Goal: Transaction & Acquisition: Book appointment/travel/reservation

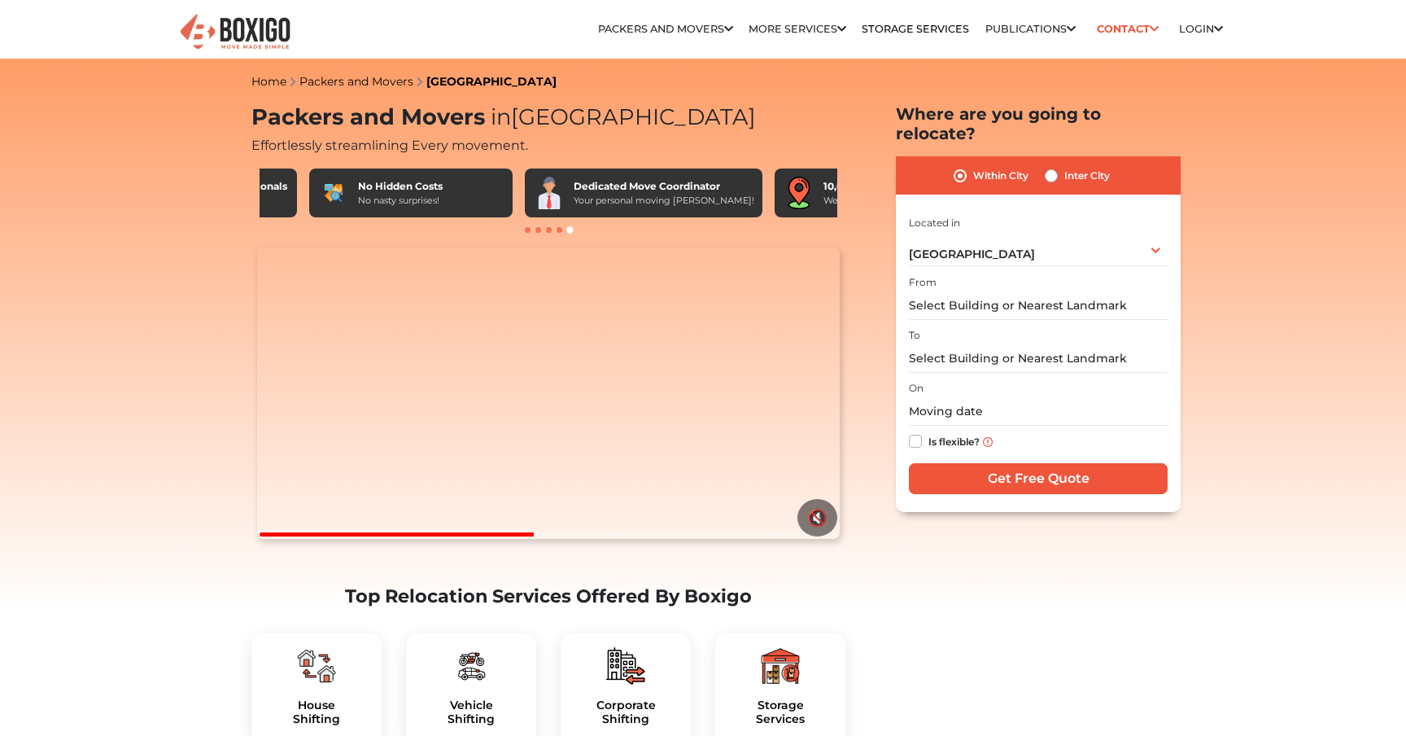
scroll to position [0, 949]
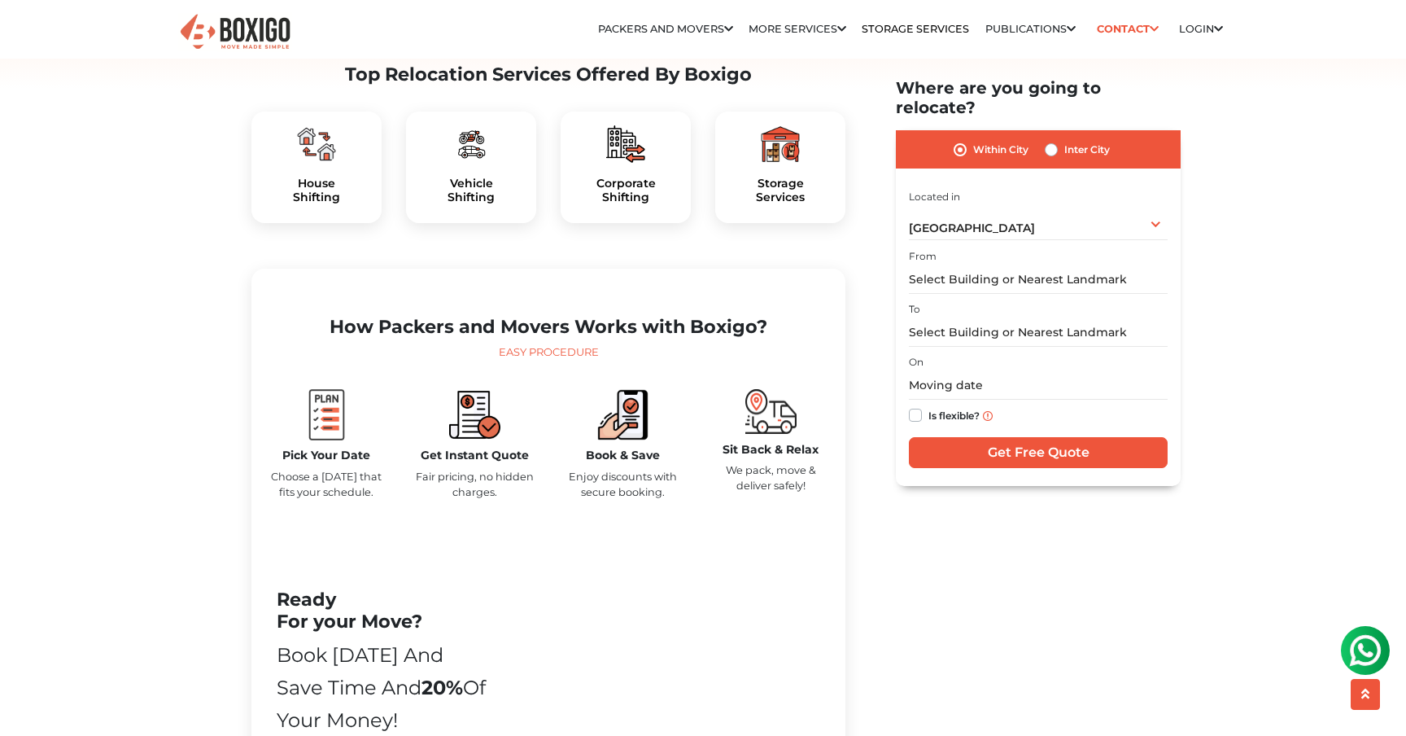
scroll to position [0, 0]
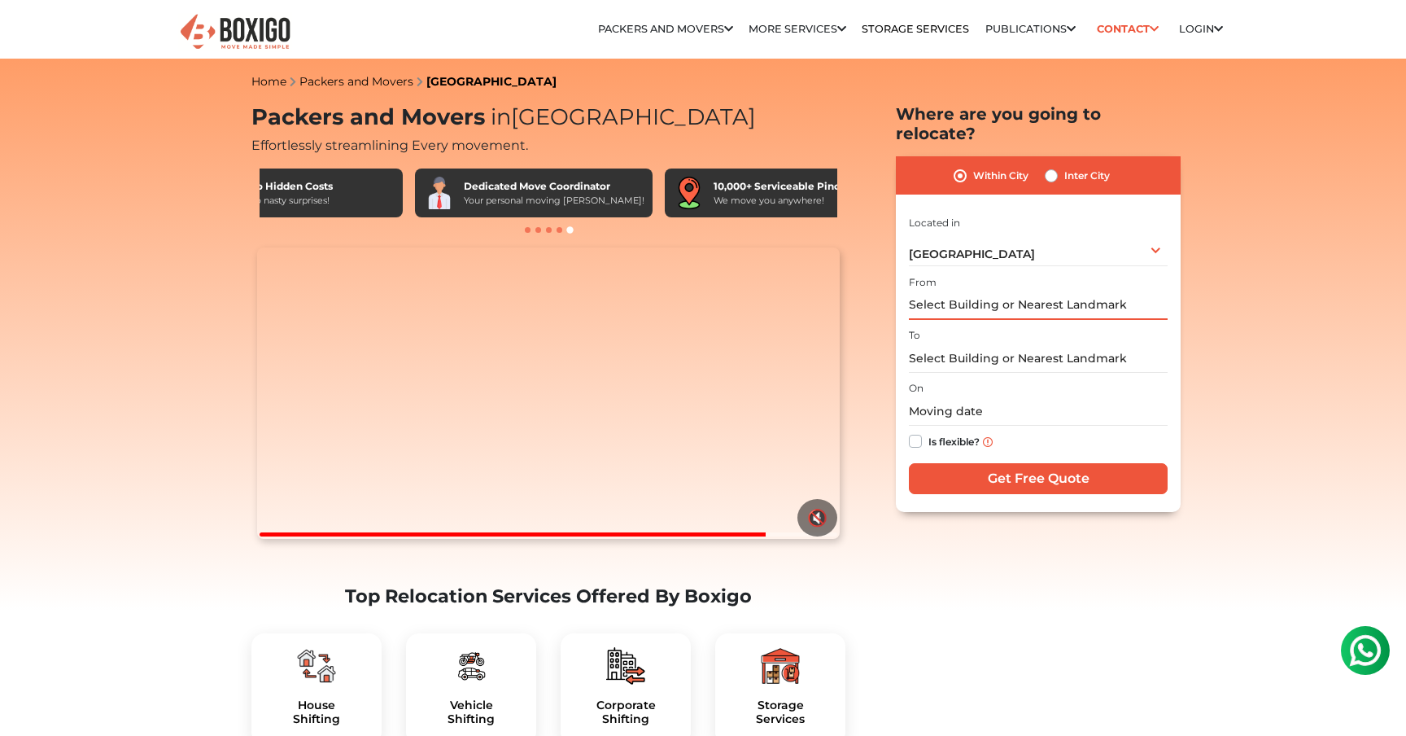
click at [1056, 291] on input "text" at bounding box center [1038, 305] width 259 height 28
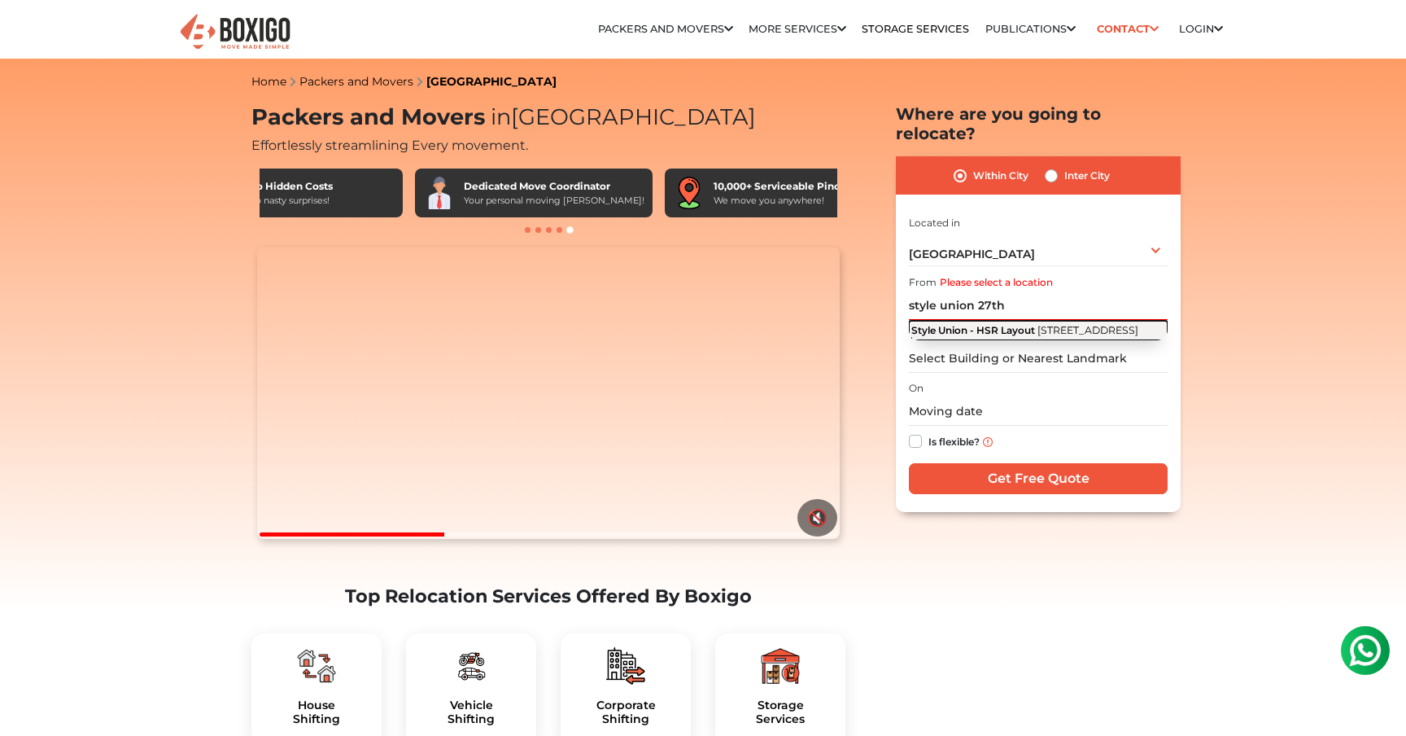
click at [1057, 324] on span "[STREET_ADDRESS]" at bounding box center [1088, 330] width 101 height 12
type input "Style Union - HSR Layout, [GEOGRAPHIC_DATA], nearby Bharat Petroleum, [STREET_A…"
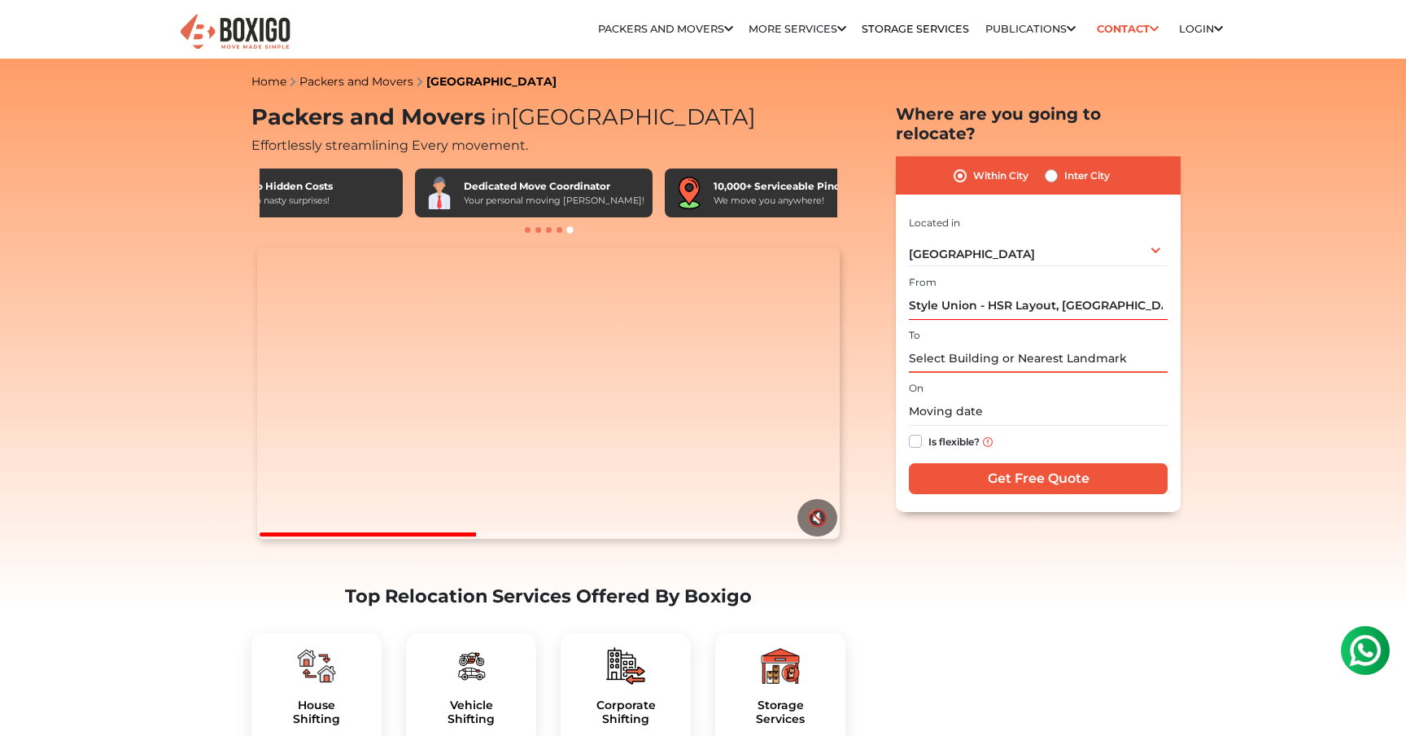
click at [1015, 347] on input "text" at bounding box center [1038, 358] width 259 height 28
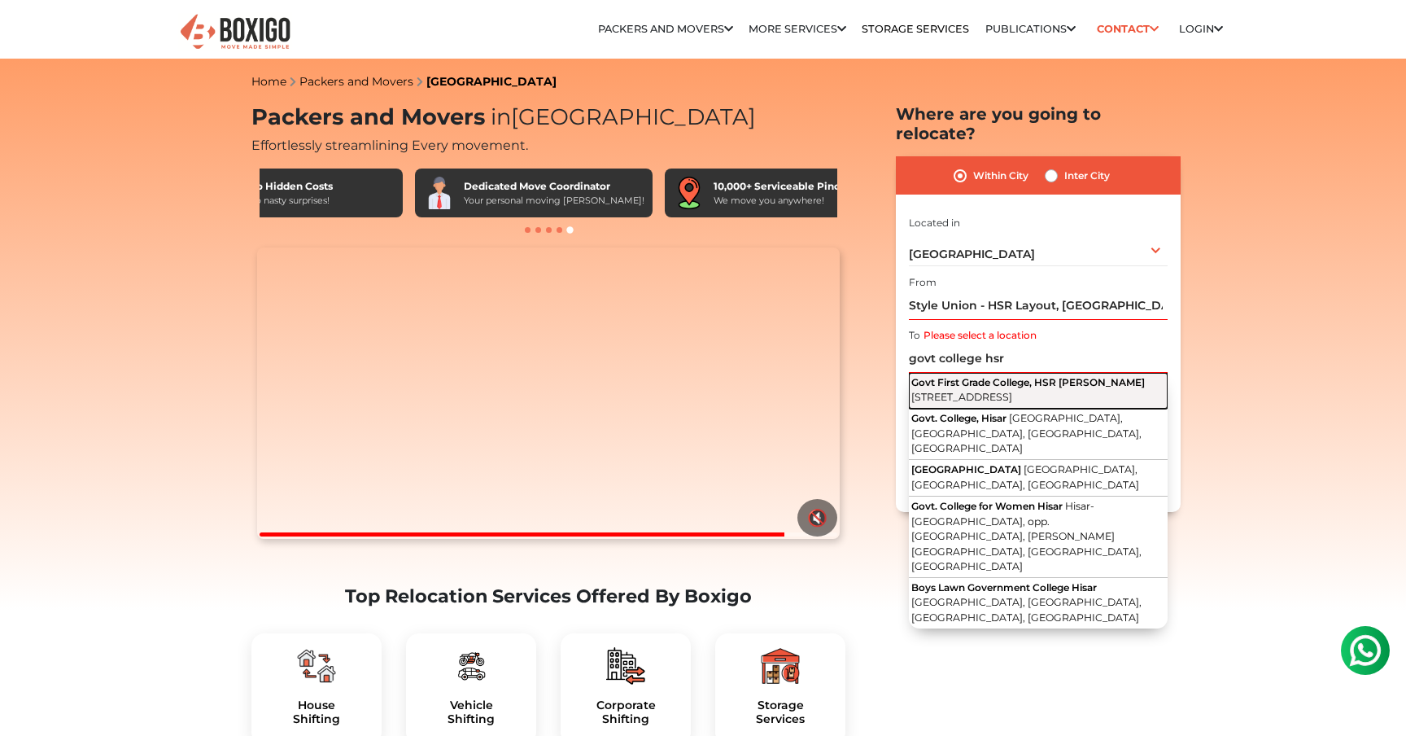
click at [1012, 391] on span "[STREET_ADDRESS]" at bounding box center [962, 397] width 101 height 12
type input "Govt First Grade College, HSR Layout-[GEOGRAPHIC_DATA], [STREET_ADDRESS]"
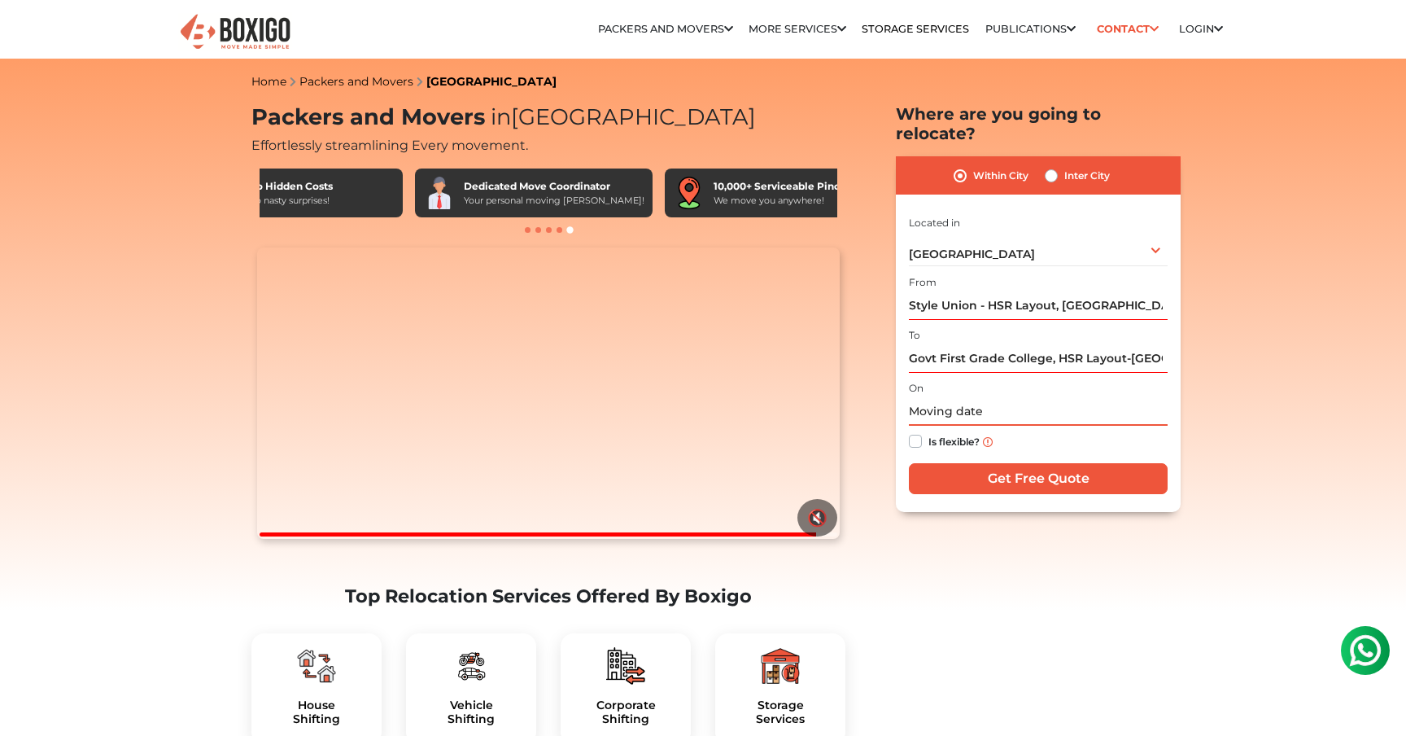
click at [981, 402] on input "text" at bounding box center [1038, 411] width 259 height 28
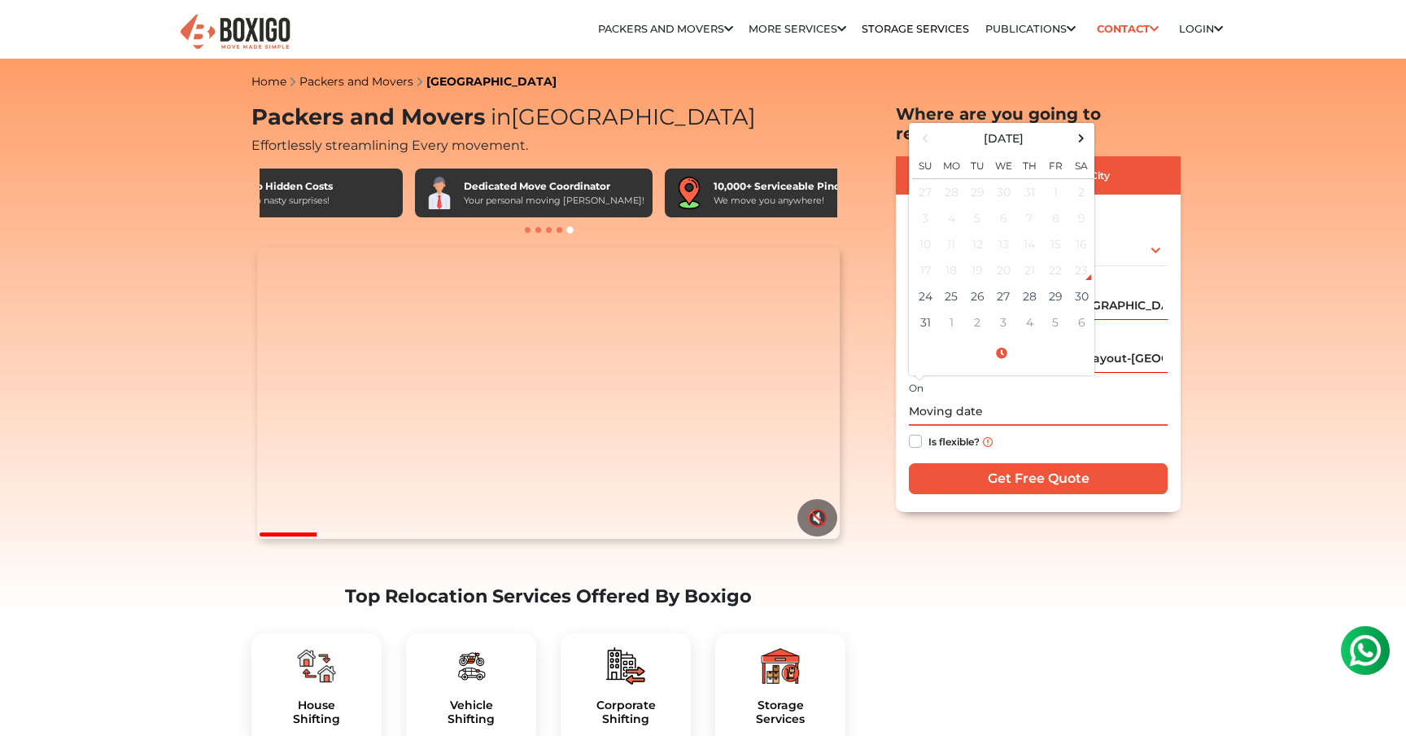
click at [1082, 258] on div "23" at bounding box center [1081, 270] width 24 height 24
click at [921, 283] on td "24" at bounding box center [925, 296] width 26 height 26
type input "[DATE] 12:40 AM"
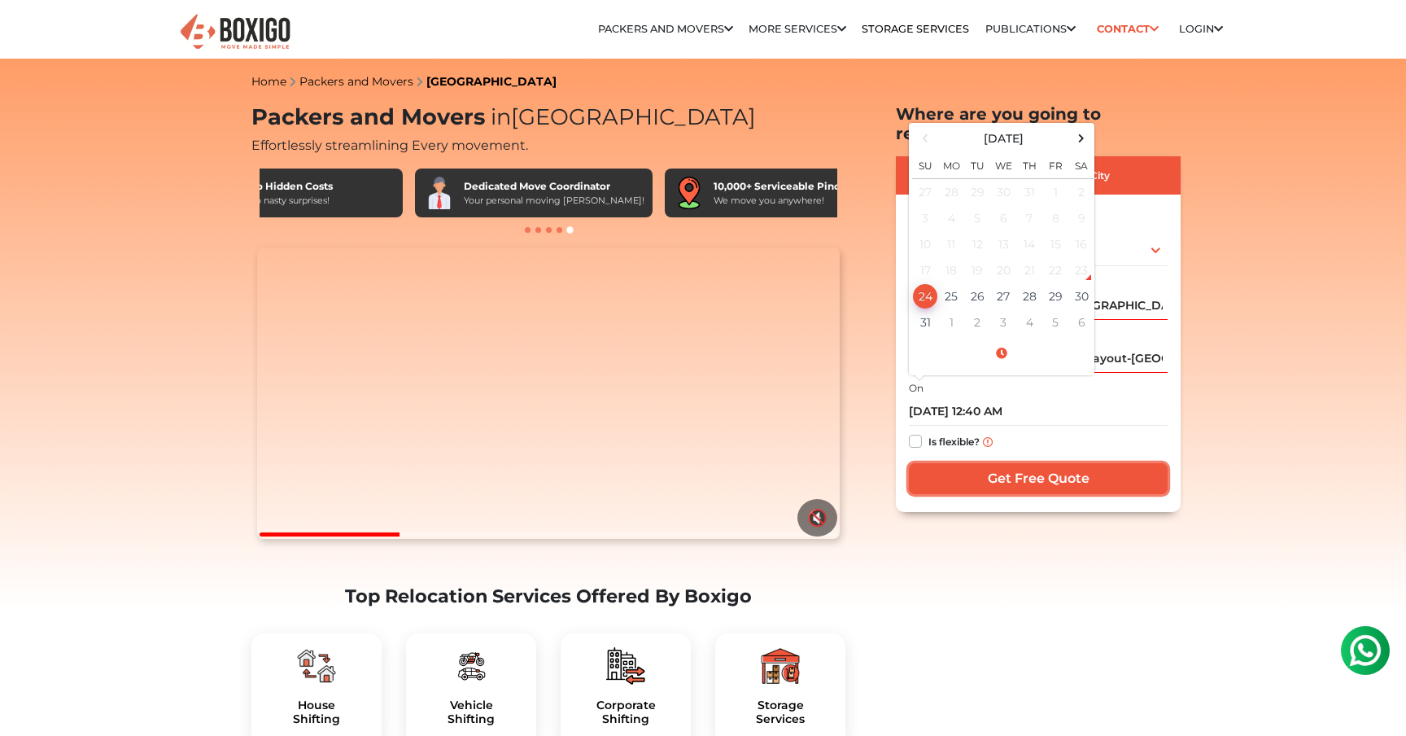
click at [1019, 463] on input "Get Free Quote" at bounding box center [1038, 478] width 259 height 31
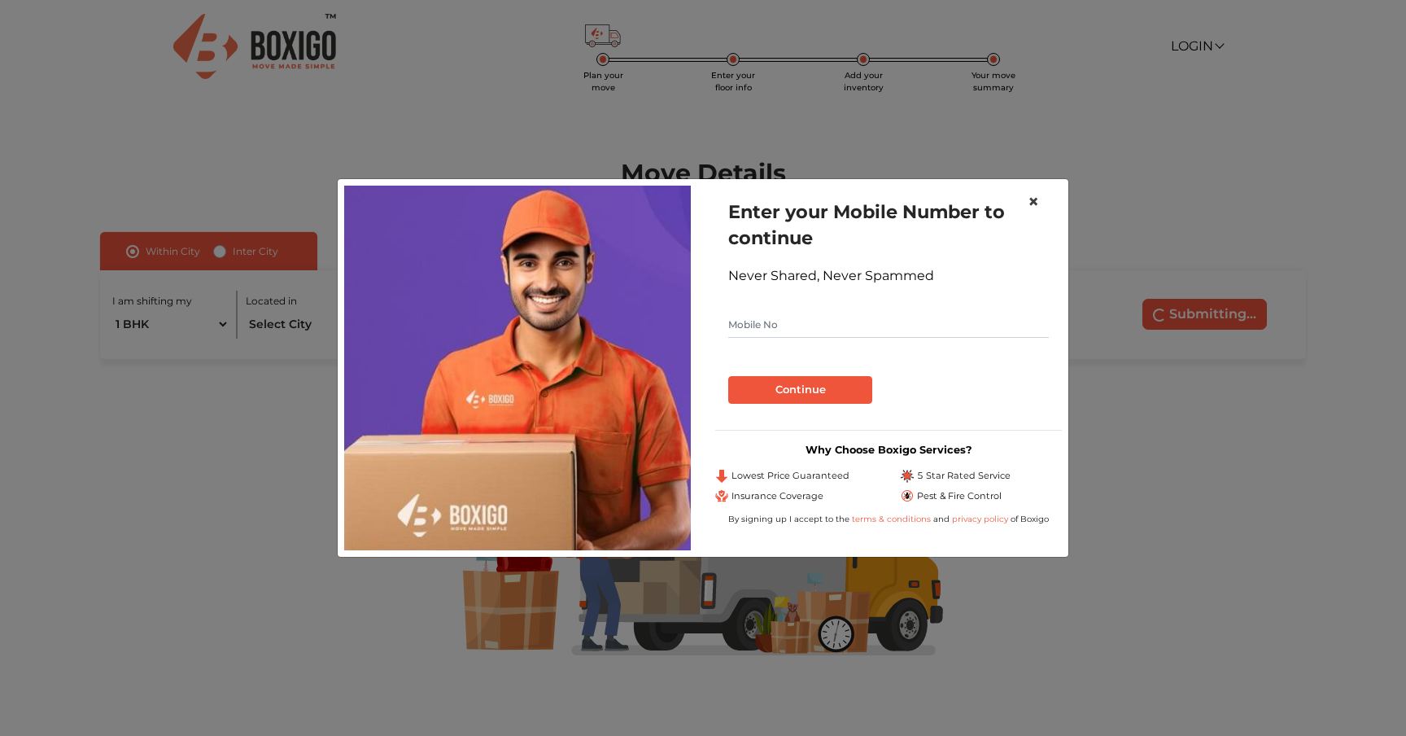
click at [1038, 202] on span "×" at bounding box center [1033, 202] width 11 height 24
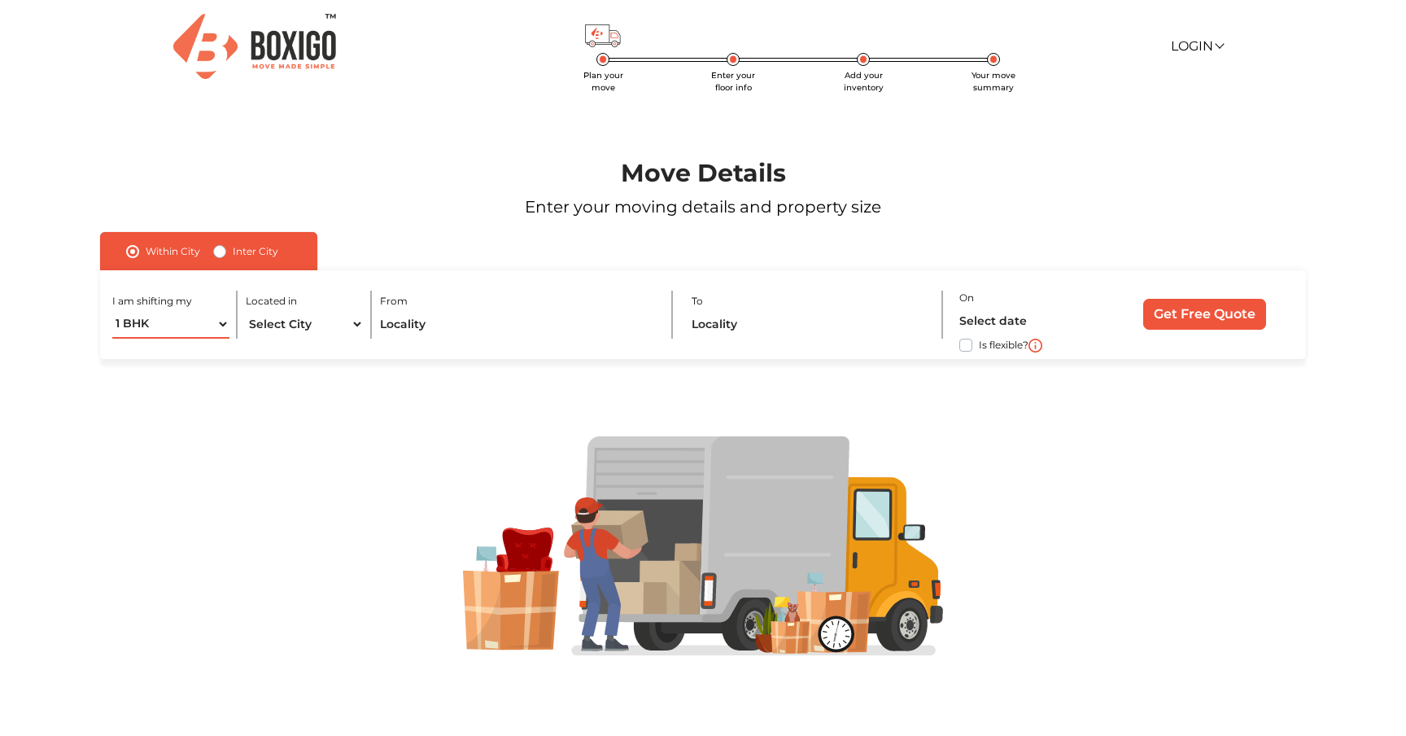
click at [183, 323] on select "1 BHK 2 BHK 3 BHK 3 + BHK FEW ITEMS" at bounding box center [170, 324] width 117 height 28
select select "2 BHK"
click at [266, 327] on select "Select City [GEOGRAPHIC_DATA] [GEOGRAPHIC_DATA] [GEOGRAPHIC_DATA] [GEOGRAPHIC_D…" at bounding box center [304, 324] width 117 height 28
select select "[GEOGRAPHIC_DATA]"
click at [998, 321] on input "text" at bounding box center [1029, 321] width 139 height 28
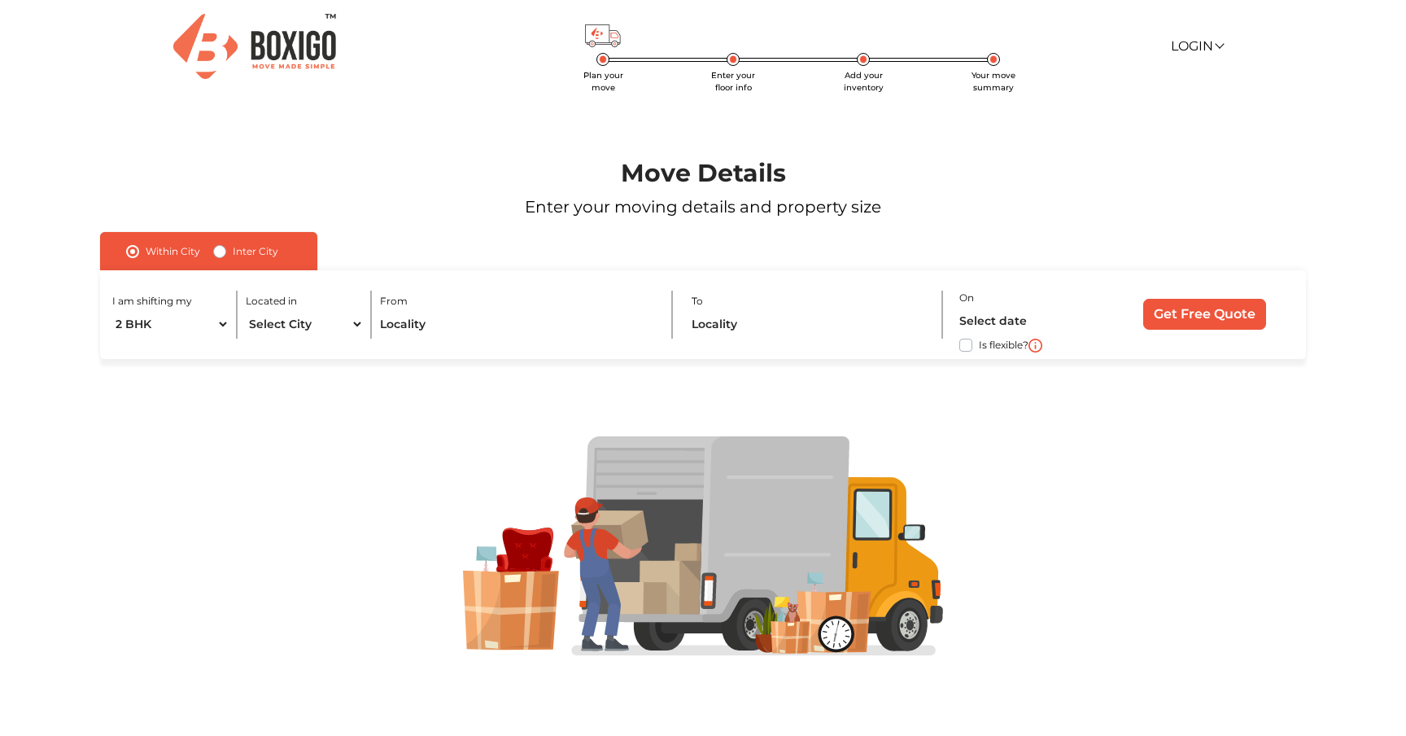
click at [977, 168] on h1 "Move Details" at bounding box center [703, 173] width 1294 height 29
click at [452, 317] on input "text" at bounding box center [518, 324] width 276 height 28
type input "h"
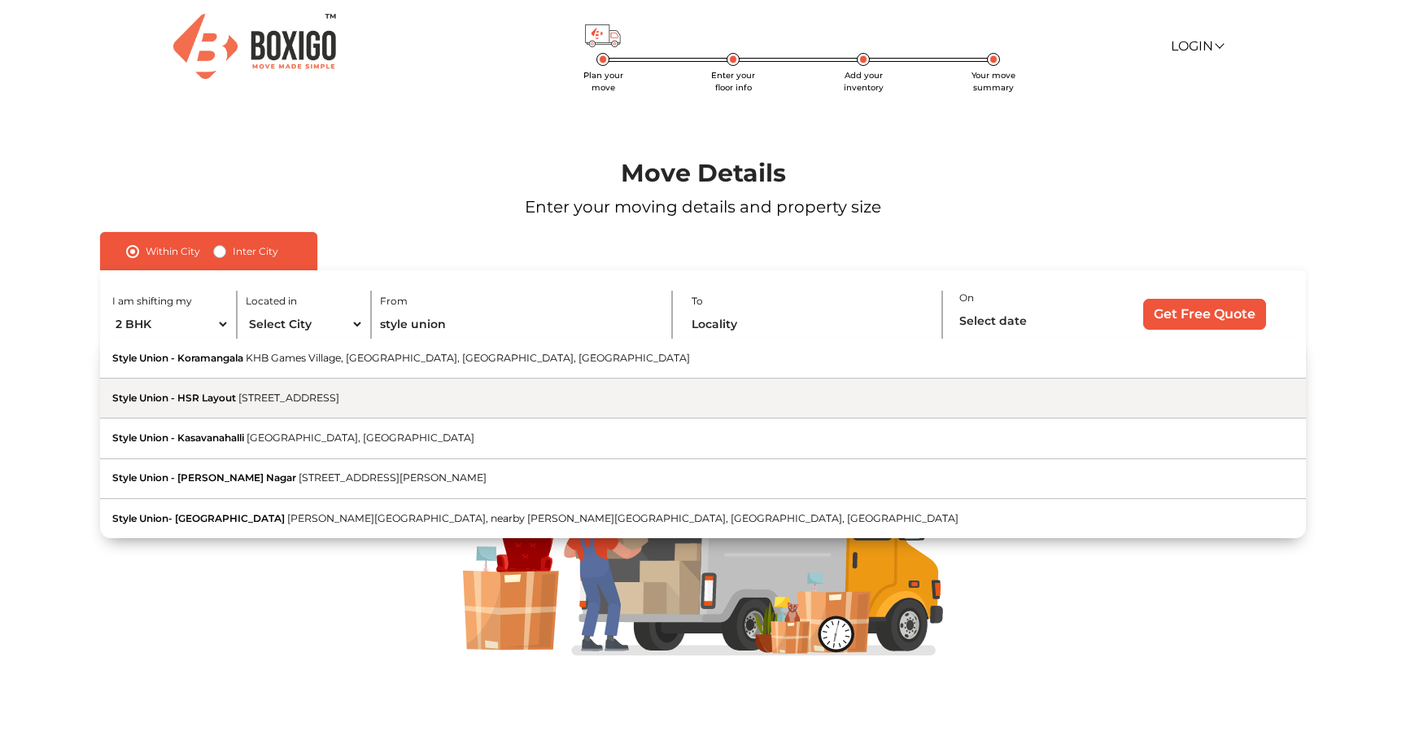
click at [400, 390] on button "Style Union - HSR Layout 27th Main Road, nearby Bharat Petroleum, 1st Sector, H…" at bounding box center [703, 398] width 1206 height 40
type input "Style Union - HSR Layout, [GEOGRAPHIC_DATA], nearby Bharat Petroleum, [STREET_A…"
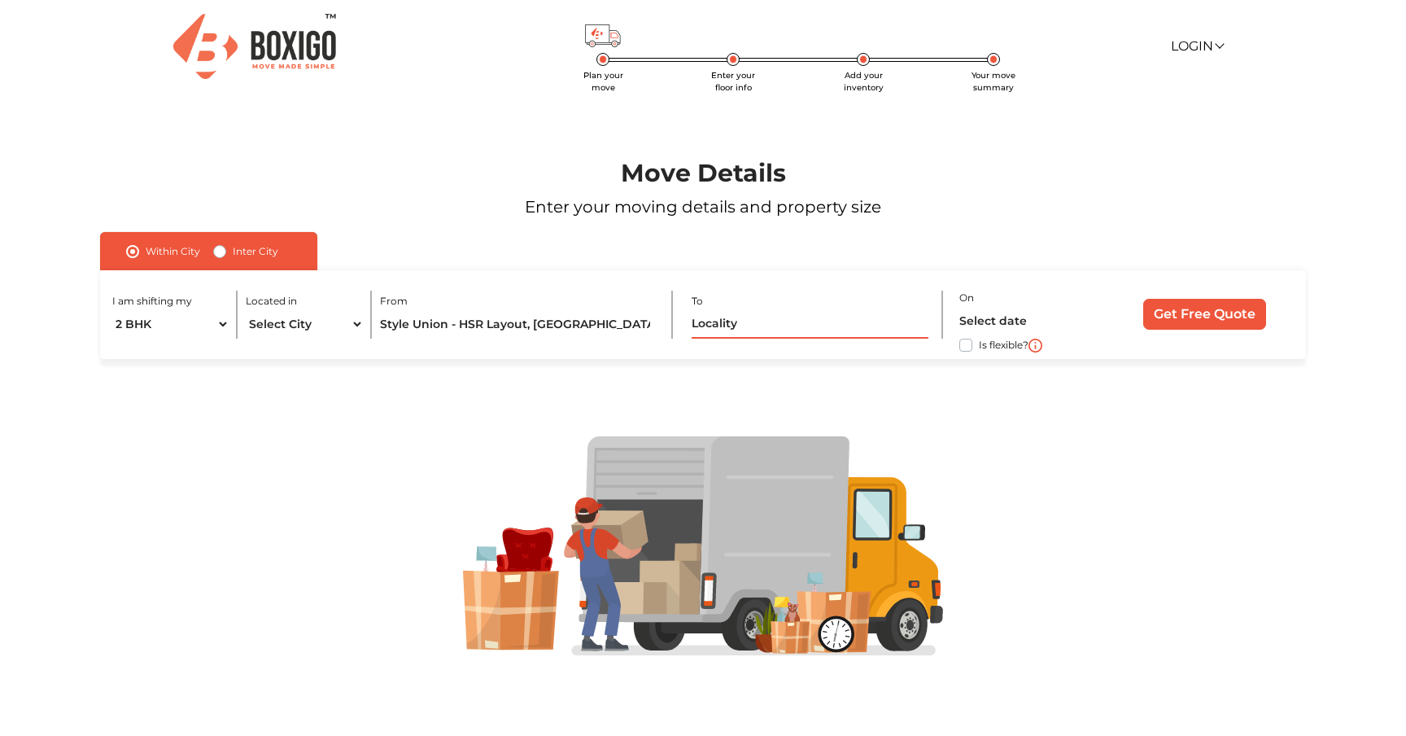
click at [722, 317] on input "text" at bounding box center [810, 324] width 237 height 28
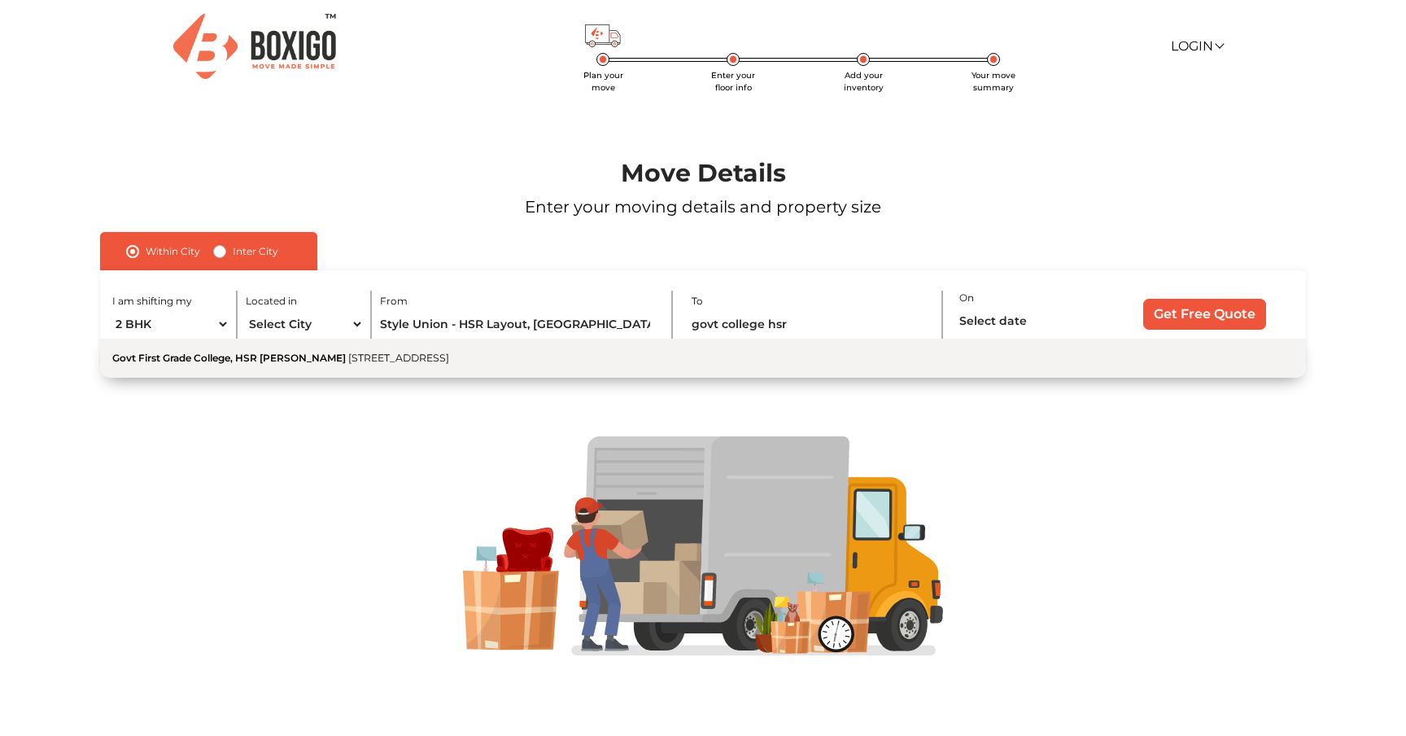
click at [449, 357] on span "[STREET_ADDRESS]" at bounding box center [398, 358] width 101 height 12
type input "Govt First Grade College, HSR Layout-[GEOGRAPHIC_DATA], [STREET_ADDRESS]"
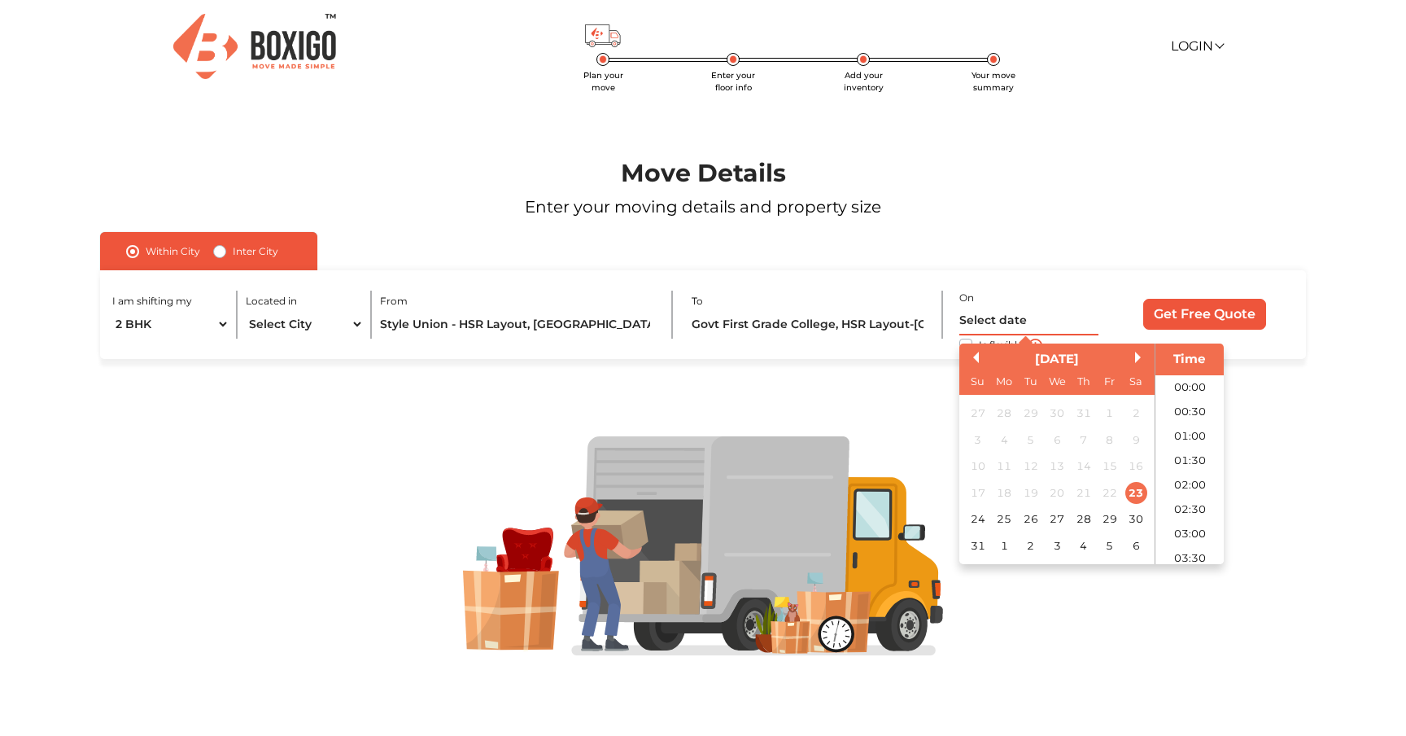
click at [1006, 312] on input "text" at bounding box center [1029, 321] width 139 height 28
click at [1138, 494] on div "23" at bounding box center [1137, 493] width 22 height 22
click at [1188, 439] on li "12:00" at bounding box center [1190, 439] width 69 height 24
type input "23/08/2025 12:00 PM"
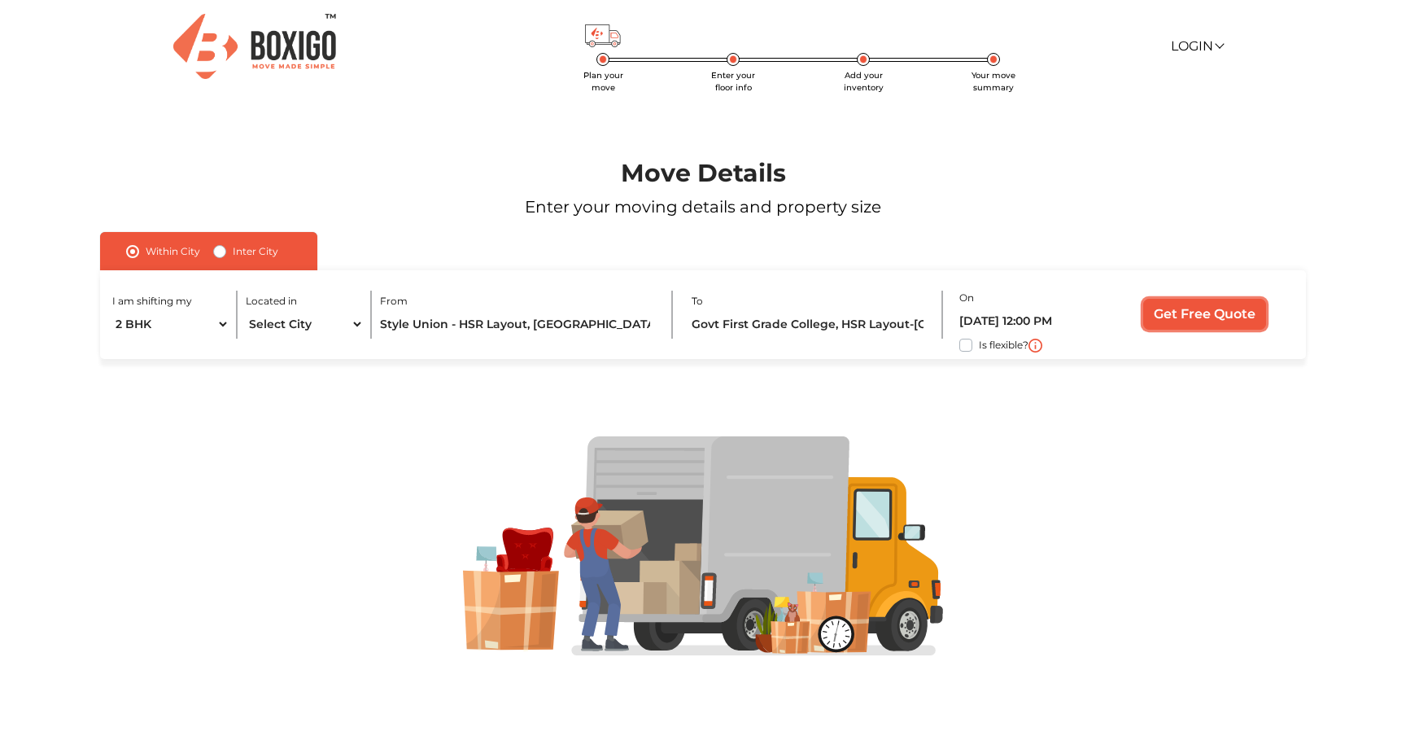
click at [1169, 314] on input "Get Free Quote" at bounding box center [1204, 314] width 123 height 31
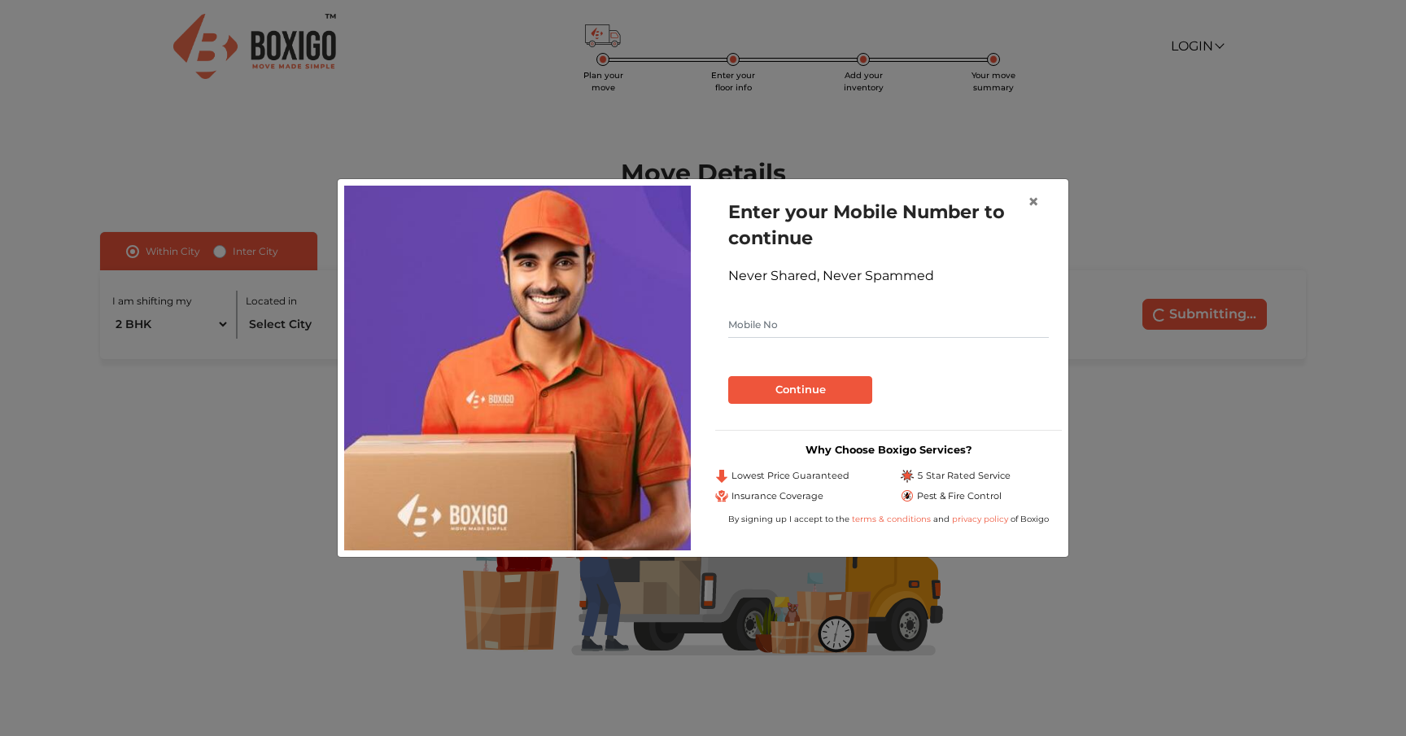
click at [822, 328] on input "text" at bounding box center [888, 325] width 321 height 26
type input "7986769857"
click at [806, 396] on button "Continue" at bounding box center [800, 390] width 144 height 28
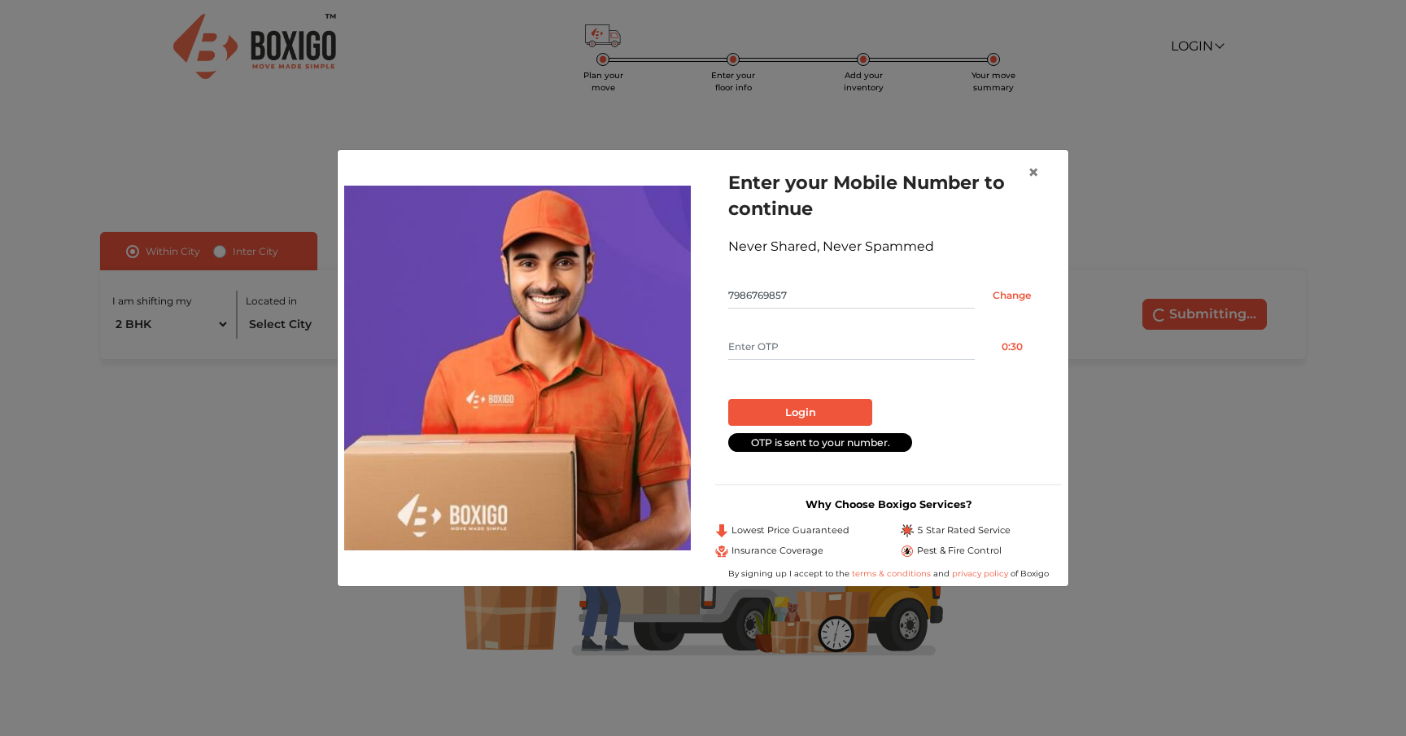
click at [792, 349] on input "text" at bounding box center [851, 347] width 247 height 26
type input "4412"
click at [787, 408] on button "Login" at bounding box center [800, 413] width 144 height 28
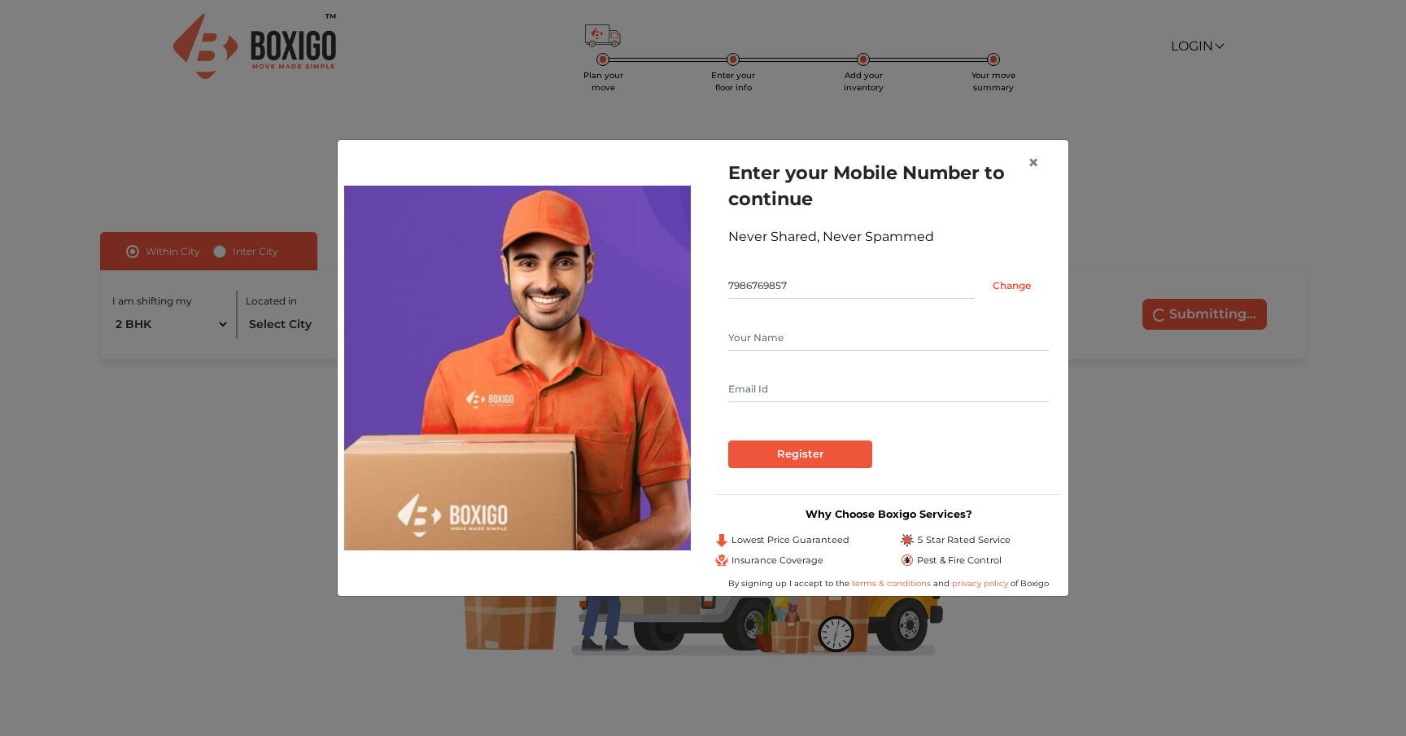
click at [812, 342] on input "text" at bounding box center [888, 338] width 321 height 26
type input "Paras Chadha"
type input "paraschadha18@gmail.com"
click at [782, 457] on input "Register" at bounding box center [800, 454] width 144 height 28
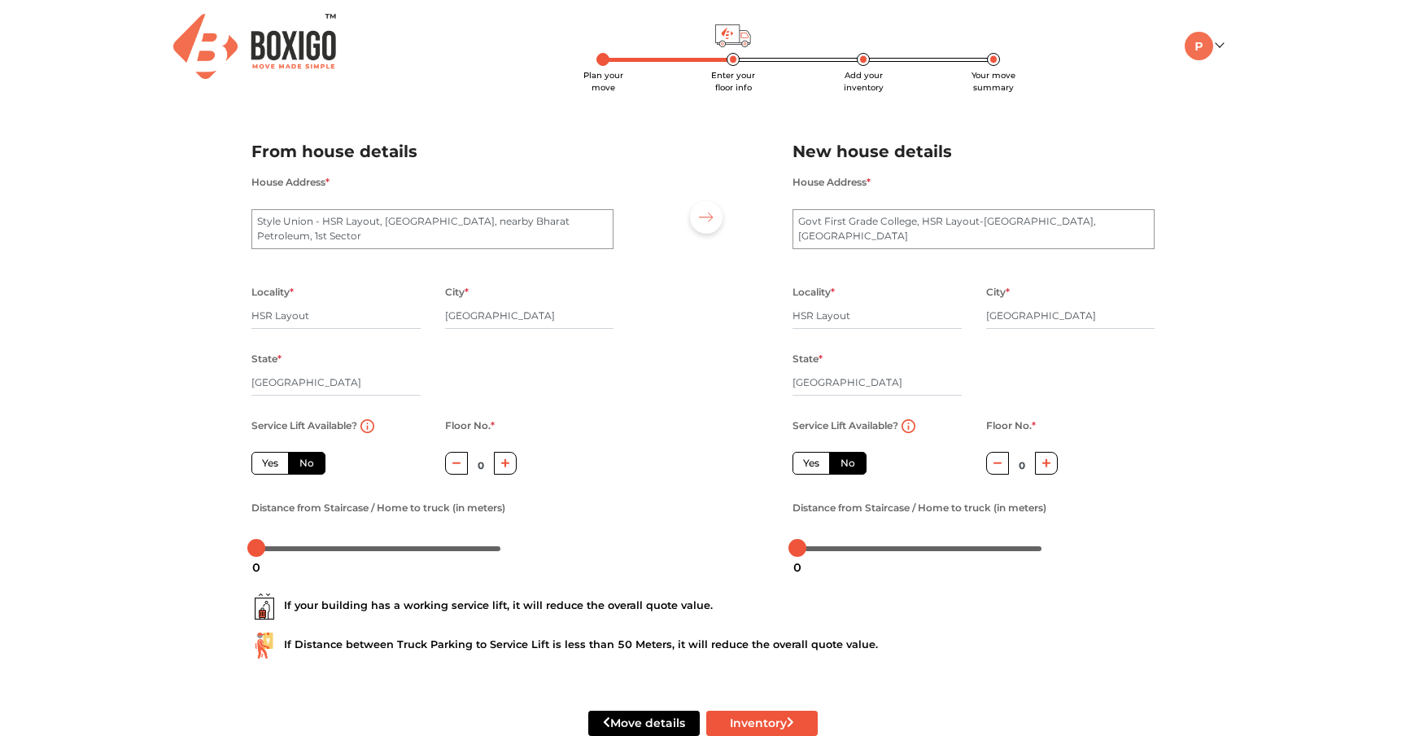
click at [1041, 469] on button "button" at bounding box center [1047, 463] width 24 height 22
type input "2"
click at [1178, 454] on div "Plan your move Enter your floor info Add your inventory Your move summary My Mo…" at bounding box center [703, 387] width 1406 height 775
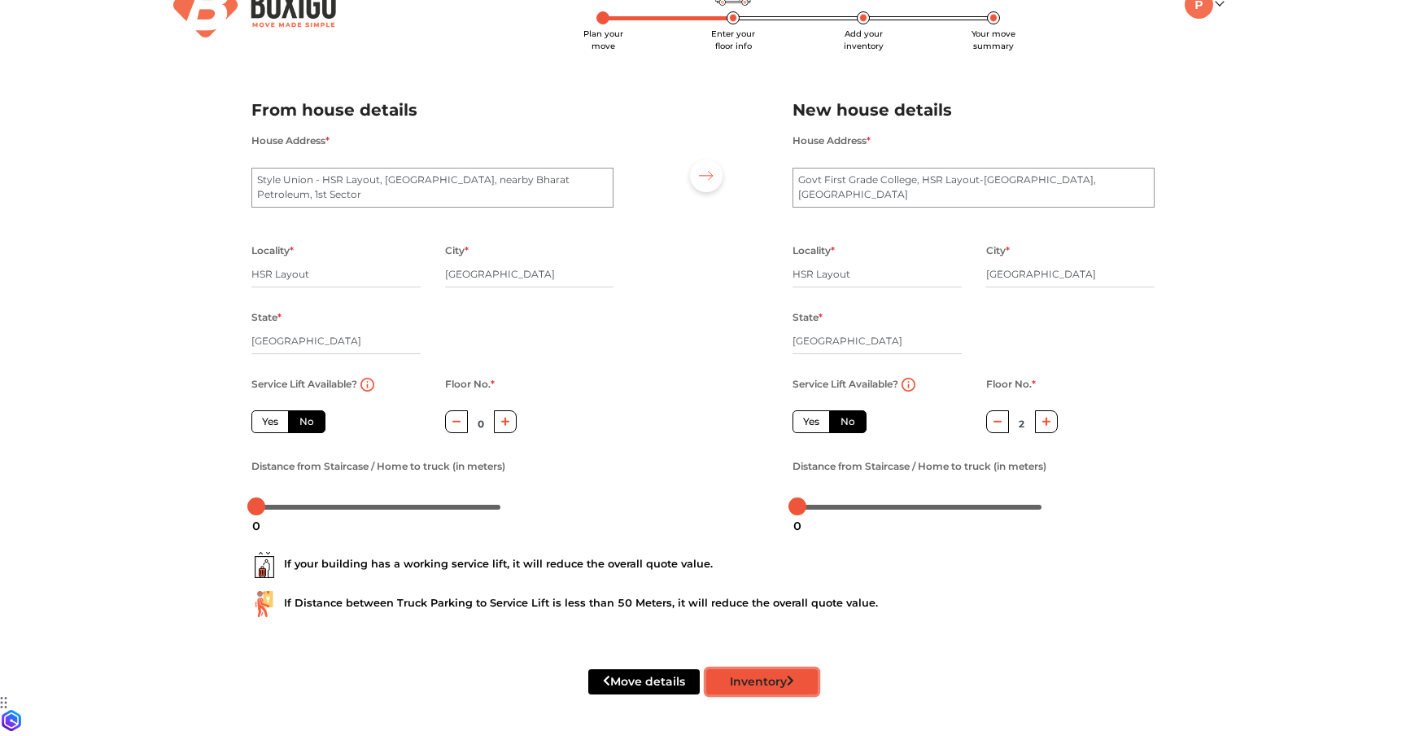
click at [750, 672] on button "Inventory" at bounding box center [761, 681] width 111 height 25
radio input "true"
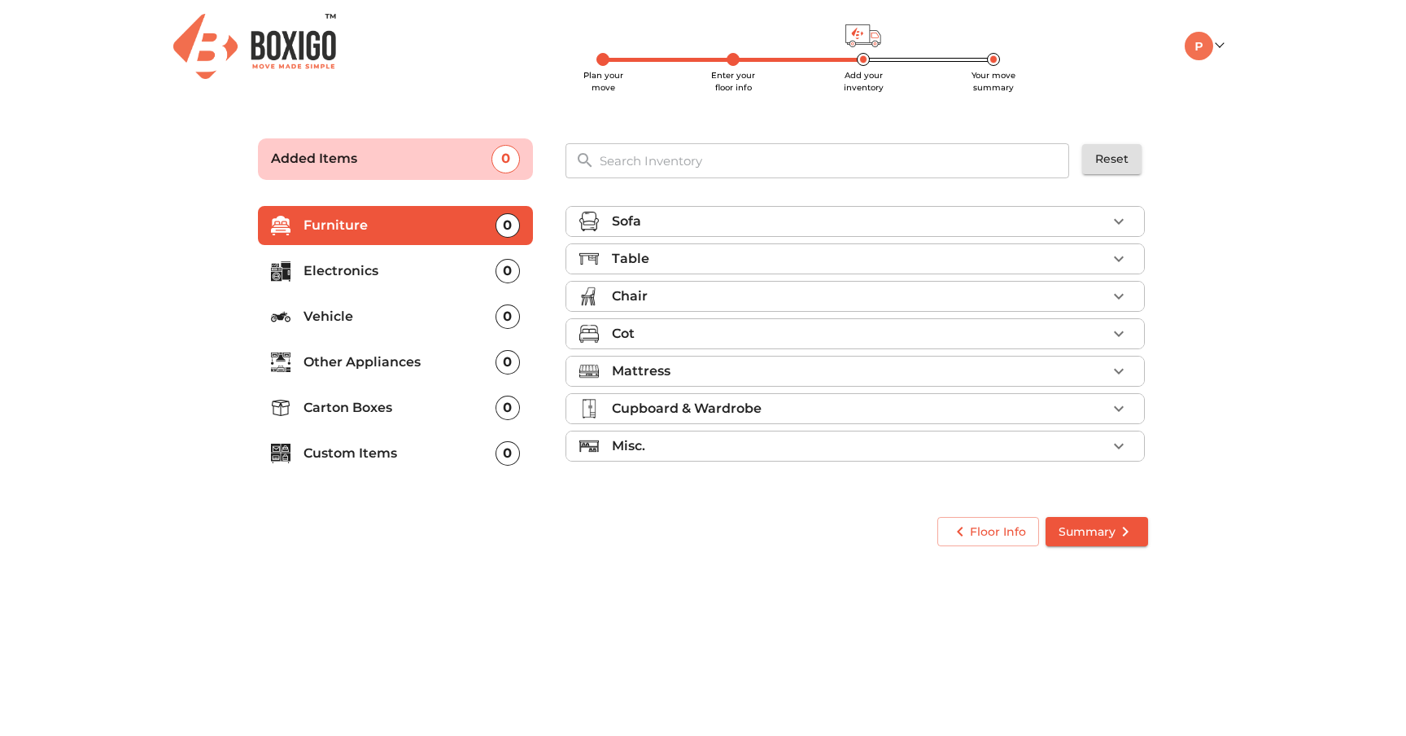
click at [901, 221] on div "Sofa" at bounding box center [859, 222] width 495 height 20
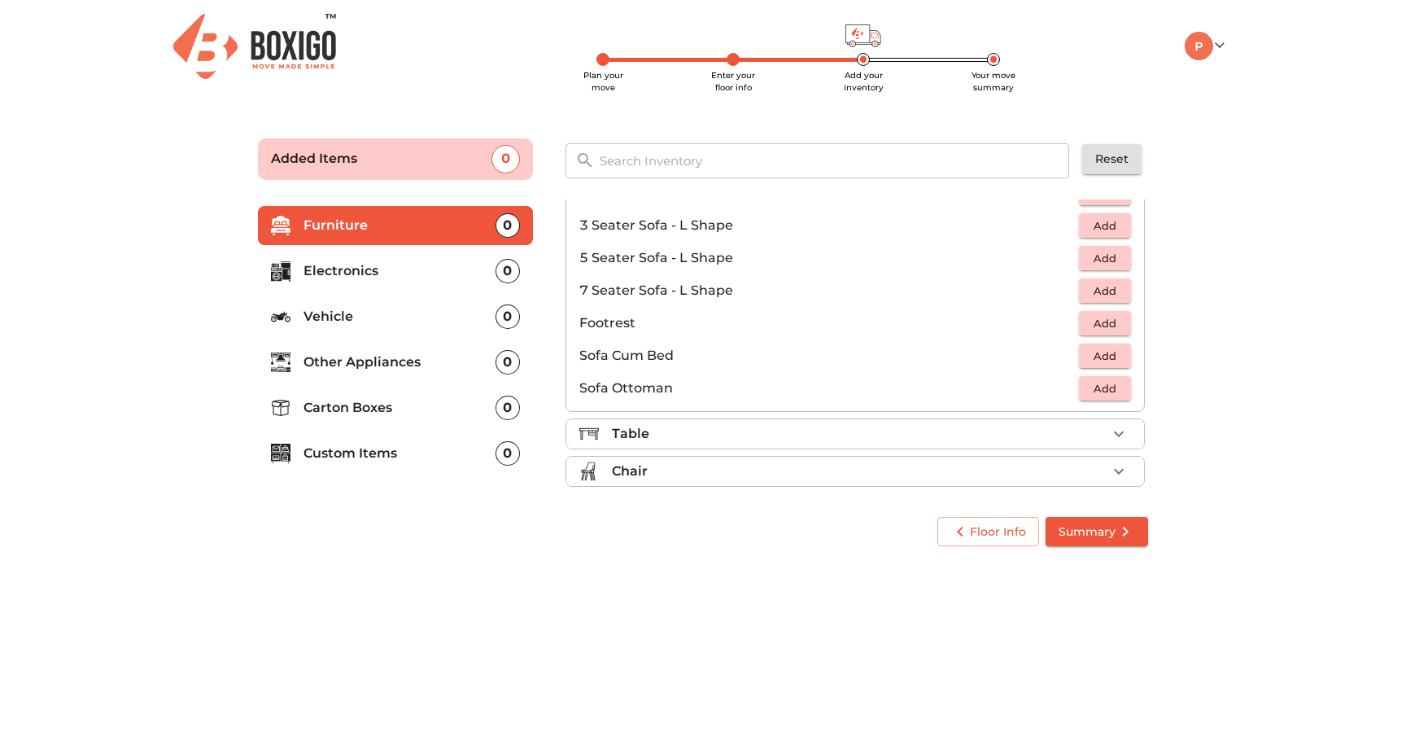
scroll to position [328, 0]
click at [1083, 348] on button "Add" at bounding box center [1105, 355] width 52 height 25
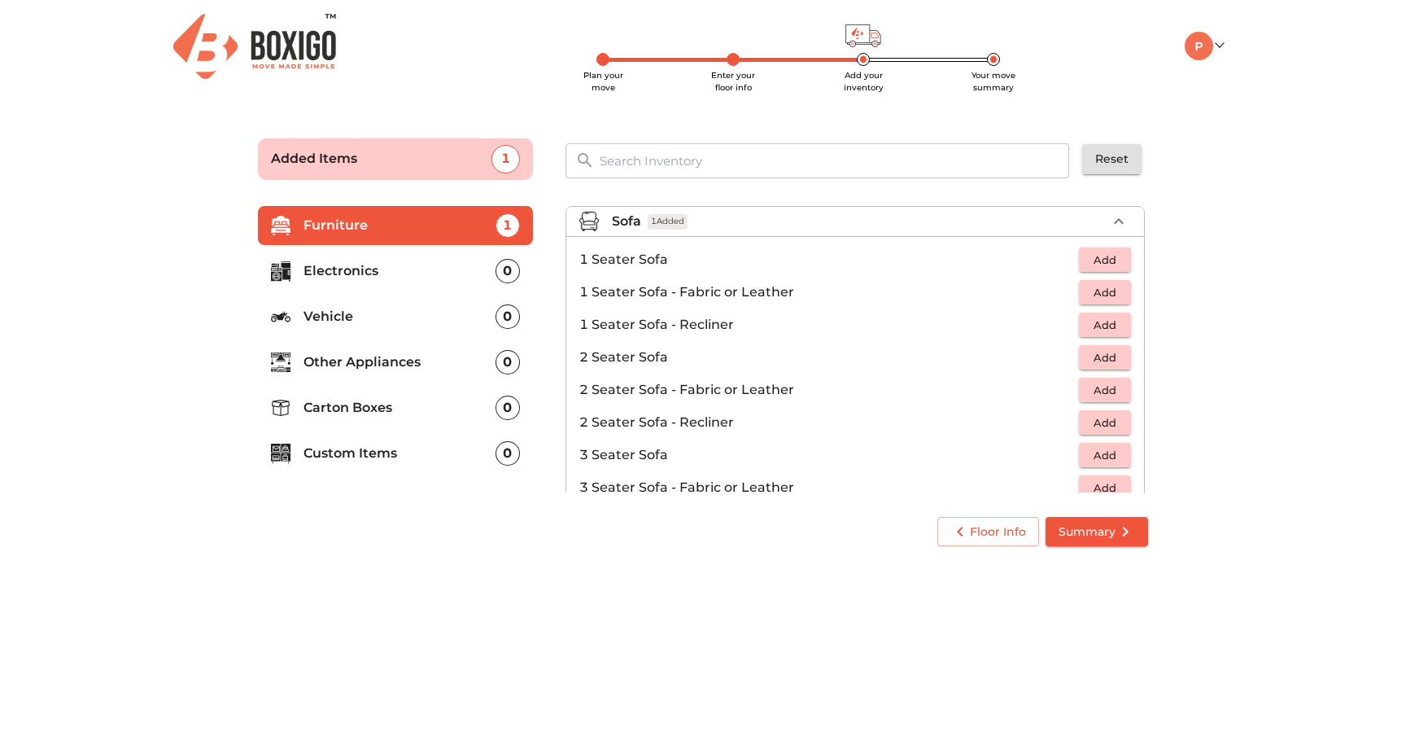
click at [981, 212] on div "Sofa 1 Added" at bounding box center [859, 222] width 495 height 20
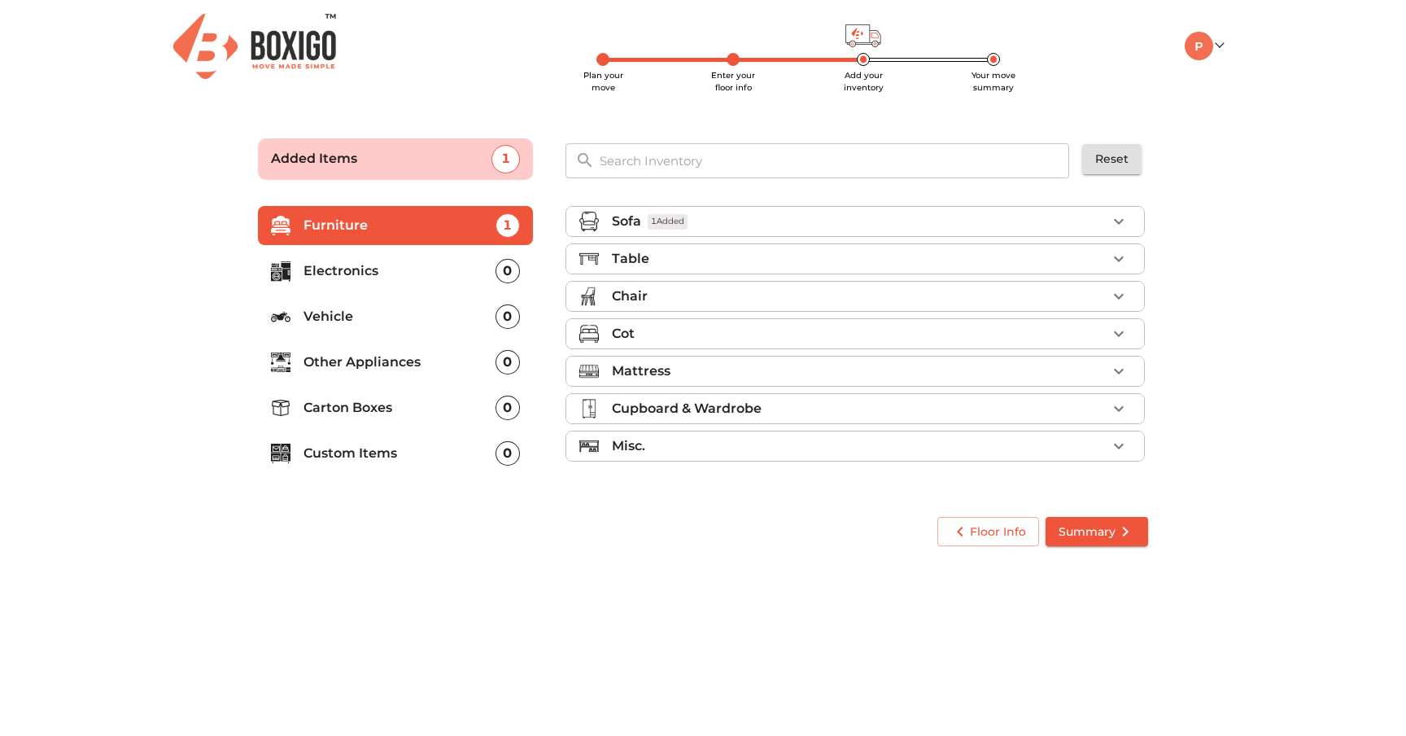
click at [919, 254] on div "Table" at bounding box center [859, 259] width 495 height 20
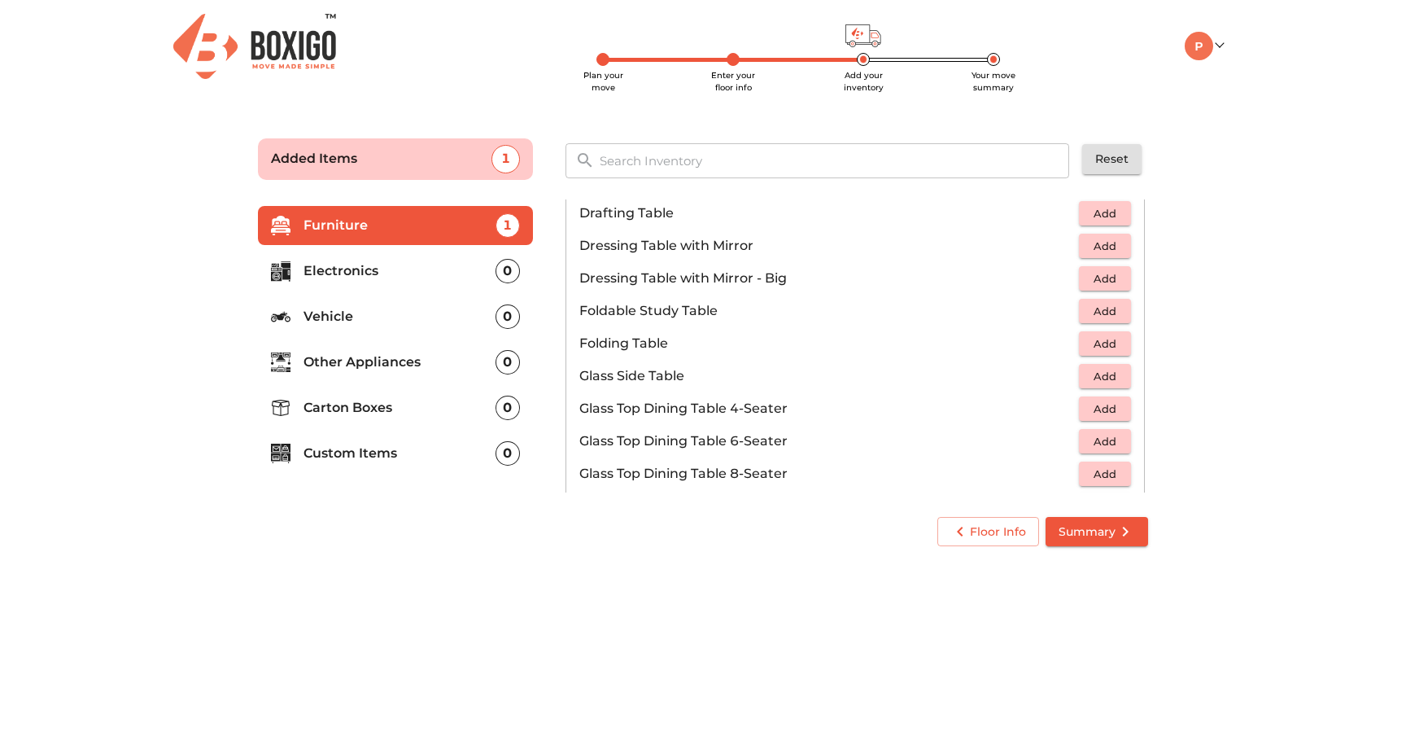
scroll to position [453, 0]
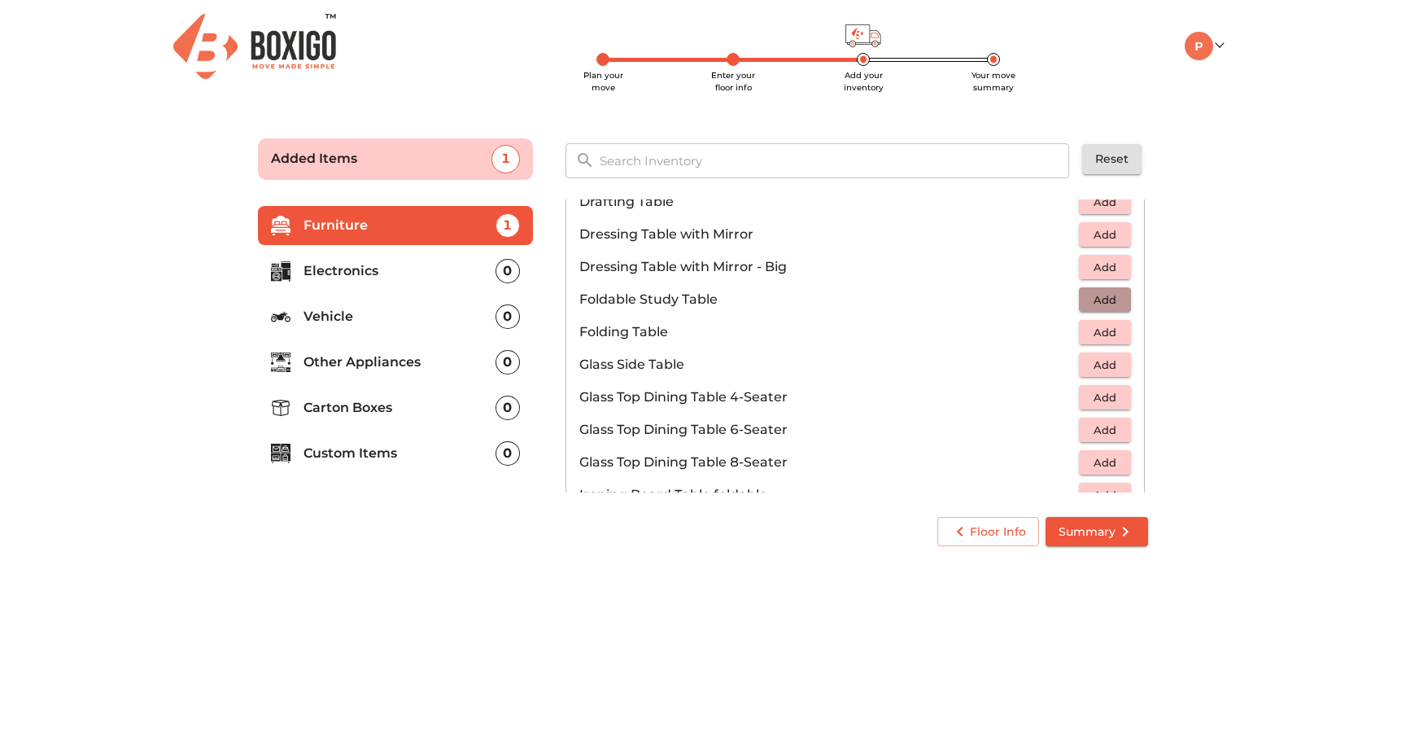
click at [1088, 301] on span "Add" at bounding box center [1105, 300] width 36 height 19
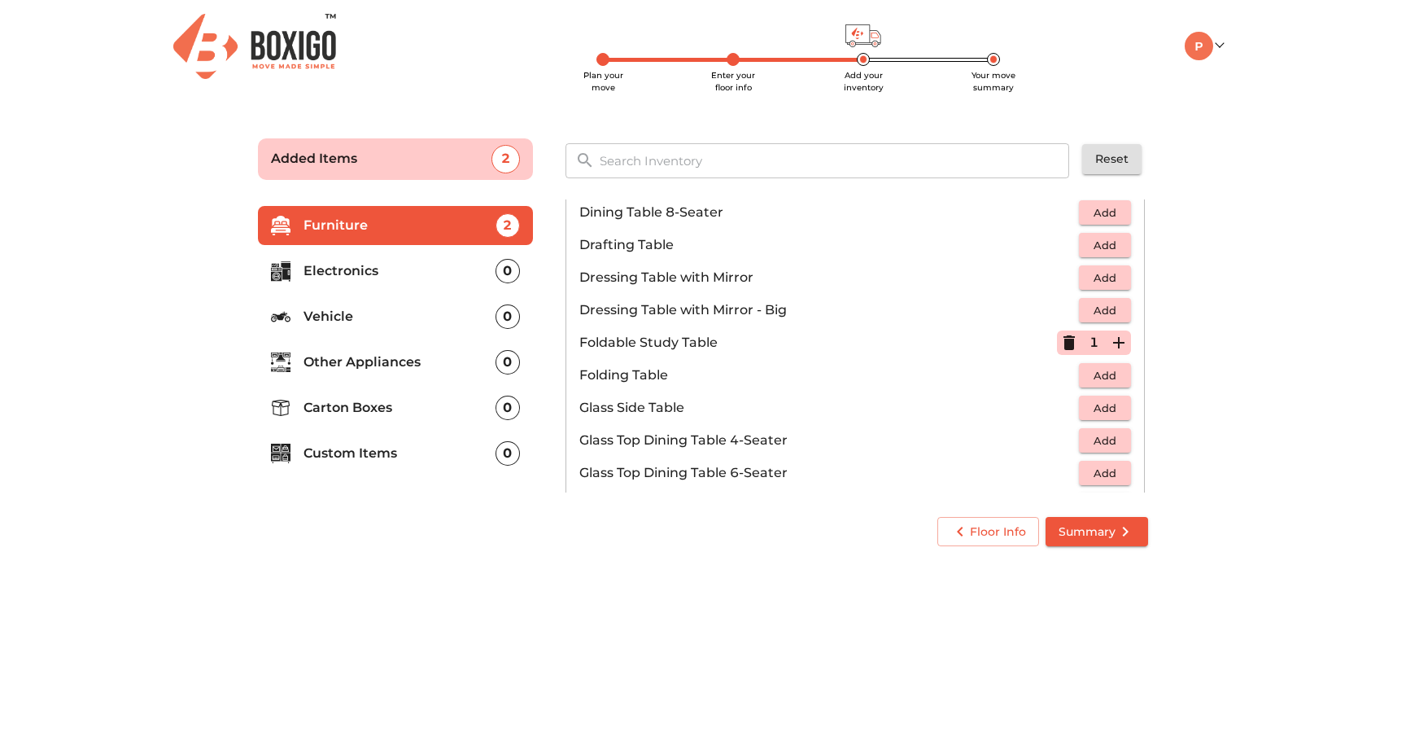
scroll to position [412, 0]
click at [1073, 343] on icon "button" at bounding box center [1069, 341] width 11 height 15
click at [1104, 374] on span "Add" at bounding box center [1105, 374] width 36 height 19
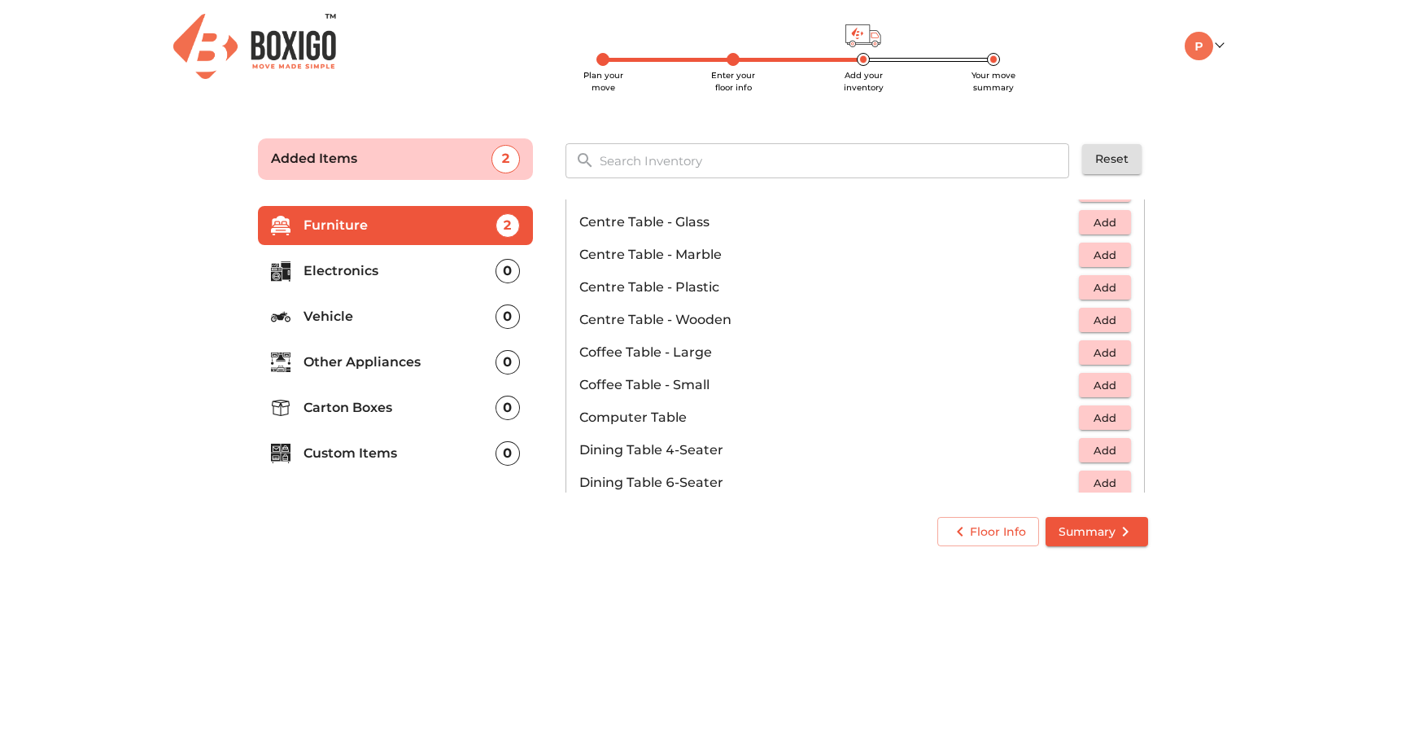
scroll to position [0, 0]
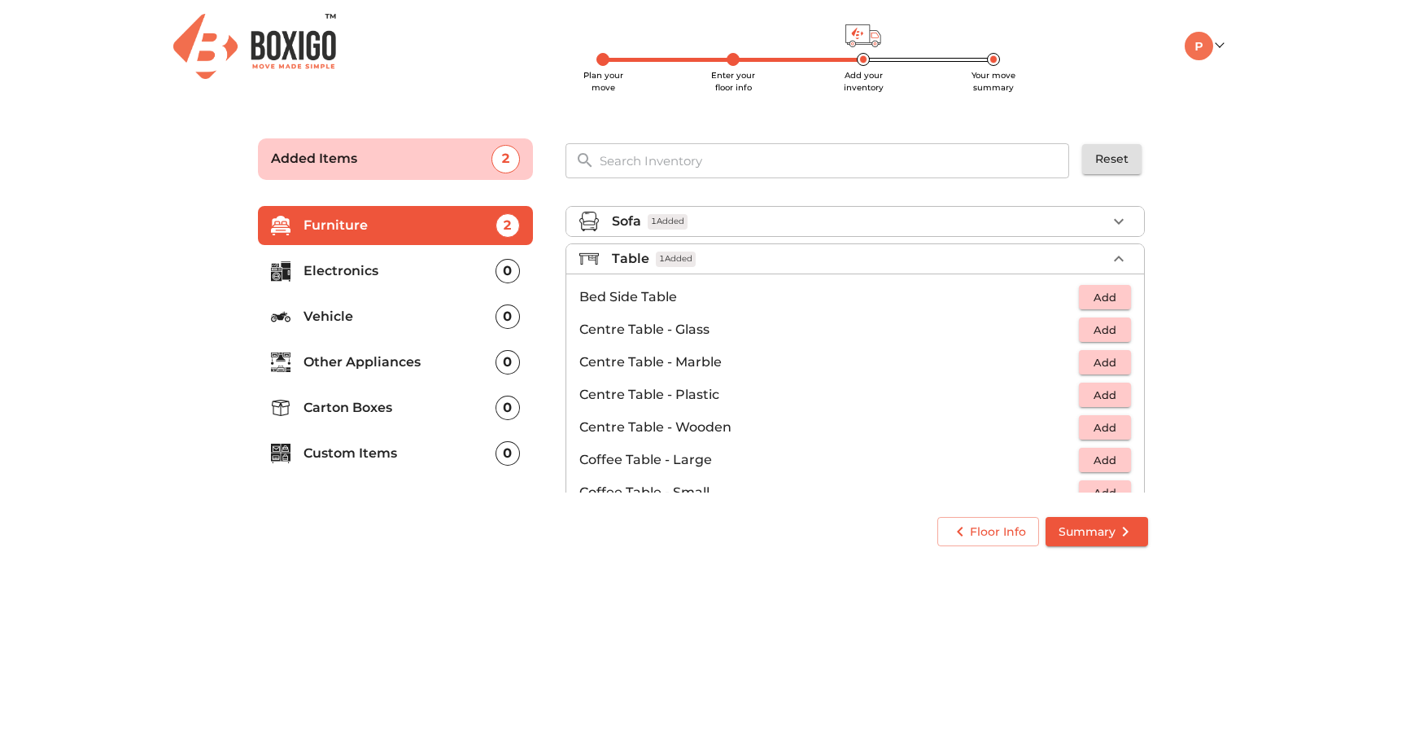
click at [785, 257] on div "Table 1 Added" at bounding box center [859, 259] width 495 height 20
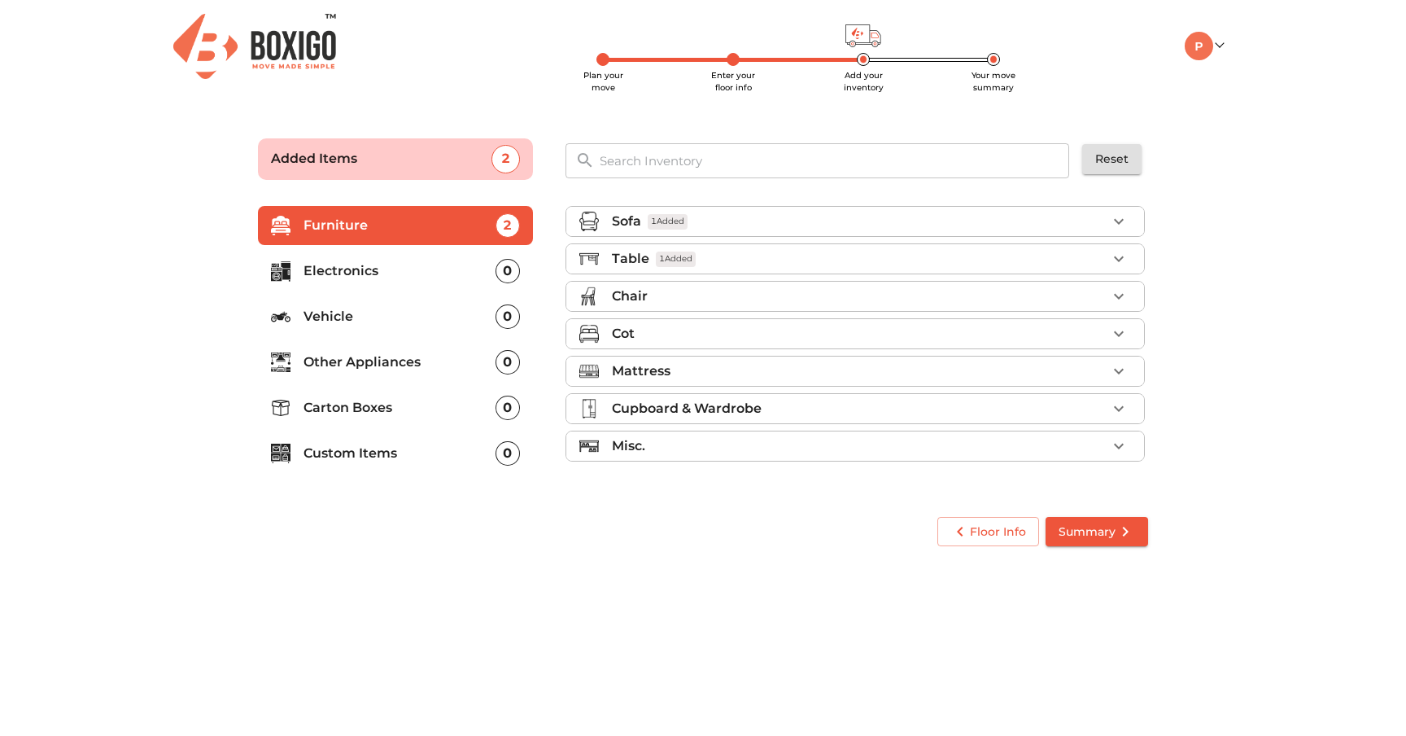
click at [756, 289] on div "Chair" at bounding box center [859, 296] width 495 height 20
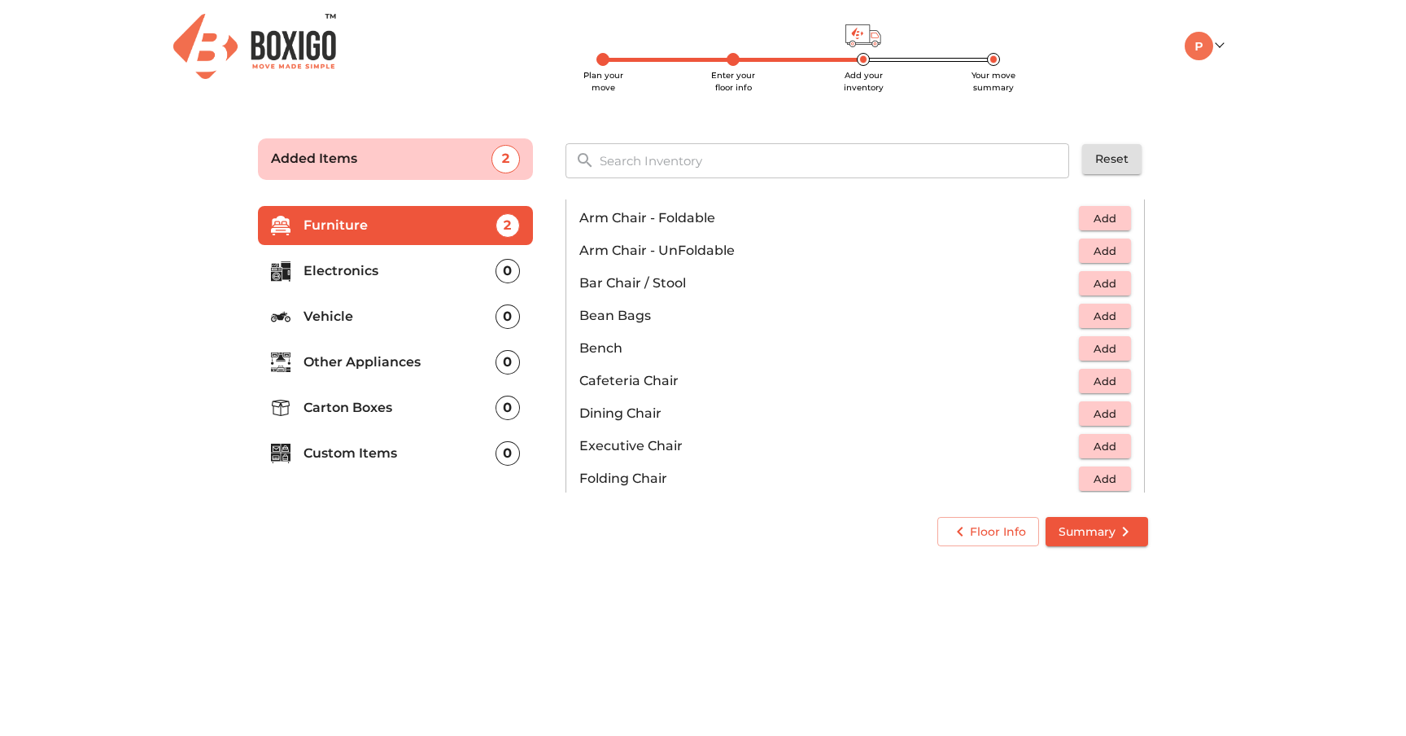
scroll to position [116, 0]
click at [1091, 316] on span "Add" at bounding box center [1105, 317] width 36 height 19
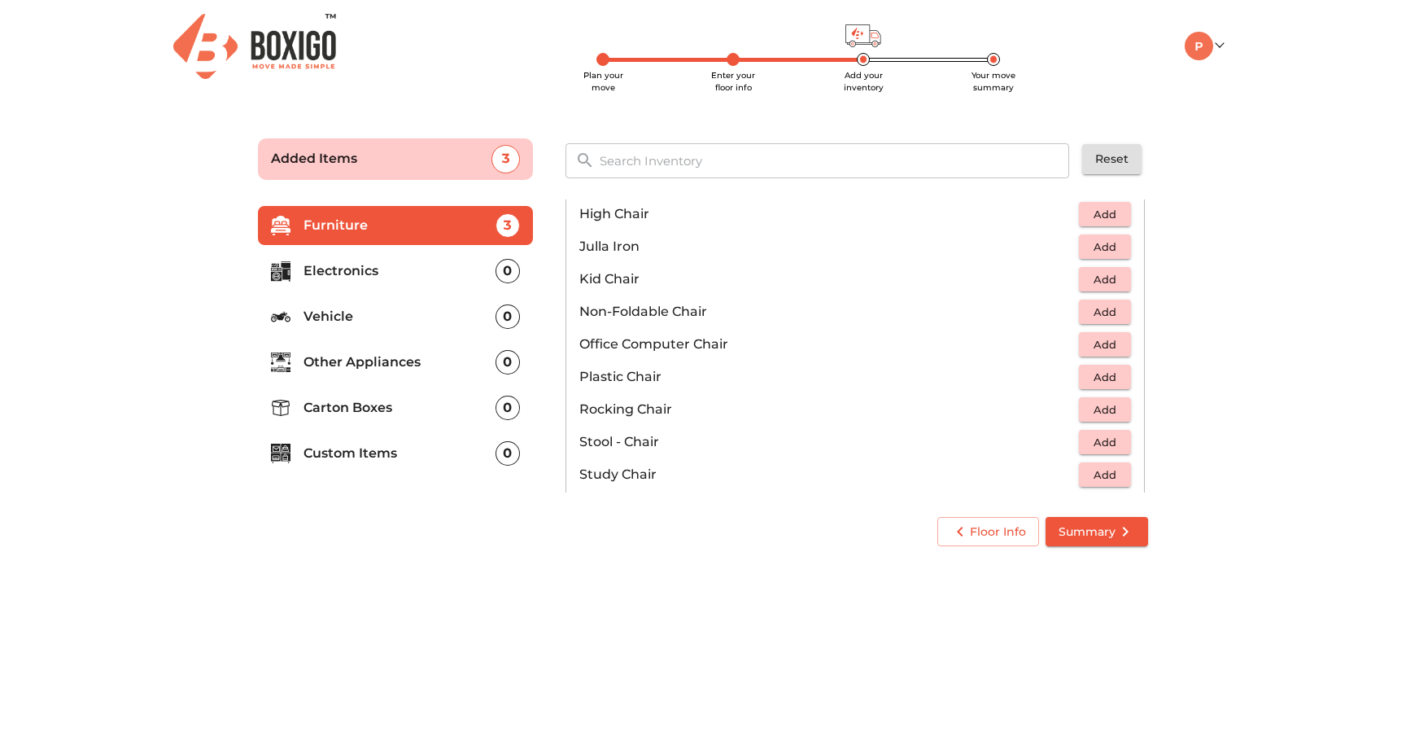
scroll to position [466, 0]
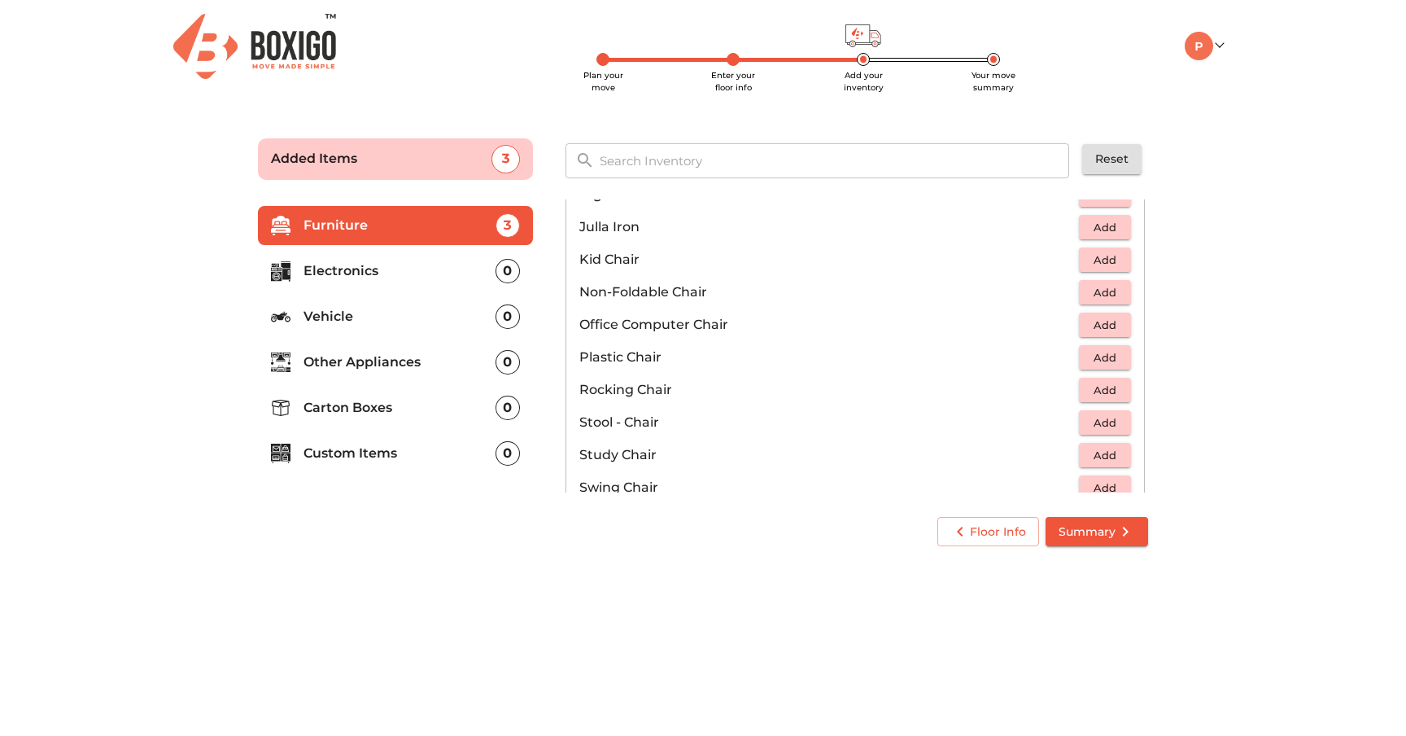
click at [1093, 362] on span "Add" at bounding box center [1105, 357] width 36 height 19
click at [1113, 357] on icon "button" at bounding box center [1119, 358] width 20 height 20
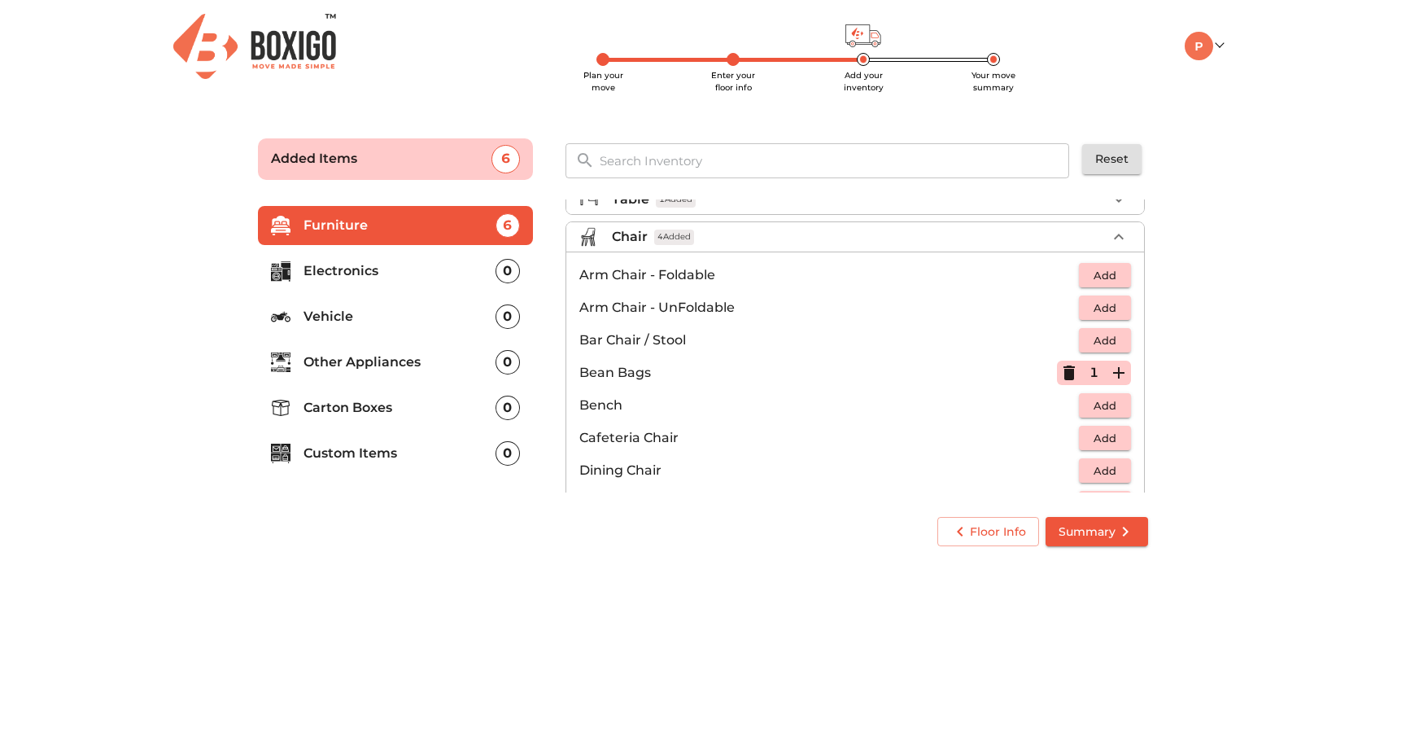
scroll to position [0, 0]
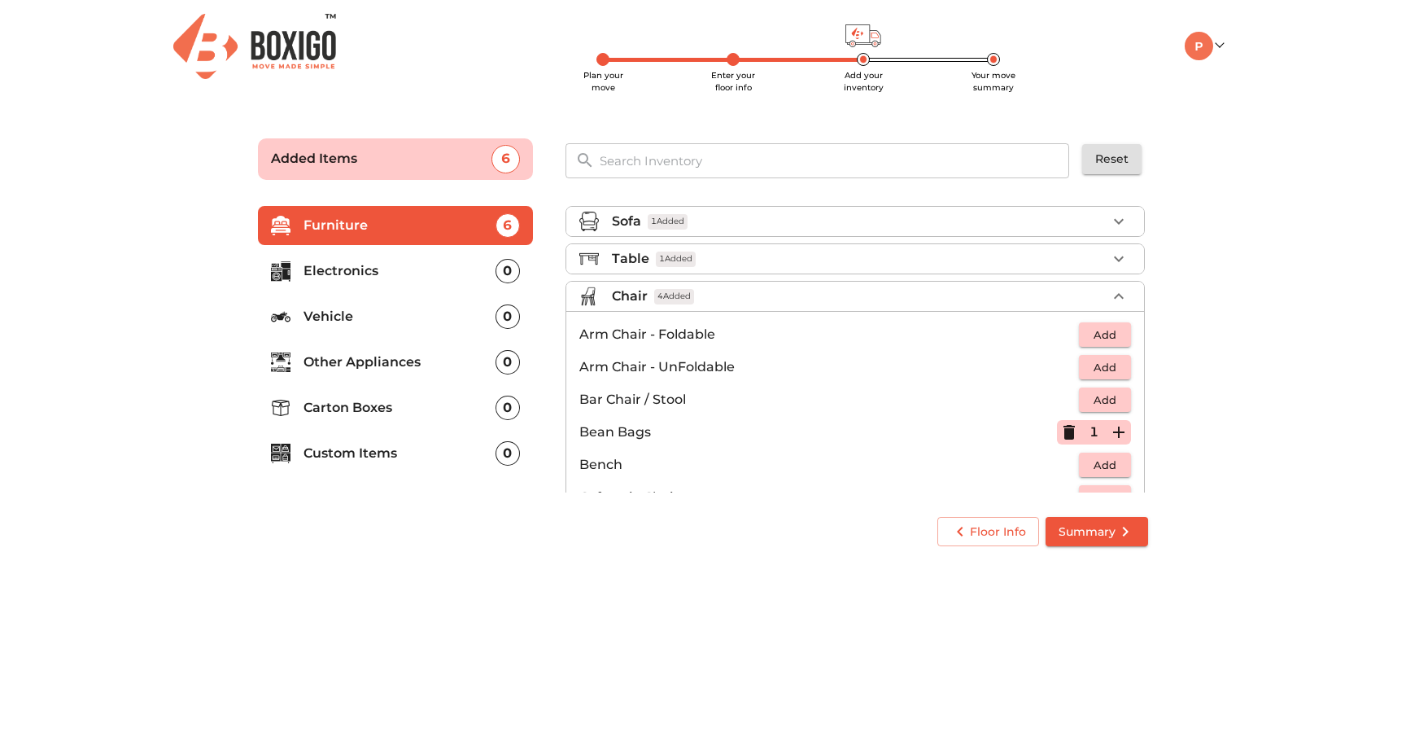
click at [769, 296] on div "Chair 4 Added" at bounding box center [859, 296] width 495 height 20
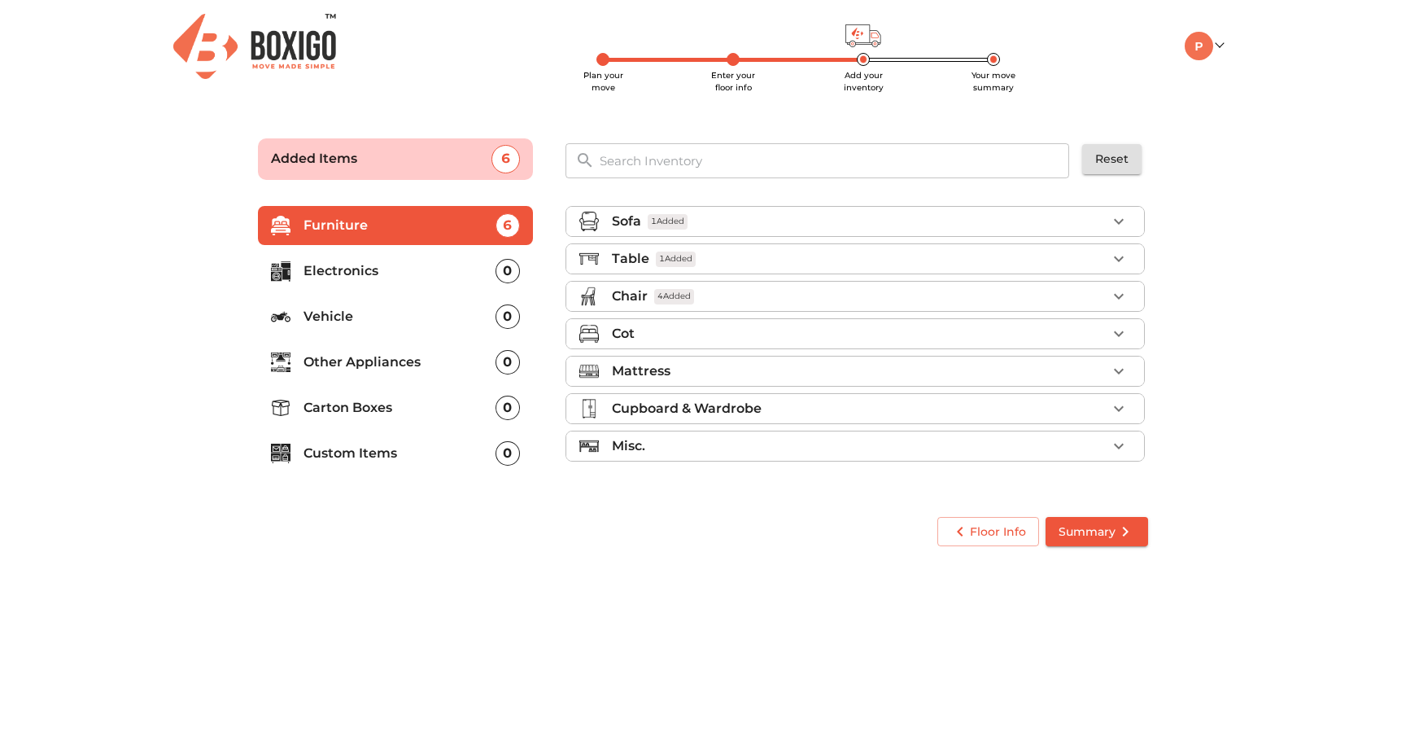
click at [754, 339] on div "Cot" at bounding box center [859, 334] width 495 height 20
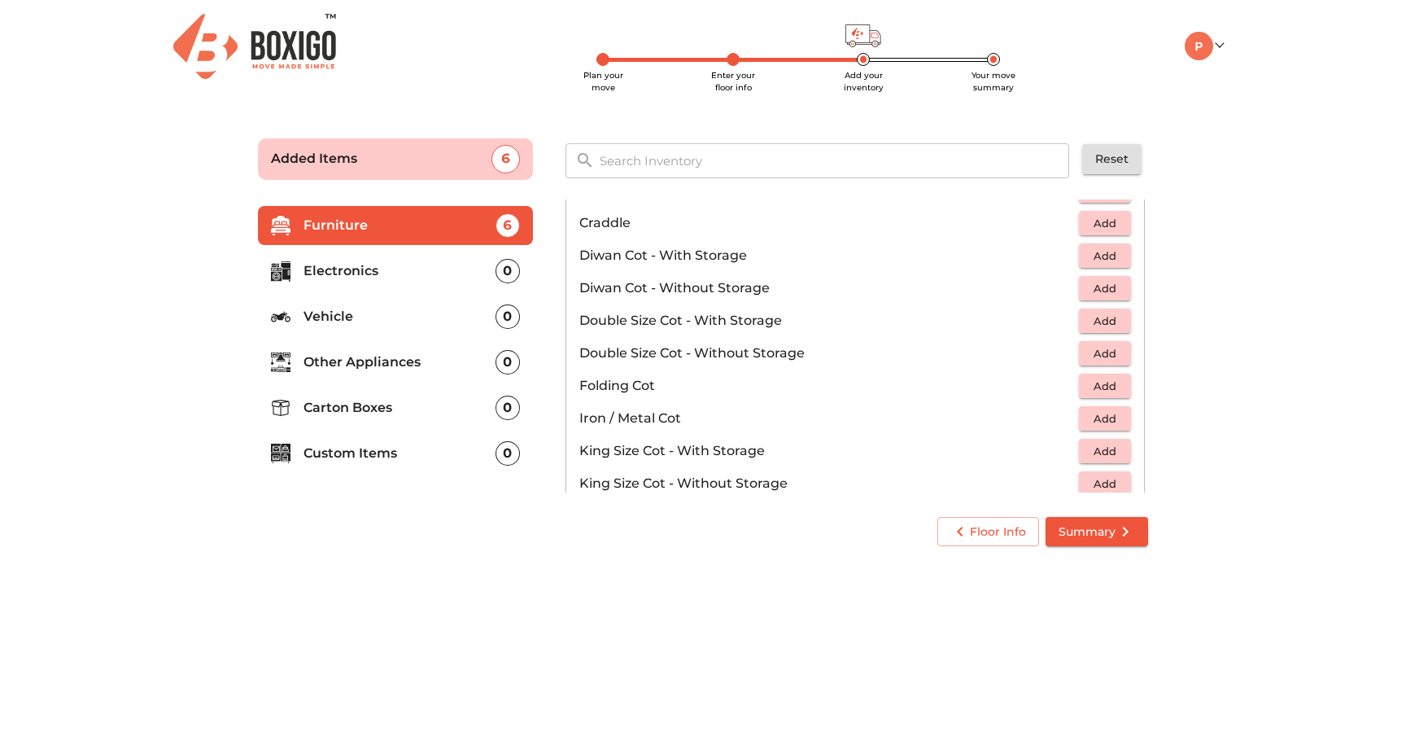
scroll to position [215, 0]
click at [1082, 425] on button "Add" at bounding box center [1105, 417] width 52 height 25
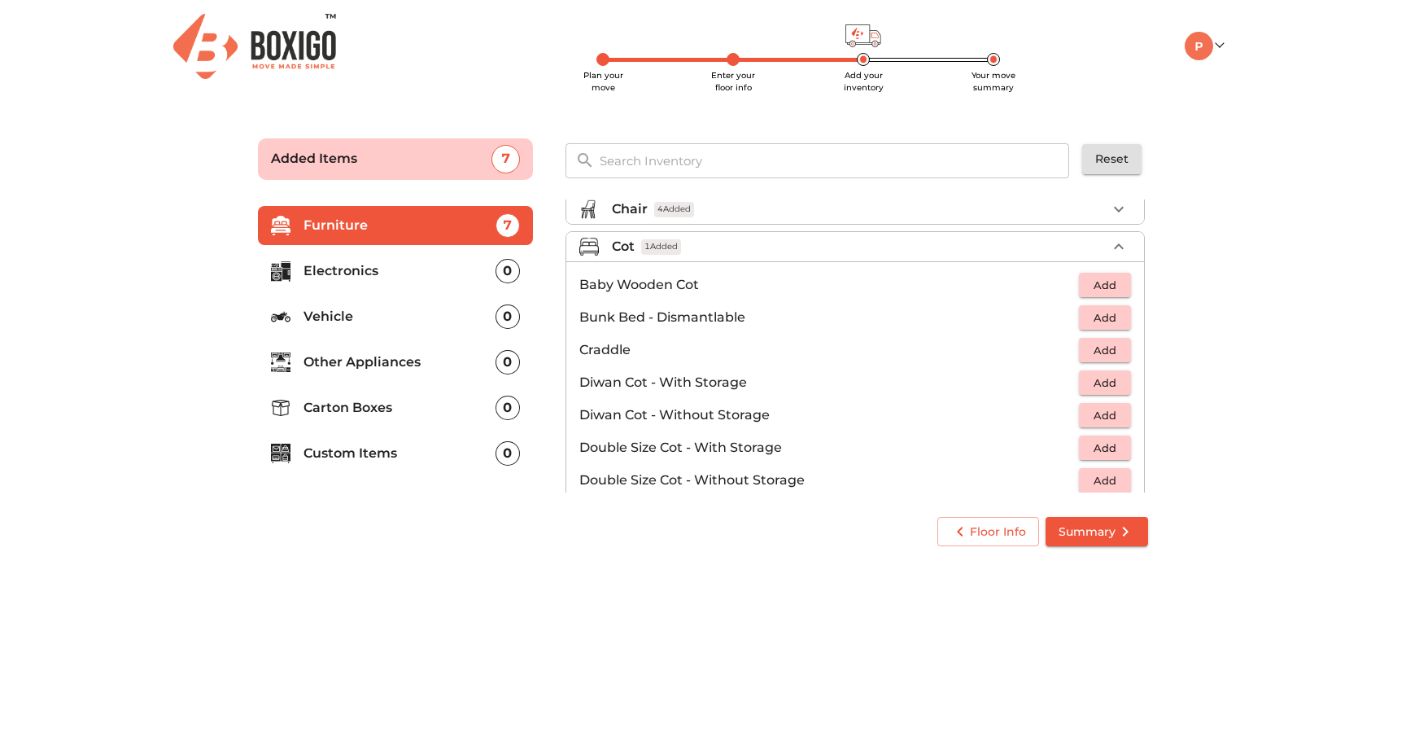
scroll to position [0, 0]
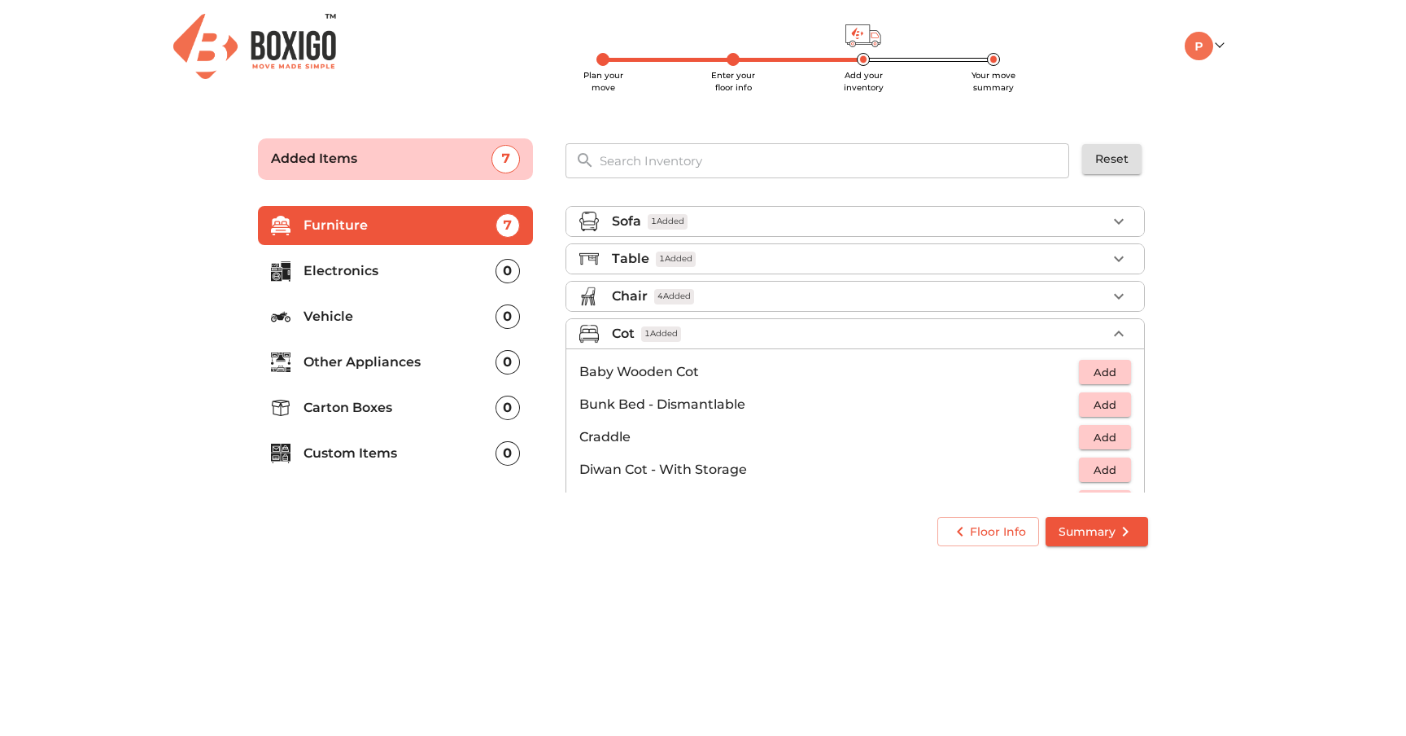
click at [878, 343] on div "Cot 1 Added" at bounding box center [859, 334] width 495 height 20
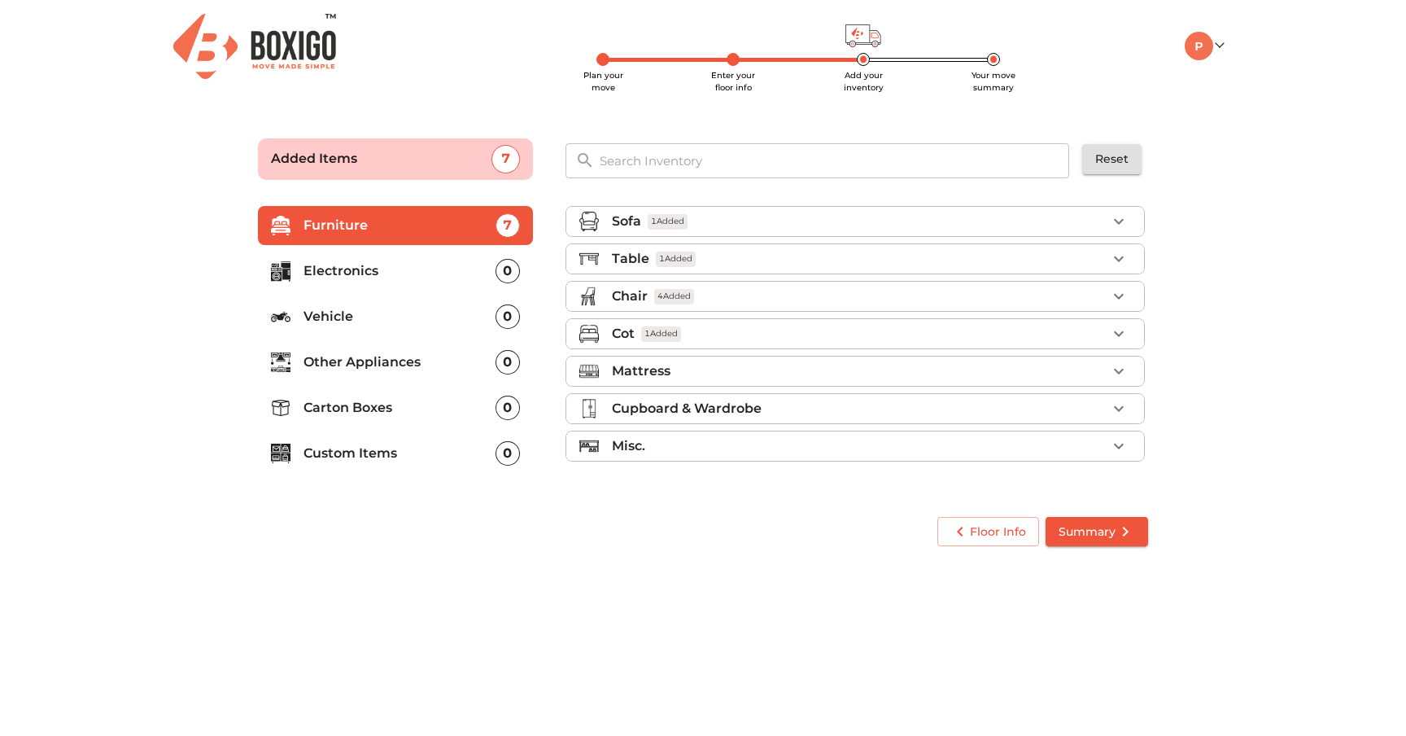
click at [827, 370] on div "Mattress" at bounding box center [859, 371] width 495 height 20
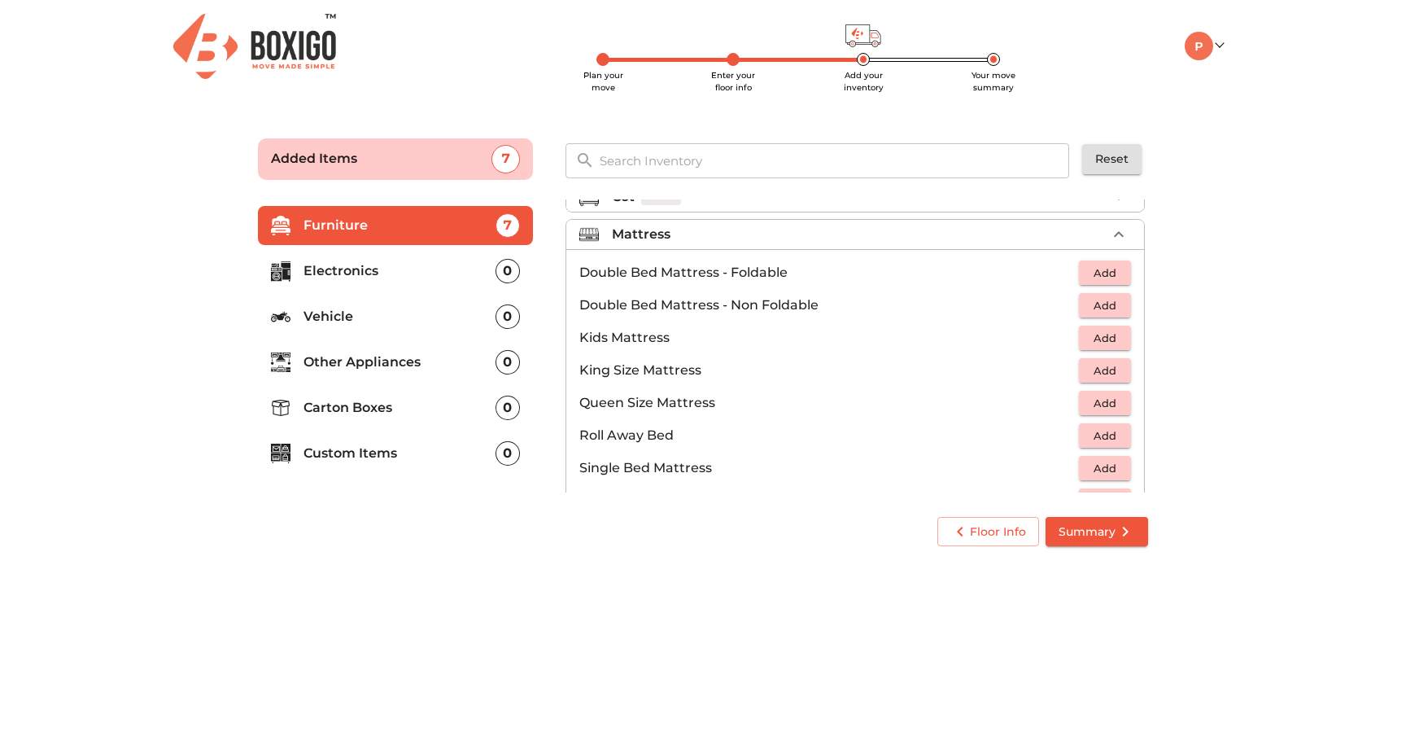
scroll to position [138, 0]
click at [1100, 299] on span "Add" at bounding box center [1105, 304] width 36 height 19
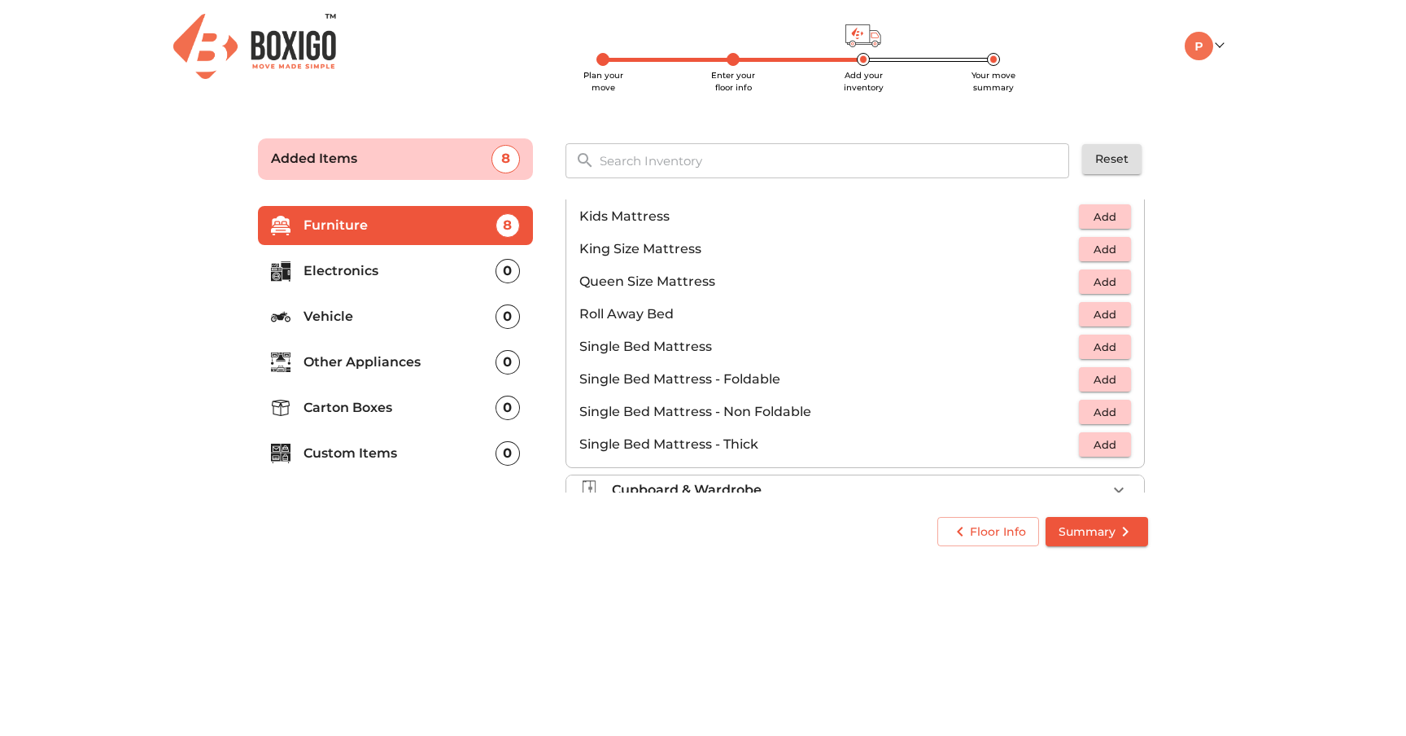
scroll to position [262, 0]
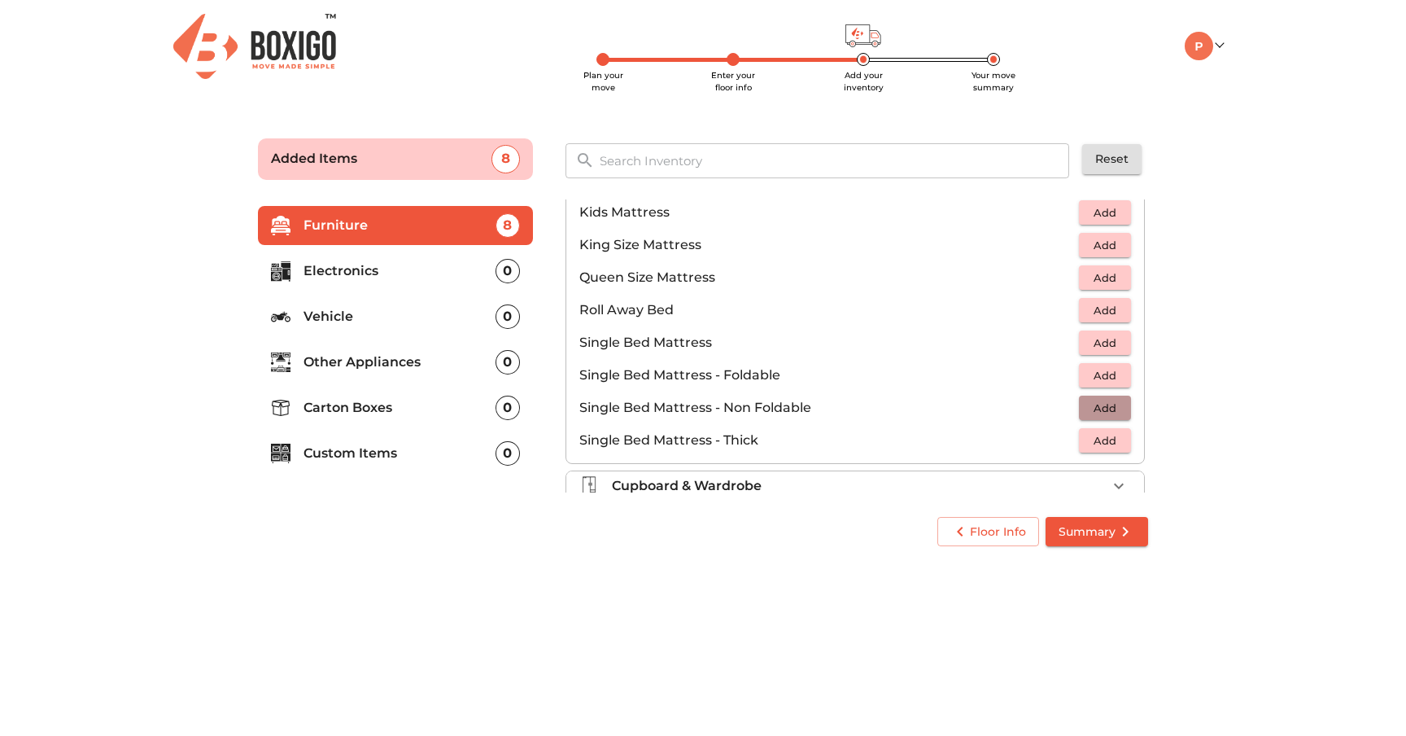
click at [1120, 406] on span "Add" at bounding box center [1105, 408] width 36 height 19
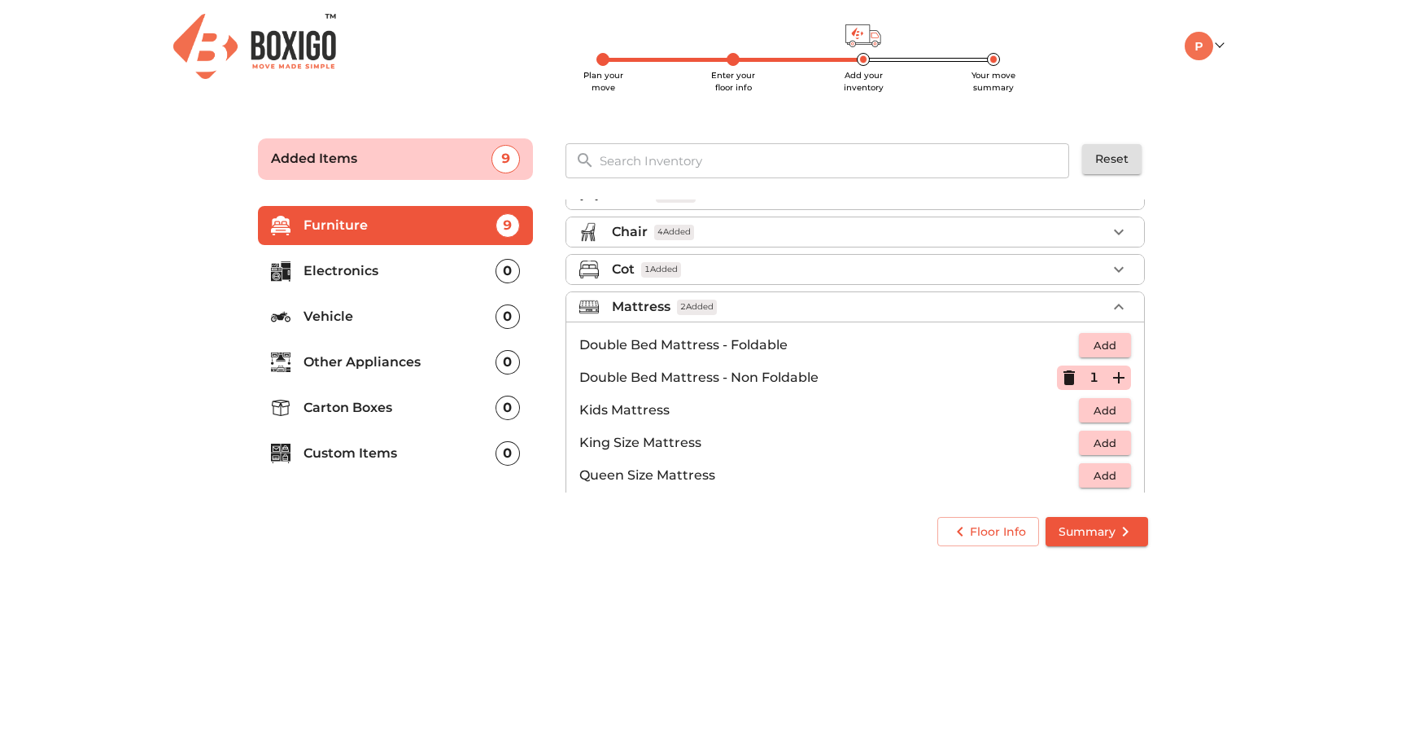
scroll to position [0, 0]
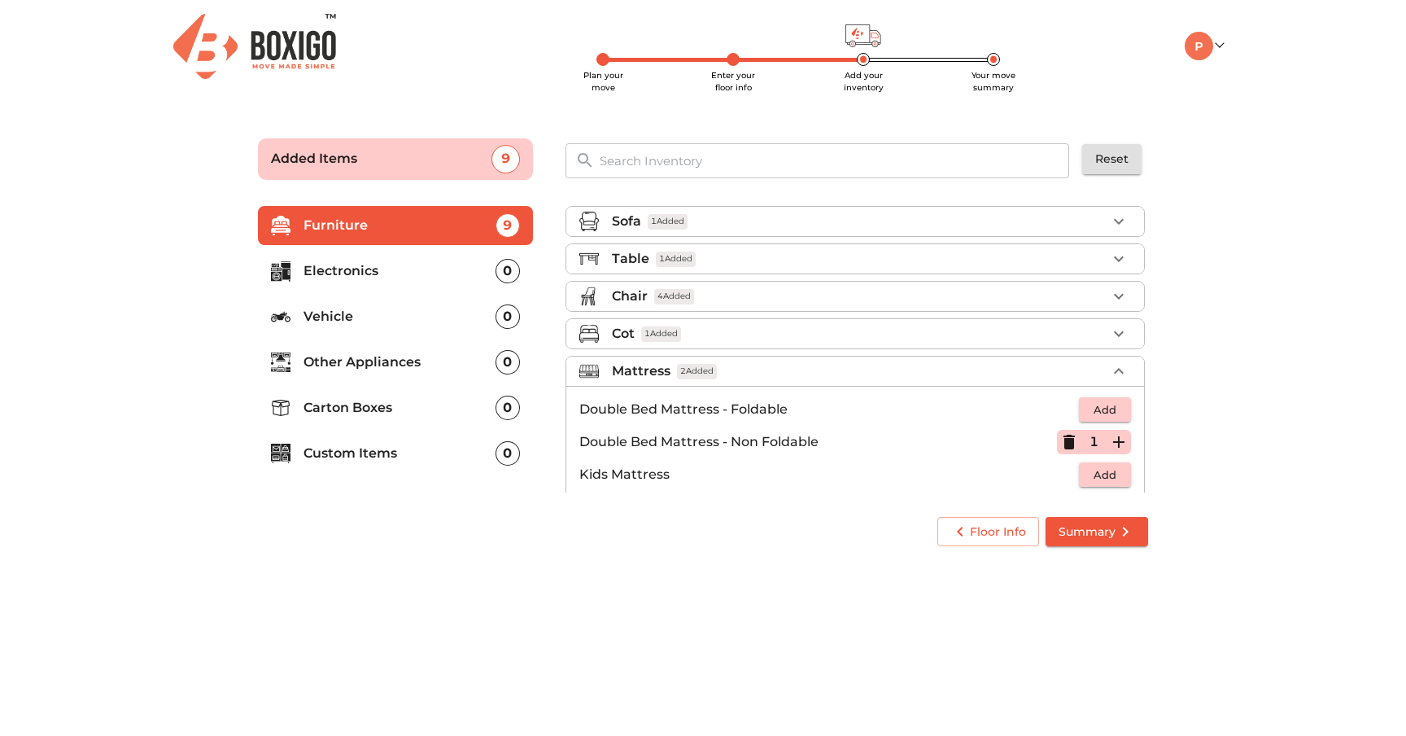
click at [798, 388] on ul "Double Bed Mattress - Foldable Add Double Bed Mattress - Non Foldable 1 Kids Ma…" at bounding box center [855, 555] width 578 height 339
click at [821, 369] on div "Mattress 2 Added" at bounding box center [859, 371] width 495 height 20
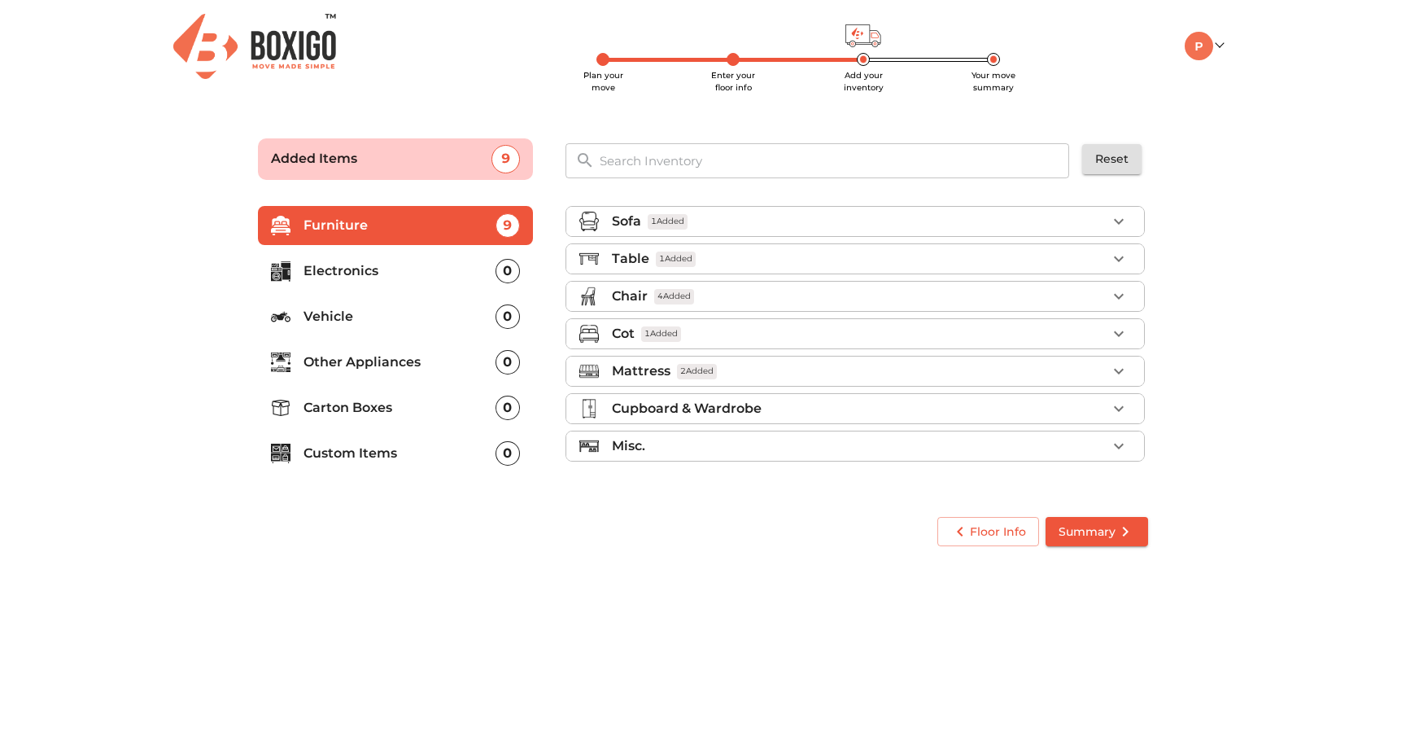
click at [803, 400] on div "Cupboard & Wardrobe" at bounding box center [859, 409] width 495 height 20
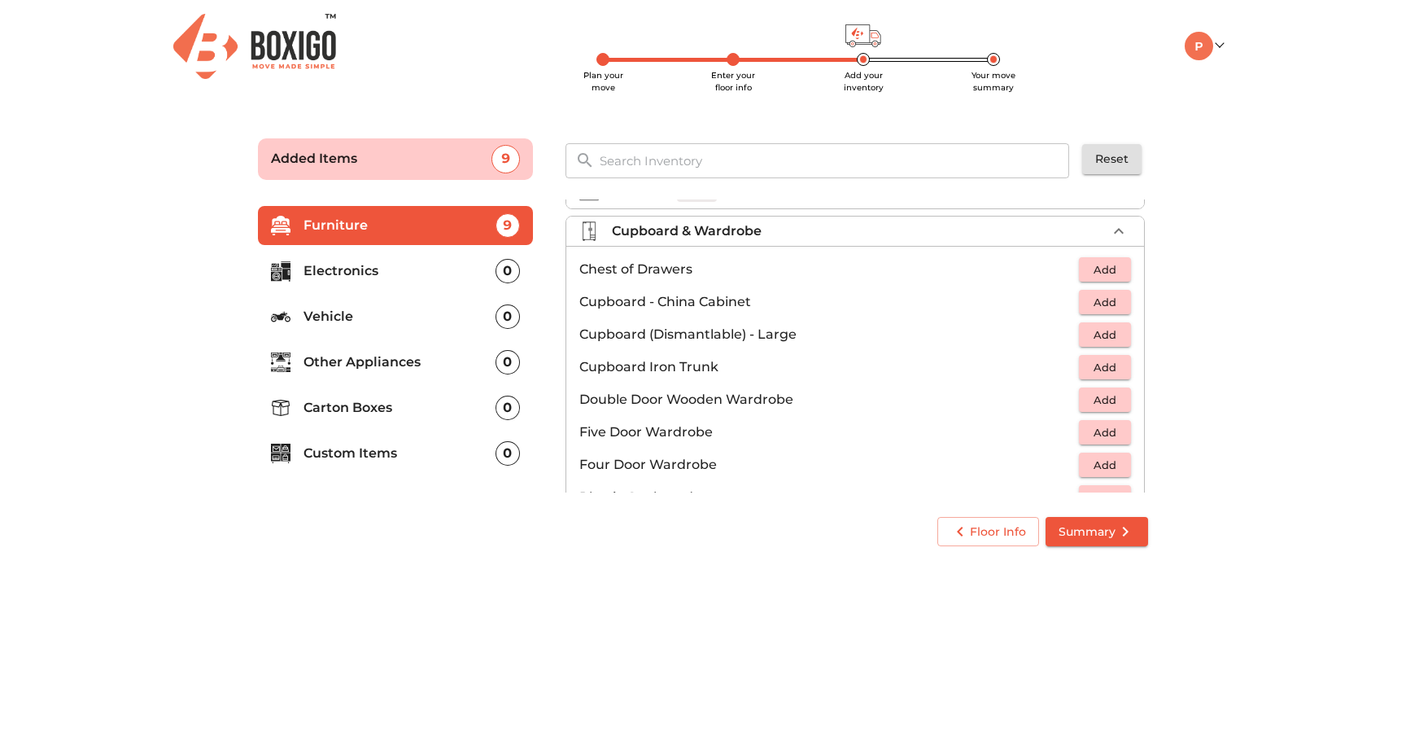
scroll to position [205, 0]
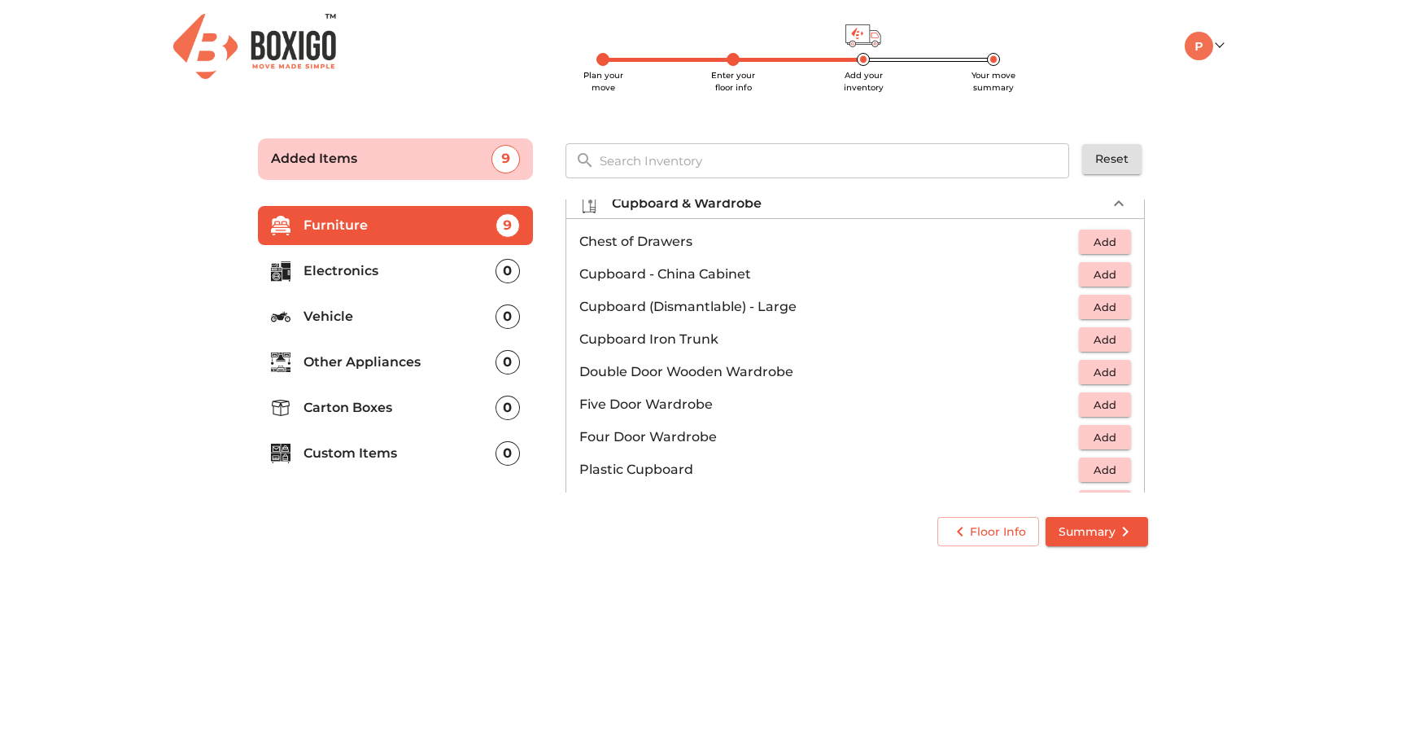
click at [1091, 247] on span "Add" at bounding box center [1105, 242] width 36 height 19
click at [1115, 242] on icon "button" at bounding box center [1118, 241] width 11 height 11
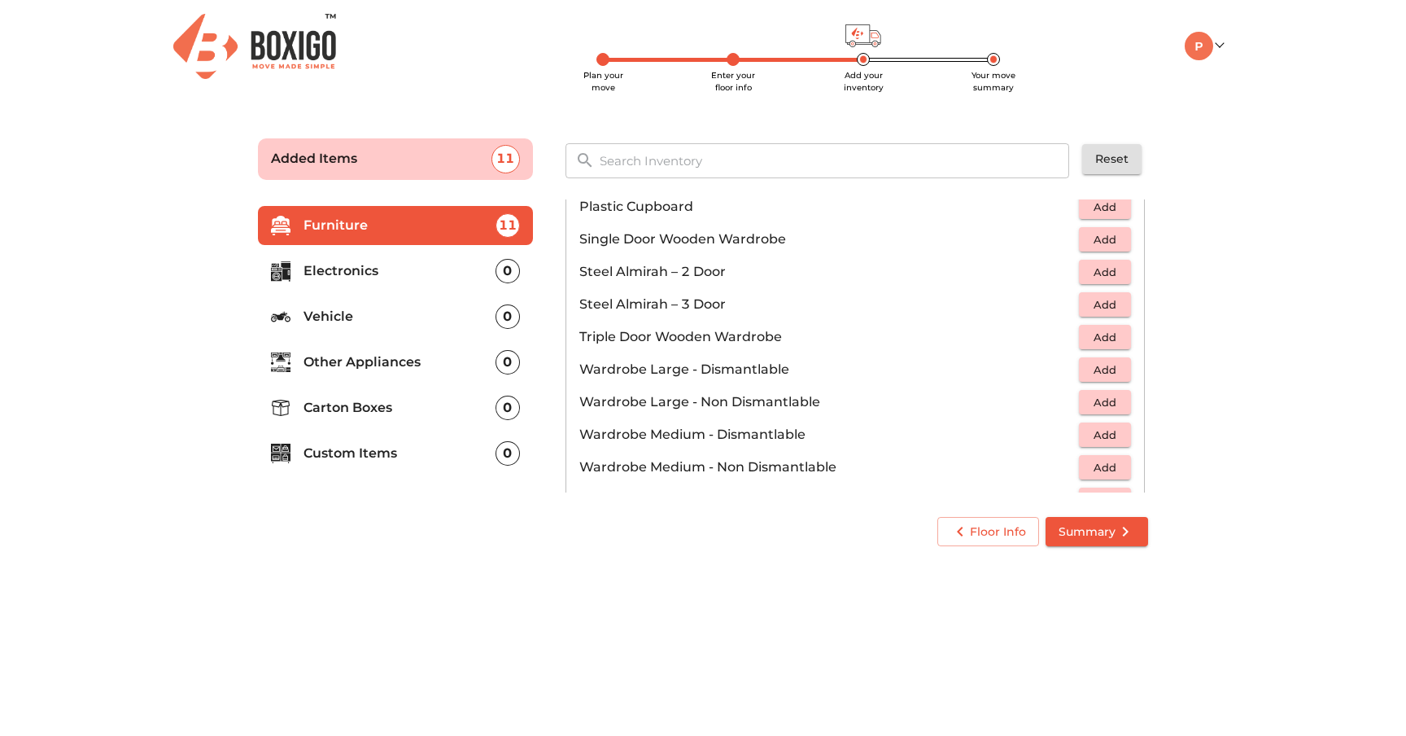
scroll to position [466, 0]
click at [1102, 203] on span "Add" at bounding box center [1105, 208] width 36 height 19
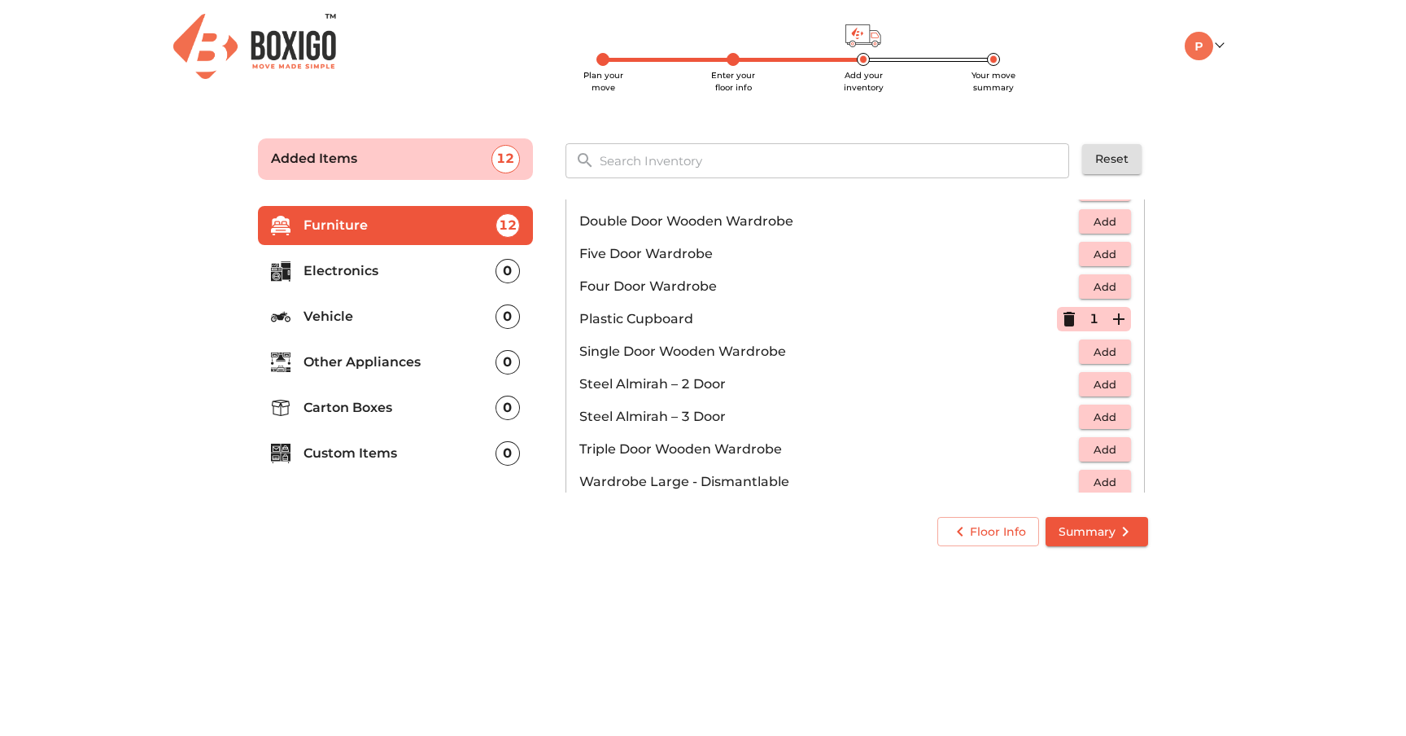
scroll to position [0, 0]
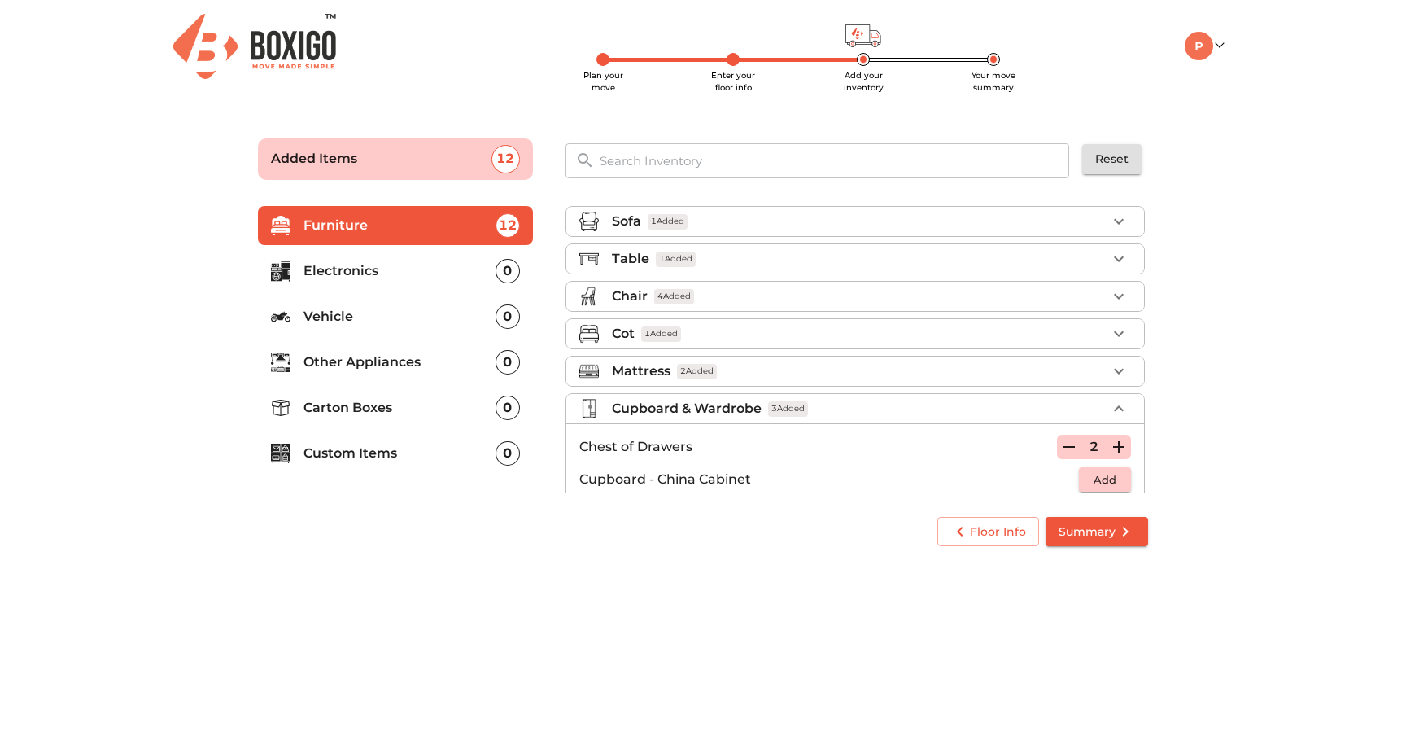
click at [789, 405] on span "3 Added" at bounding box center [788, 408] width 40 height 15
click at [772, 440] on div "Misc." at bounding box center [859, 446] width 495 height 20
click at [705, 435] on li "Misc." at bounding box center [855, 445] width 578 height 29
click at [395, 269] on p "Electronics" at bounding box center [400, 271] width 192 height 20
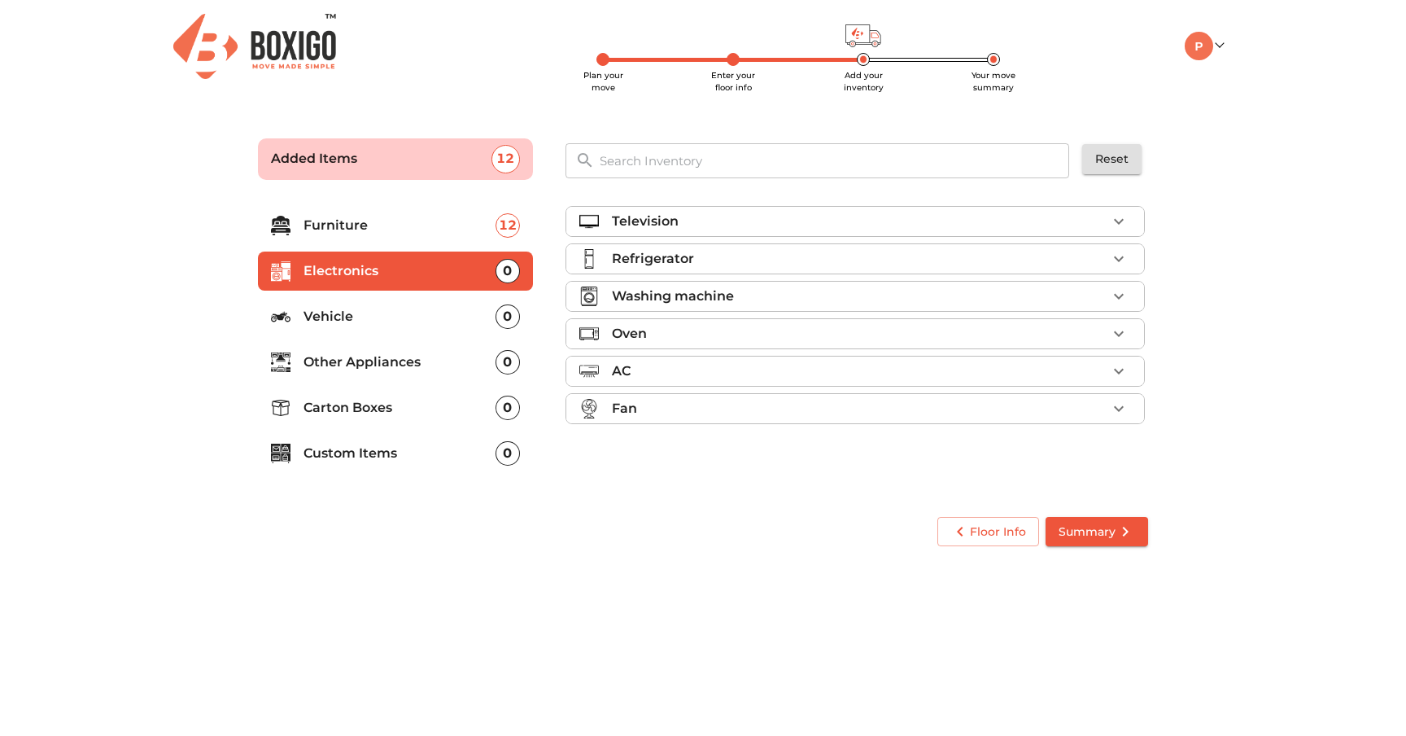
click at [680, 254] on p "Refrigerator" at bounding box center [653, 259] width 82 height 20
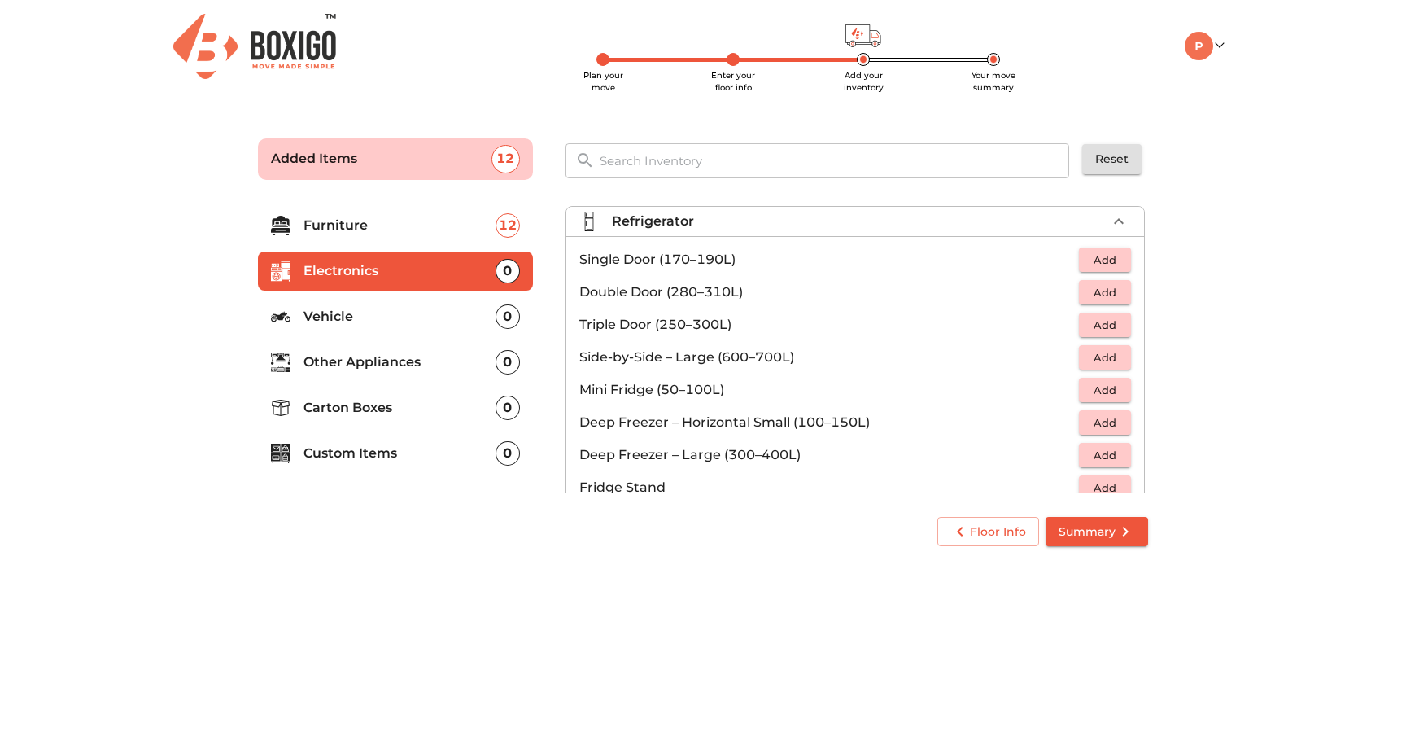
scroll to position [44, 0]
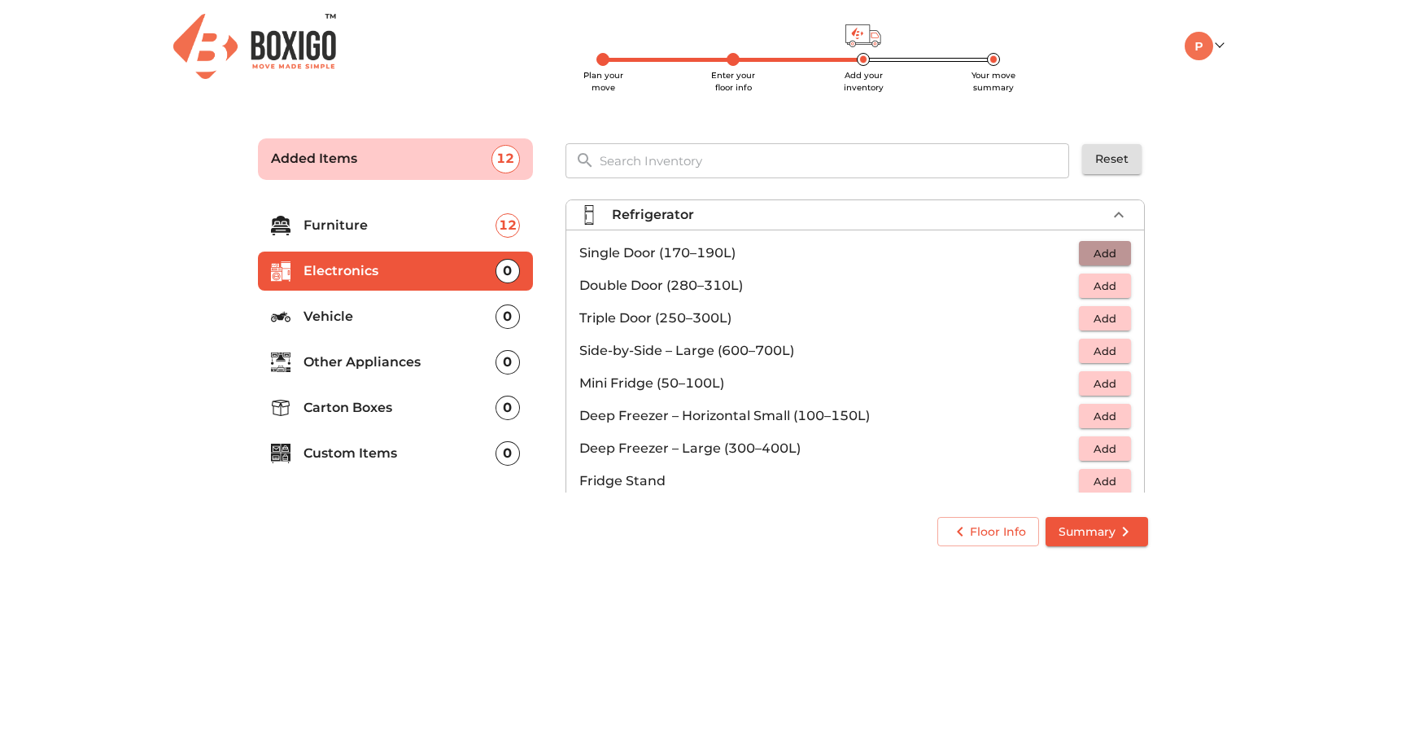
click at [1094, 262] on span "Add" at bounding box center [1105, 253] width 36 height 19
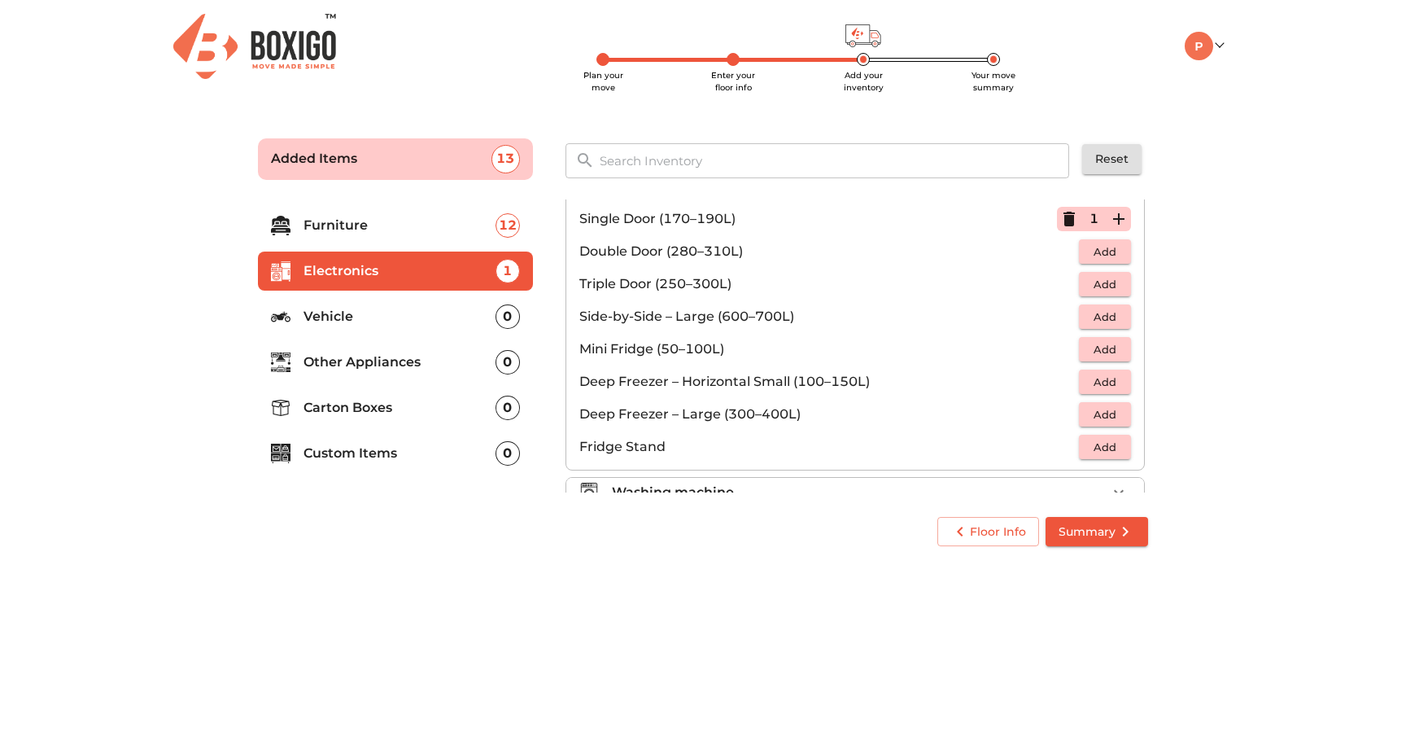
scroll to position [0, 0]
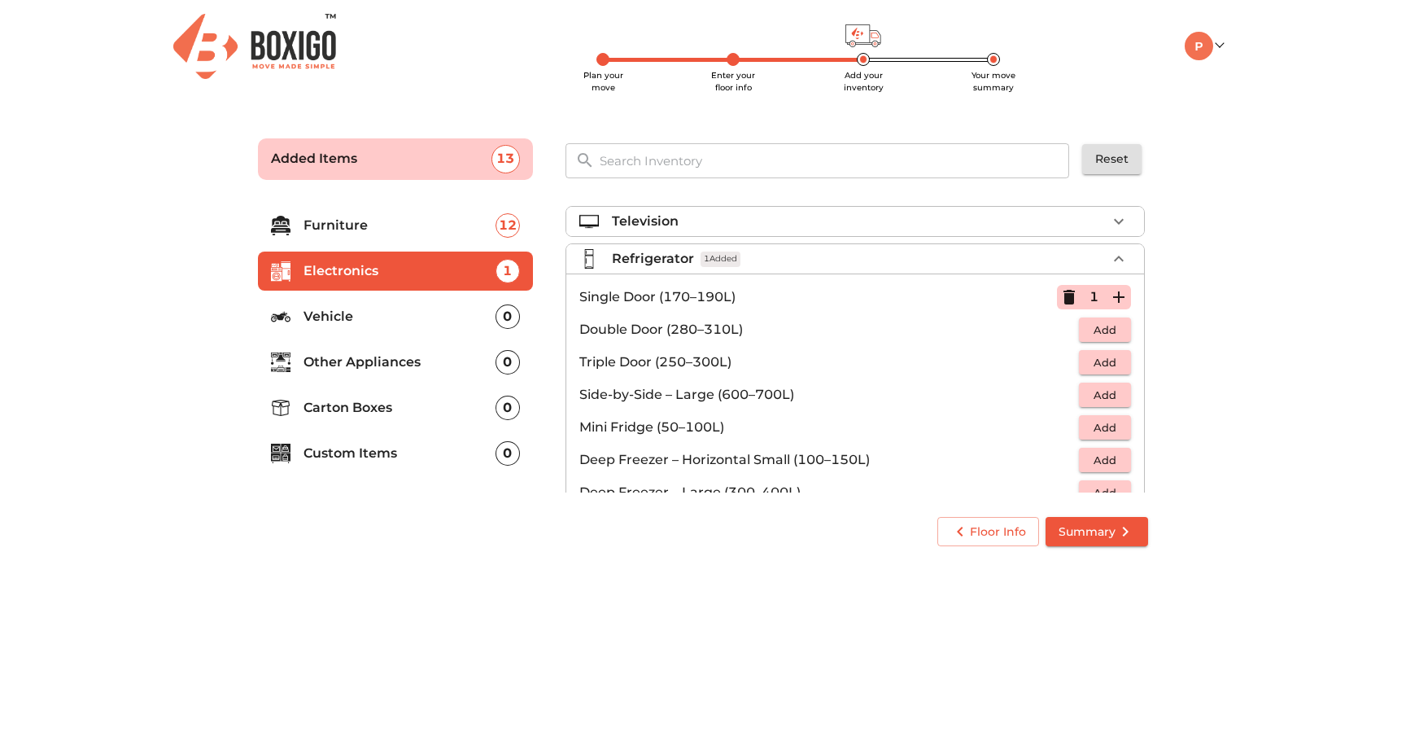
click at [724, 251] on span "1 Added" at bounding box center [721, 258] width 40 height 15
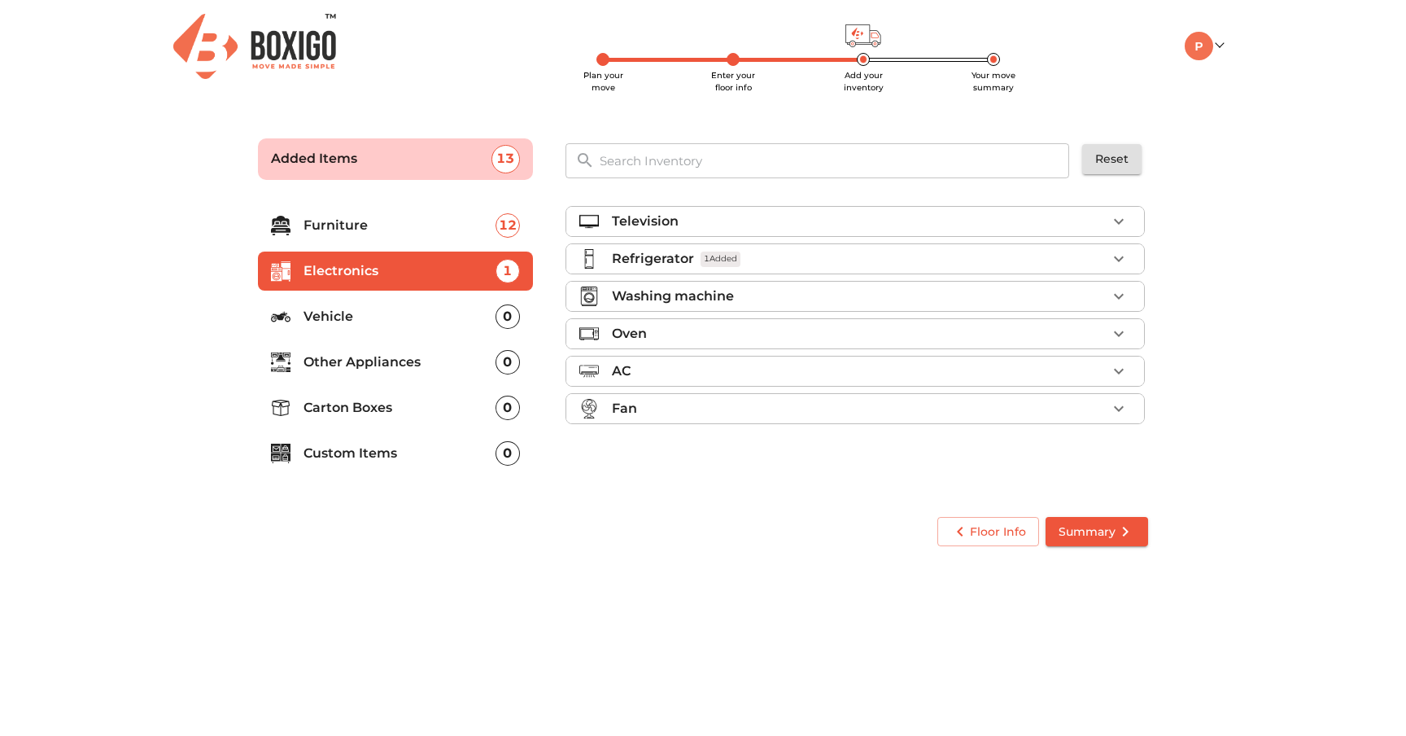
click at [434, 326] on p "Vehicle" at bounding box center [400, 317] width 192 height 20
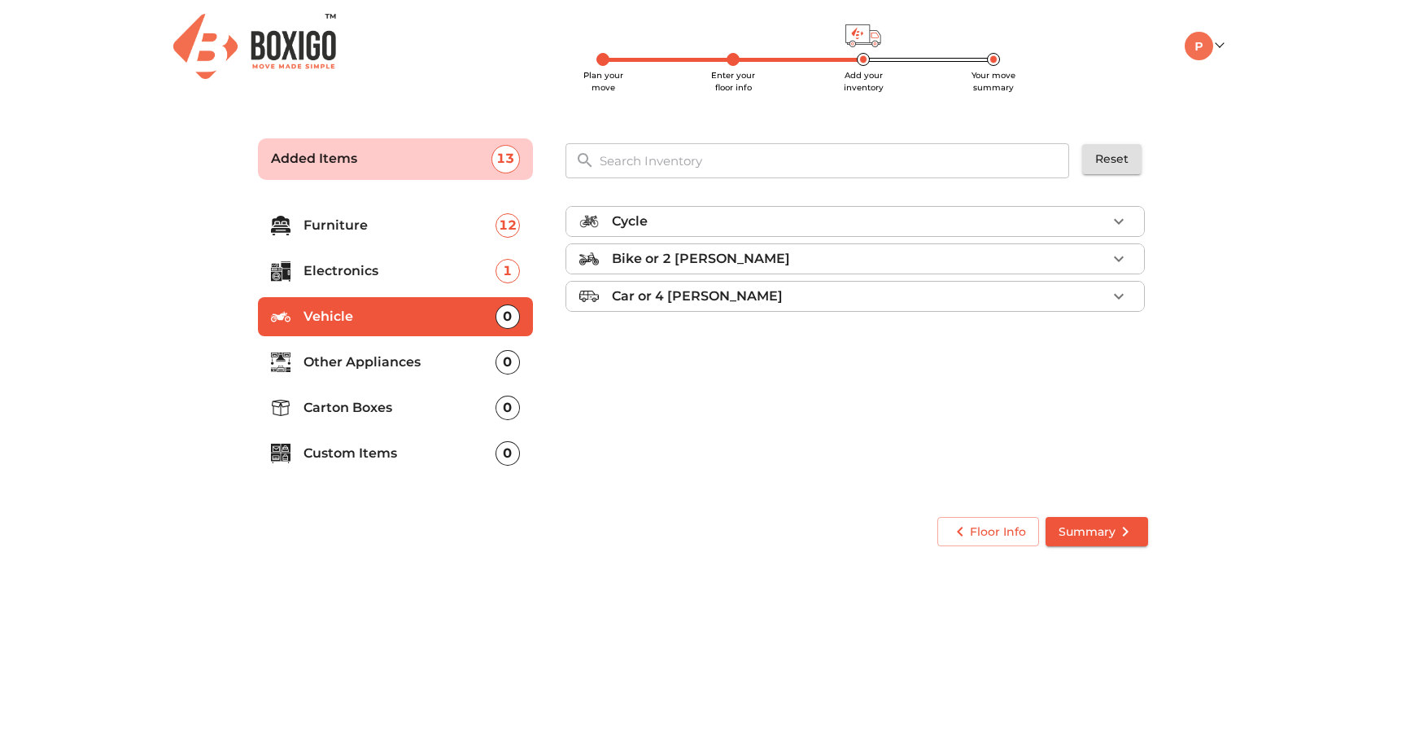
click at [347, 363] on p "Other Appliances" at bounding box center [400, 362] width 192 height 20
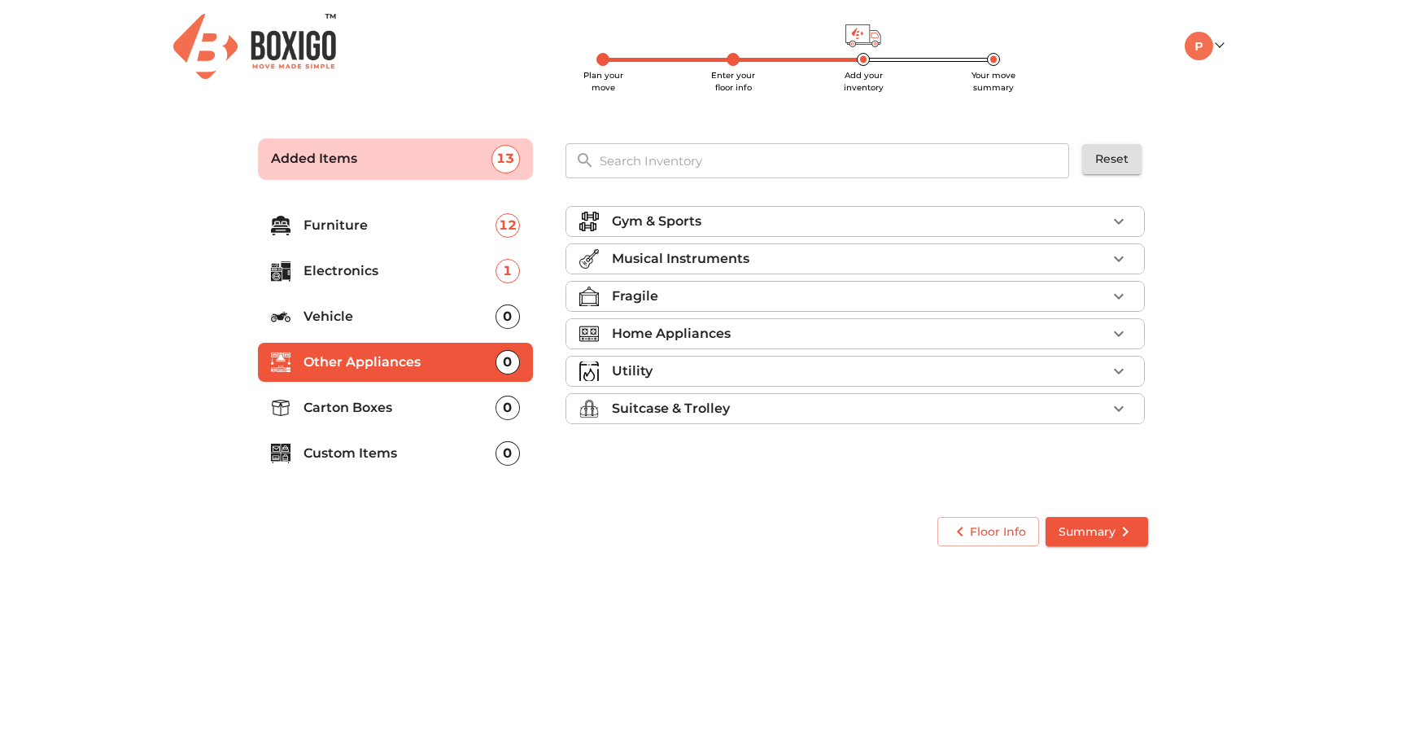
click at [715, 218] on div "Gym & Sports" at bounding box center [859, 222] width 495 height 20
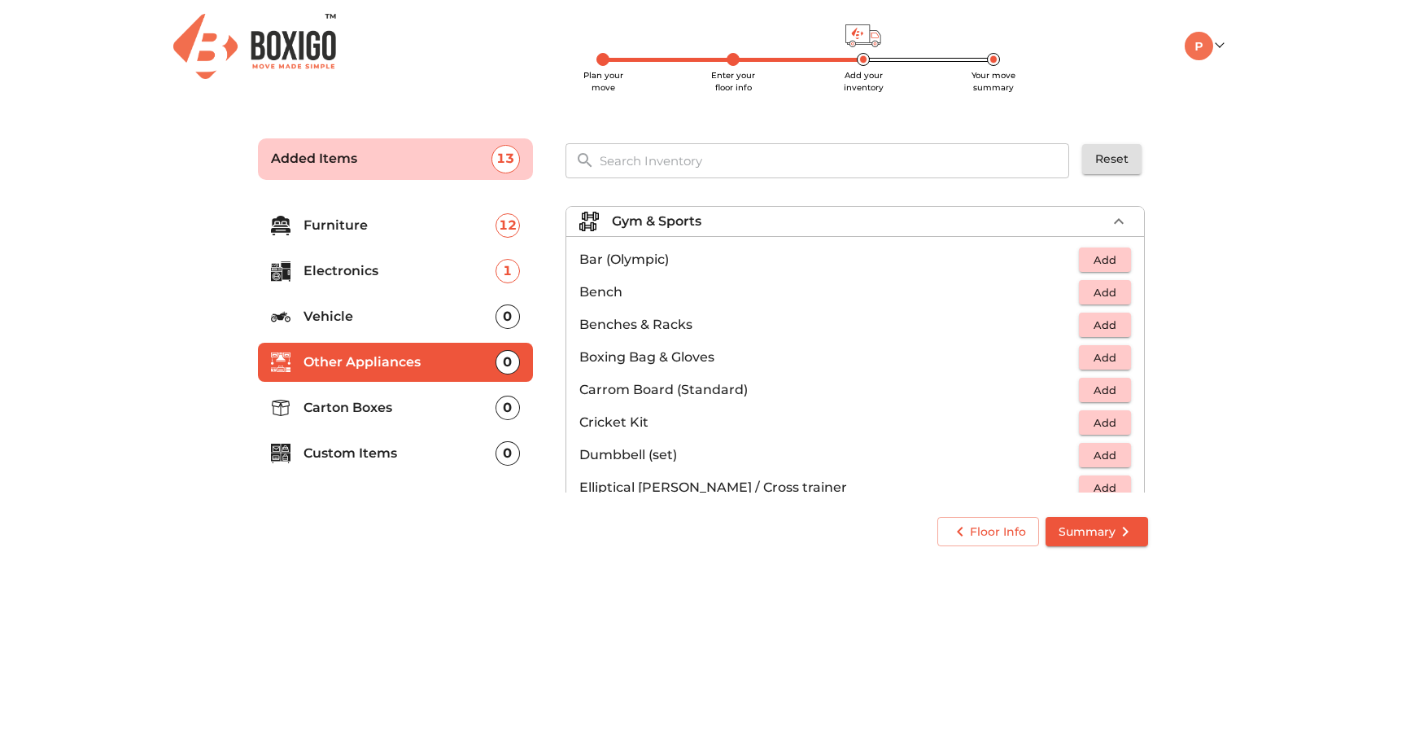
click at [726, 207] on li "Gym & Sports" at bounding box center [855, 221] width 578 height 29
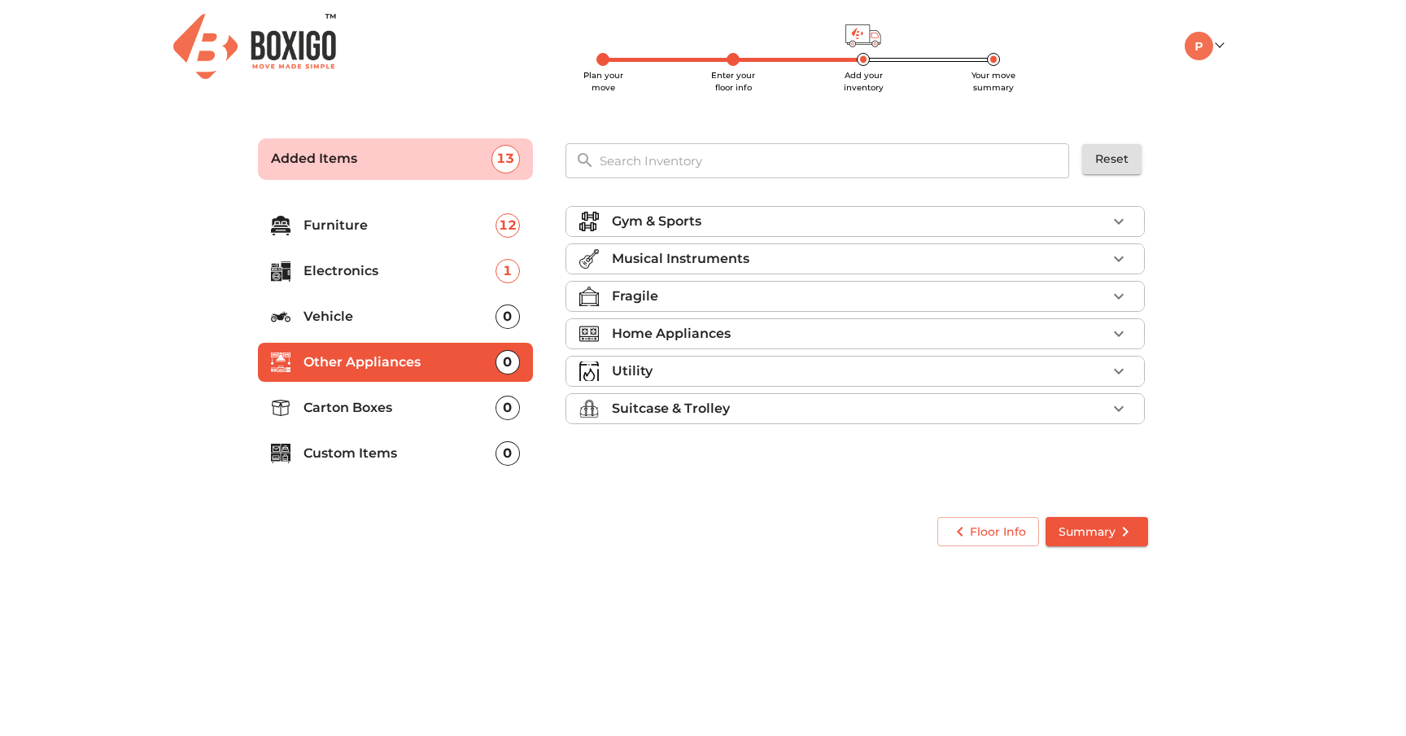
click at [653, 273] on li "Musical Instruments" at bounding box center [855, 258] width 578 height 29
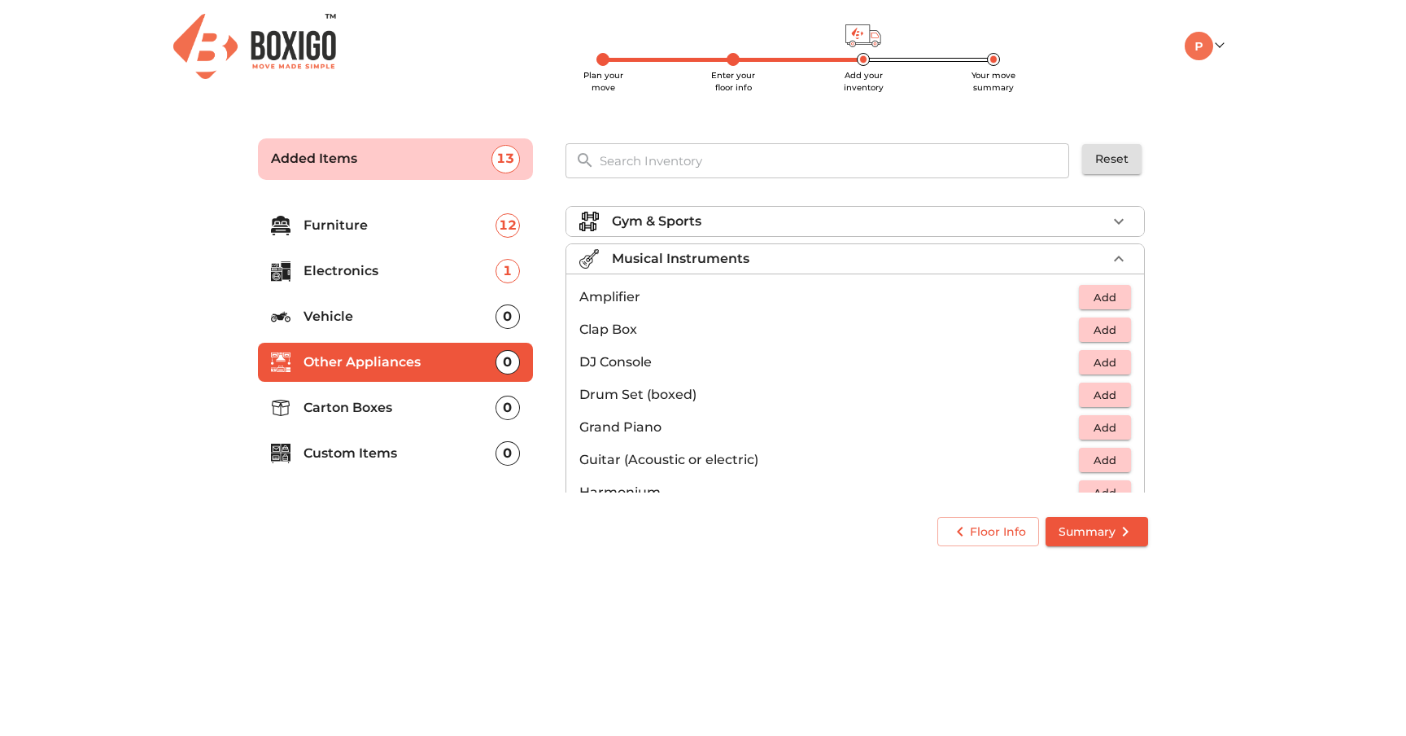
click at [681, 255] on p "Musical Instruments" at bounding box center [681, 259] width 138 height 20
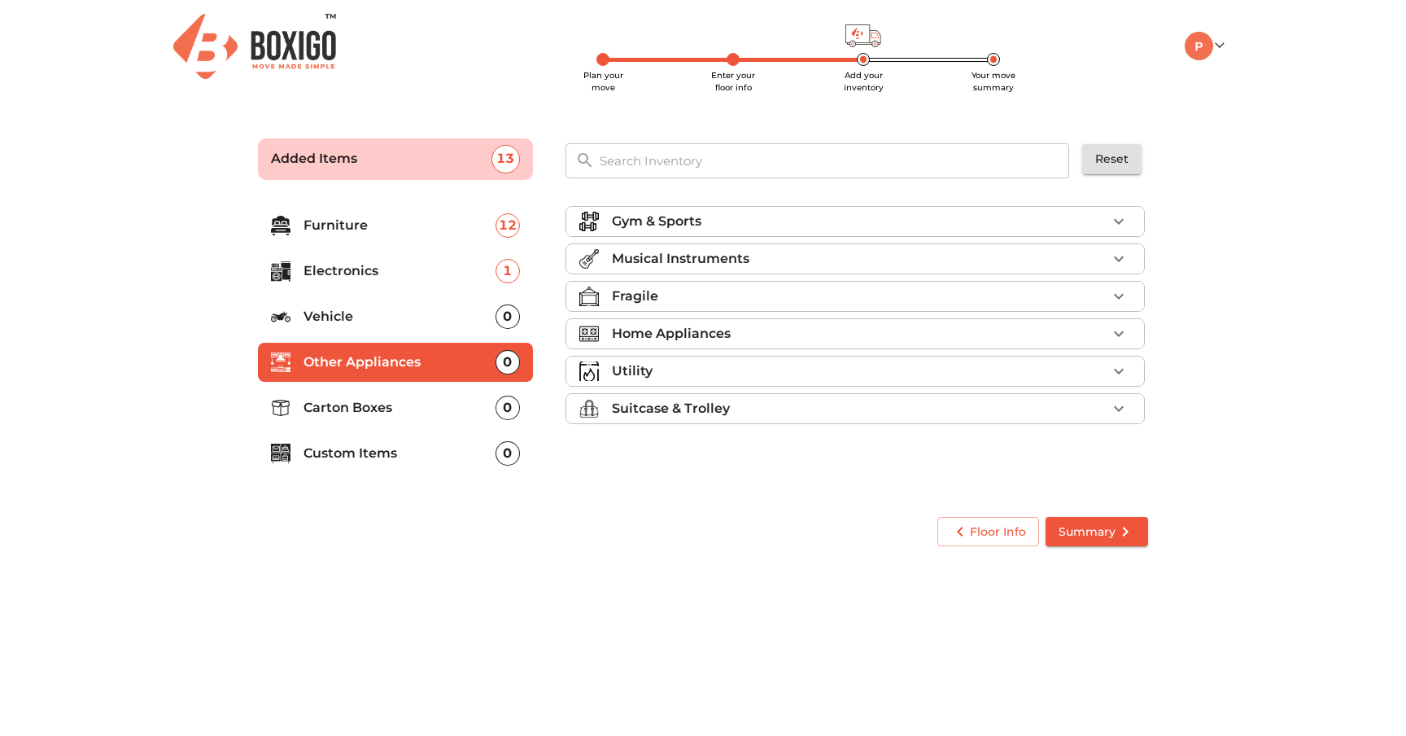
click at [693, 296] on div "Fragile" at bounding box center [859, 296] width 495 height 20
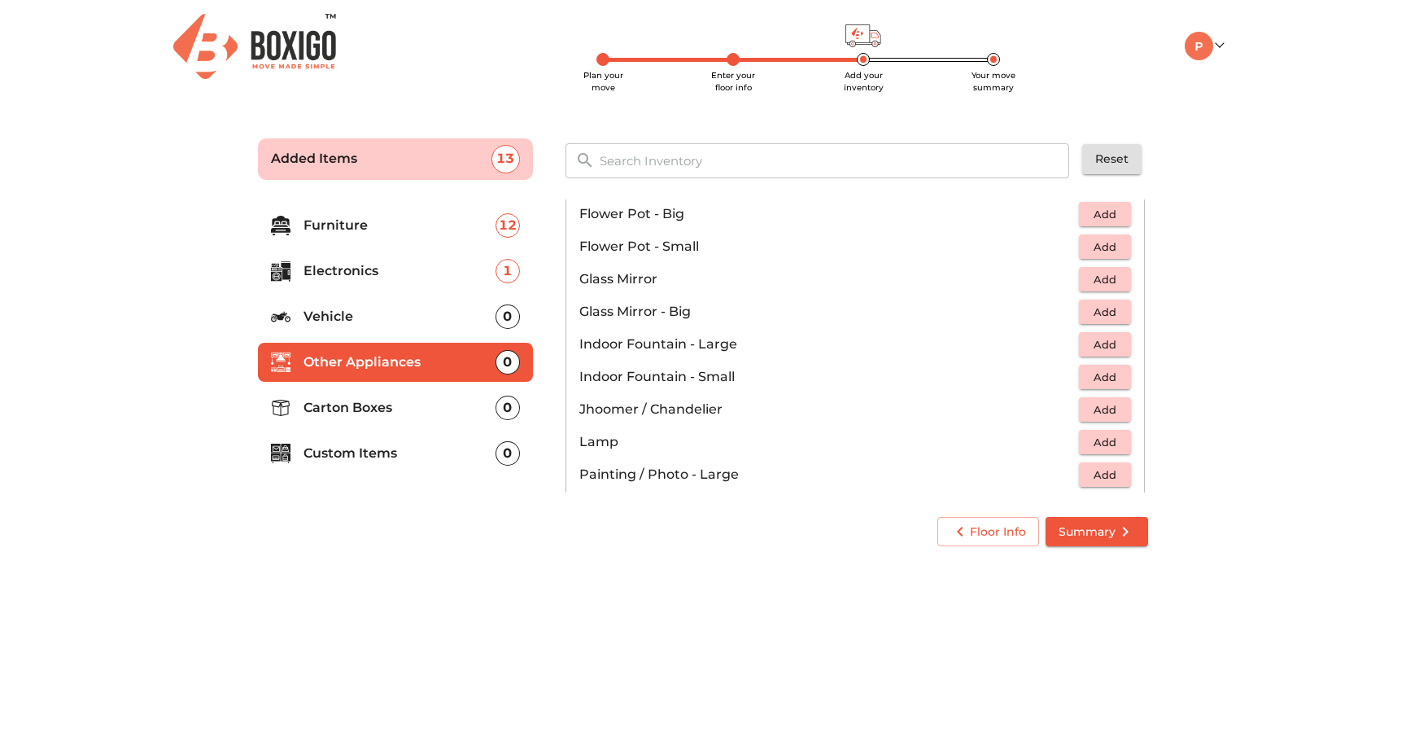
scroll to position [468, 0]
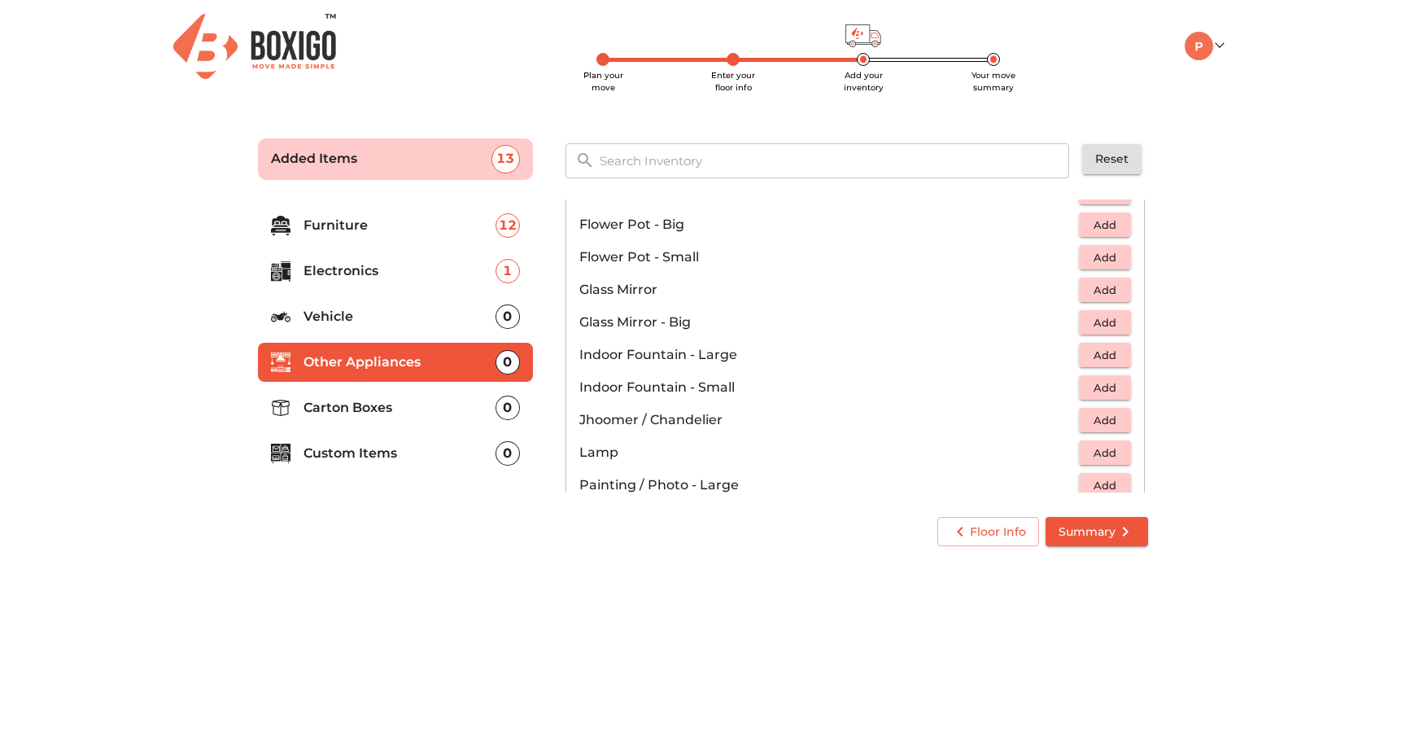
click at [1088, 294] on span "Add" at bounding box center [1105, 290] width 36 height 19
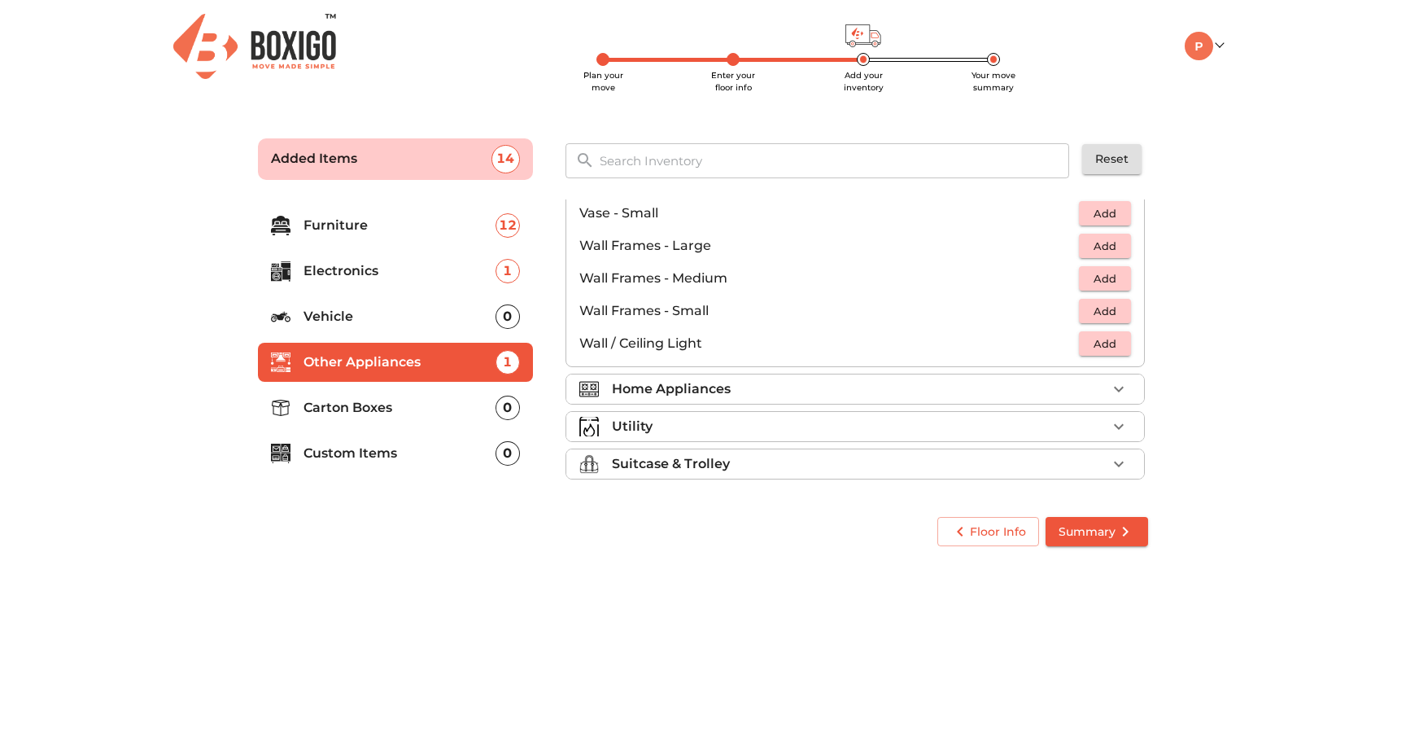
scroll to position [0, 0]
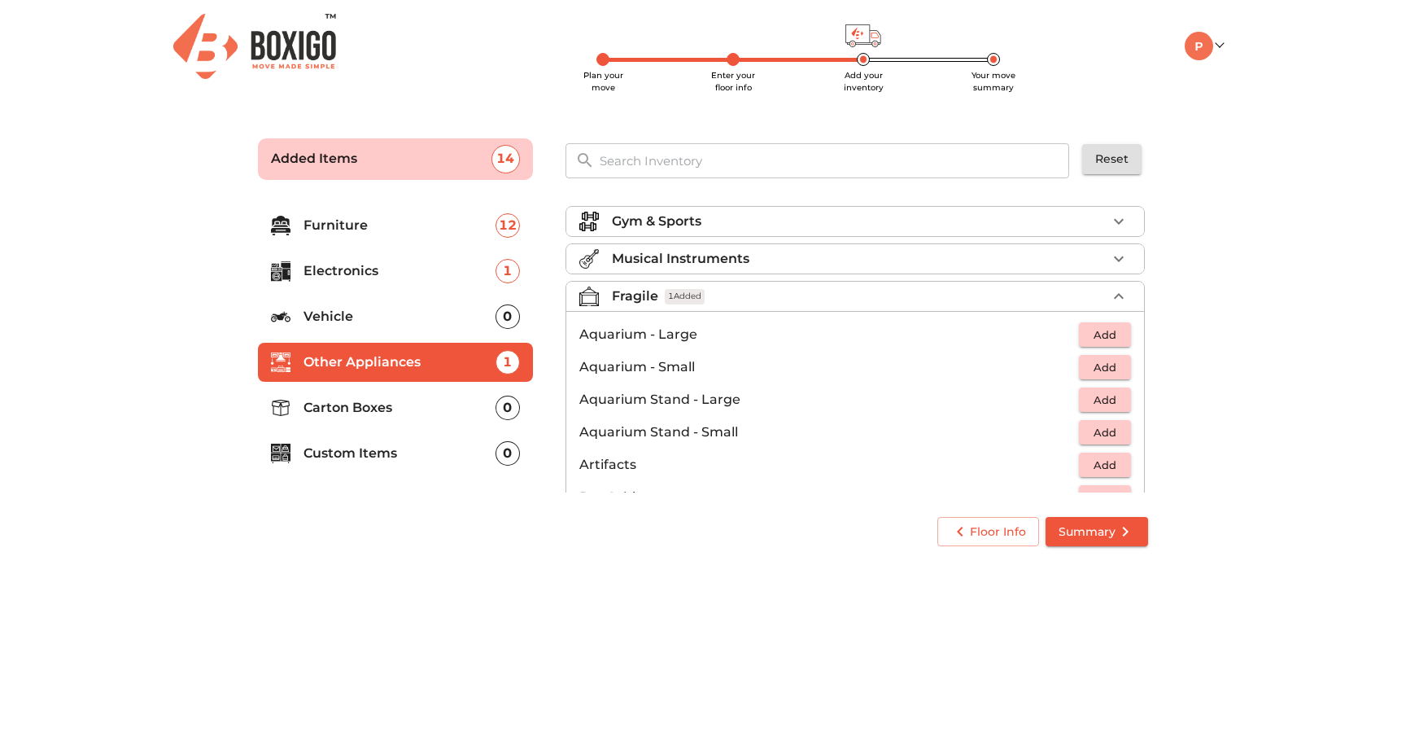
click at [710, 290] on div "Fragile 1 Added" at bounding box center [859, 296] width 495 height 20
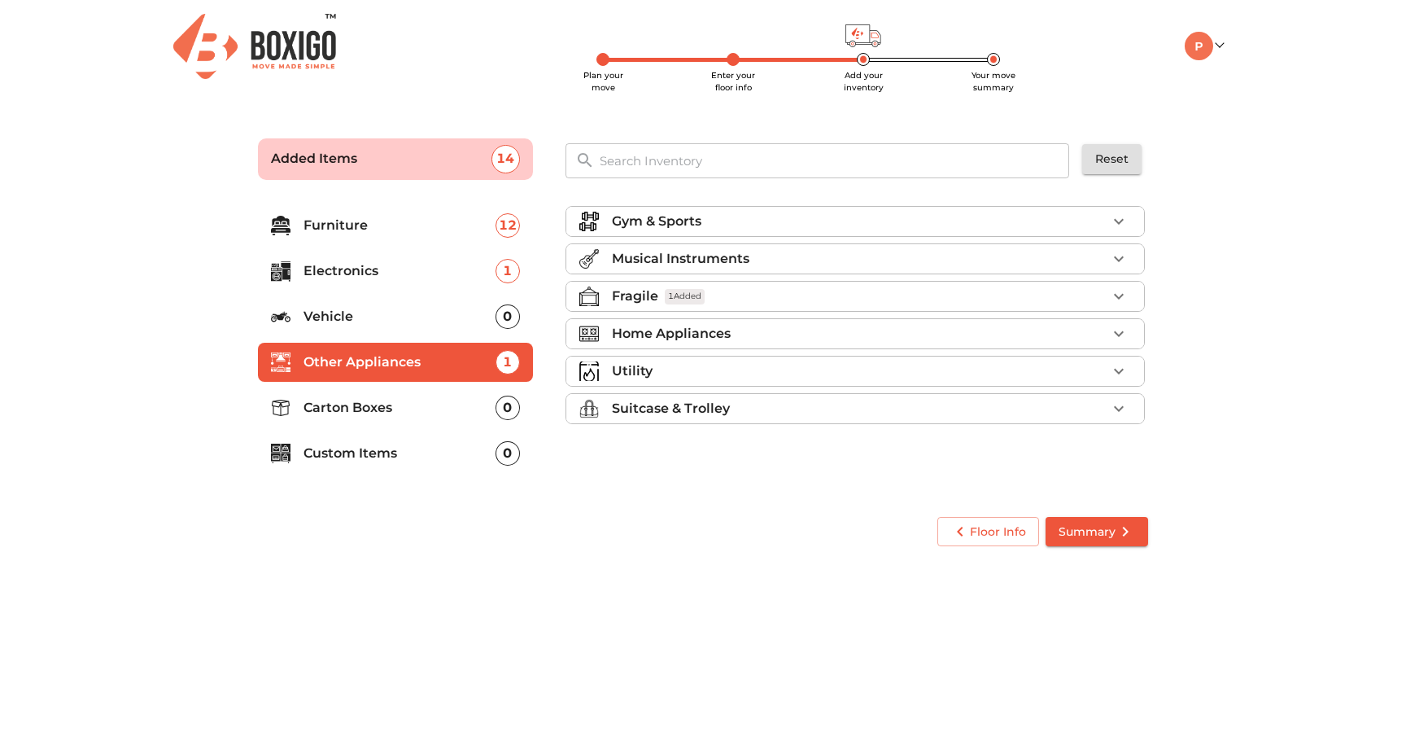
click at [713, 329] on p "Home Appliances" at bounding box center [671, 334] width 119 height 20
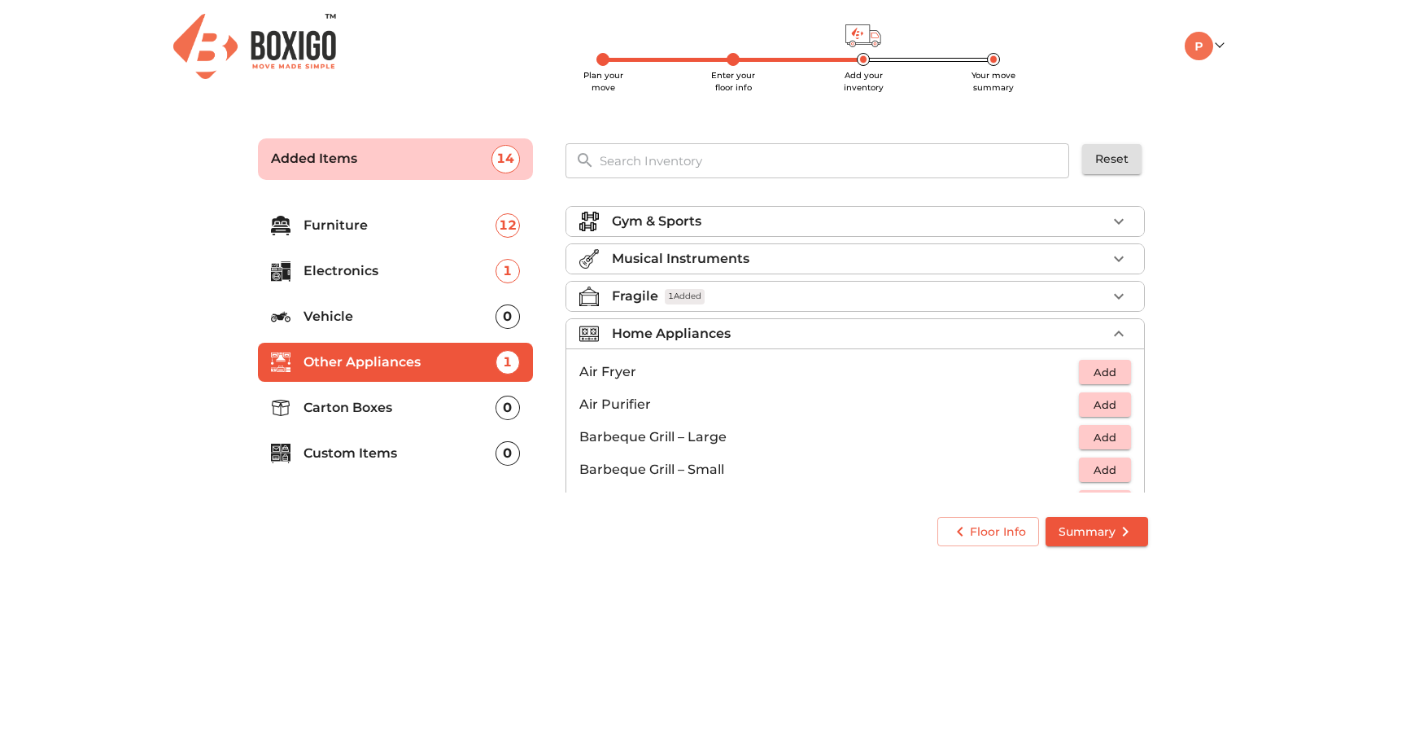
click at [1087, 360] on button "Add" at bounding box center [1105, 372] width 52 height 25
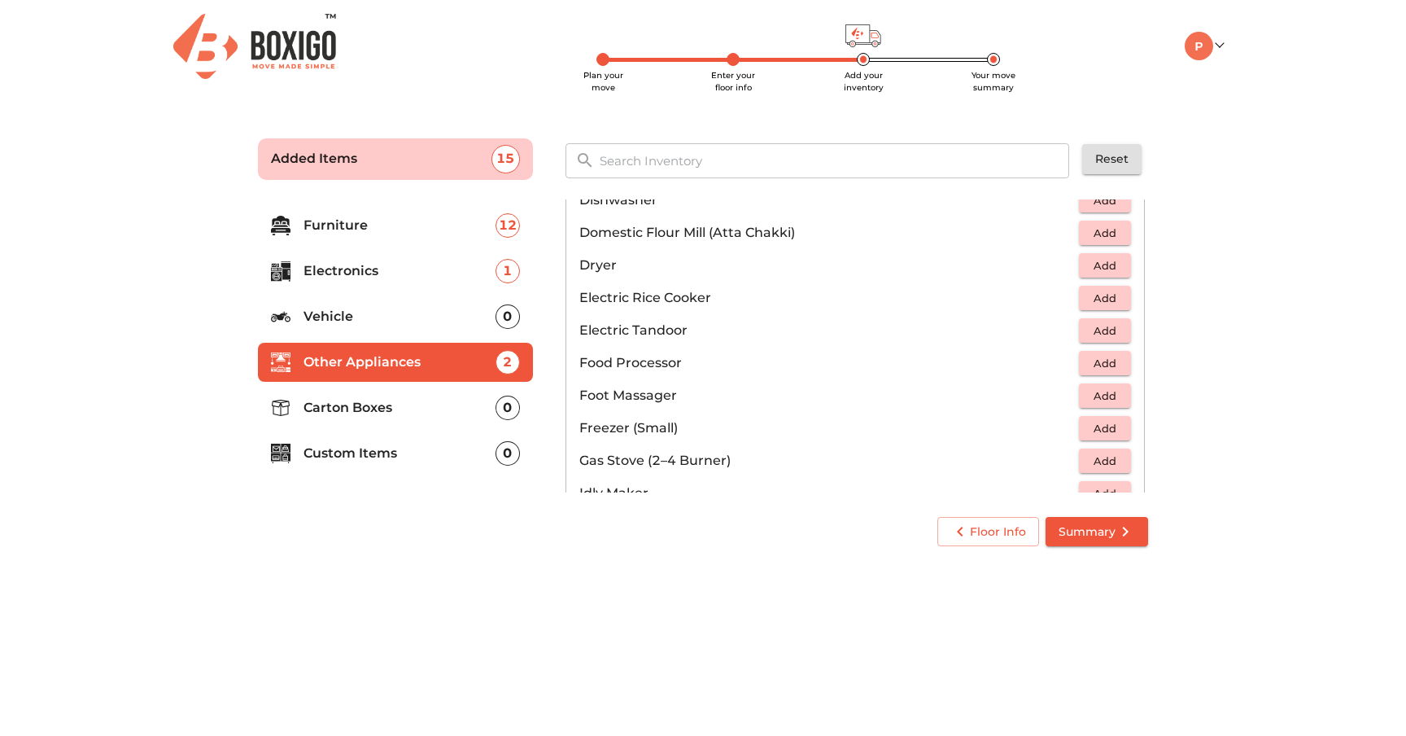
scroll to position [466, 0]
click at [1106, 300] on span "Add" at bounding box center [1105, 297] width 36 height 19
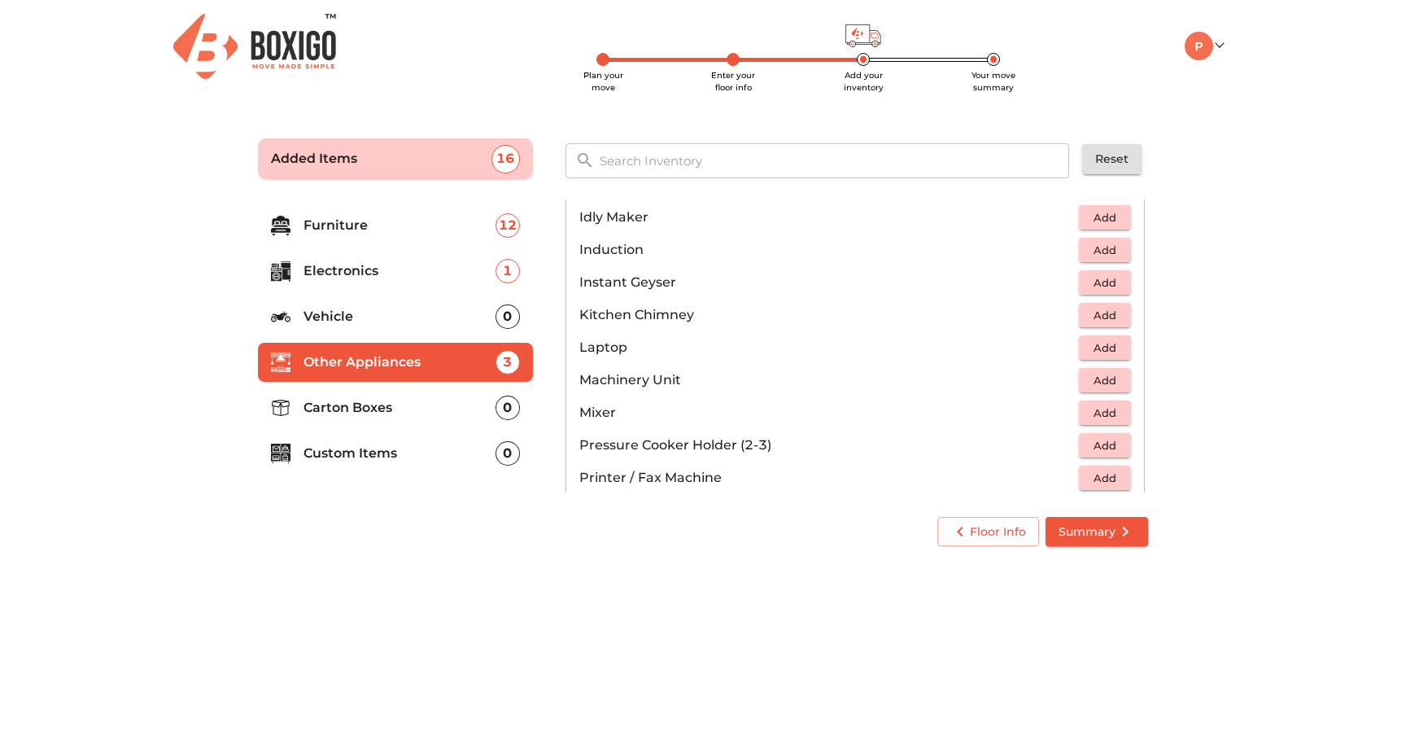
click at [1064, 251] on p "Induction" at bounding box center [829, 250] width 500 height 20
click at [1090, 248] on span "Add" at bounding box center [1105, 250] width 36 height 19
click at [1122, 249] on icon "button" at bounding box center [1118, 249] width 11 height 11
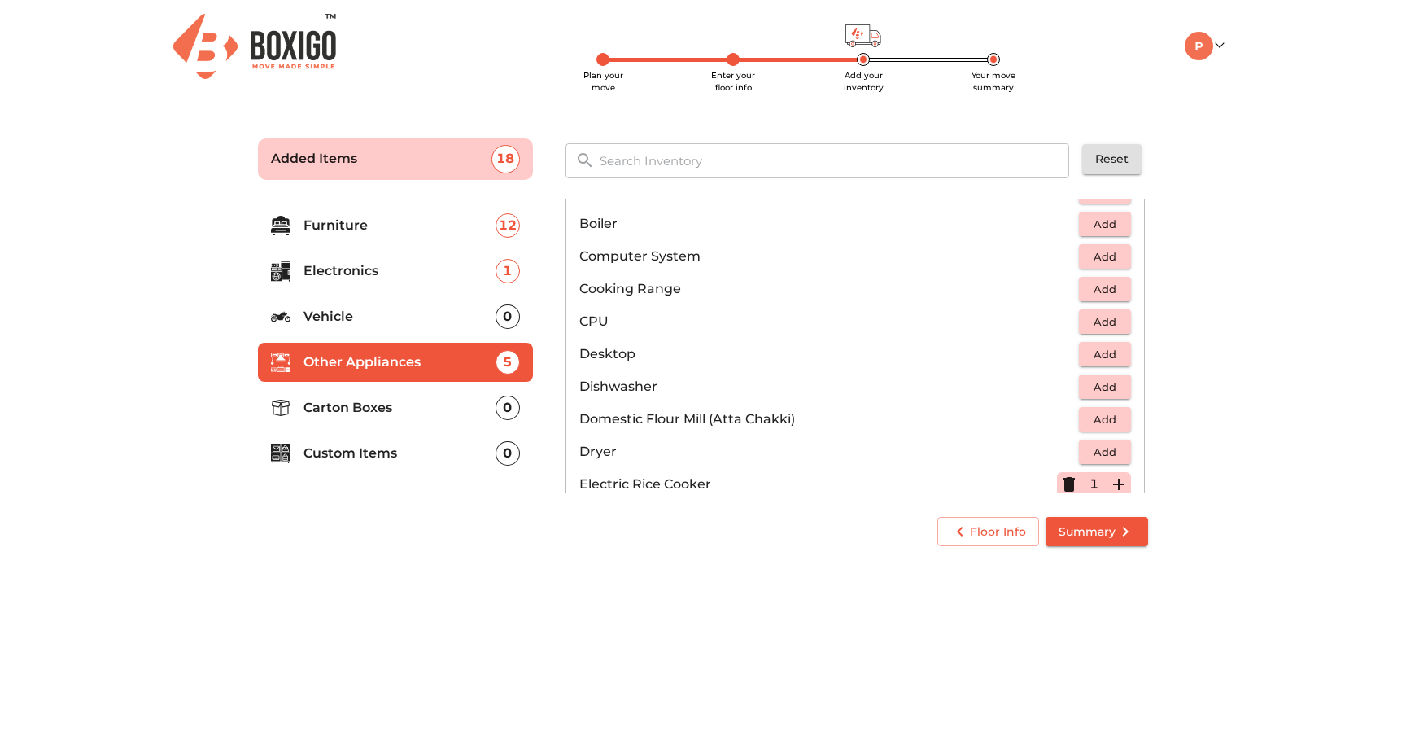
scroll to position [0, 0]
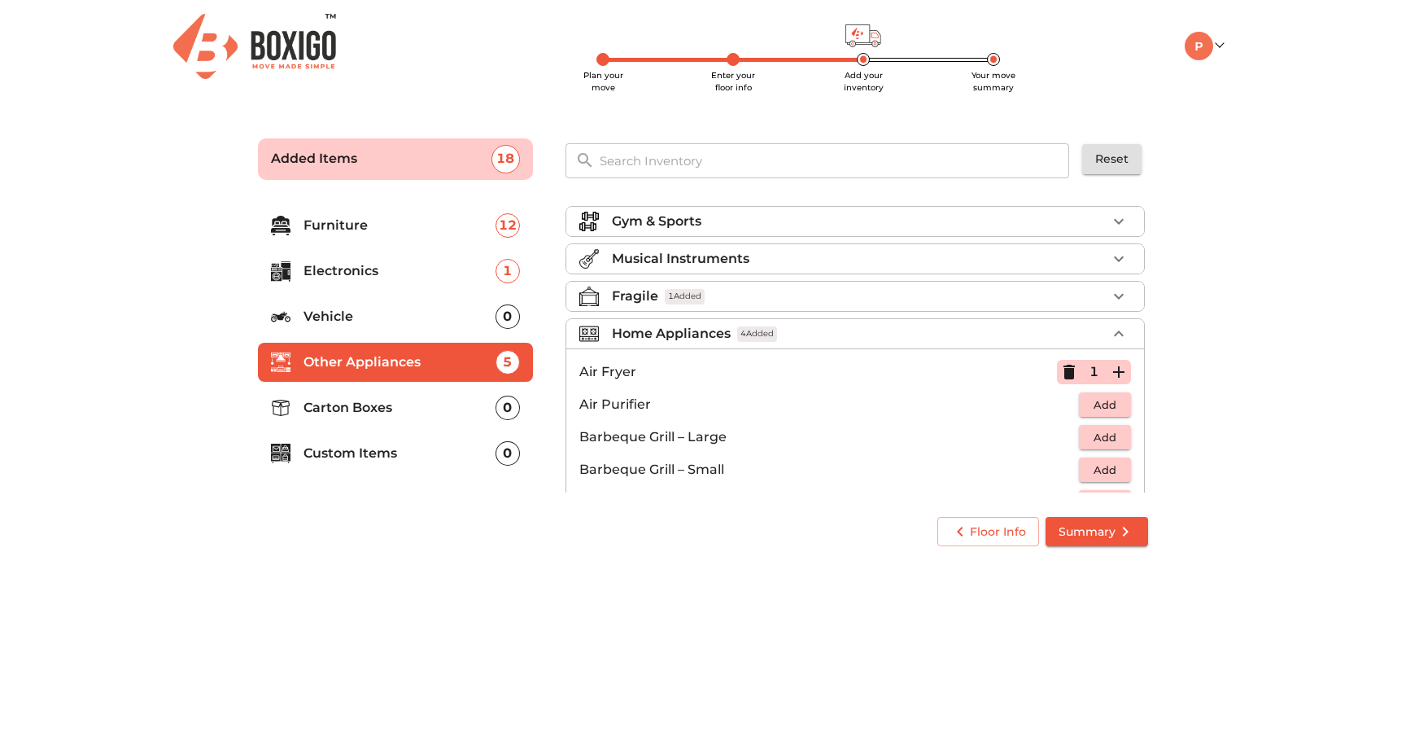
click at [860, 335] on div "Home Appliances 4 Added" at bounding box center [859, 334] width 495 height 20
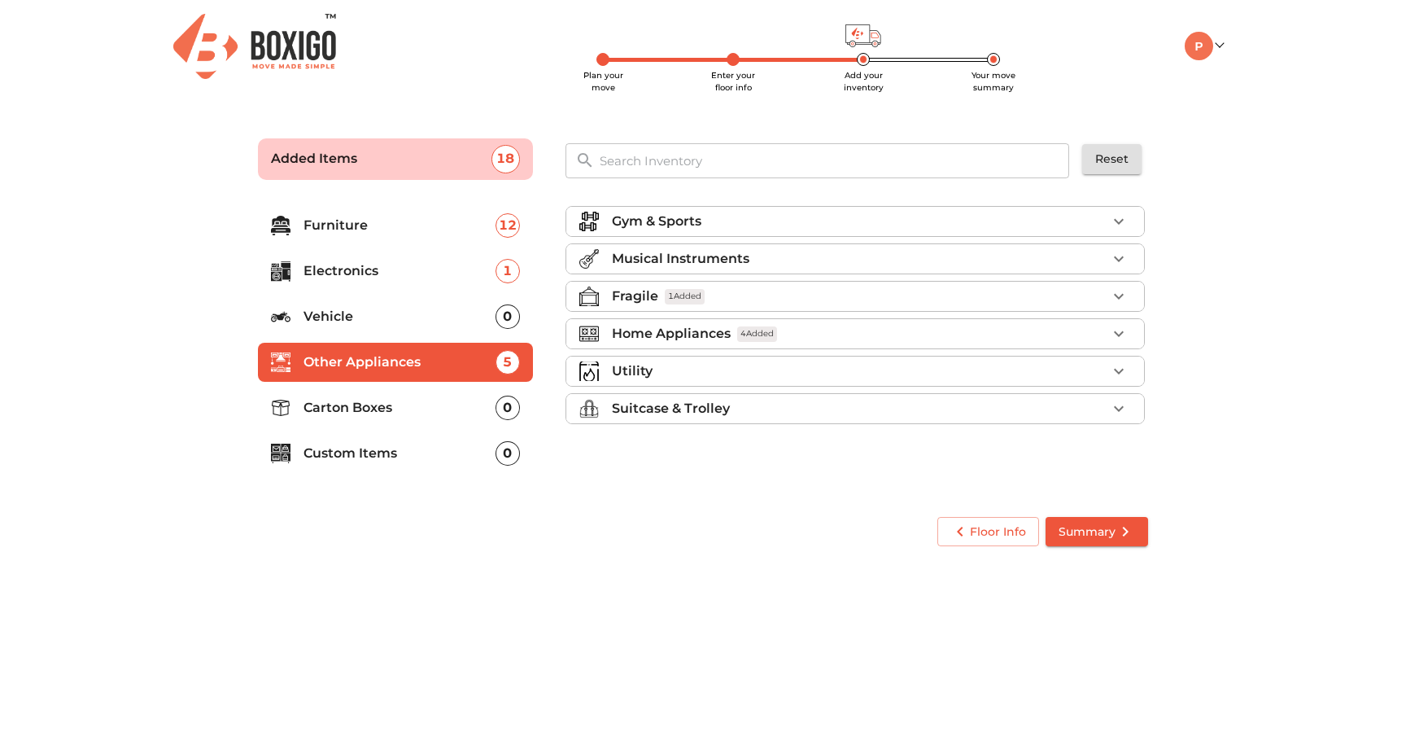
click at [776, 380] on div "Utility" at bounding box center [859, 371] width 495 height 20
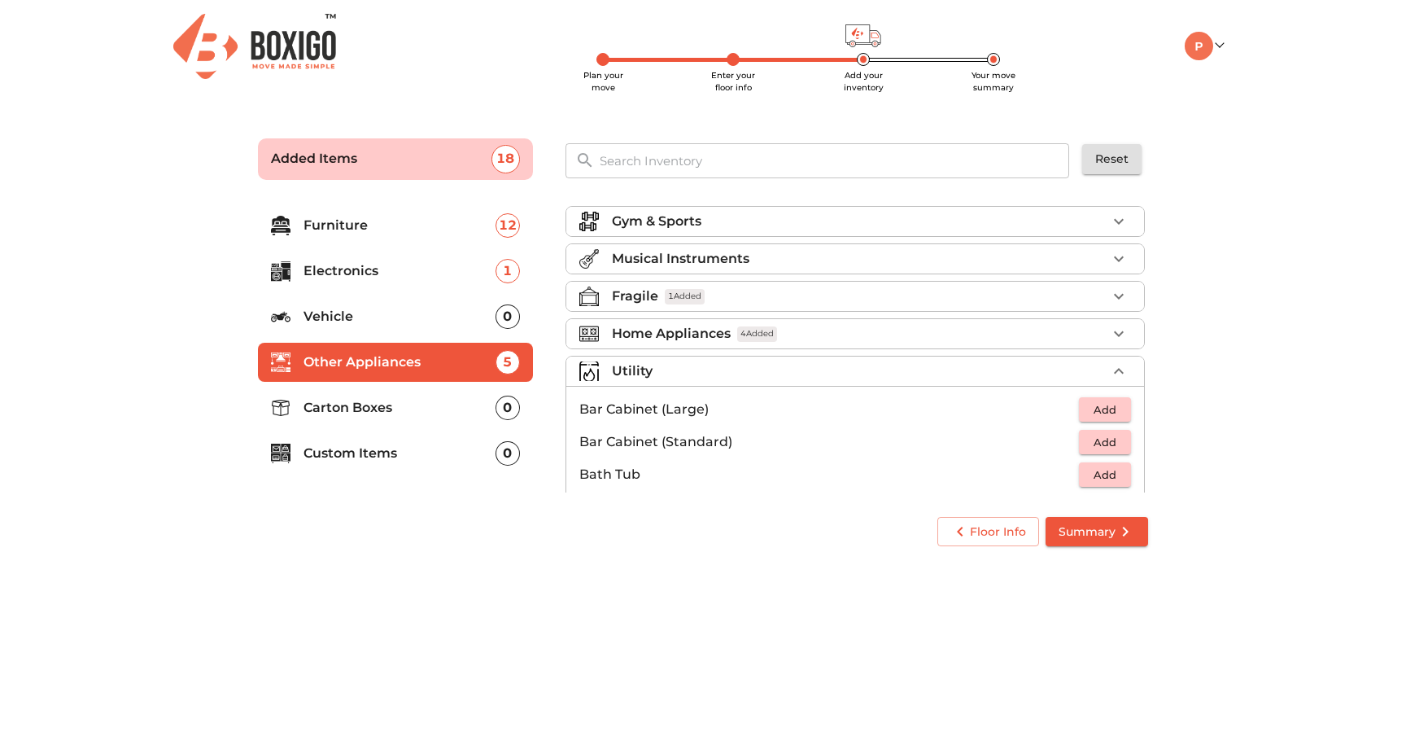
click at [736, 369] on div "Utility" at bounding box center [859, 371] width 495 height 20
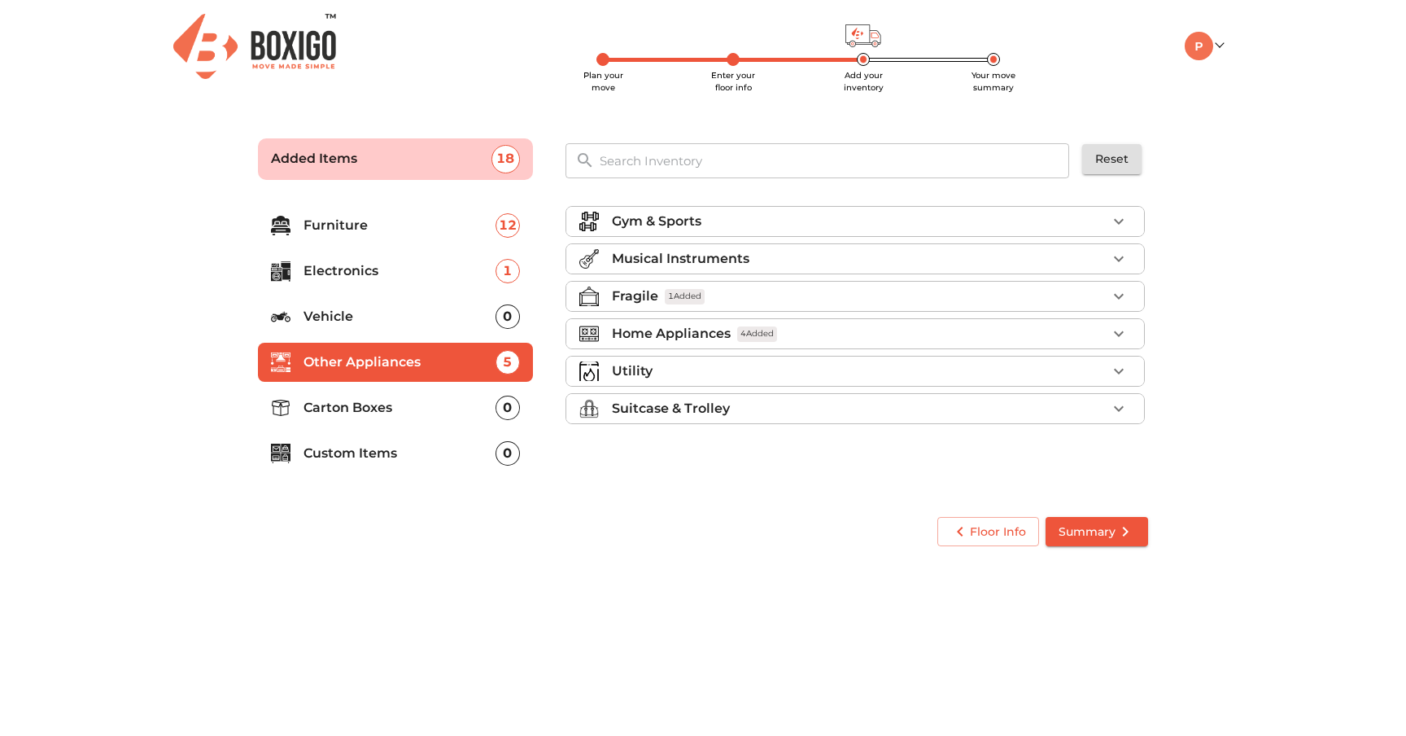
click at [727, 419] on li "Suitcase & Trolley" at bounding box center [855, 408] width 578 height 29
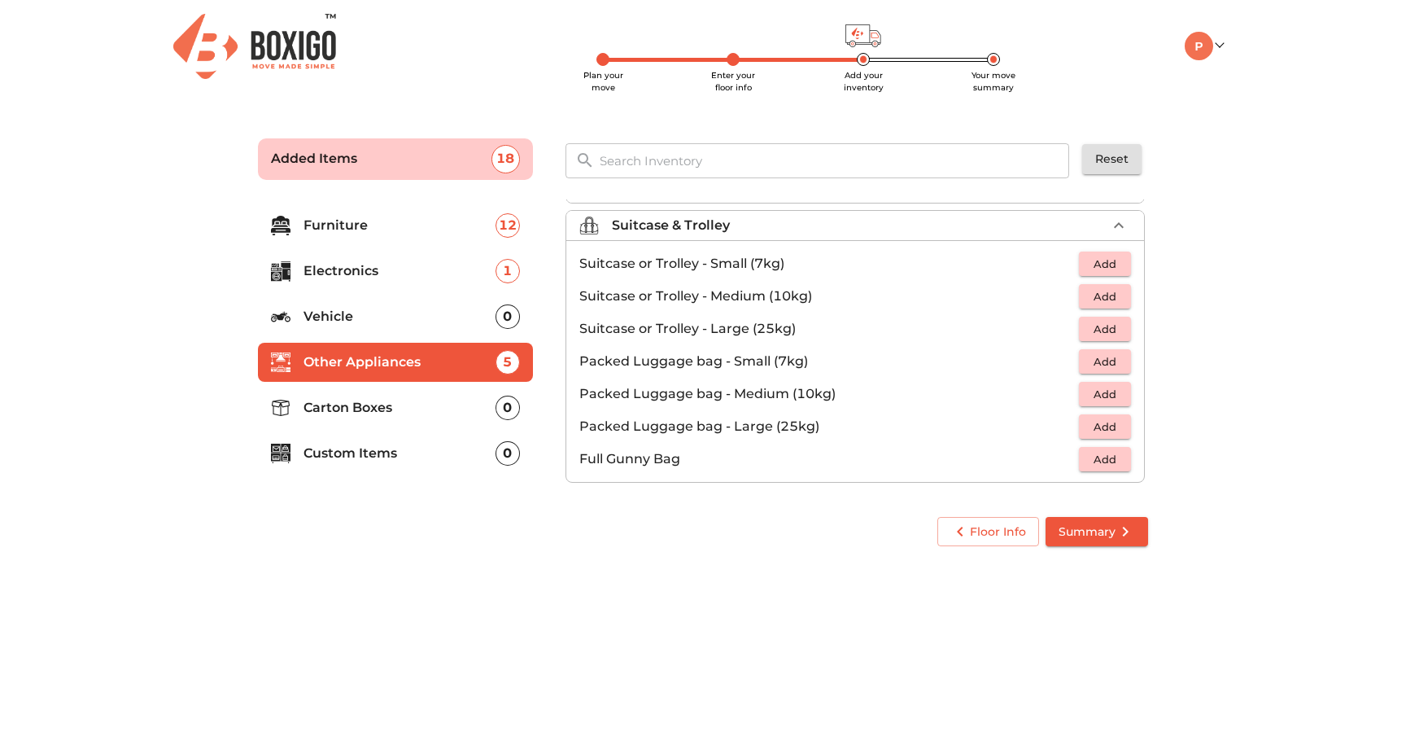
scroll to position [186, 0]
click at [1091, 425] on span "Add" at bounding box center [1105, 423] width 36 height 19
click at [1113, 425] on icon "button" at bounding box center [1119, 423] width 20 height 20
click at [1100, 384] on span "Add" at bounding box center [1105, 391] width 36 height 19
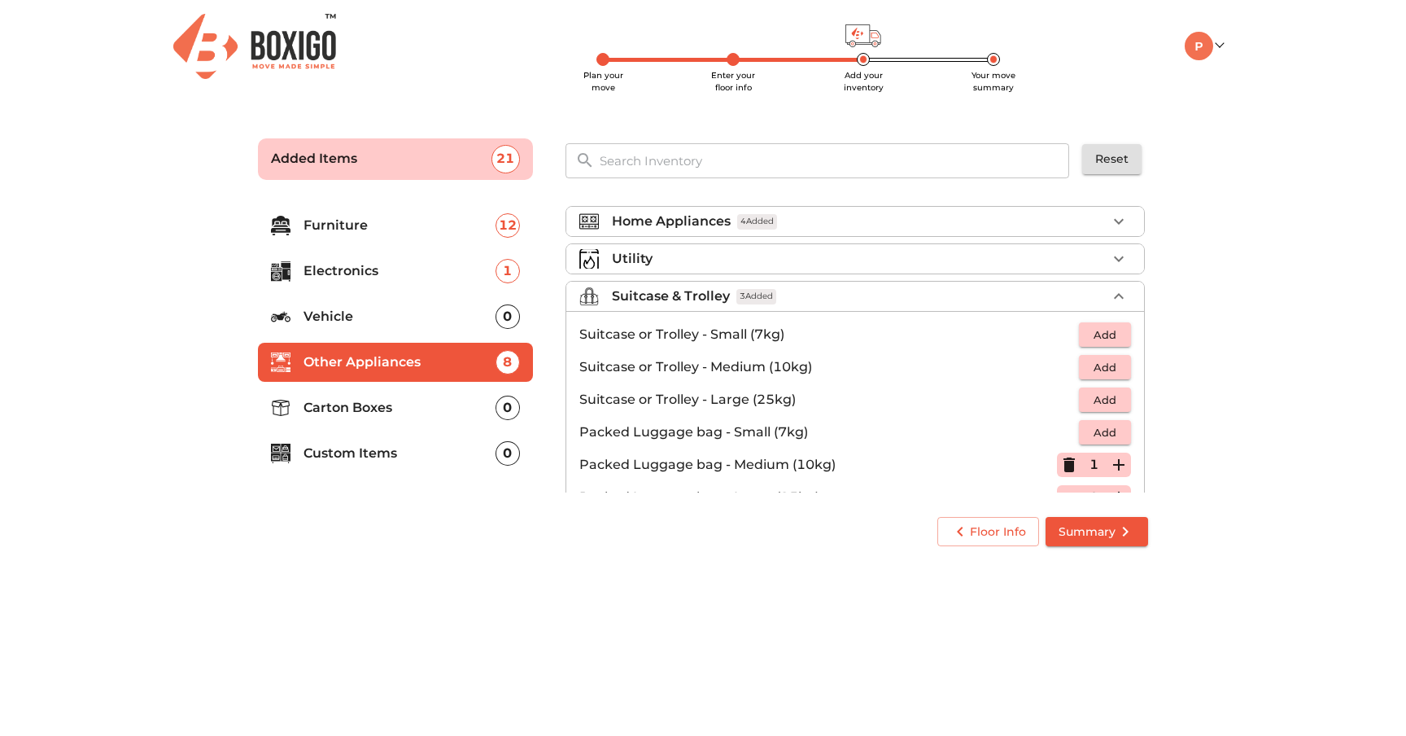
scroll to position [108, 0]
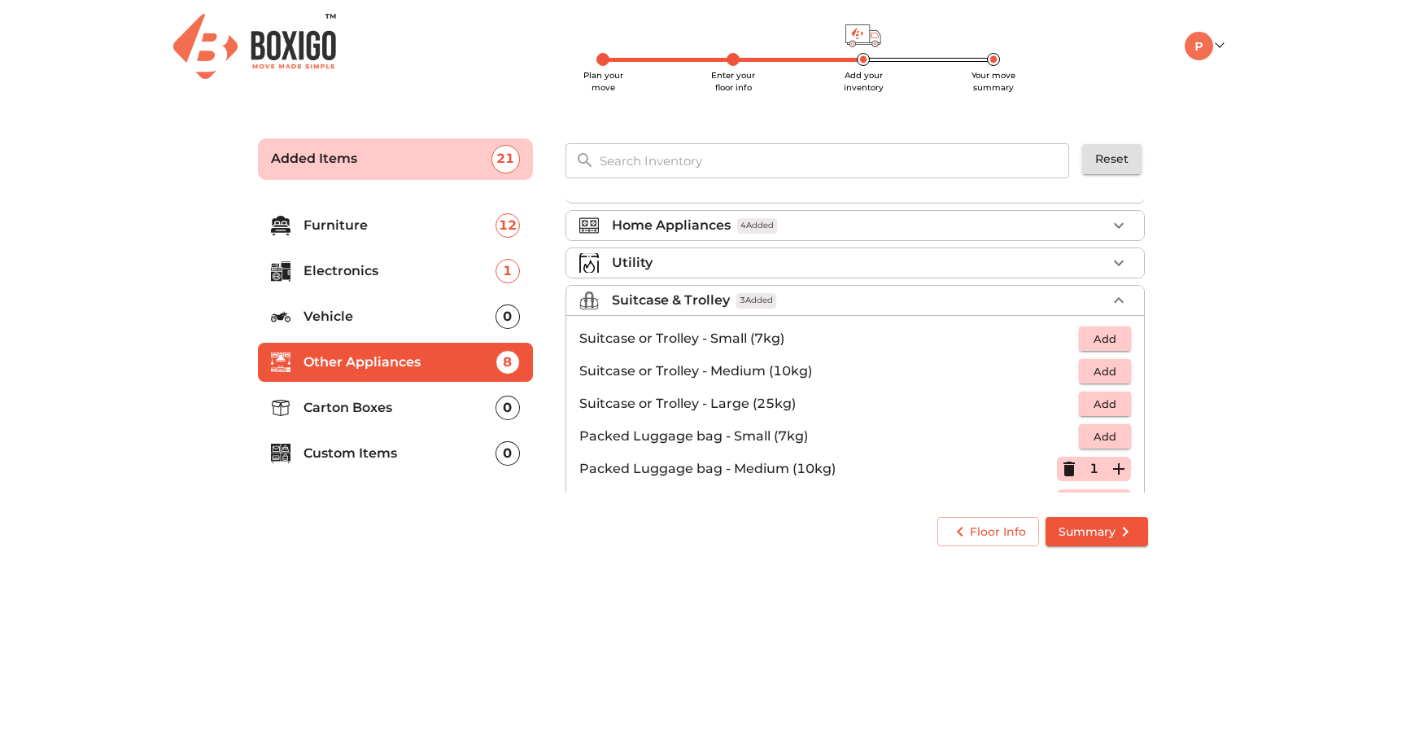
click at [876, 302] on div "Suitcase & Trolley 3 Added" at bounding box center [859, 301] width 495 height 20
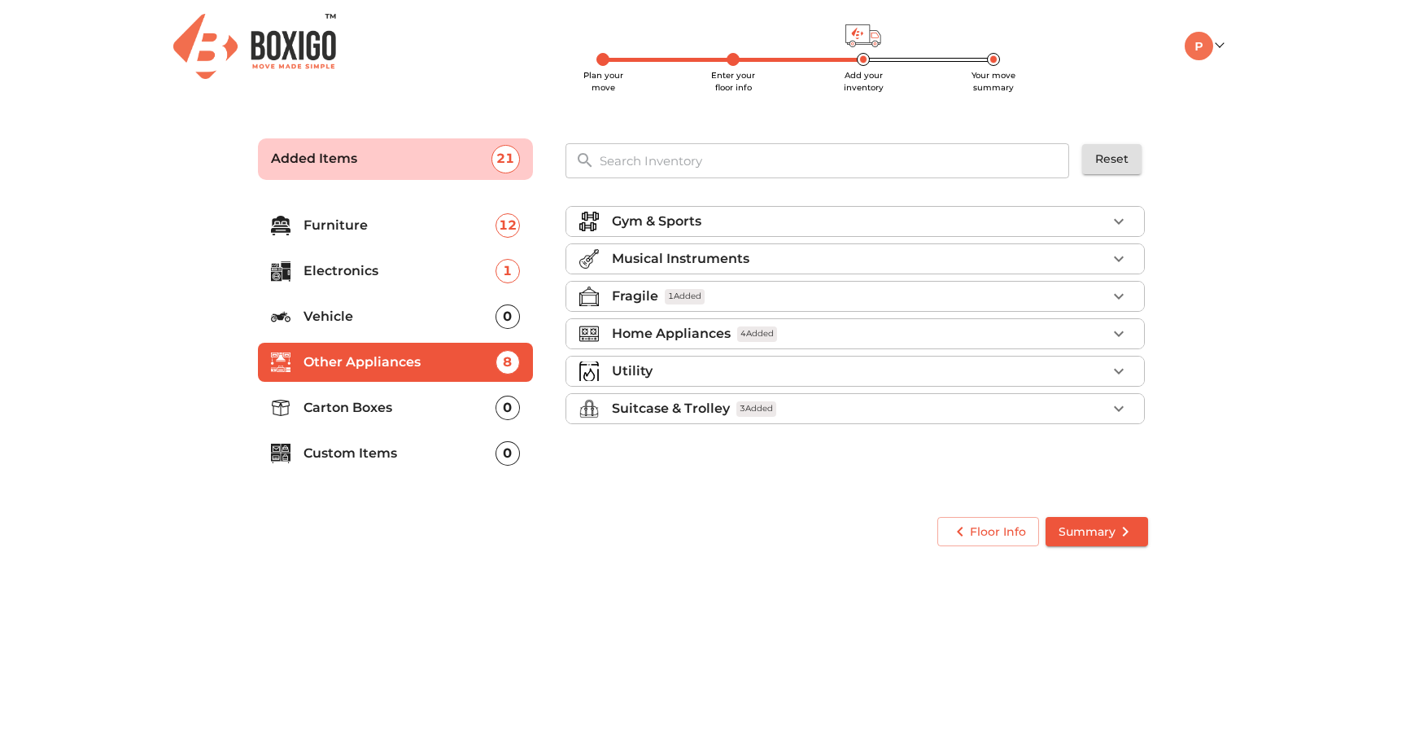
scroll to position [0, 0]
click at [454, 415] on p "Carton Boxes" at bounding box center [400, 408] width 192 height 20
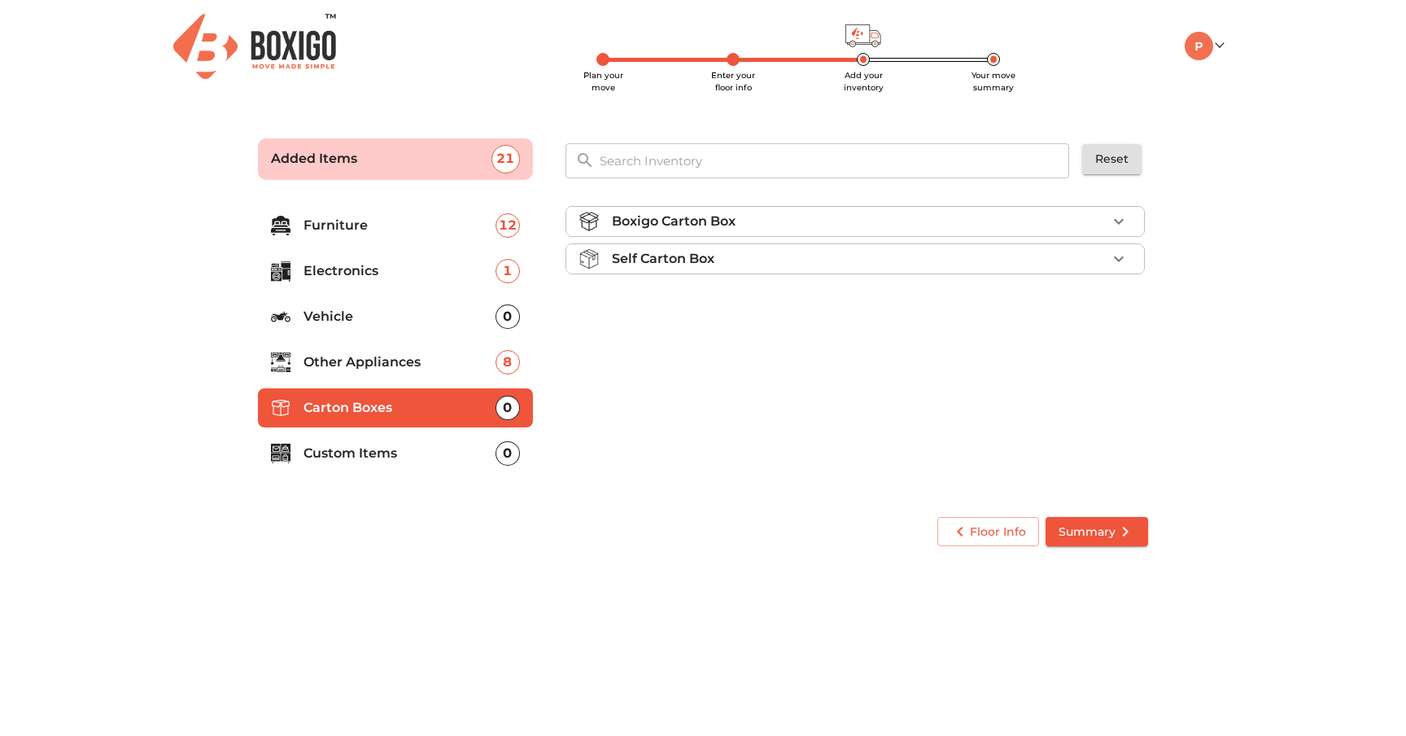
click at [743, 263] on div "Self Carton Box" at bounding box center [859, 259] width 495 height 20
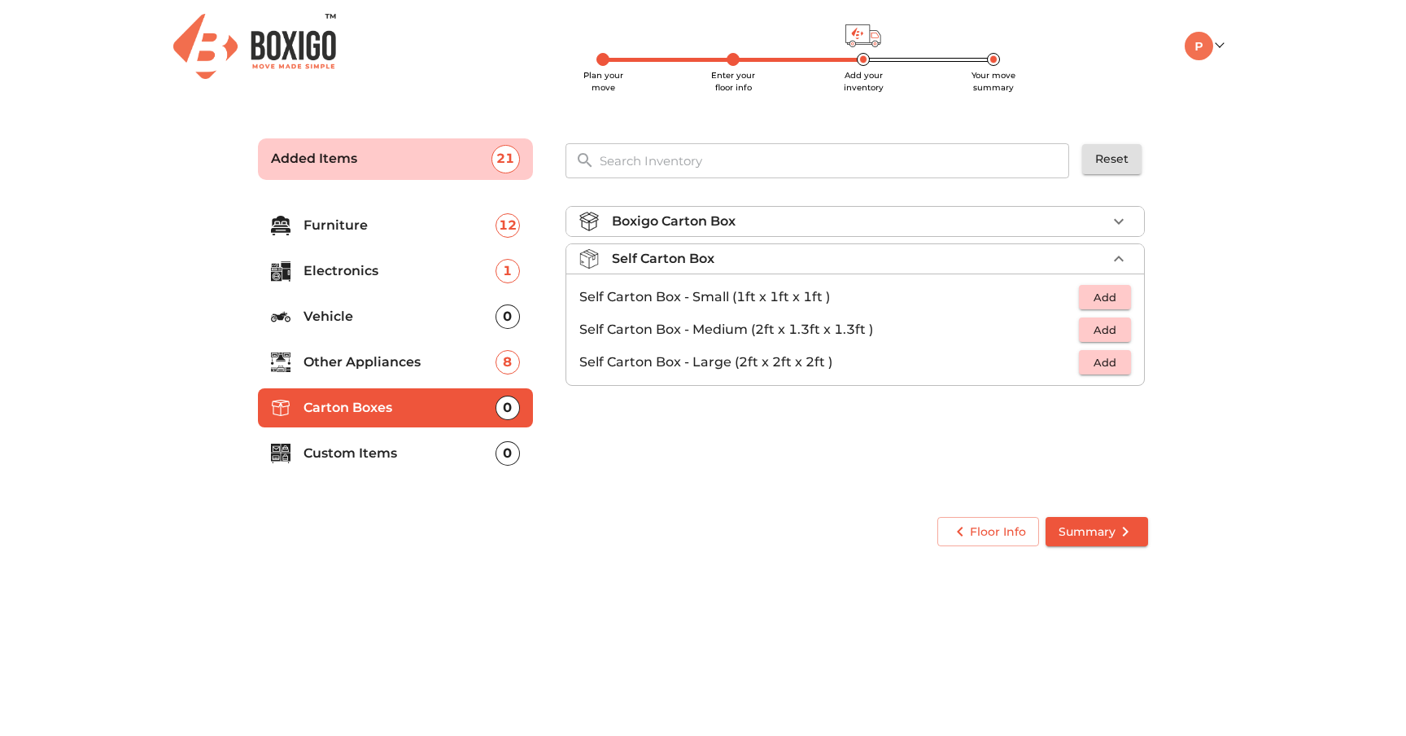
click at [743, 263] on div "Self Carton Box" at bounding box center [859, 259] width 495 height 20
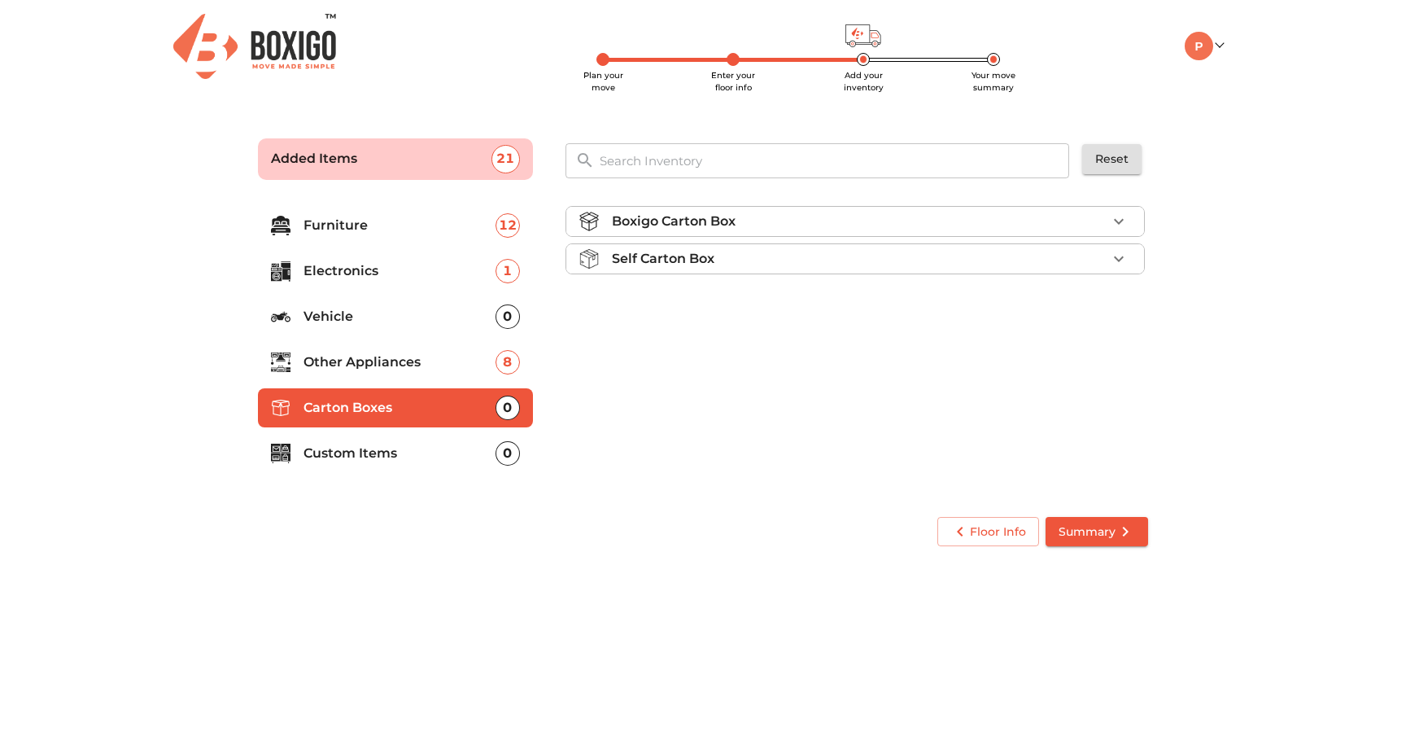
click at [771, 235] on li "Boxigo Carton Box" at bounding box center [855, 221] width 578 height 29
click at [1118, 262] on span "Add" at bounding box center [1105, 260] width 36 height 19
click at [1118, 262] on icon "button" at bounding box center [1118, 259] width 11 height 11
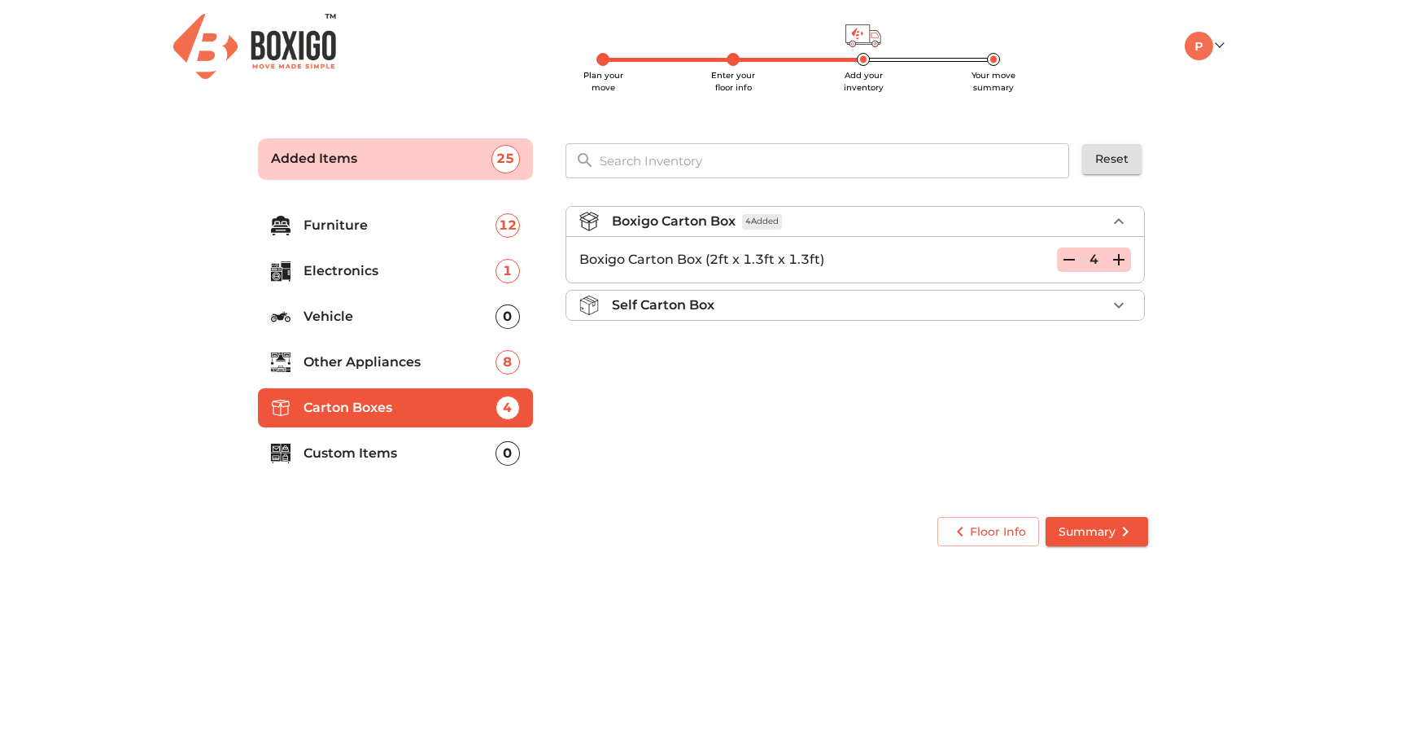
click at [1118, 262] on icon "button" at bounding box center [1118, 259] width 11 height 11
click at [1119, 221] on icon "button" at bounding box center [1119, 221] width 10 height 6
click at [1121, 250] on icon "button" at bounding box center [1119, 259] width 20 height 20
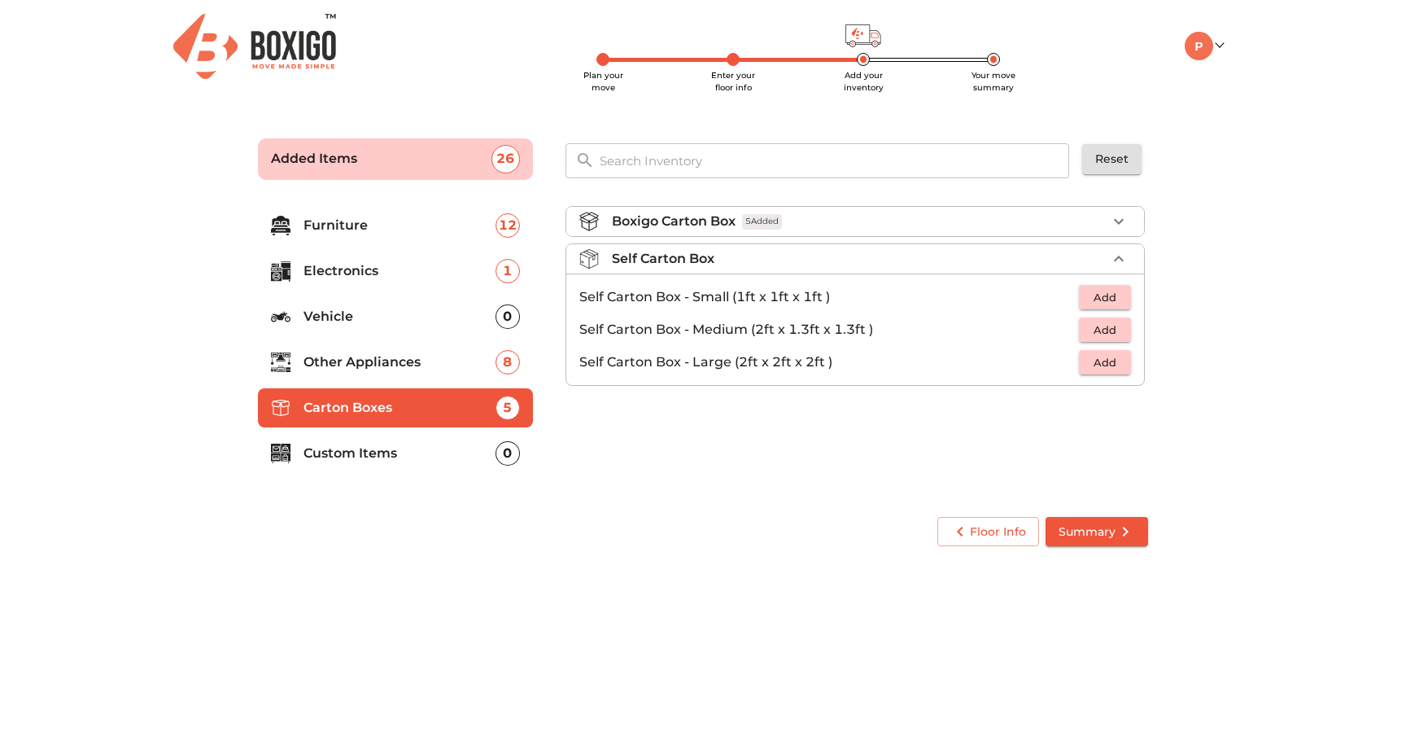
click at [1104, 357] on span "Add" at bounding box center [1105, 362] width 36 height 19
click at [1121, 362] on icon "button" at bounding box center [1118, 361] width 11 height 11
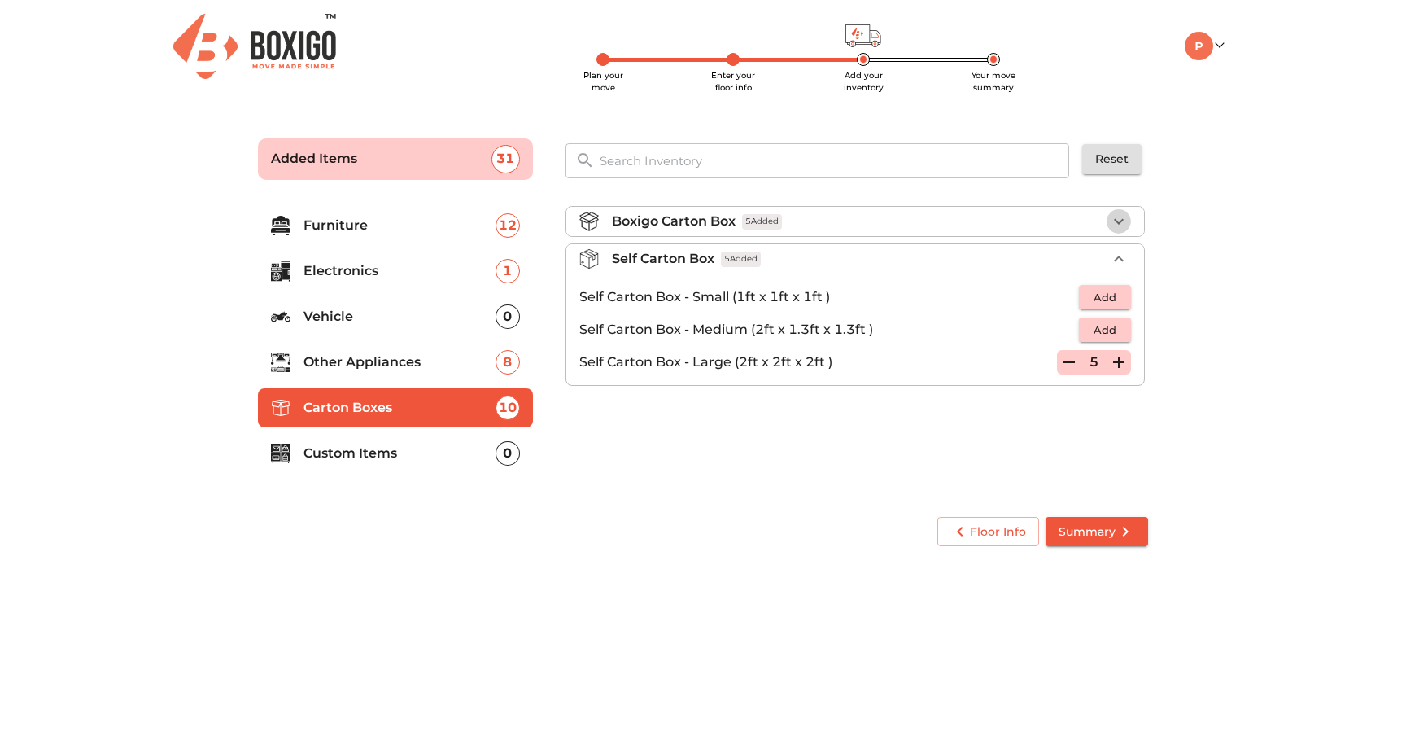
click at [1113, 218] on icon "button" at bounding box center [1119, 222] width 20 height 20
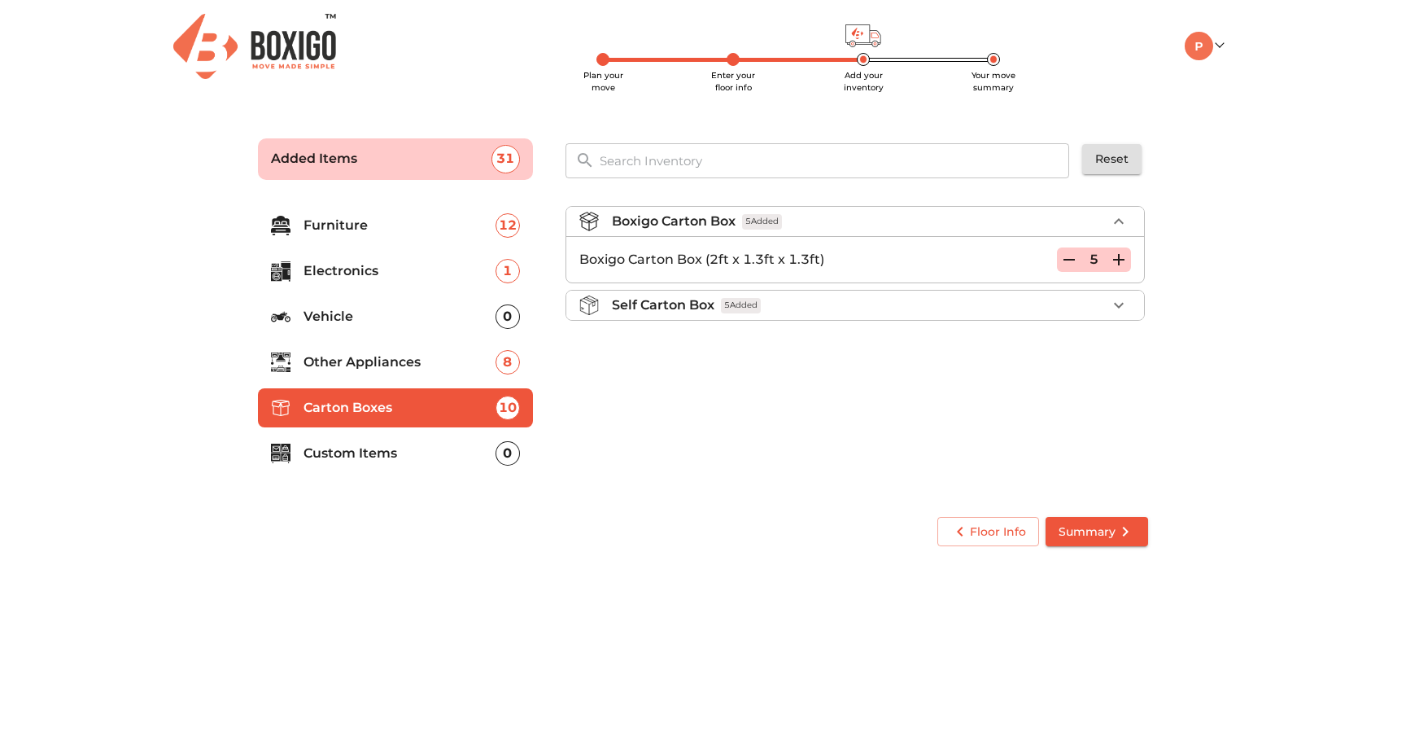
click at [1113, 218] on icon "button" at bounding box center [1119, 222] width 20 height 20
click at [1114, 267] on icon "button" at bounding box center [1119, 259] width 20 height 20
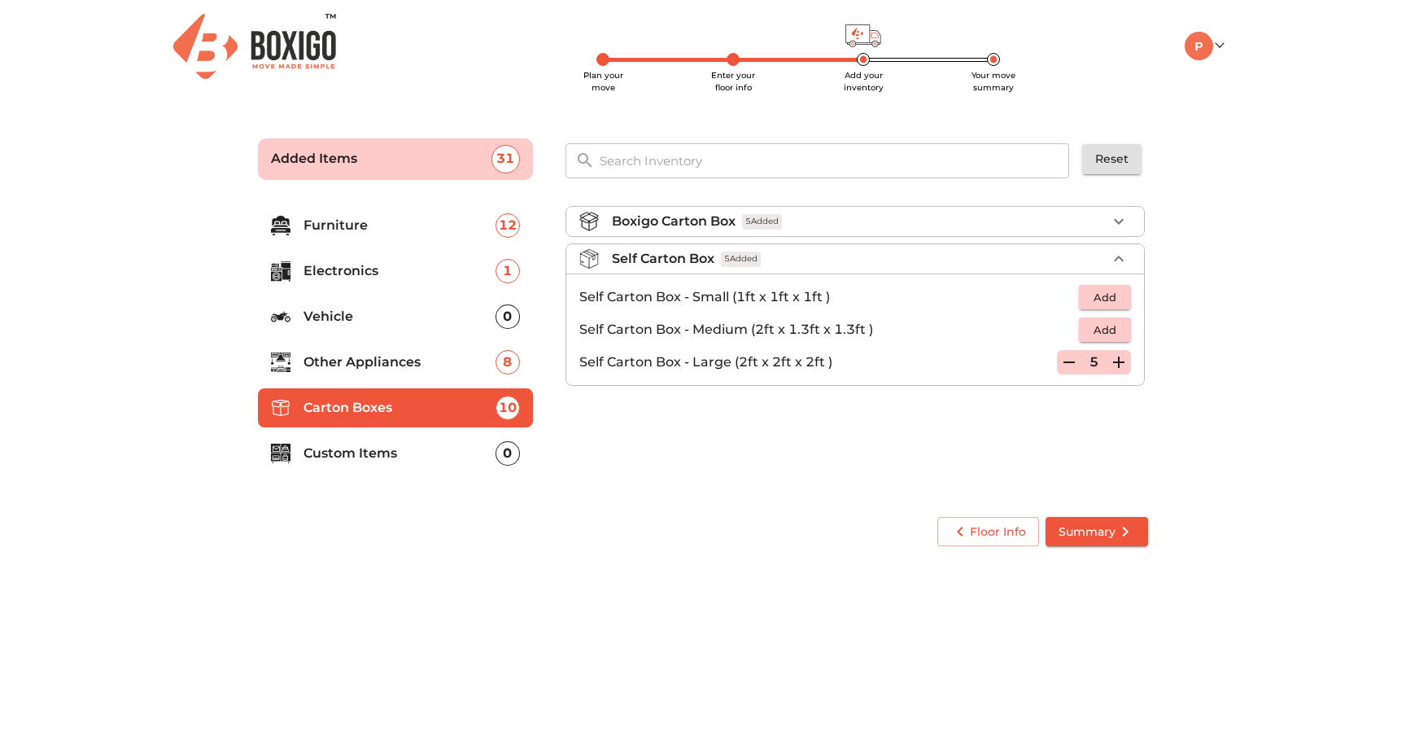
click at [1121, 361] on icon "button" at bounding box center [1118, 361] width 11 height 11
click at [983, 450] on div "Boxigo Carton Box 5 Added Self Carton Box 7 Added Self Carton Box - Small (1ft …" at bounding box center [857, 347] width 596 height 308
click at [1076, 260] on div "Self Carton Box 7 Added" at bounding box center [859, 259] width 495 height 20
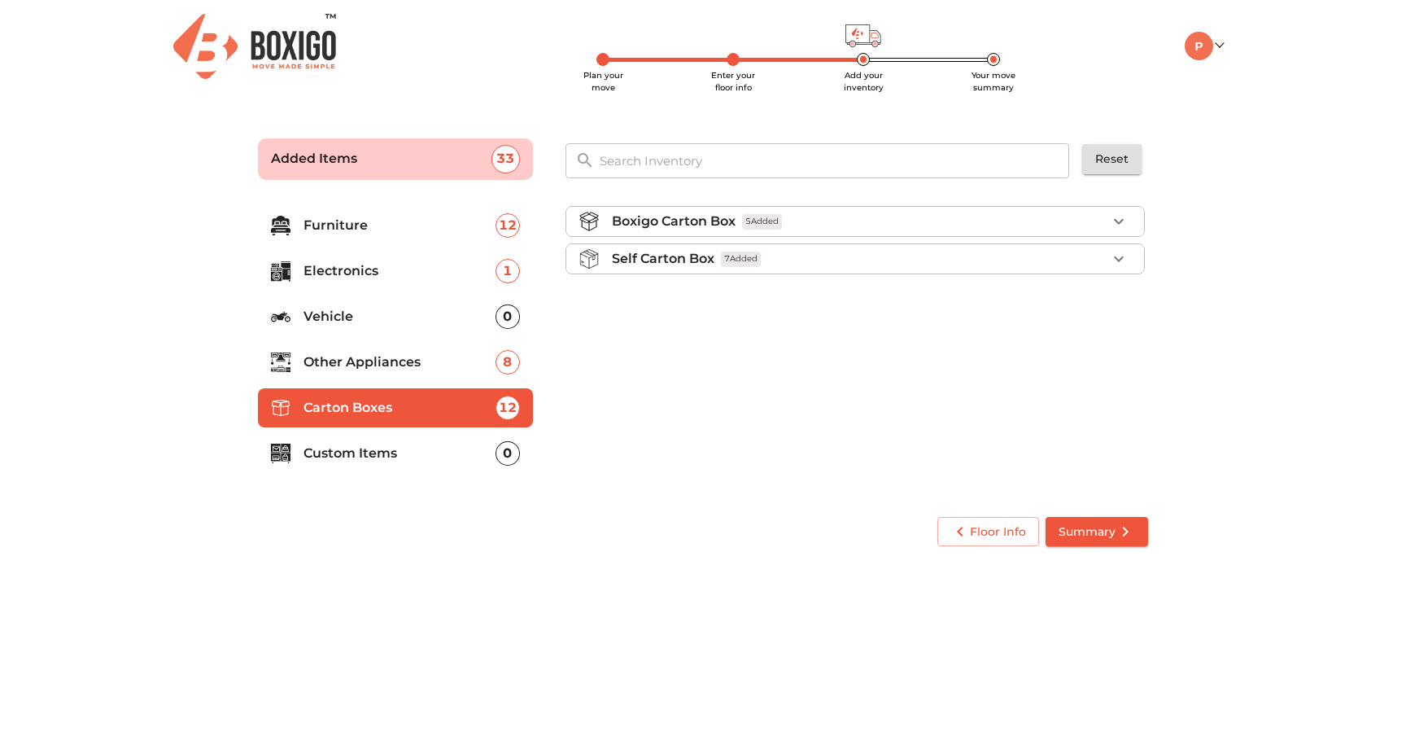
click at [444, 460] on p "Custom Items" at bounding box center [400, 454] width 192 height 20
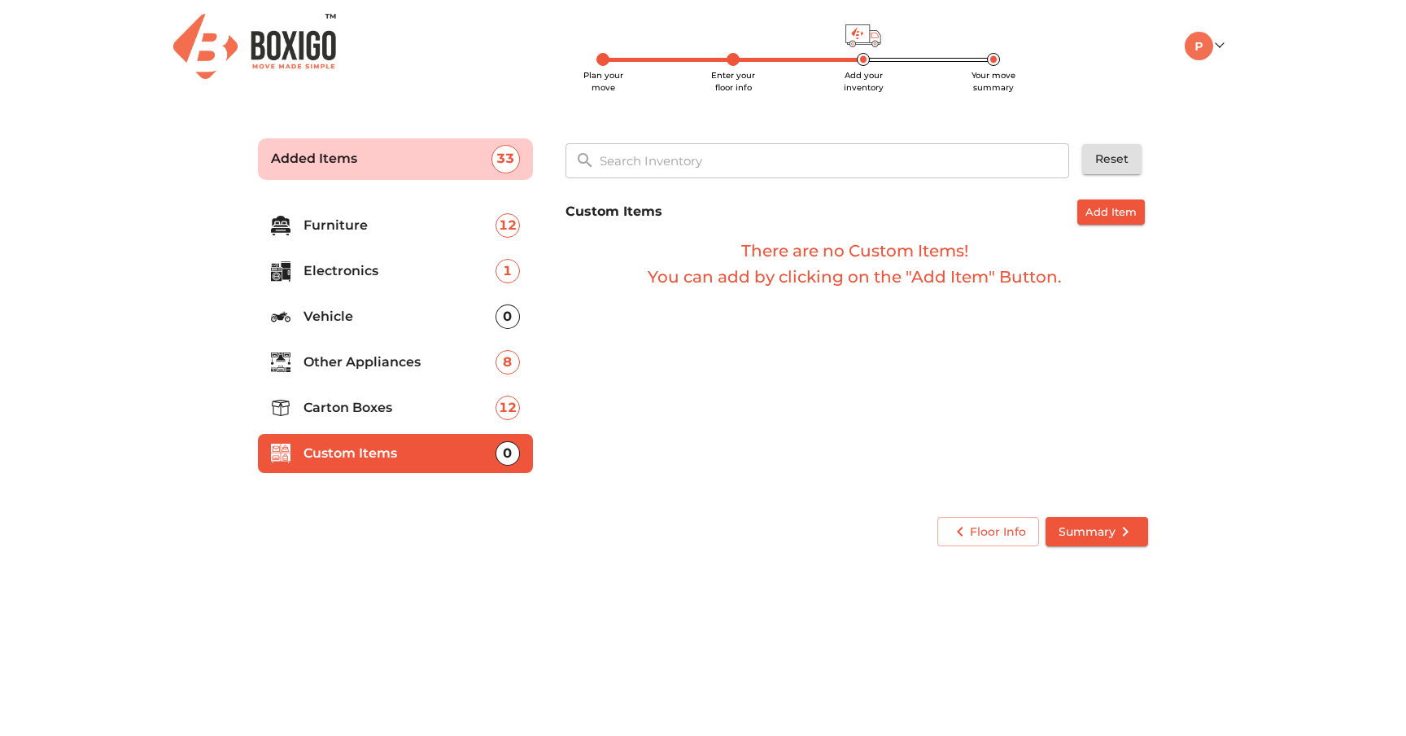
click at [1072, 528] on span "Summary" at bounding box center [1097, 532] width 77 height 20
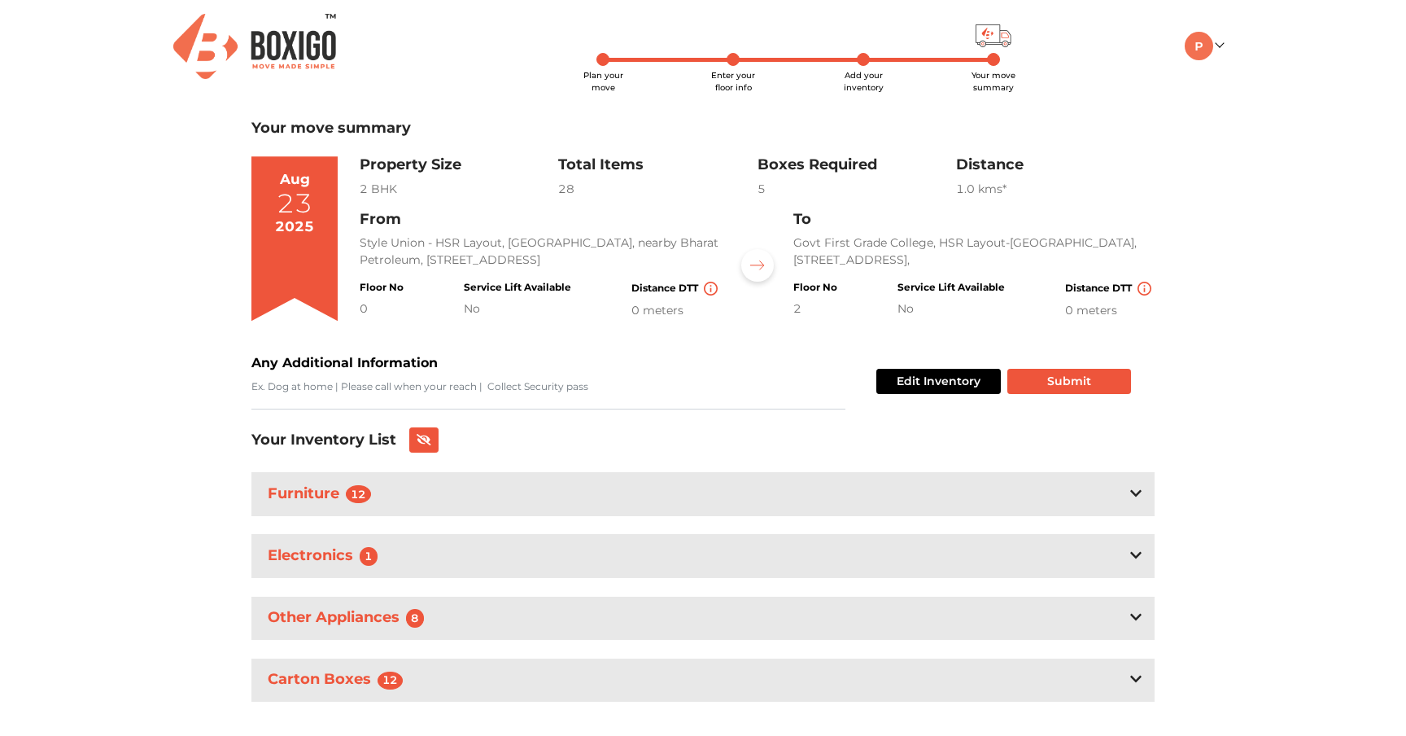
click at [523, 238] on p "Style Union - HSR Layout, 27th Main Road, nearby Bharat Petroleum, 1st Sector, …" at bounding box center [540, 251] width 361 height 34
click at [740, 64] on div "Plan your move Enter your floor info Add your inventory Your move summary My Mo…" at bounding box center [703, 46] width 1065 height 93
click at [559, 67] on div "Plan your move Enter your floor info Add your inventory Your move summary My Mo…" at bounding box center [703, 46] width 1065 height 93
click at [597, 67] on div "Plan your move Enter your floor info Add your inventory Your move summary My Mo…" at bounding box center [703, 46] width 1065 height 93
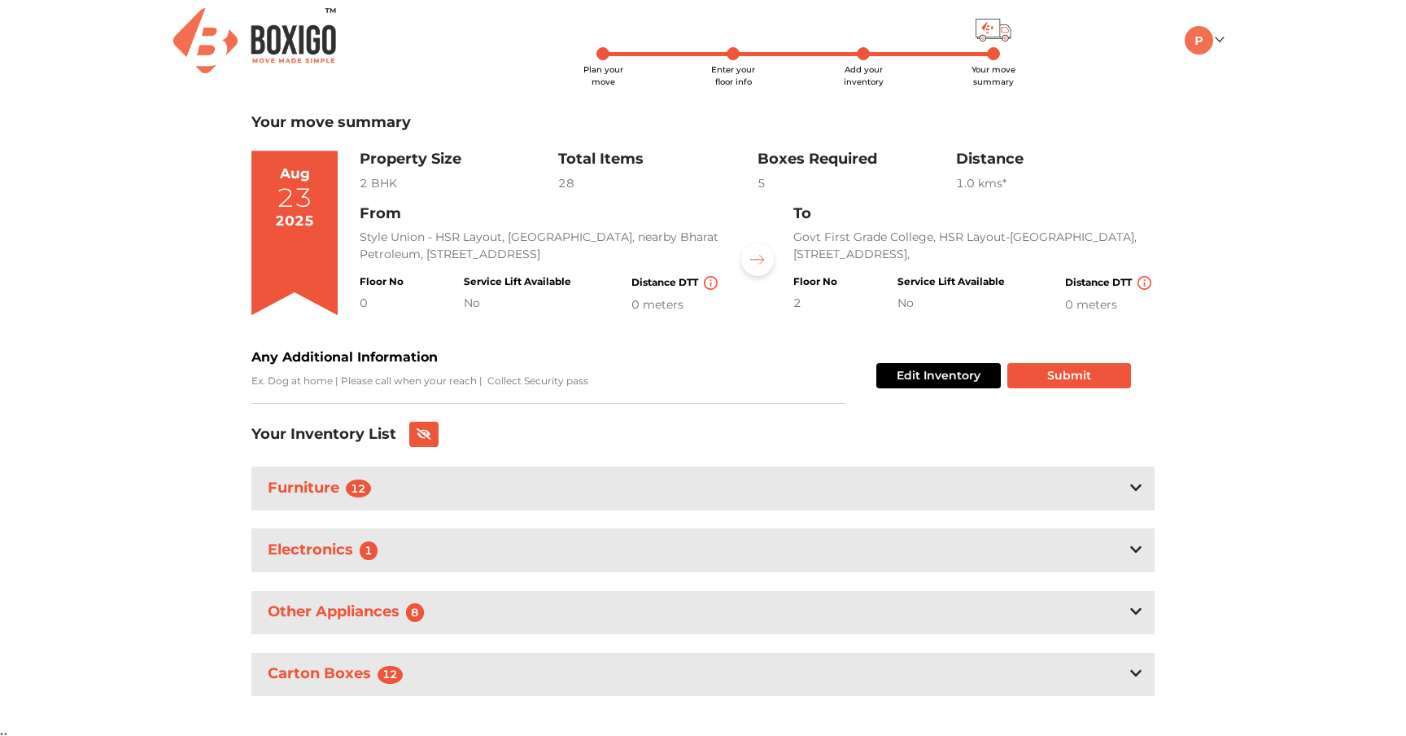
scroll to position [25, 0]
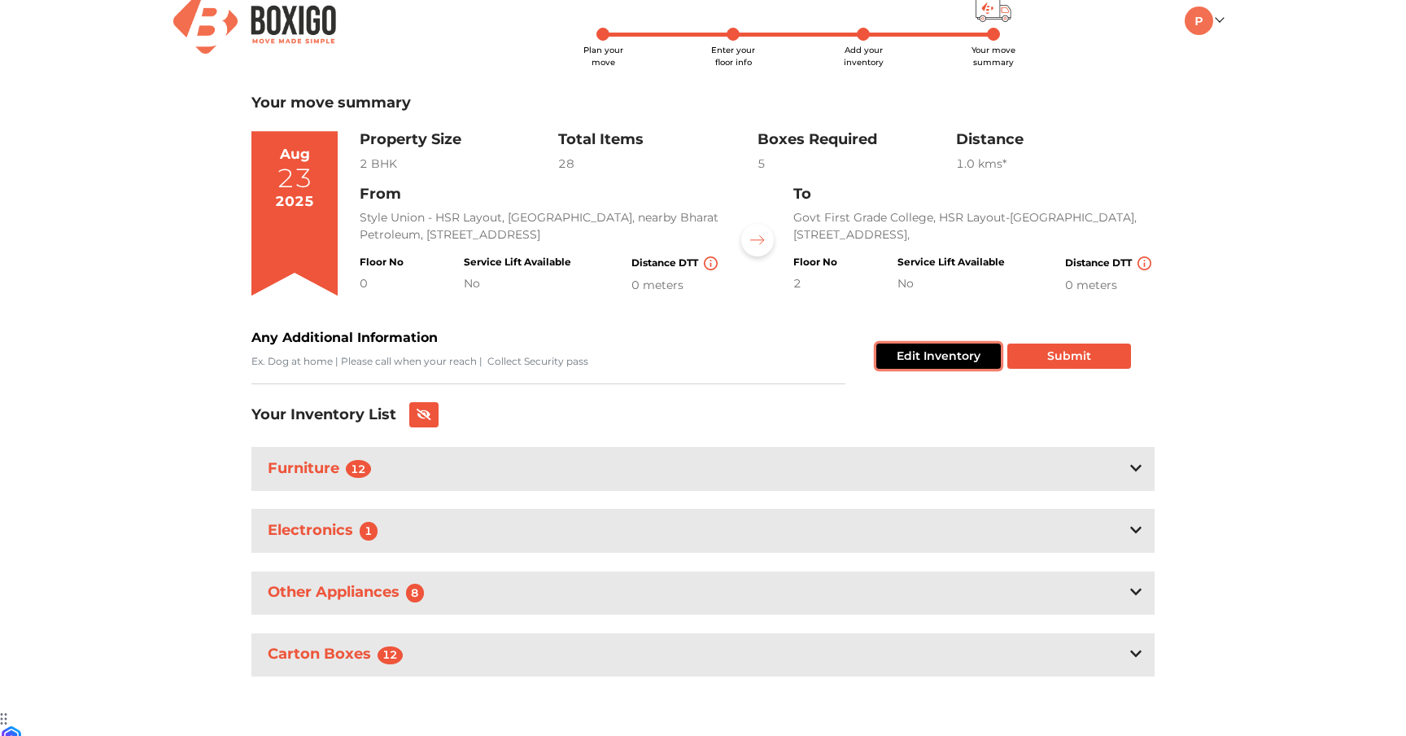
click at [935, 357] on button "Edit Inventory" at bounding box center [939, 355] width 125 height 25
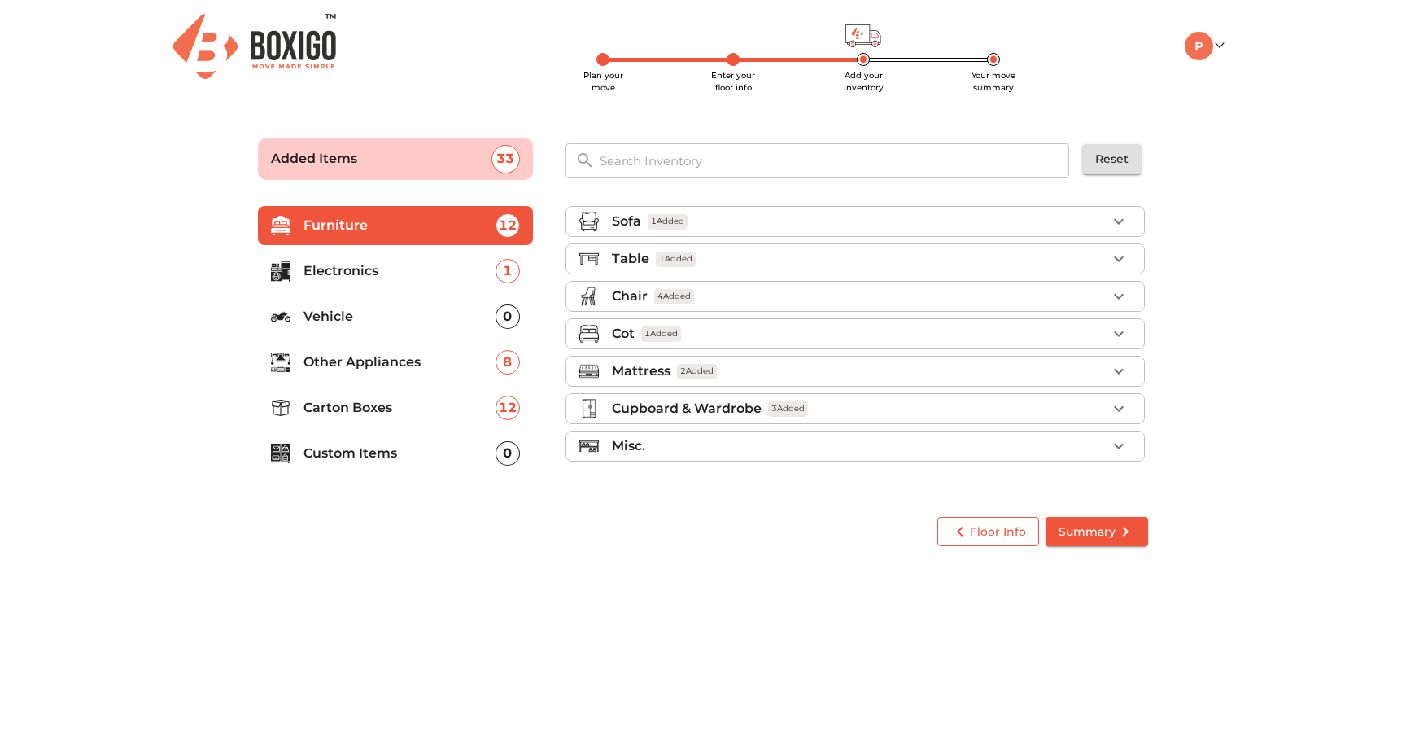
click at [986, 530] on span "Floor Info" at bounding box center [989, 532] width 76 height 20
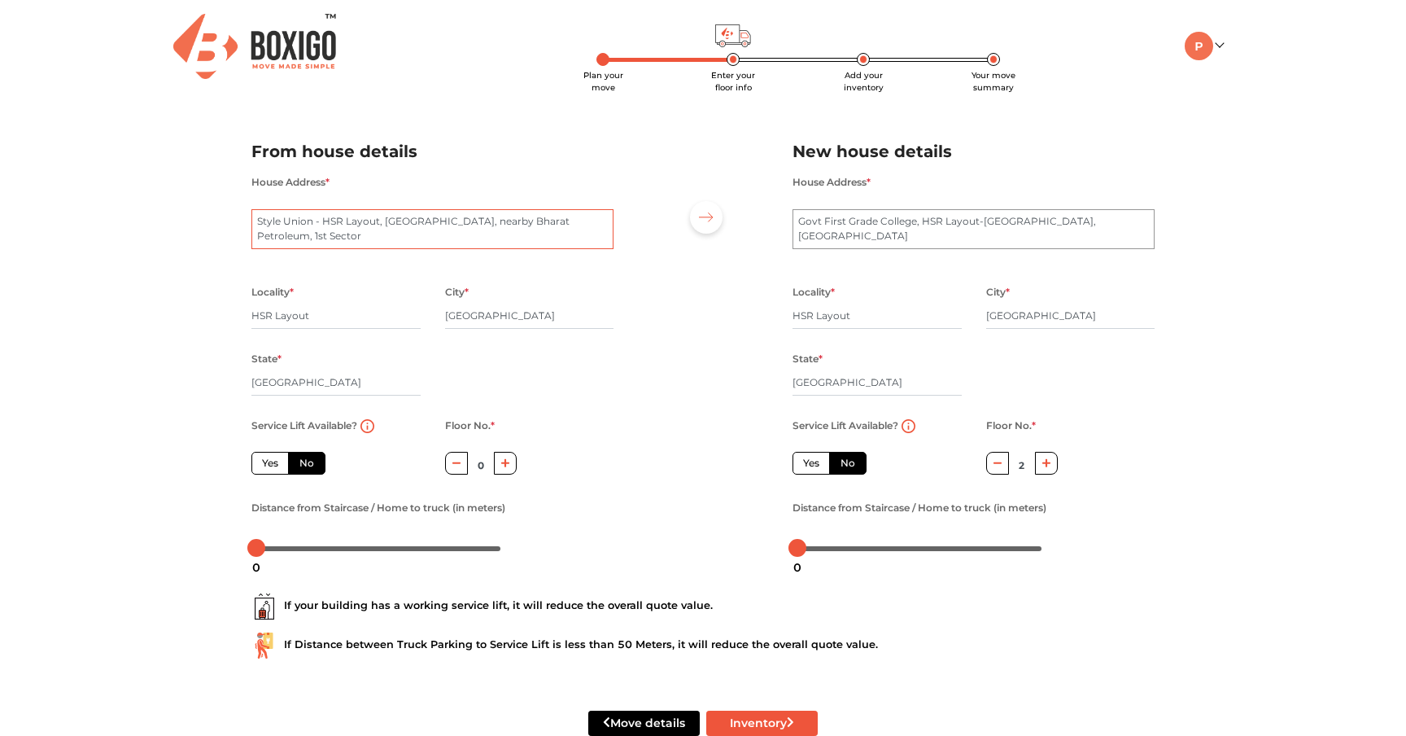
click at [450, 239] on textarea "Style Union - HSR Layout, 27th Main Road, nearby Bharat Petroleum, 1st Sector" at bounding box center [432, 229] width 362 height 41
type textarea "3"
radio input "true"
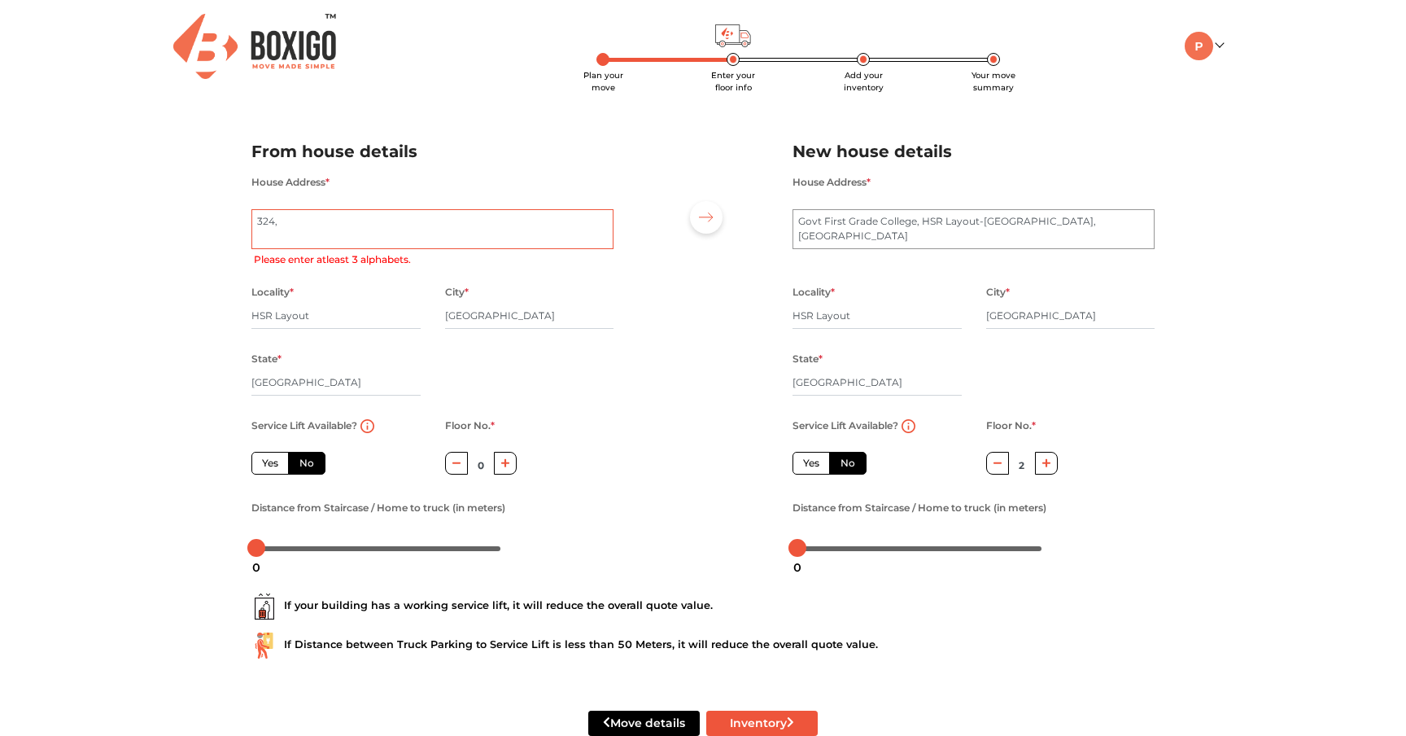
type textarea "324,"
click at [175, 283] on div "Plan your move Enter your floor info Add your inventory Your move summary My Mo…" at bounding box center [703, 387] width 1406 height 775
click at [455, 468] on icon "button" at bounding box center [456, 463] width 9 height 10
click at [896, 230] on textarea "Govt First Grade College, HSR Layout-Agara, 14th A Cross Road, 1st Sector" at bounding box center [974, 229] width 362 height 41
paste textarea "2464, 14 B CROSS, 25 A MAIN HSR LAYOUT SECTOR 1, Bangalore 560102"
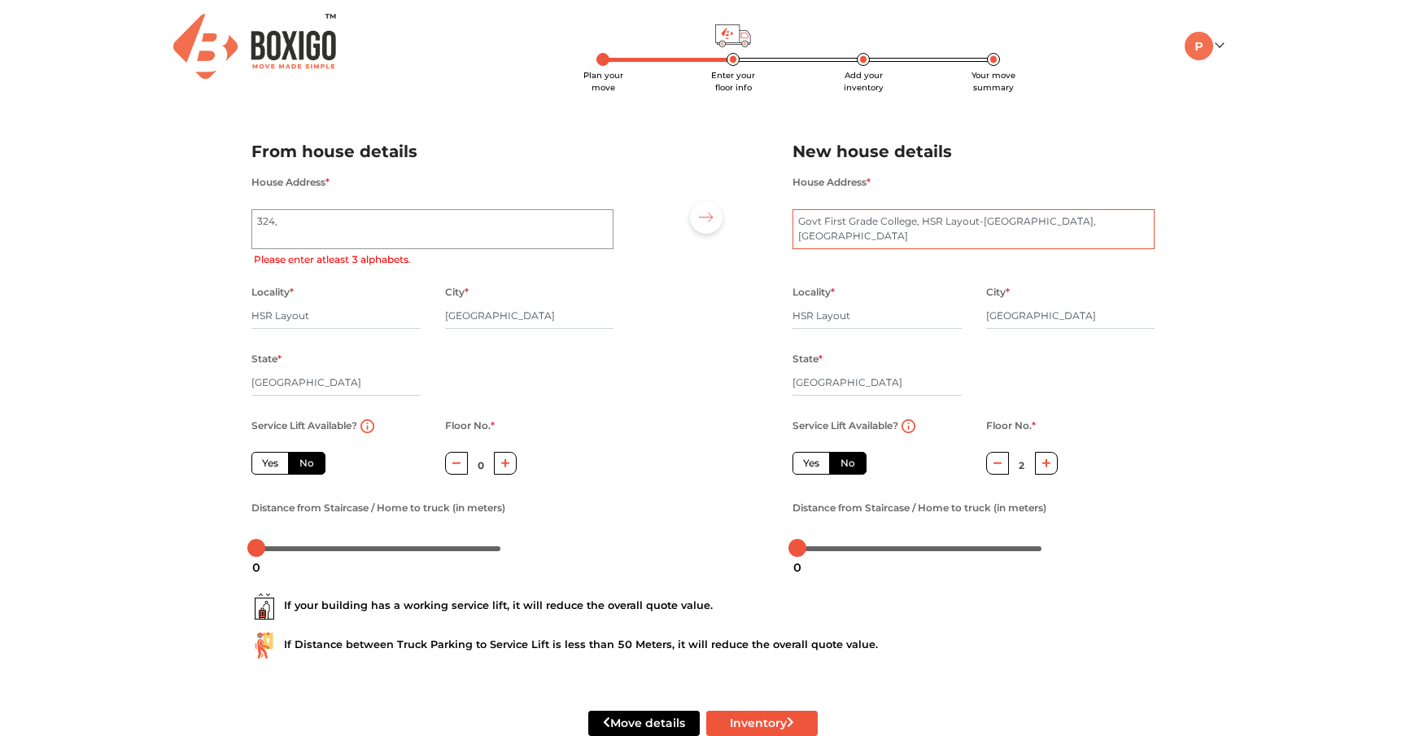
radio input "true"
type textarea "2464, 14 B CROSS, 25 A MAIN HSR LAYOUT SECTOR 1, Bangalore 560102"
click at [428, 226] on textarea "Style Union - HSR Layout, 27th Main Road, nearby Bharat Petroleum, 1st Sector" at bounding box center [432, 229] width 362 height 41
type textarea "324, 29th M"
radio input "true"
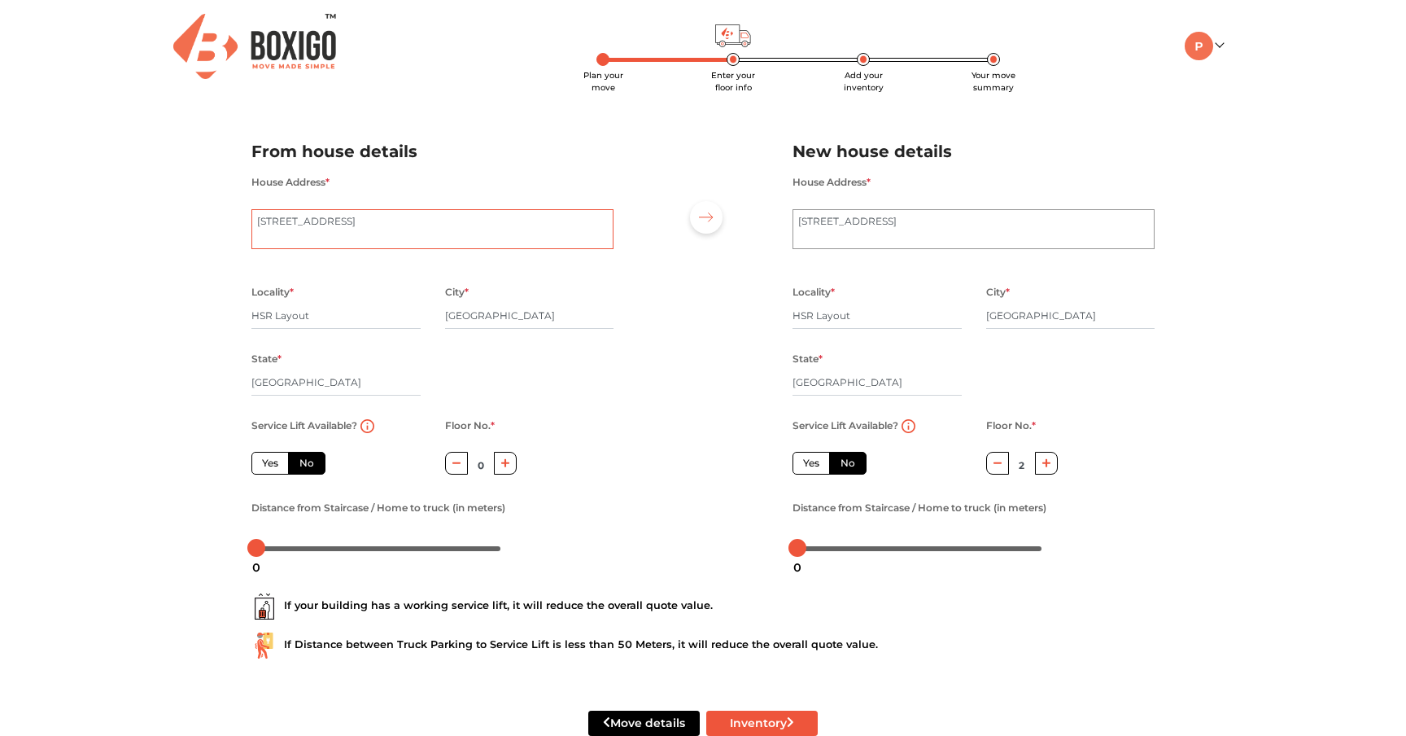
click at [335, 225] on textarea "Style Union - HSR Layout, 27th Main Road, nearby Bharat Petroleum, 1st Sector" at bounding box center [432, 229] width 362 height 41
click at [501, 224] on textarea "Style Union - HSR Layout, 27th Main Road, nearby Bharat Petroleum, 1st Sector" at bounding box center [432, 229] width 362 height 41
type textarea "324, 29th Main Road, 8th Cross Road, 1st Sector, HSR Layout, Banglore 560102"
click at [131, 365] on div "Plan your move Enter your floor info Add your inventory Your move summary My Mo…" at bounding box center [703, 387] width 1406 height 775
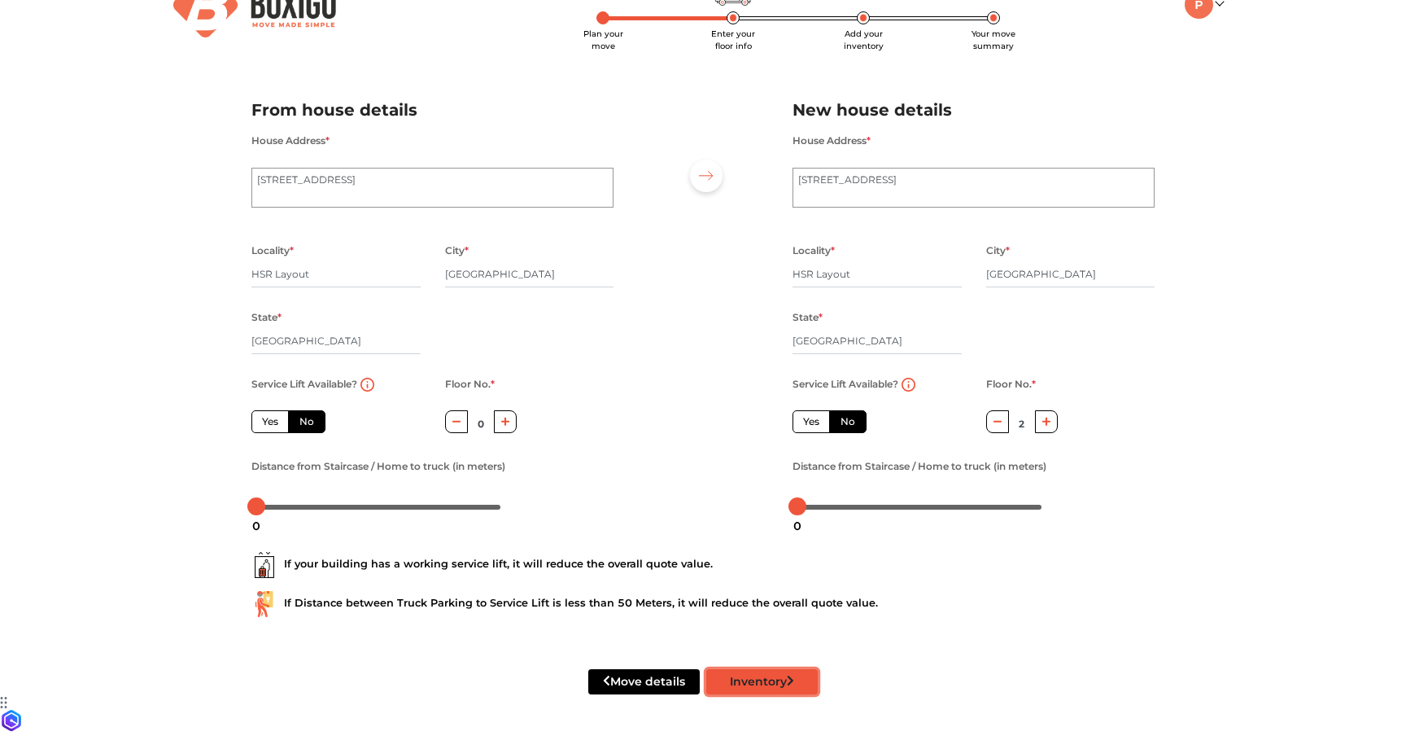
click at [776, 685] on button "Inventory" at bounding box center [761, 681] width 111 height 25
radio input "true"
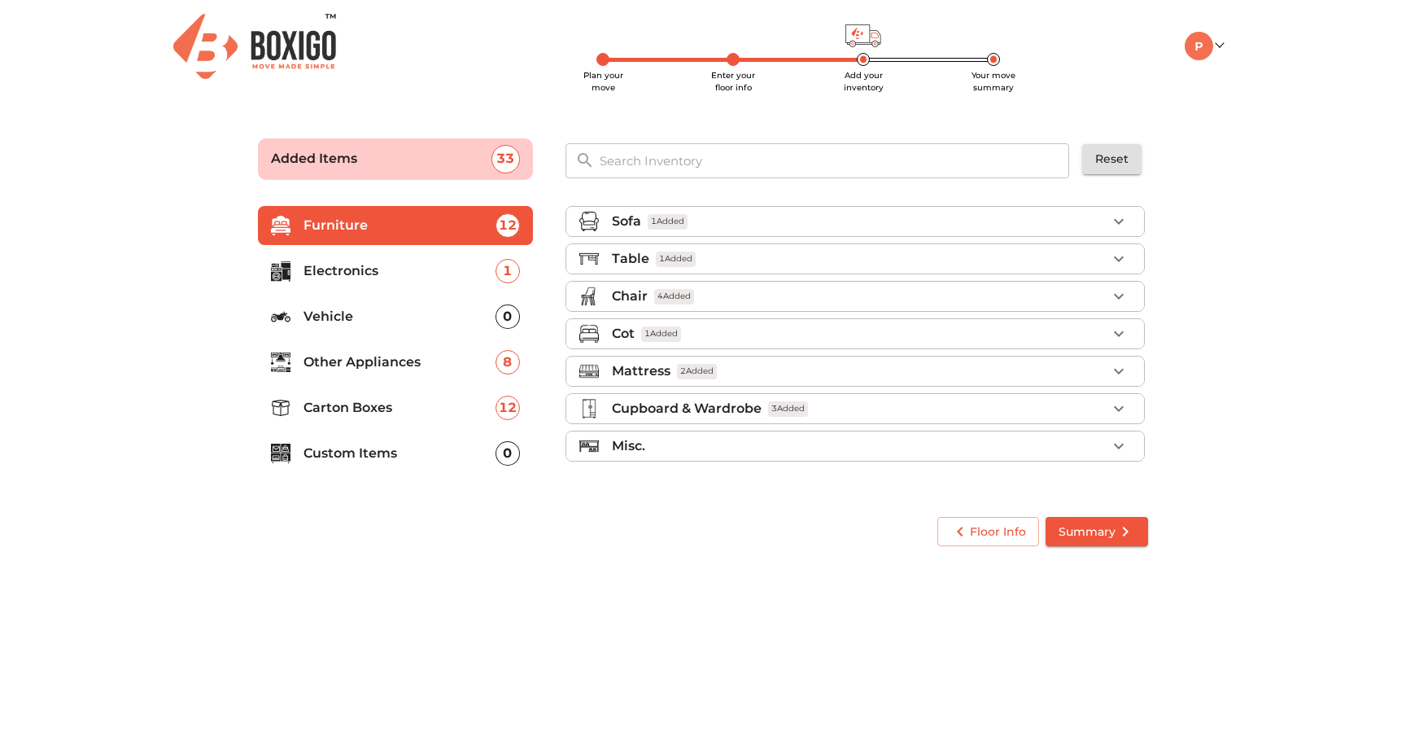
click at [832, 223] on div "Sofa 1 Added" at bounding box center [859, 222] width 495 height 20
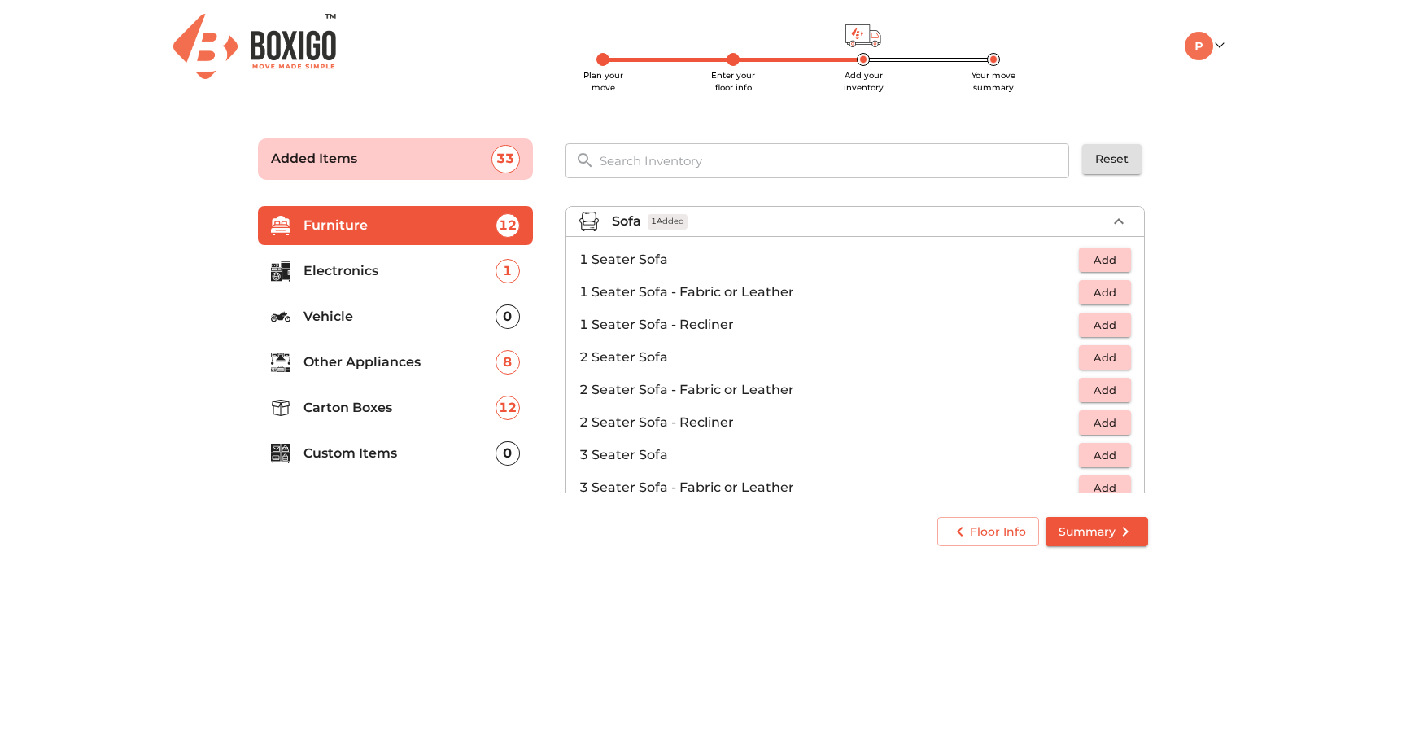
click at [789, 222] on div "Sofa 1 Added" at bounding box center [859, 222] width 495 height 20
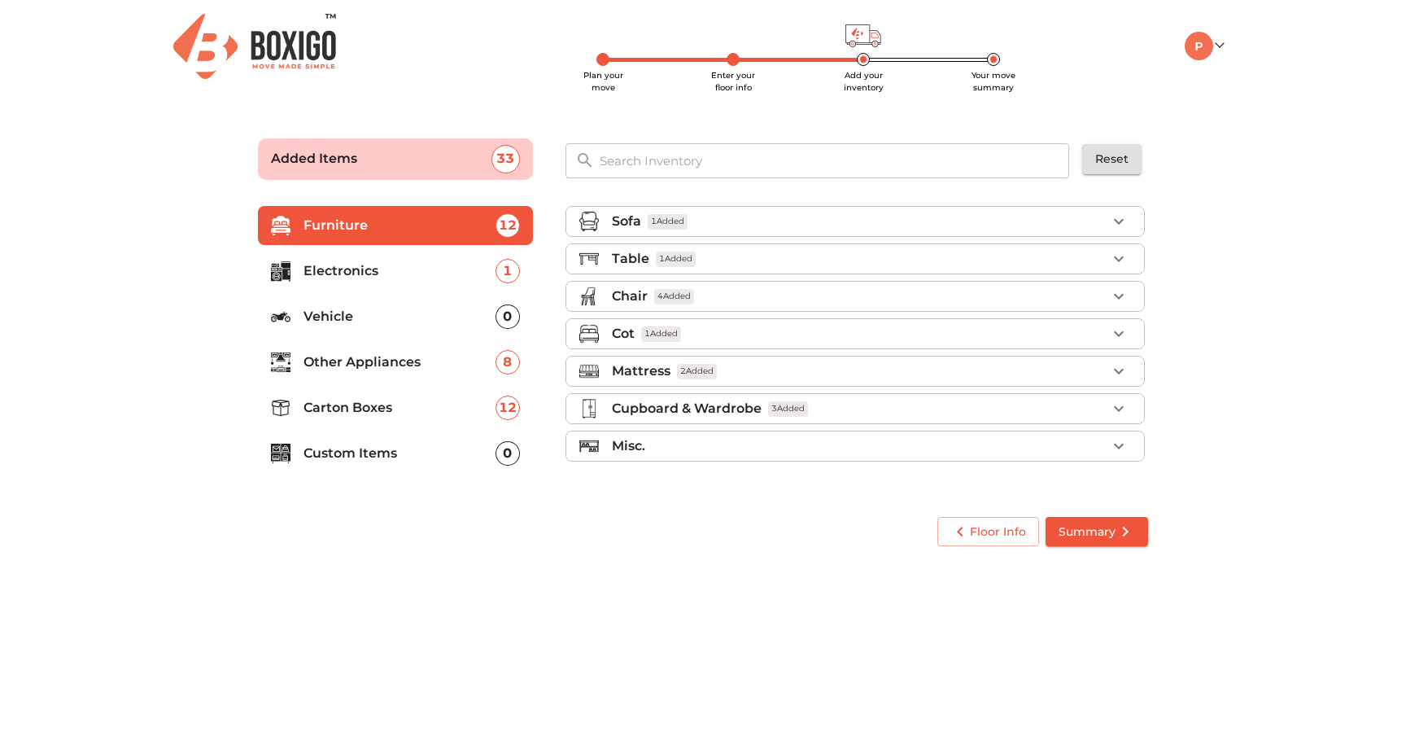
click at [765, 251] on div "Table 1 Added" at bounding box center [859, 259] width 495 height 20
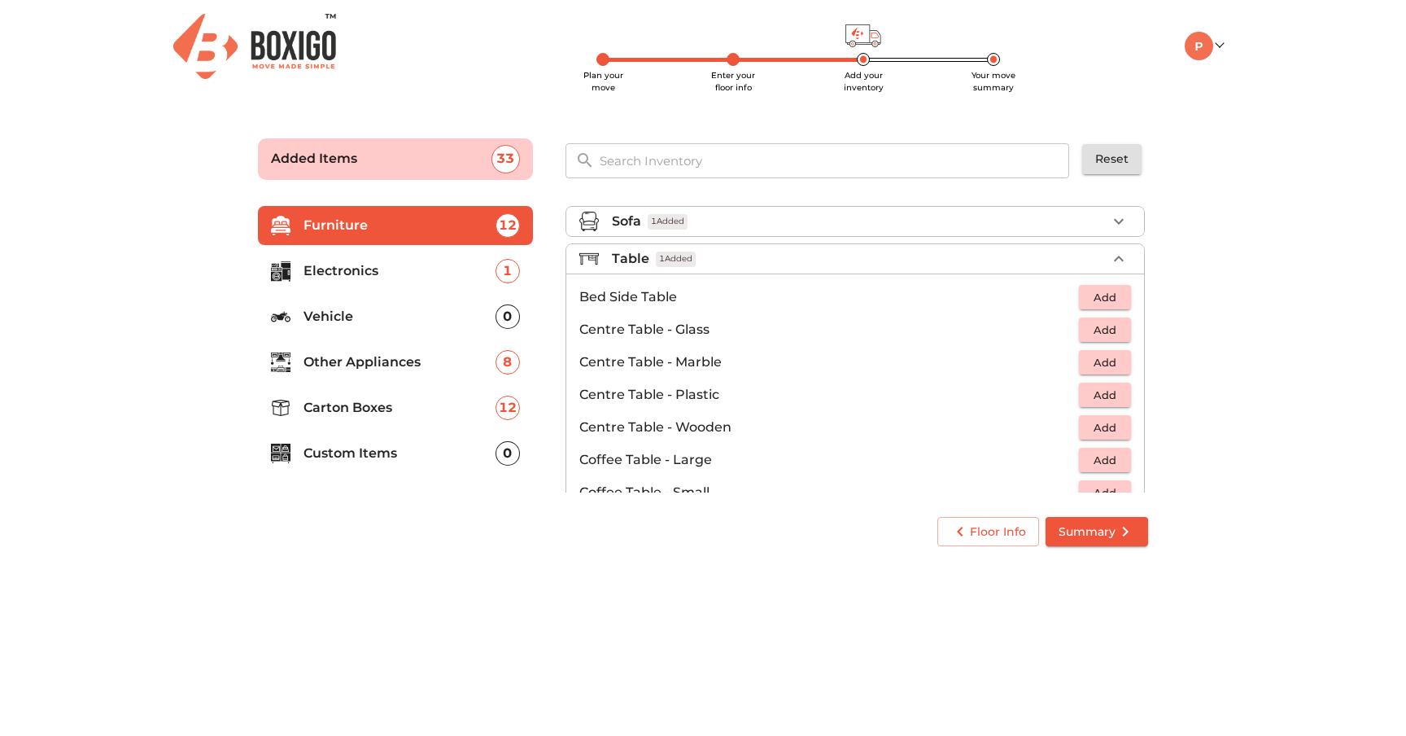
click at [1100, 296] on span "Add" at bounding box center [1105, 297] width 36 height 19
click at [794, 252] on div "Table 2 Added" at bounding box center [859, 259] width 495 height 20
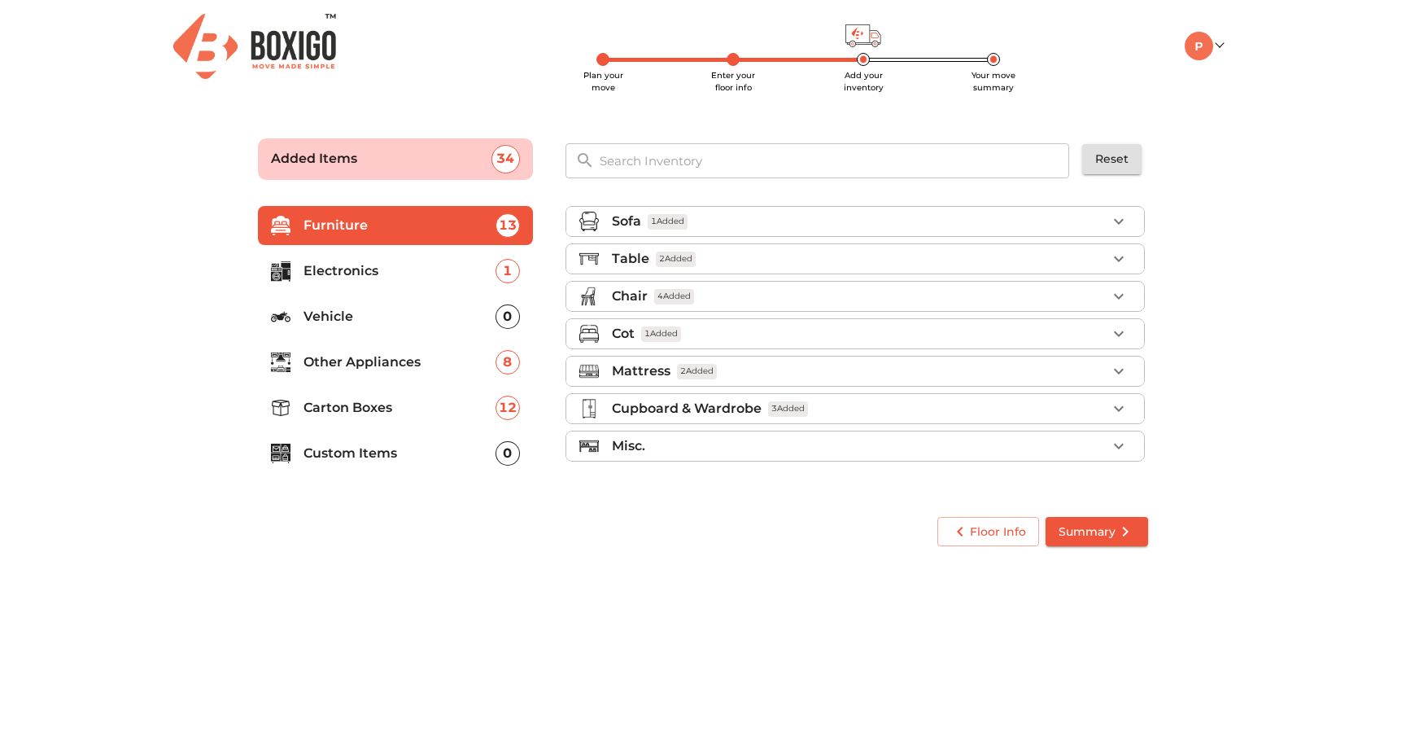
click at [831, 288] on div "Chair 4 Added" at bounding box center [859, 296] width 495 height 20
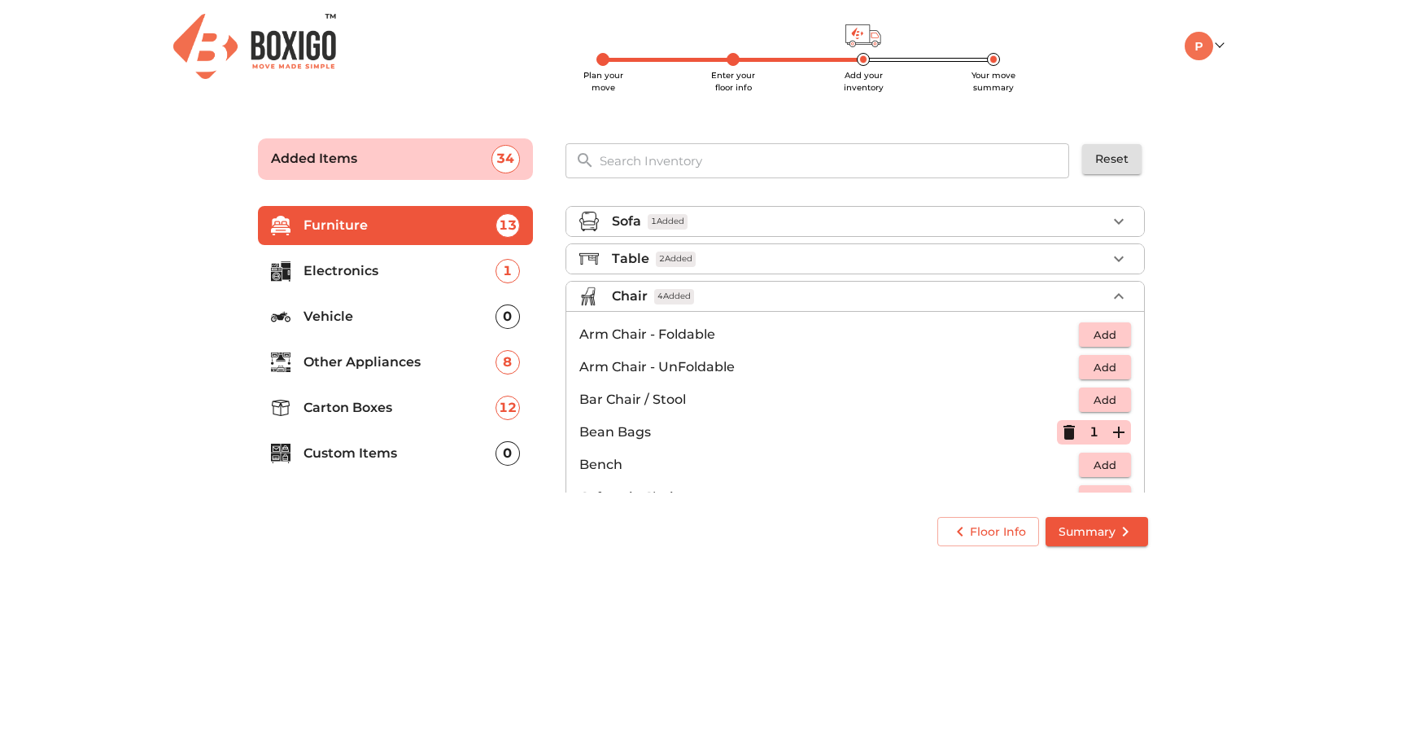
click at [808, 296] on div "Chair 4 Added" at bounding box center [859, 296] width 495 height 20
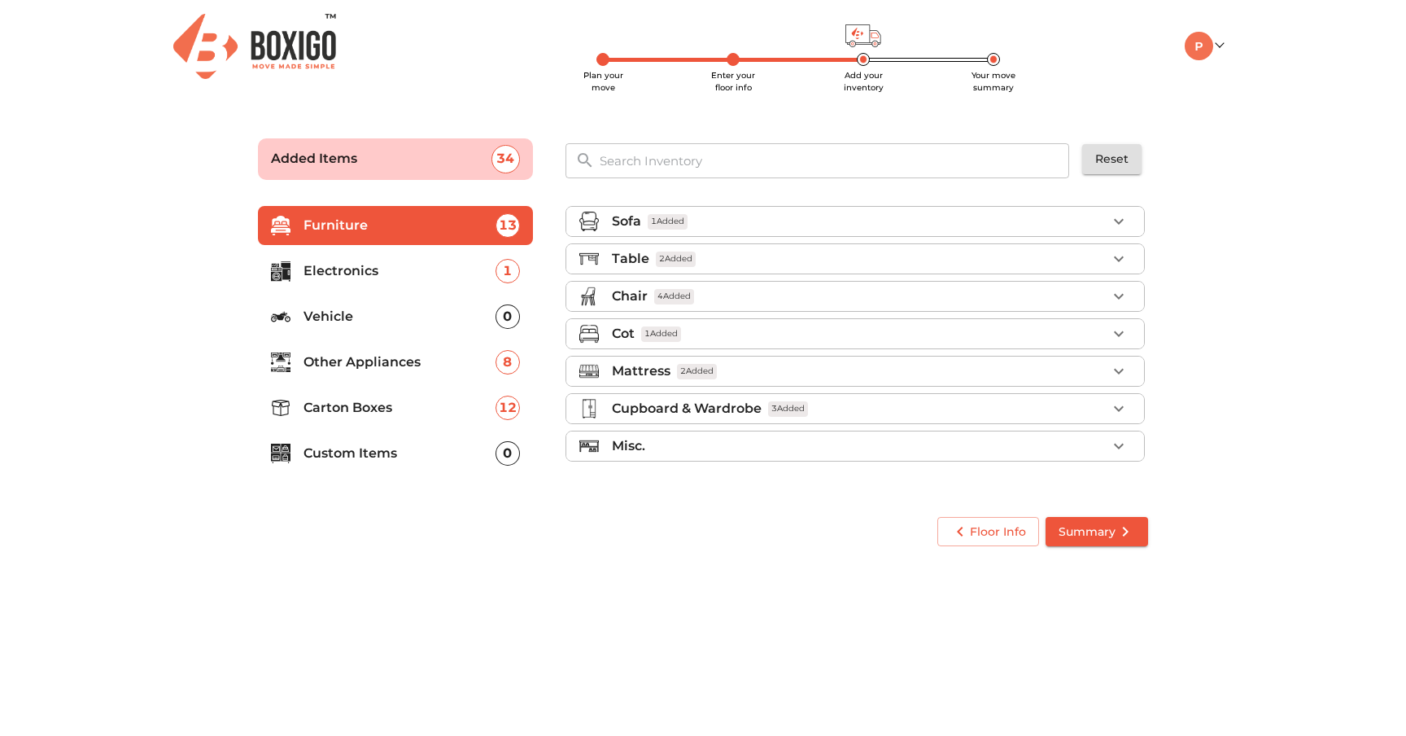
click at [783, 325] on div "Cot 1 Added" at bounding box center [859, 334] width 495 height 20
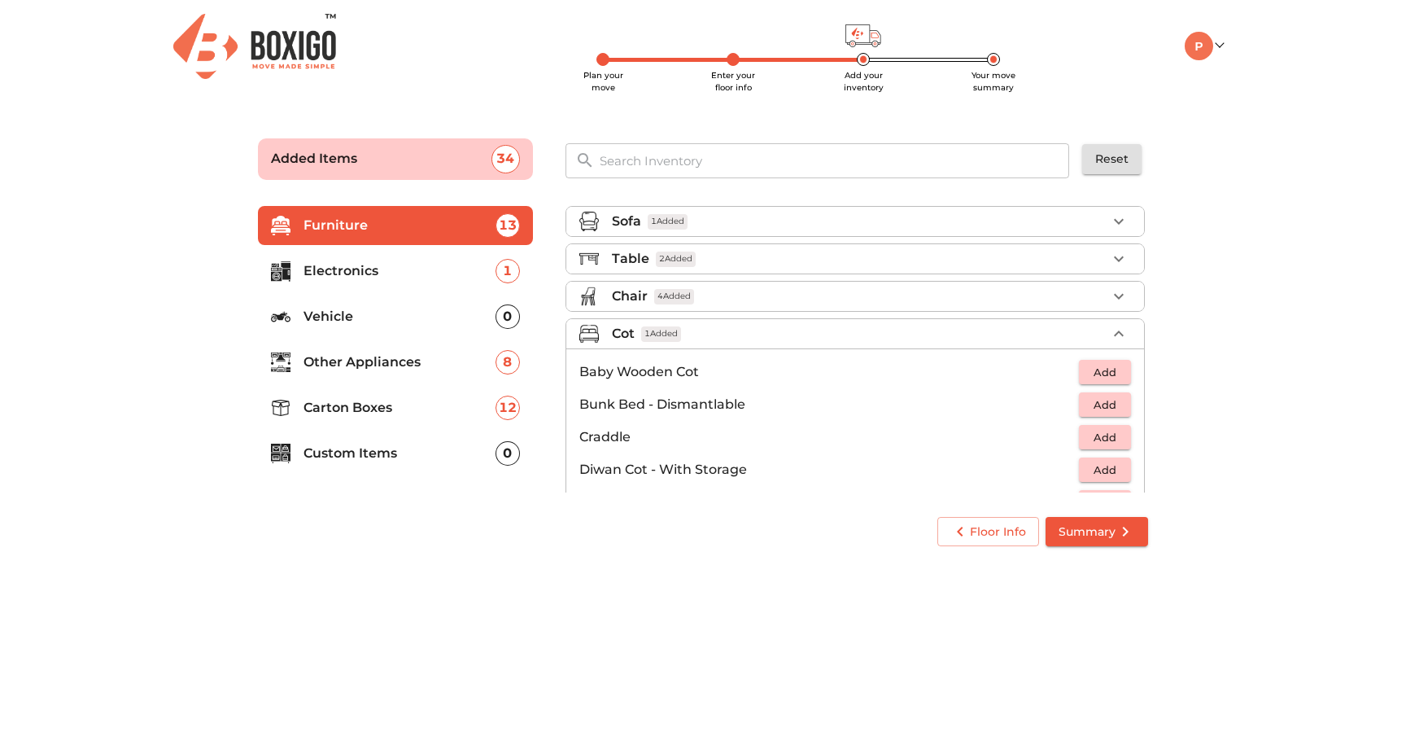
click at [812, 334] on div "Cot 1 Added" at bounding box center [859, 334] width 495 height 20
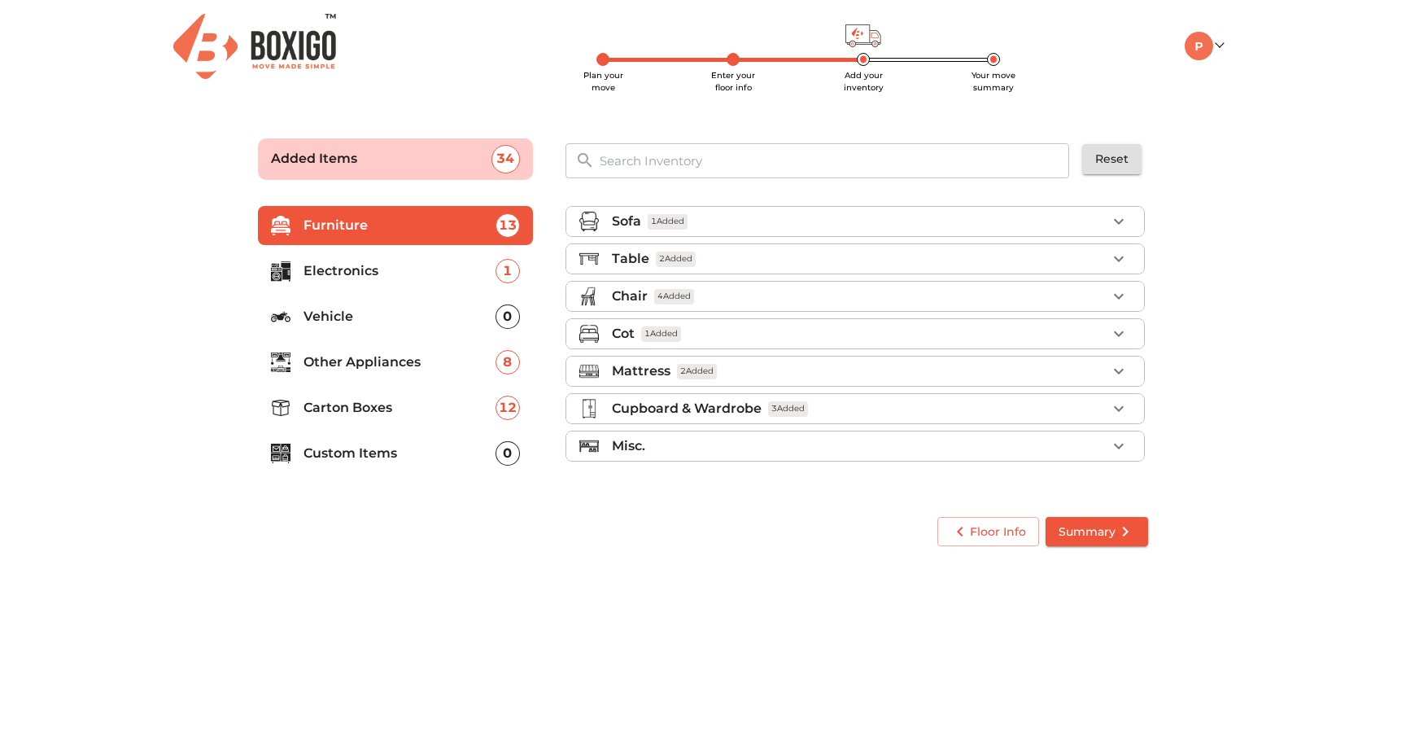
click at [798, 361] on div "Mattress 2 Added" at bounding box center [859, 371] width 495 height 20
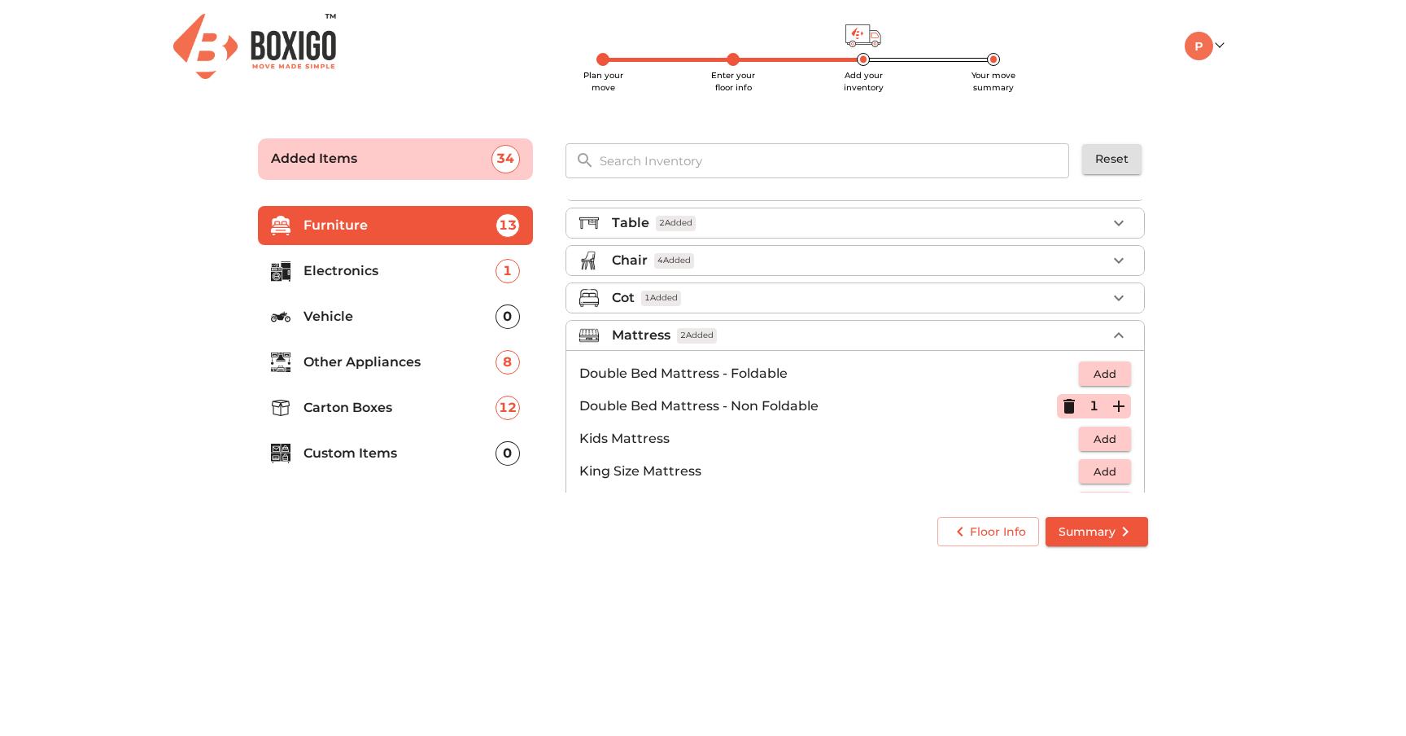
scroll to position [17, 0]
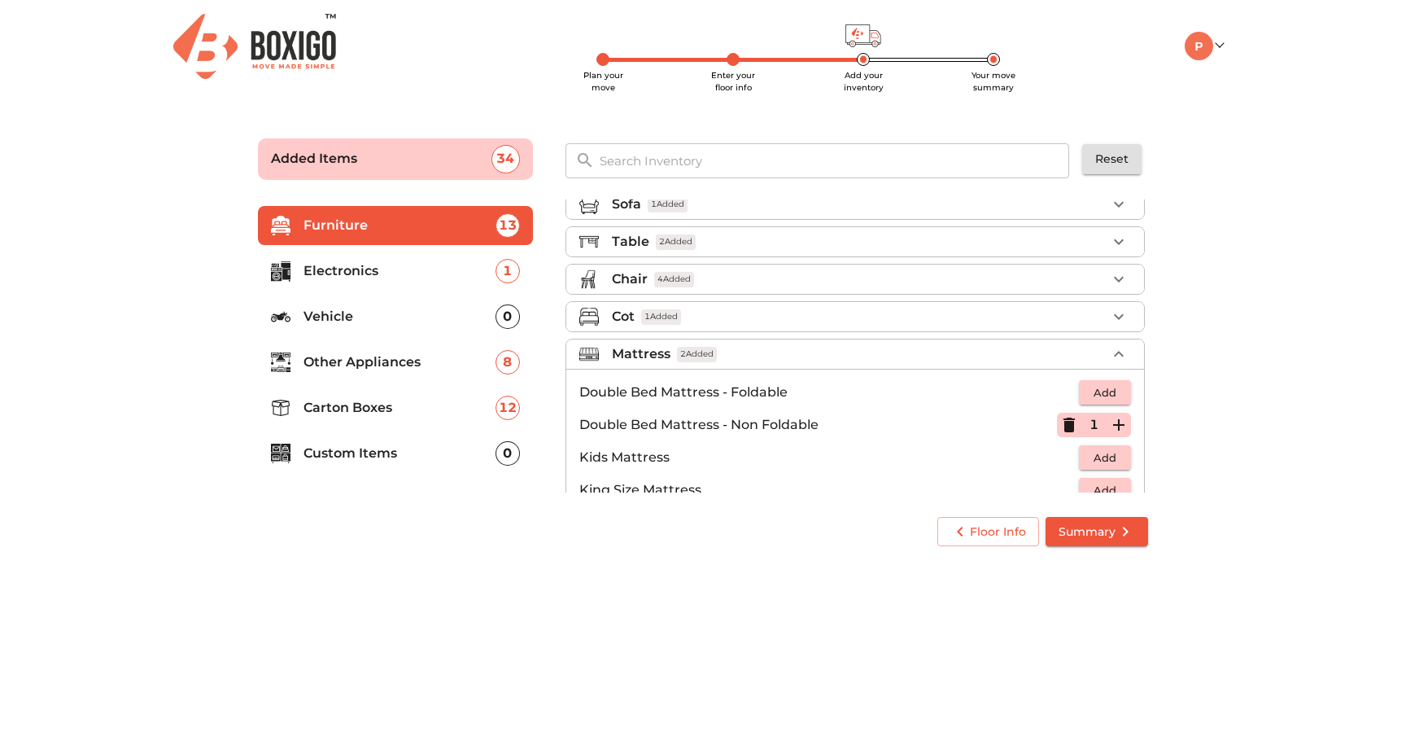
click at [737, 351] on div "Mattress 2 Added" at bounding box center [859, 354] width 495 height 20
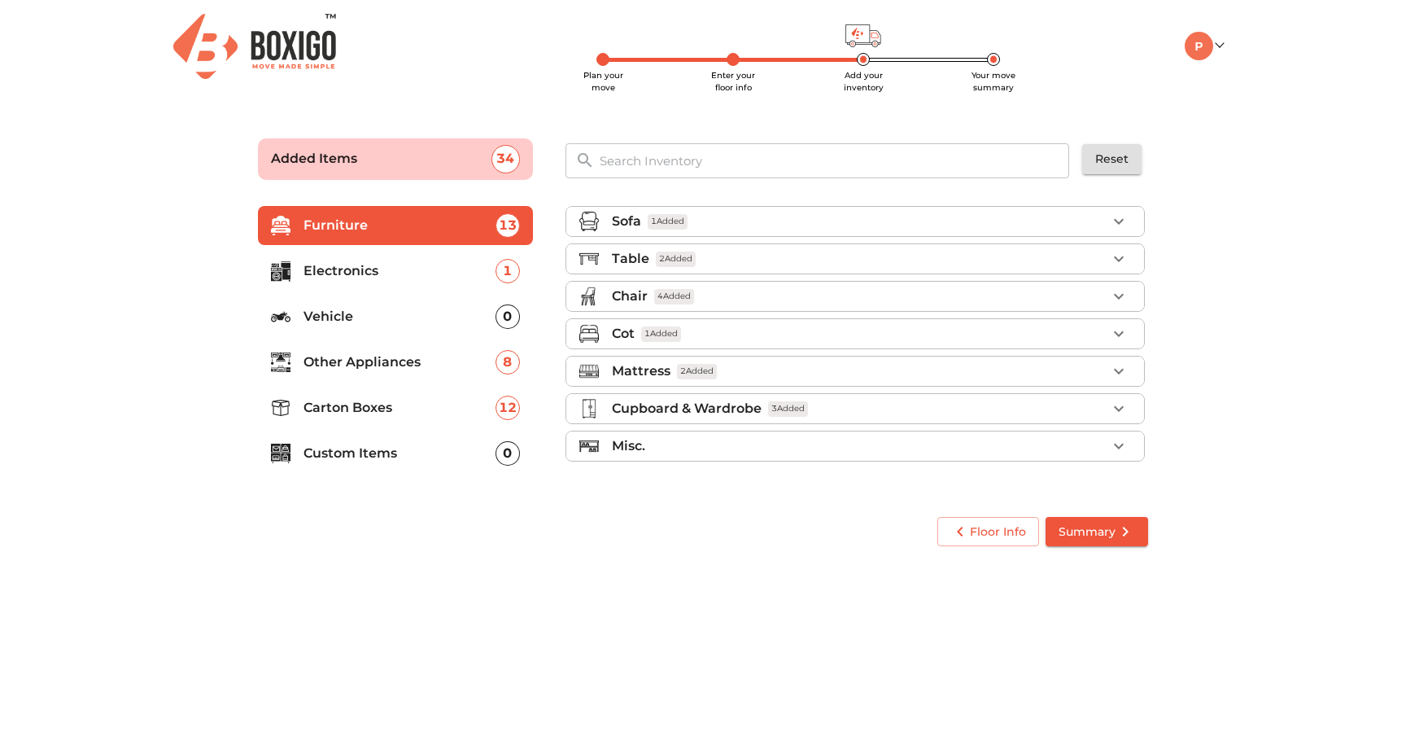
scroll to position [0, 0]
click at [742, 400] on p "Cupboard & Wardrobe" at bounding box center [687, 409] width 150 height 20
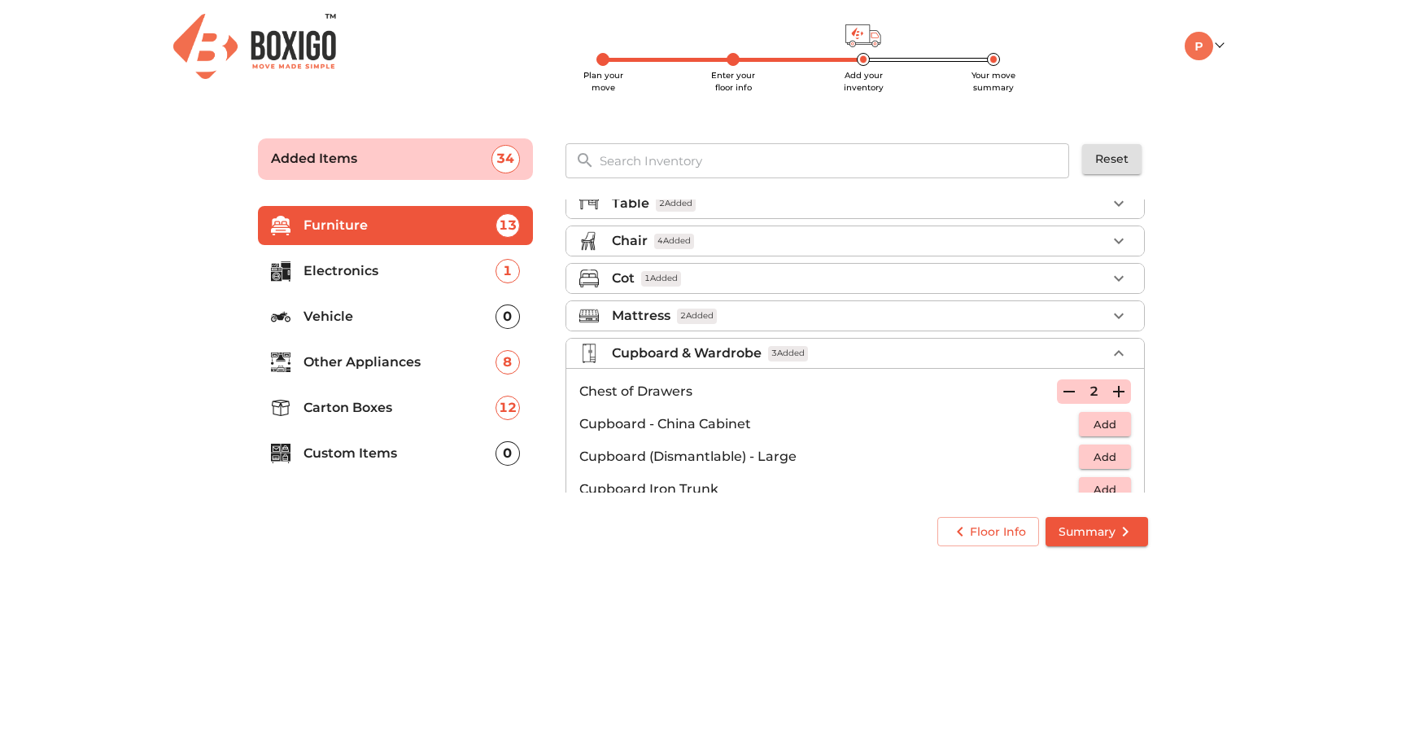
scroll to position [56, 0]
click at [706, 347] on p "Cupboard & Wardrobe" at bounding box center [687, 353] width 150 height 20
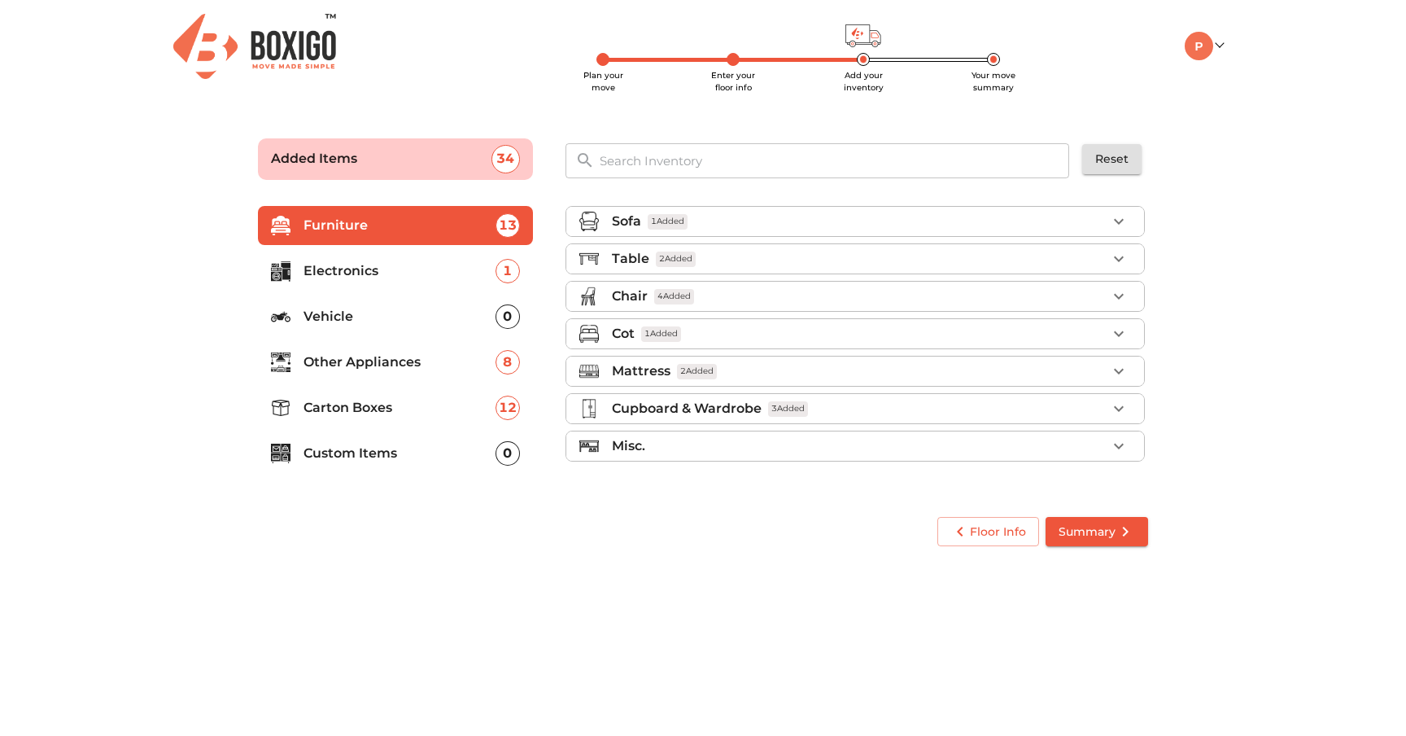
scroll to position [0, 0]
click at [693, 442] on div "Misc." at bounding box center [859, 446] width 495 height 20
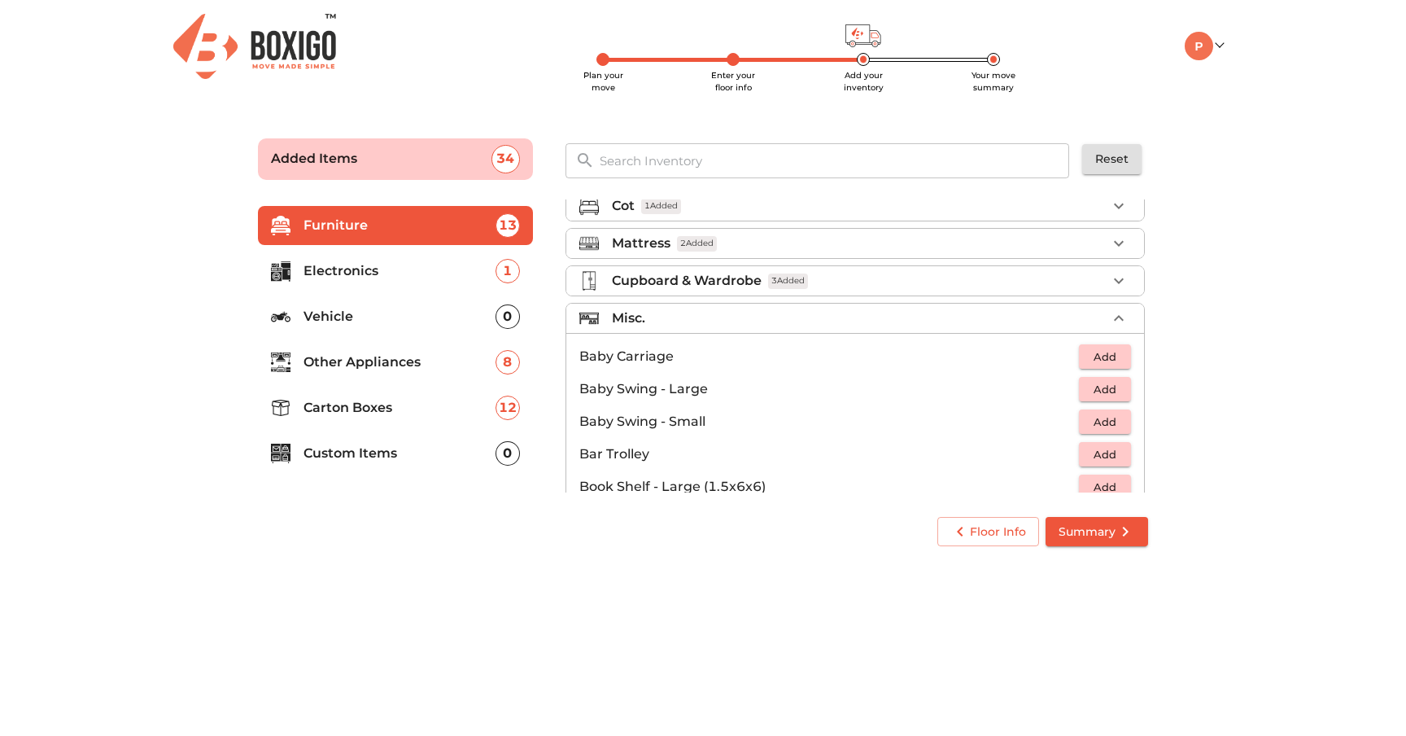
scroll to position [142, 0]
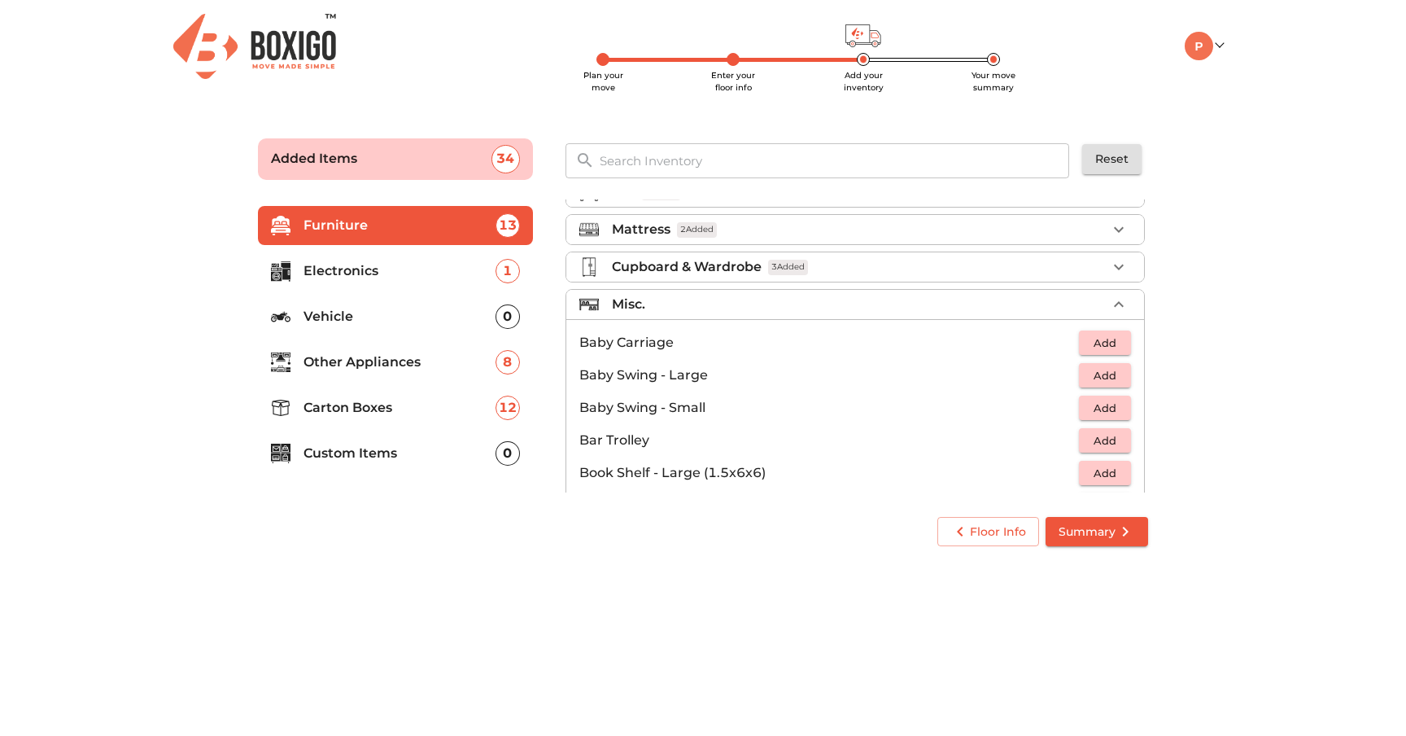
click at [651, 303] on div "Misc." at bounding box center [859, 305] width 495 height 20
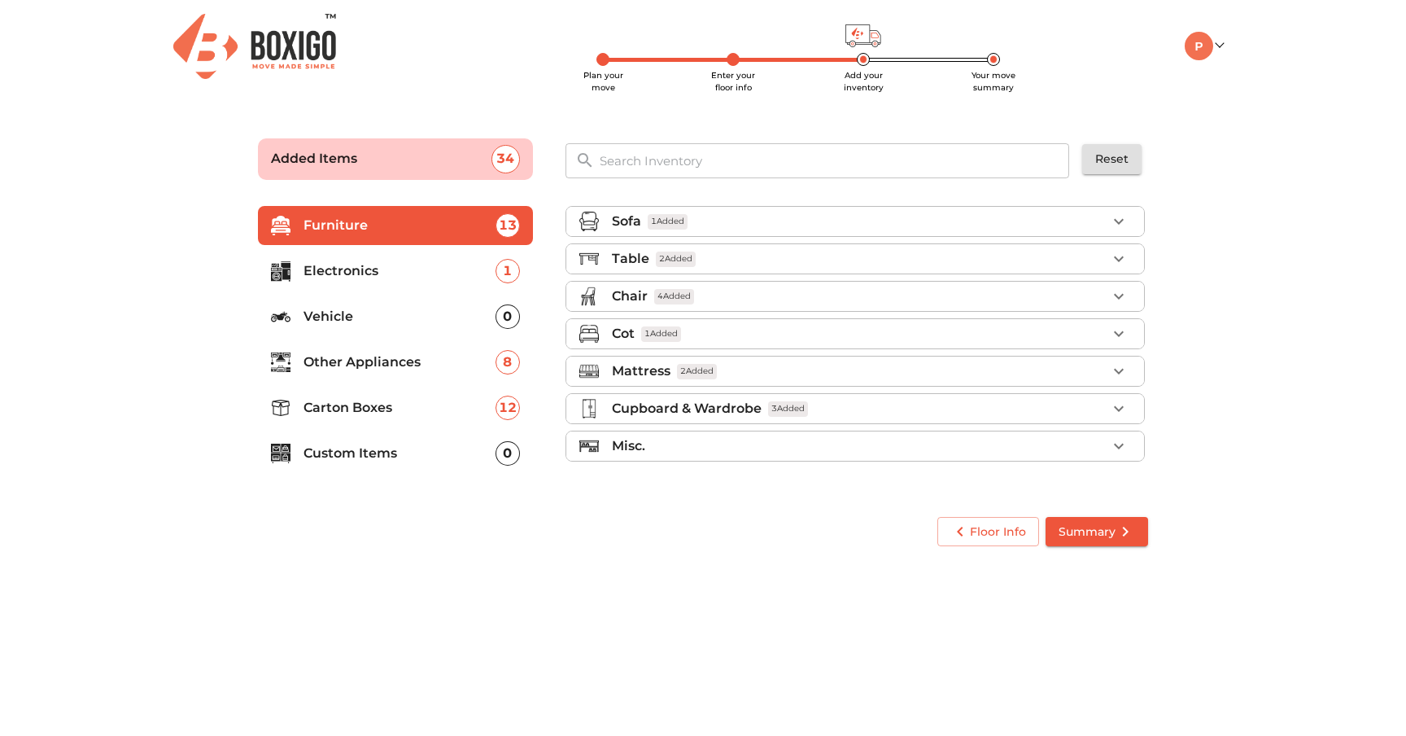
scroll to position [0, 0]
click at [412, 260] on li "Electronics 1" at bounding box center [395, 270] width 275 height 39
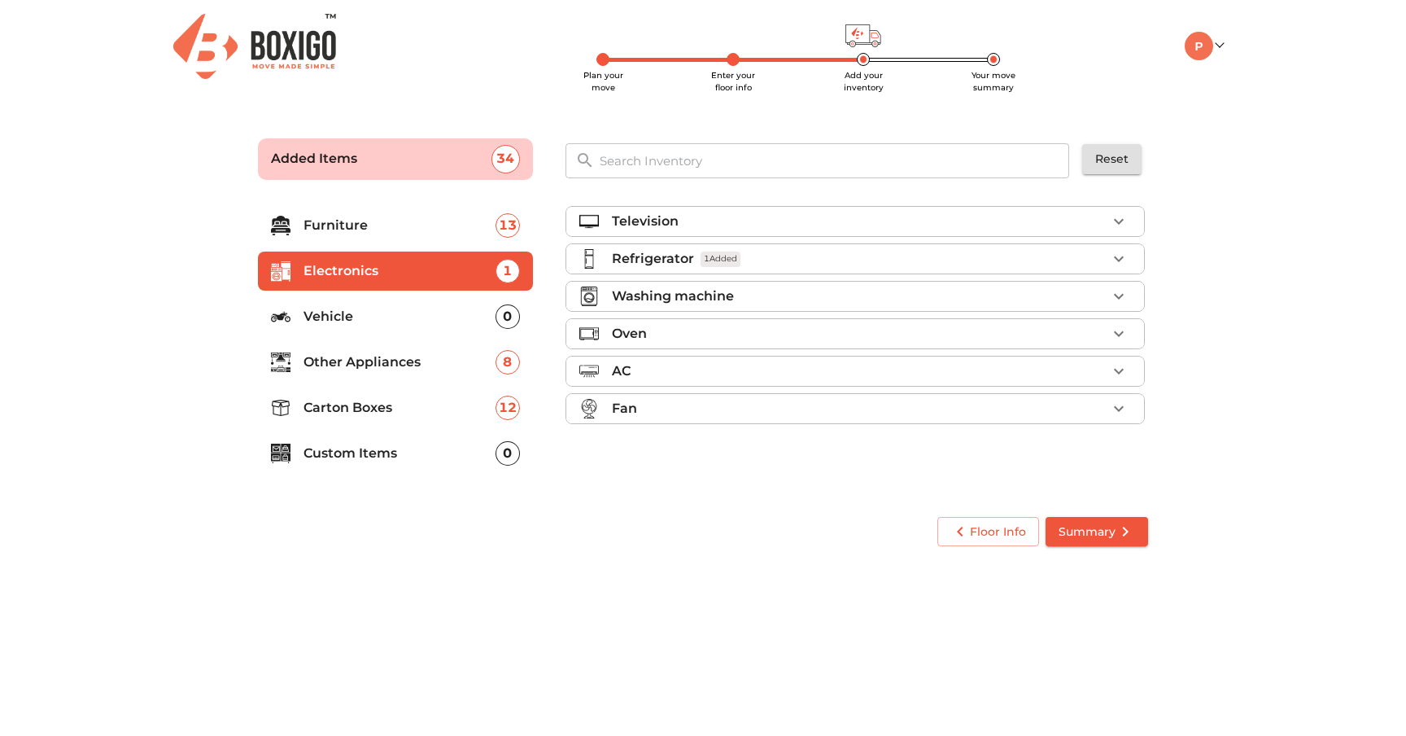
click at [735, 225] on div "Television" at bounding box center [859, 222] width 495 height 20
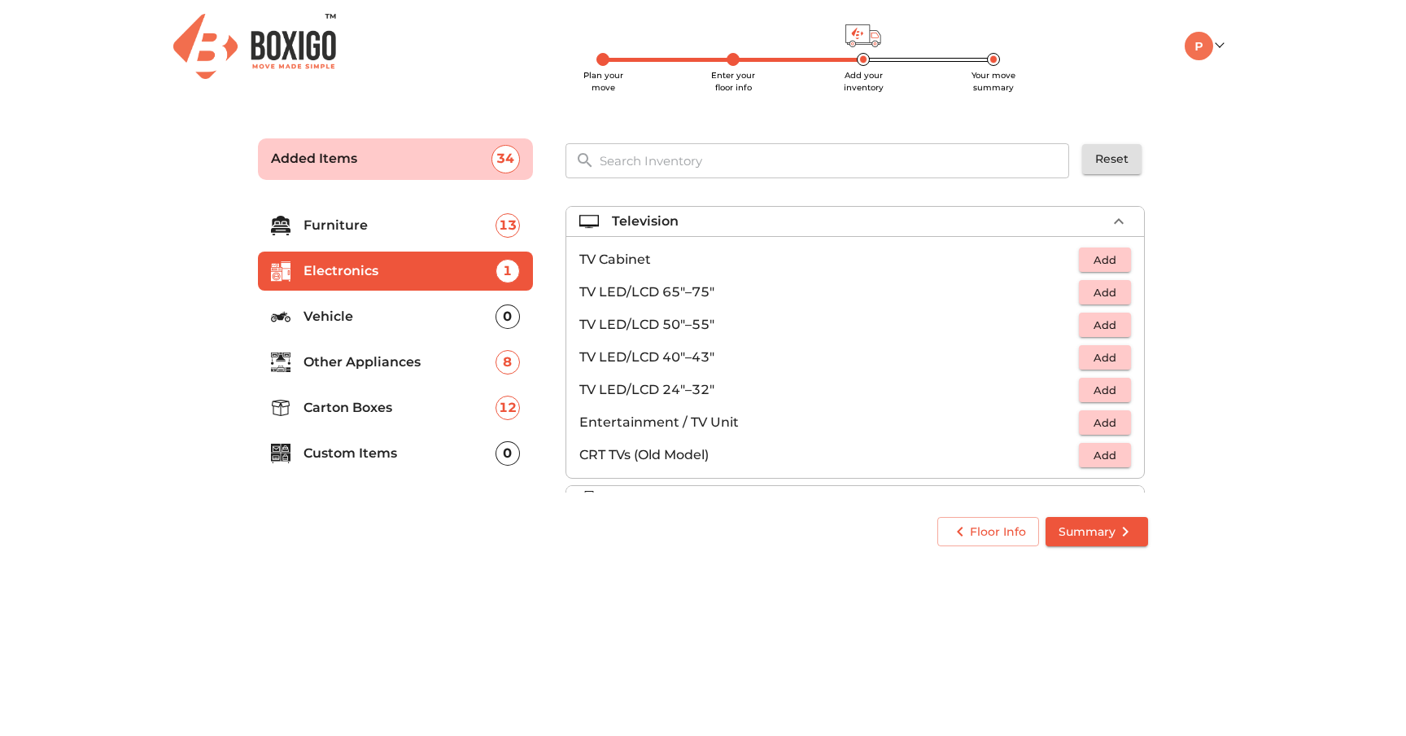
click at [735, 225] on div "Television" at bounding box center [859, 222] width 495 height 20
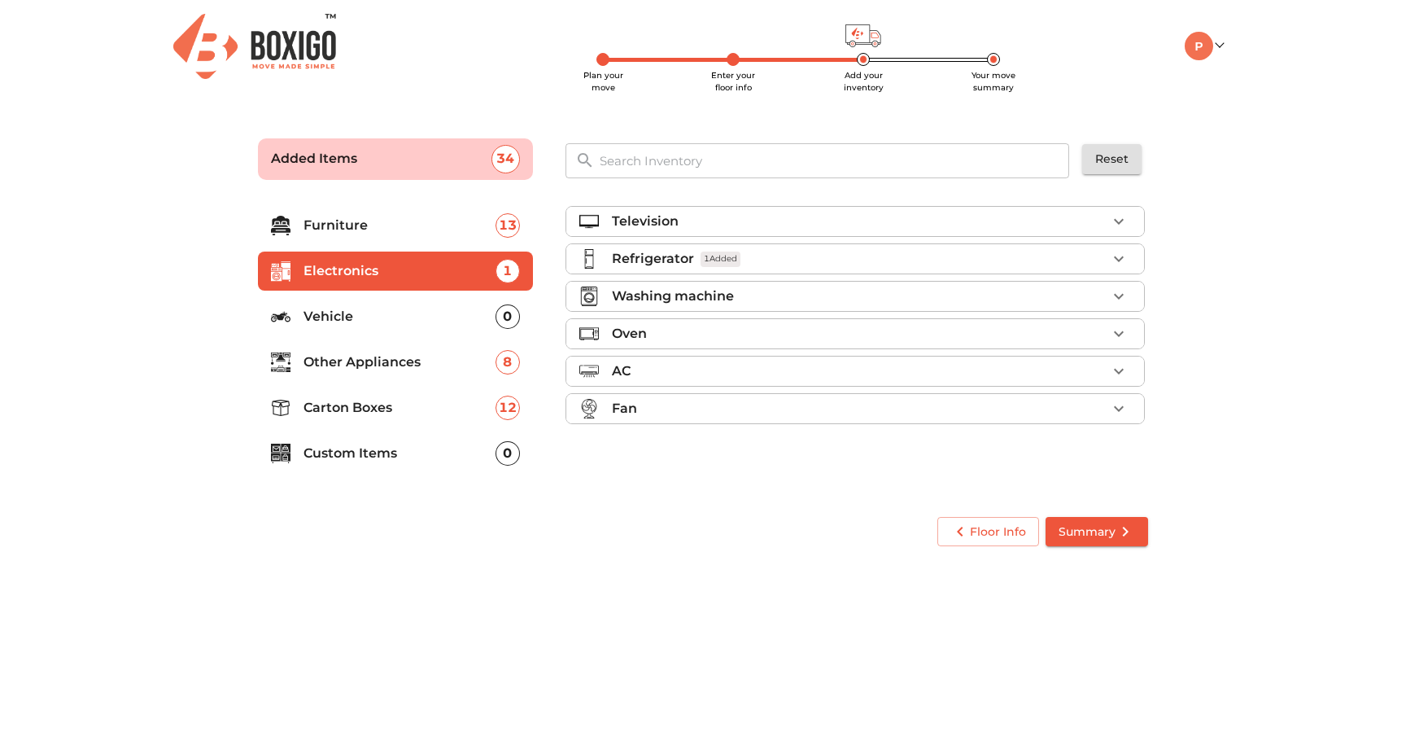
click at [764, 252] on div "Refrigerator 1 Added" at bounding box center [859, 259] width 495 height 20
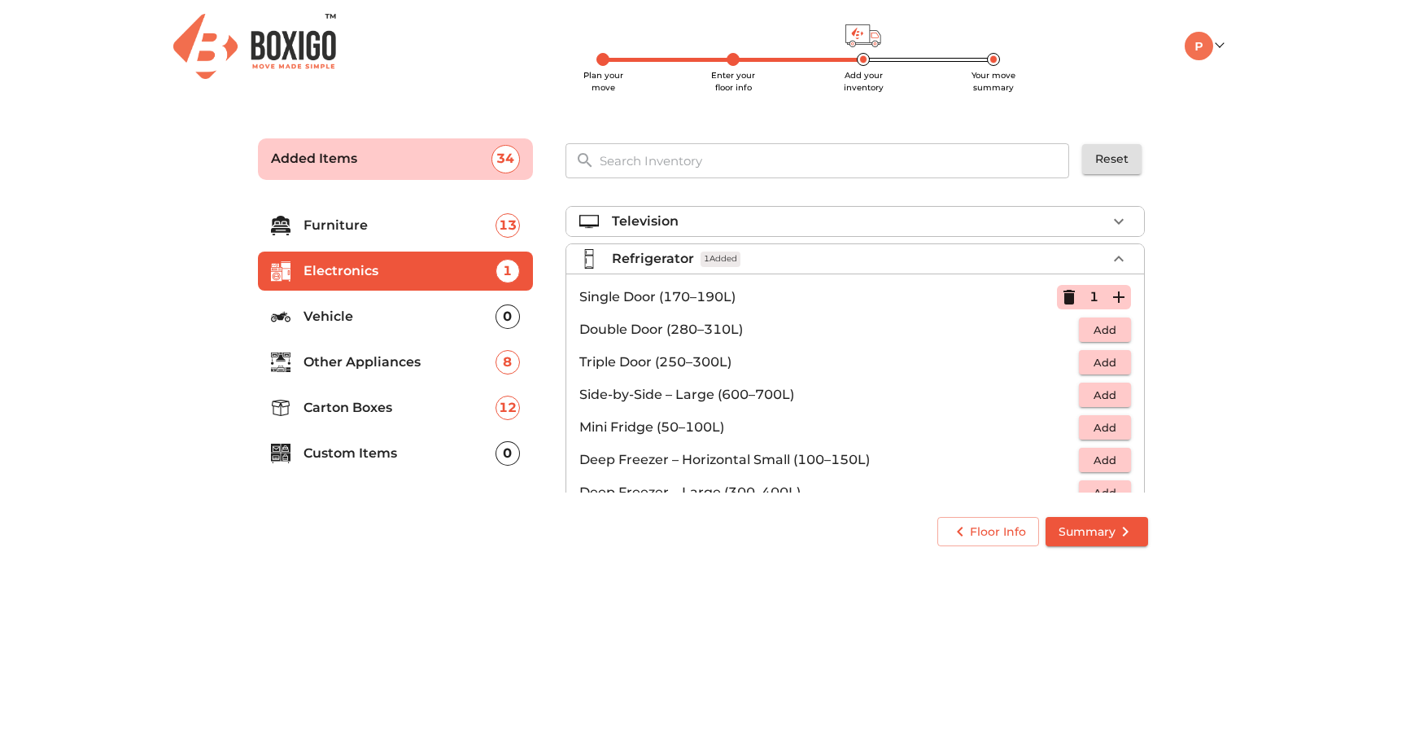
click at [759, 256] on div "Refrigerator 1 Added" at bounding box center [859, 259] width 495 height 20
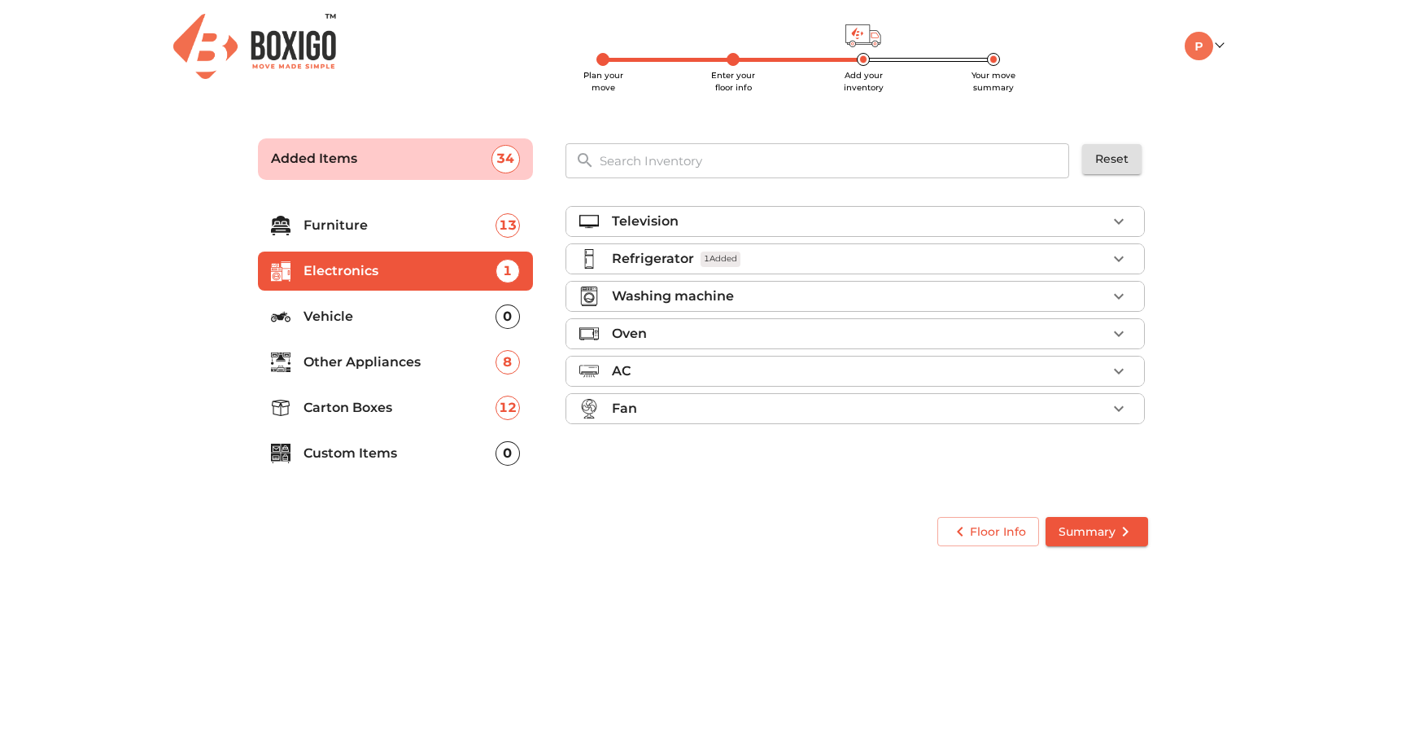
click at [730, 295] on p "Washing machine" at bounding box center [673, 296] width 122 height 20
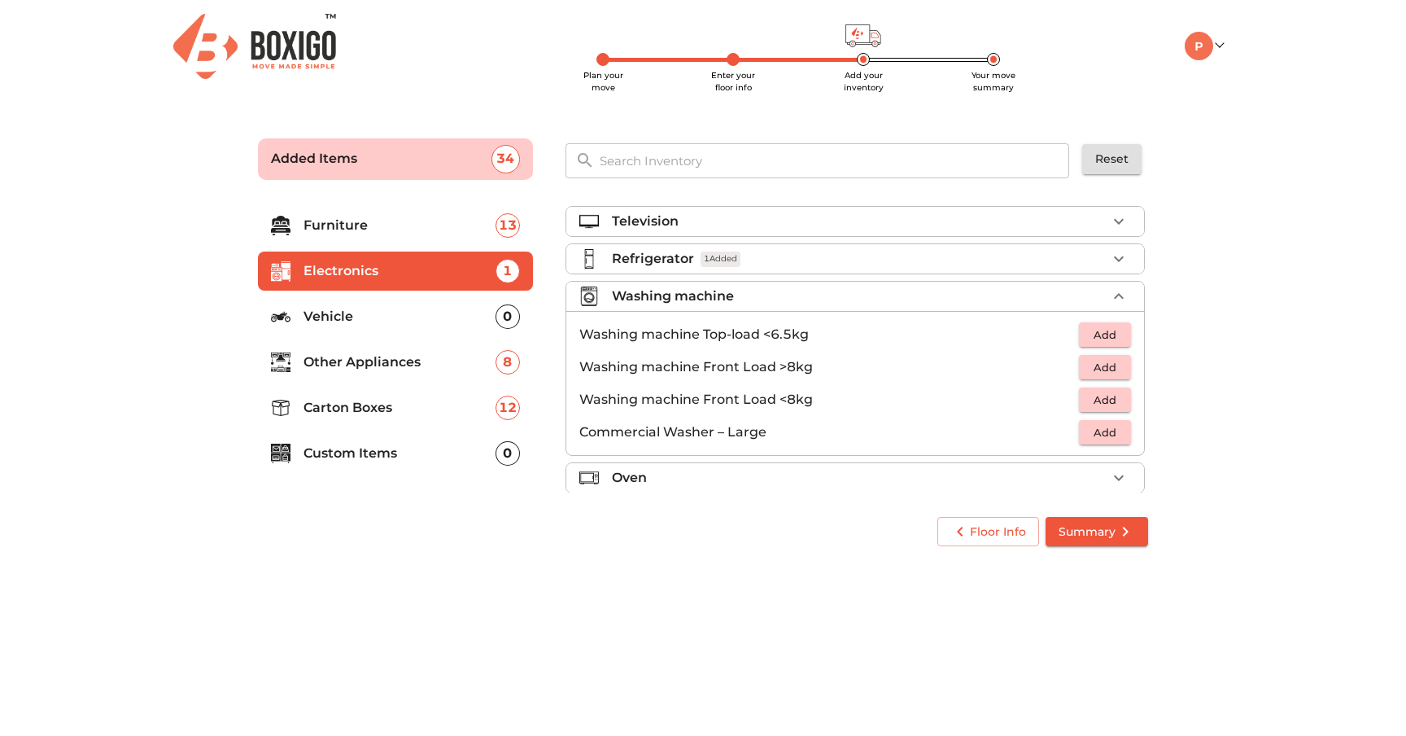
click at [730, 295] on p "Washing machine" at bounding box center [673, 296] width 122 height 20
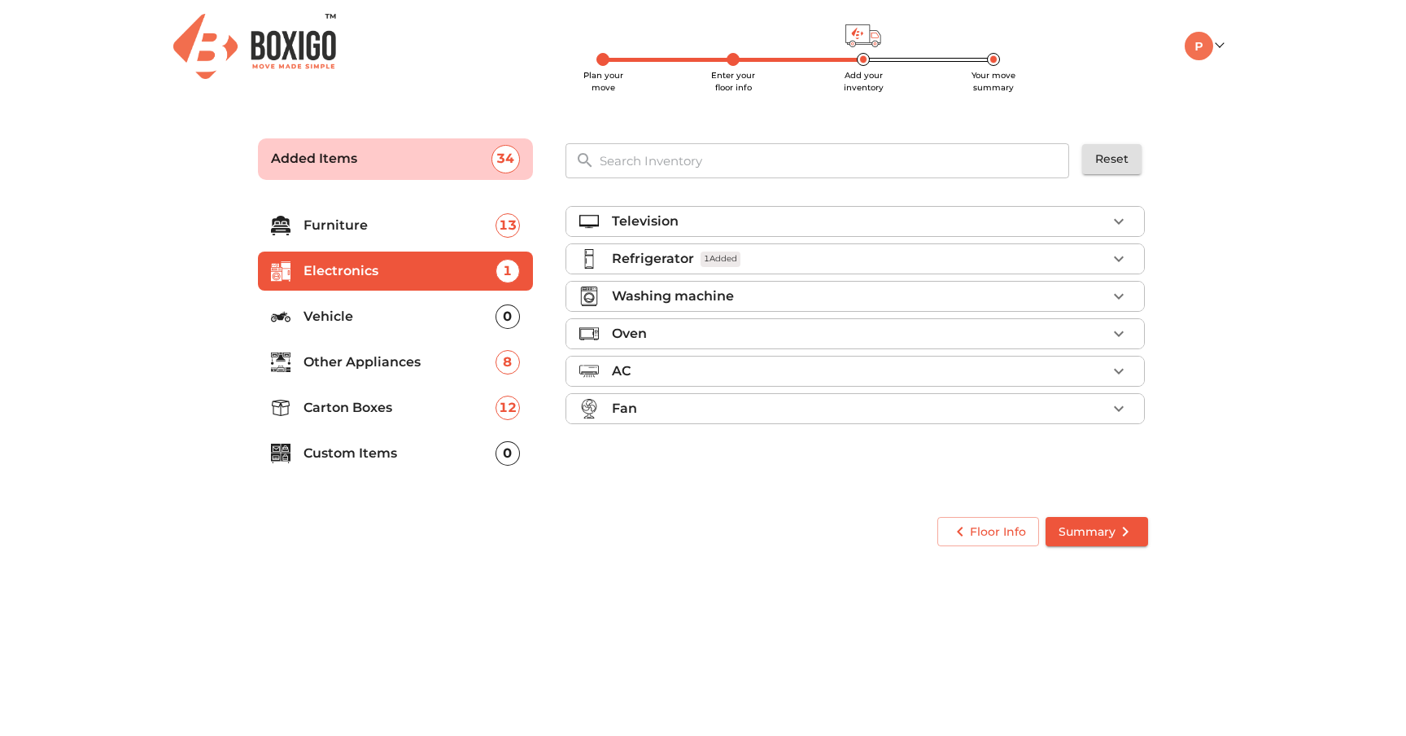
click at [719, 332] on div "Oven" at bounding box center [859, 334] width 495 height 20
click at [715, 370] on div "AC" at bounding box center [859, 371] width 495 height 20
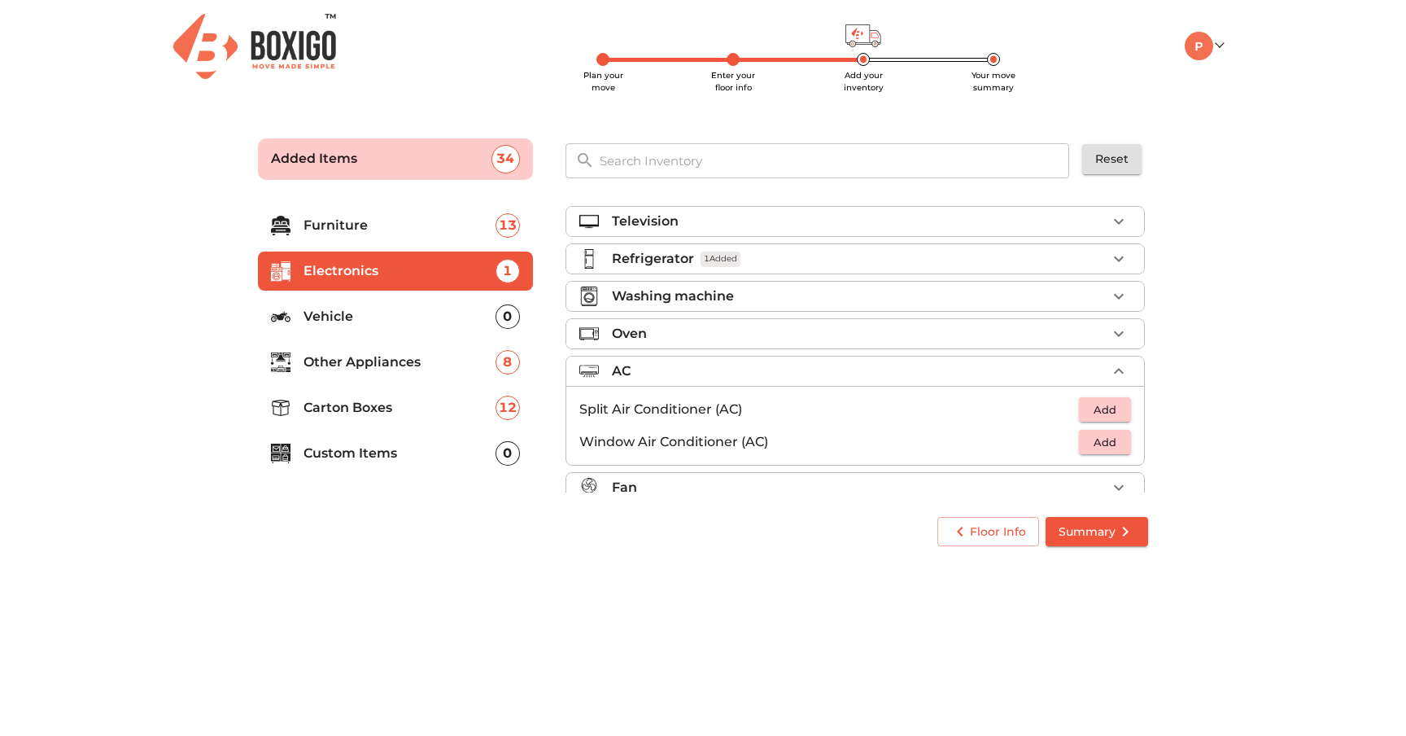
click at [715, 370] on div "AC" at bounding box center [859, 371] width 495 height 20
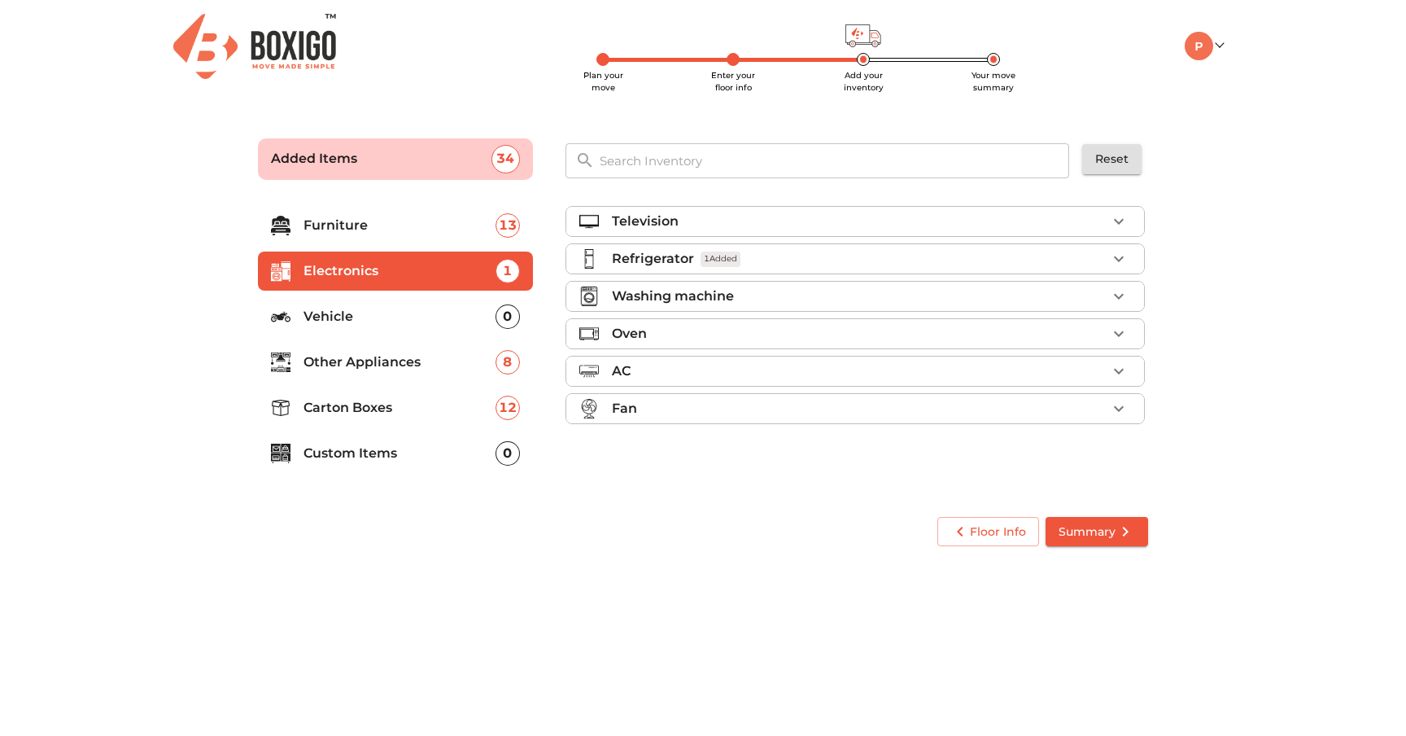
click at [716, 400] on div "Fan" at bounding box center [859, 409] width 495 height 20
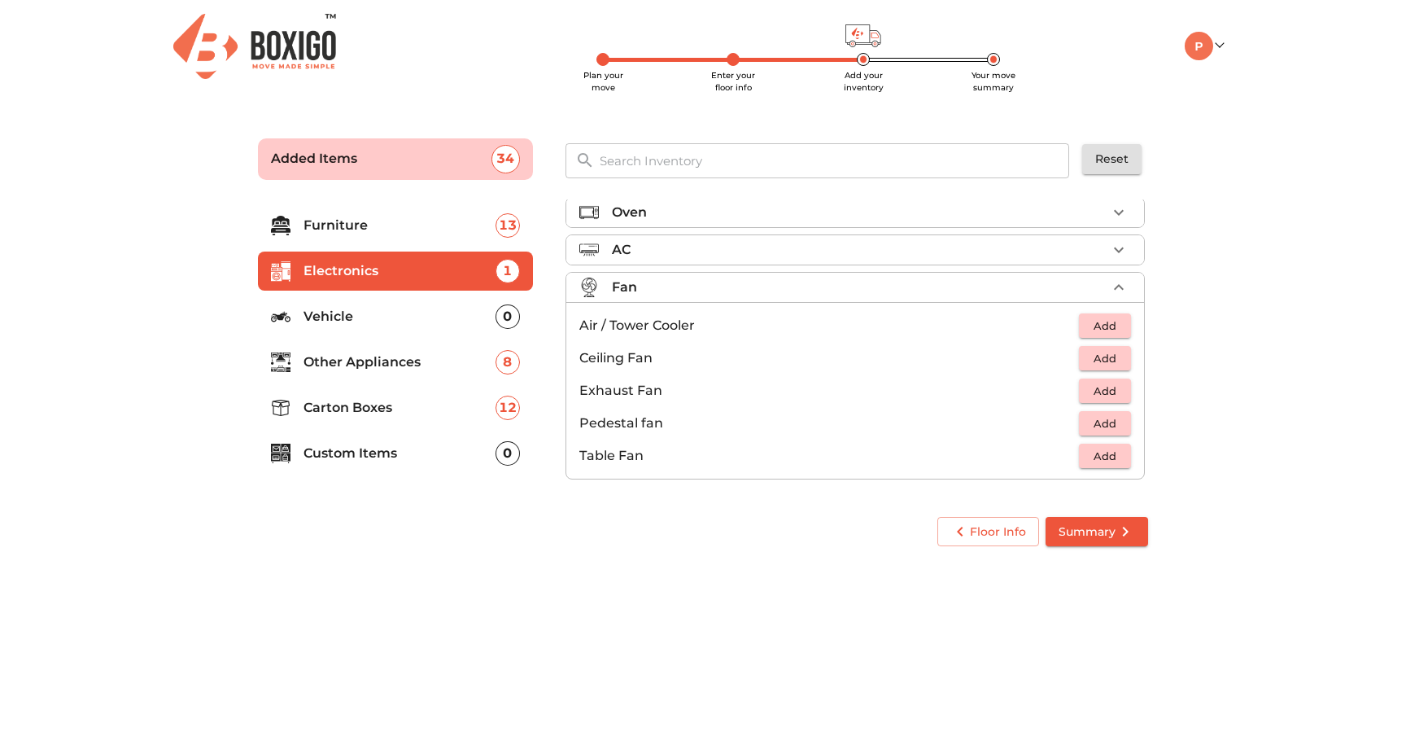
click at [666, 296] on div "Fan" at bounding box center [859, 288] width 495 height 20
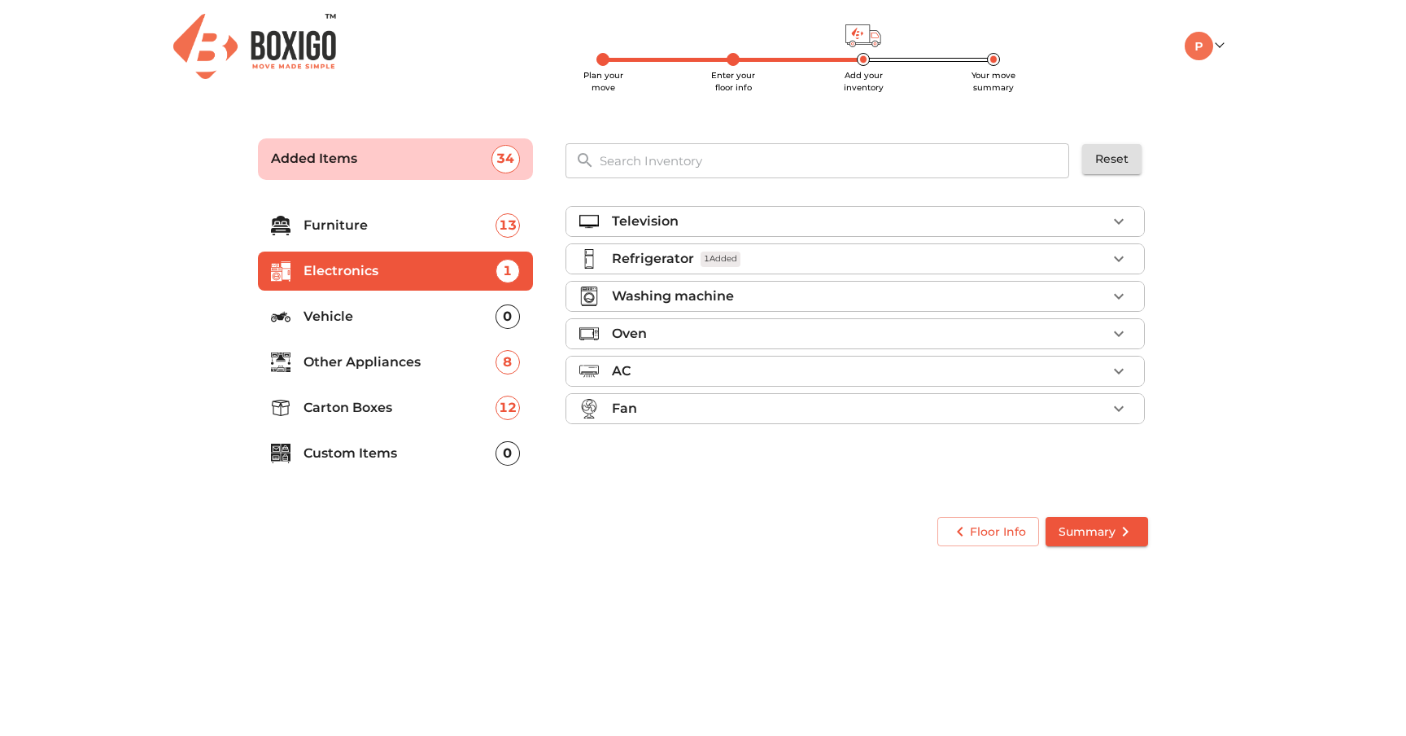
scroll to position [0, 0]
click at [460, 315] on p "Vehicle" at bounding box center [400, 317] width 192 height 20
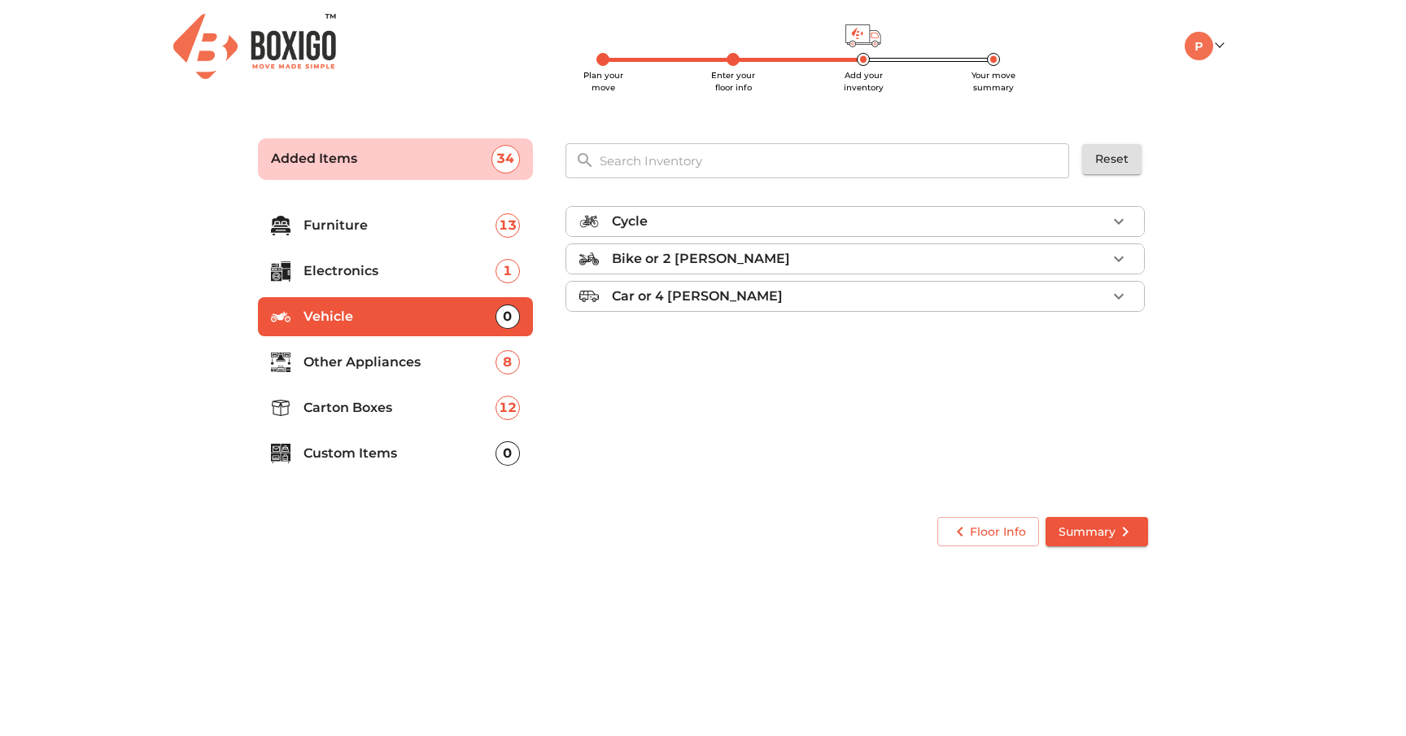
click at [395, 365] on p "Other Appliances" at bounding box center [400, 362] width 192 height 20
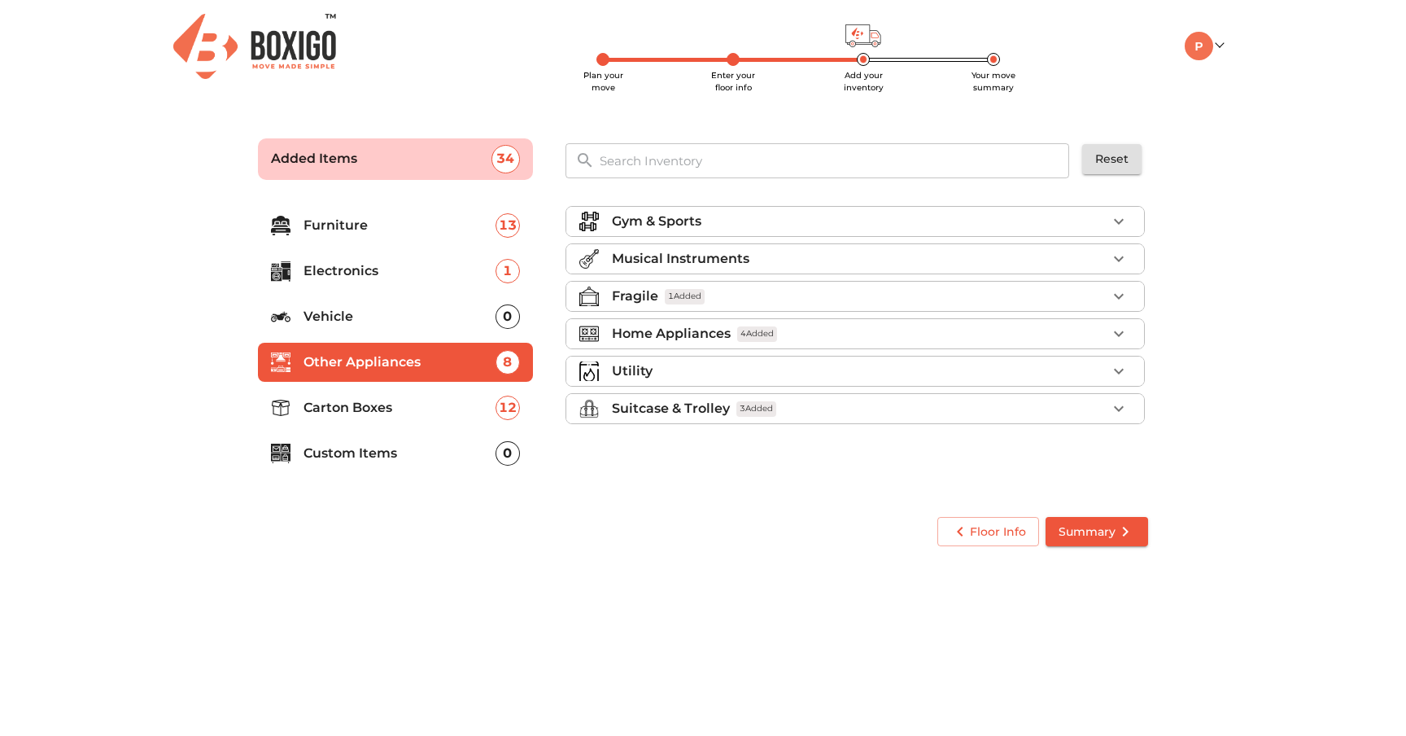
click at [686, 216] on p "Gym & Sports" at bounding box center [657, 222] width 90 height 20
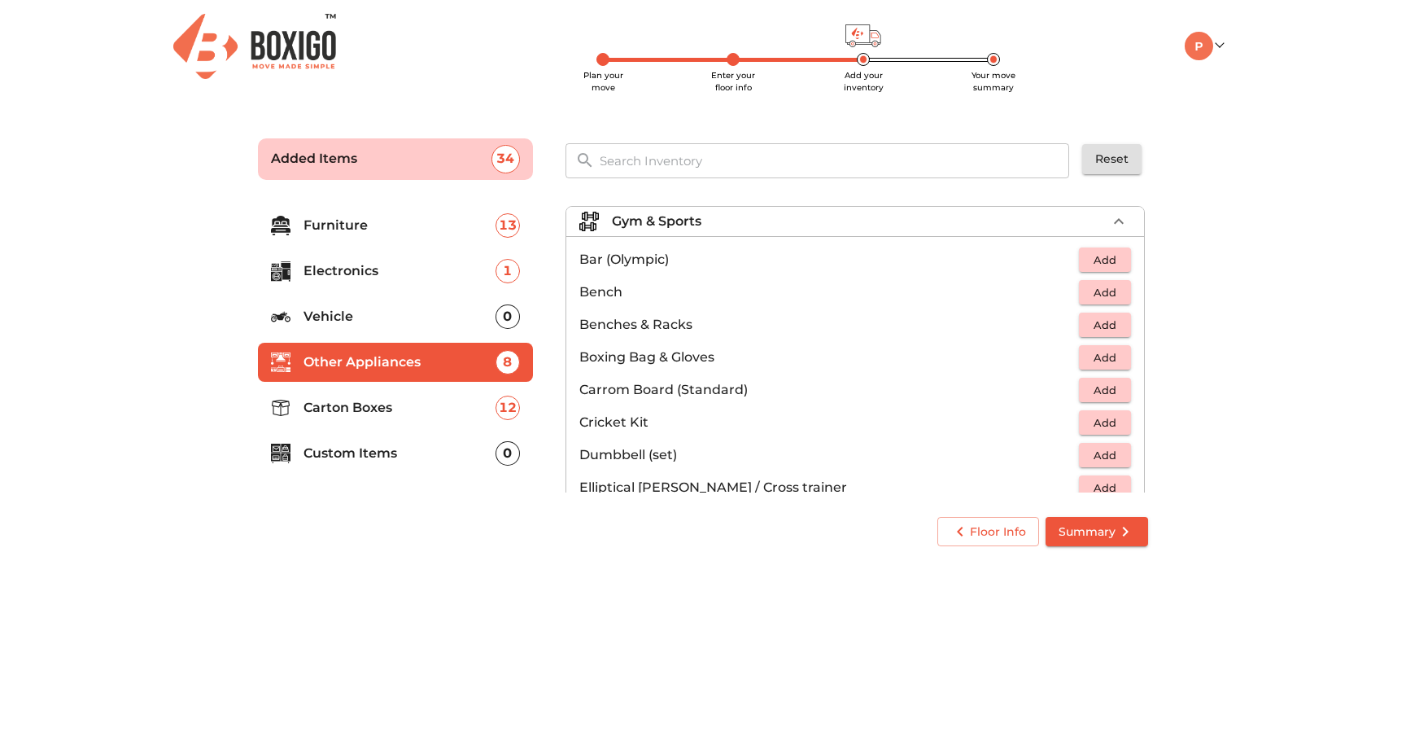
click at [715, 220] on div "Gym & Sports" at bounding box center [859, 222] width 495 height 20
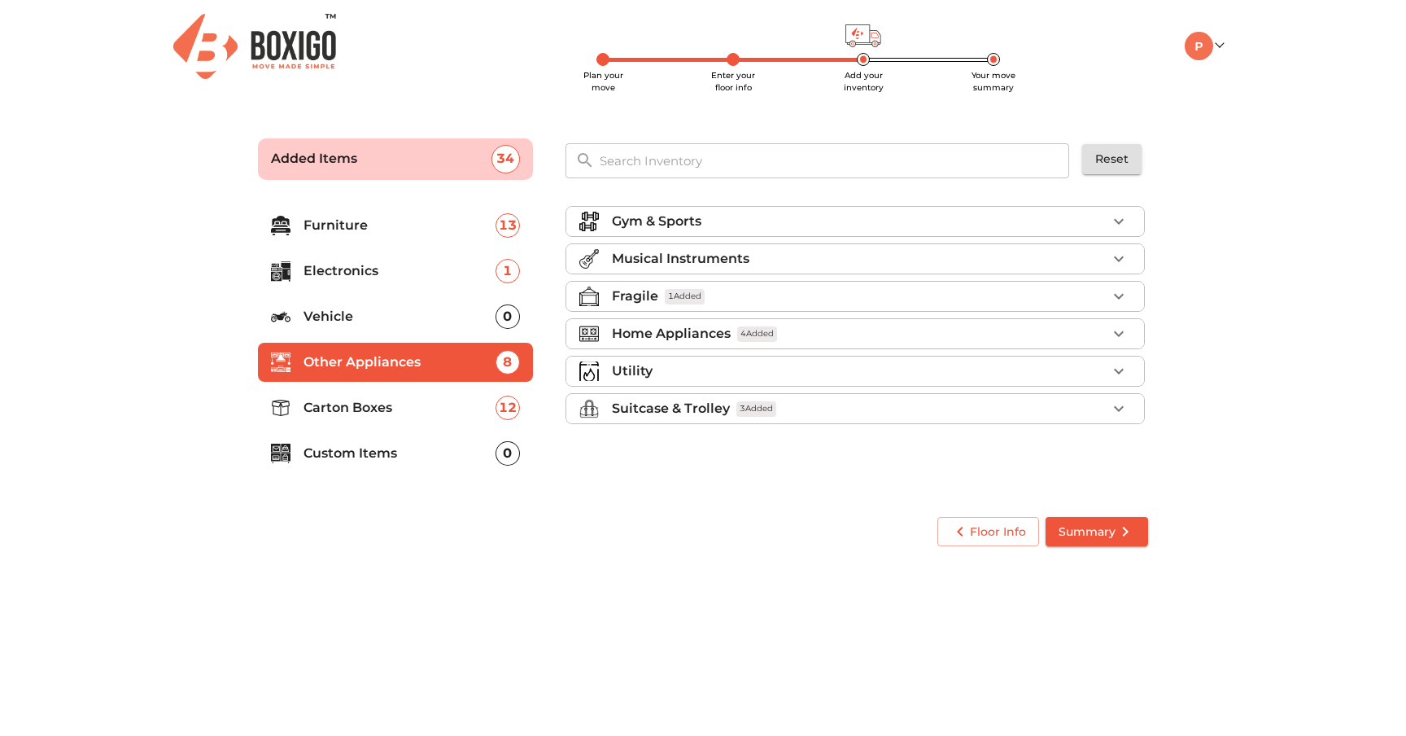
click at [682, 251] on p "Musical Instruments" at bounding box center [681, 259] width 138 height 20
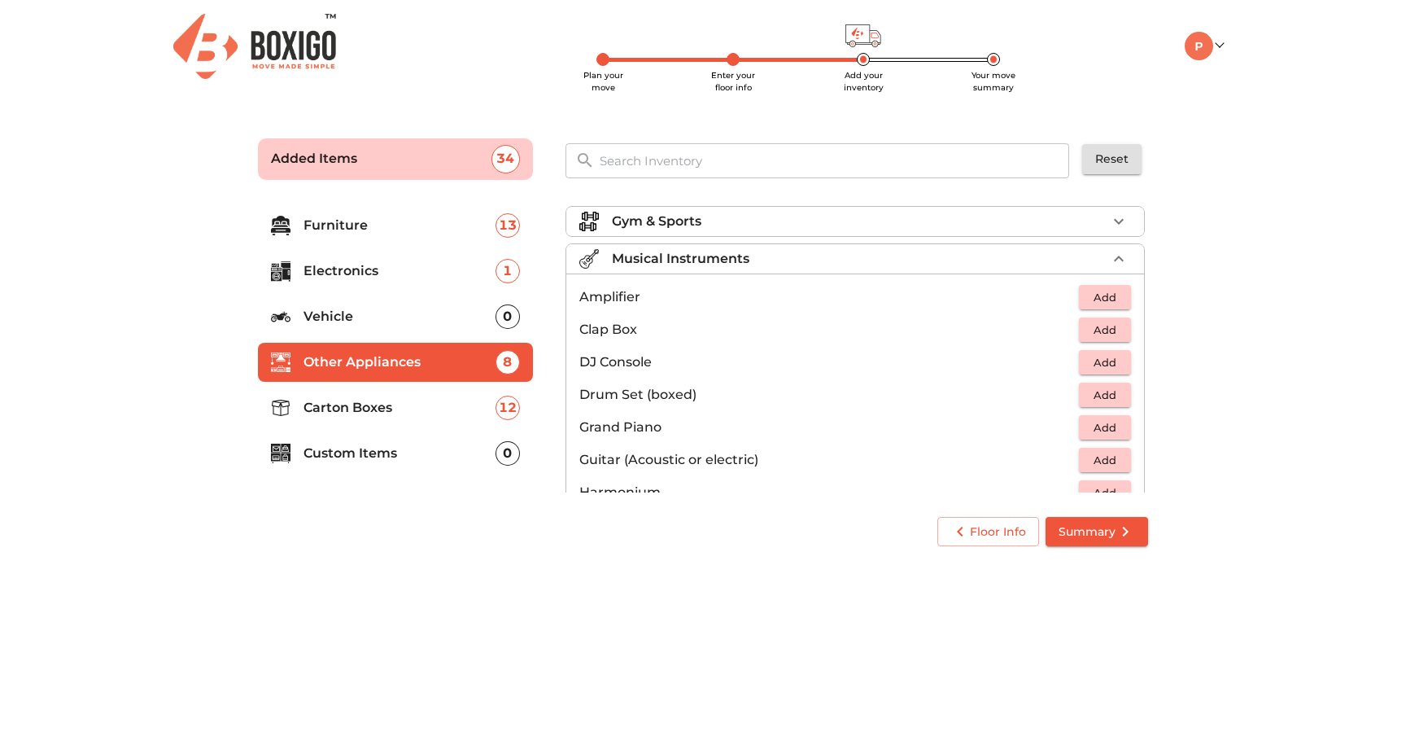
click at [682, 251] on p "Musical Instruments" at bounding box center [681, 259] width 138 height 20
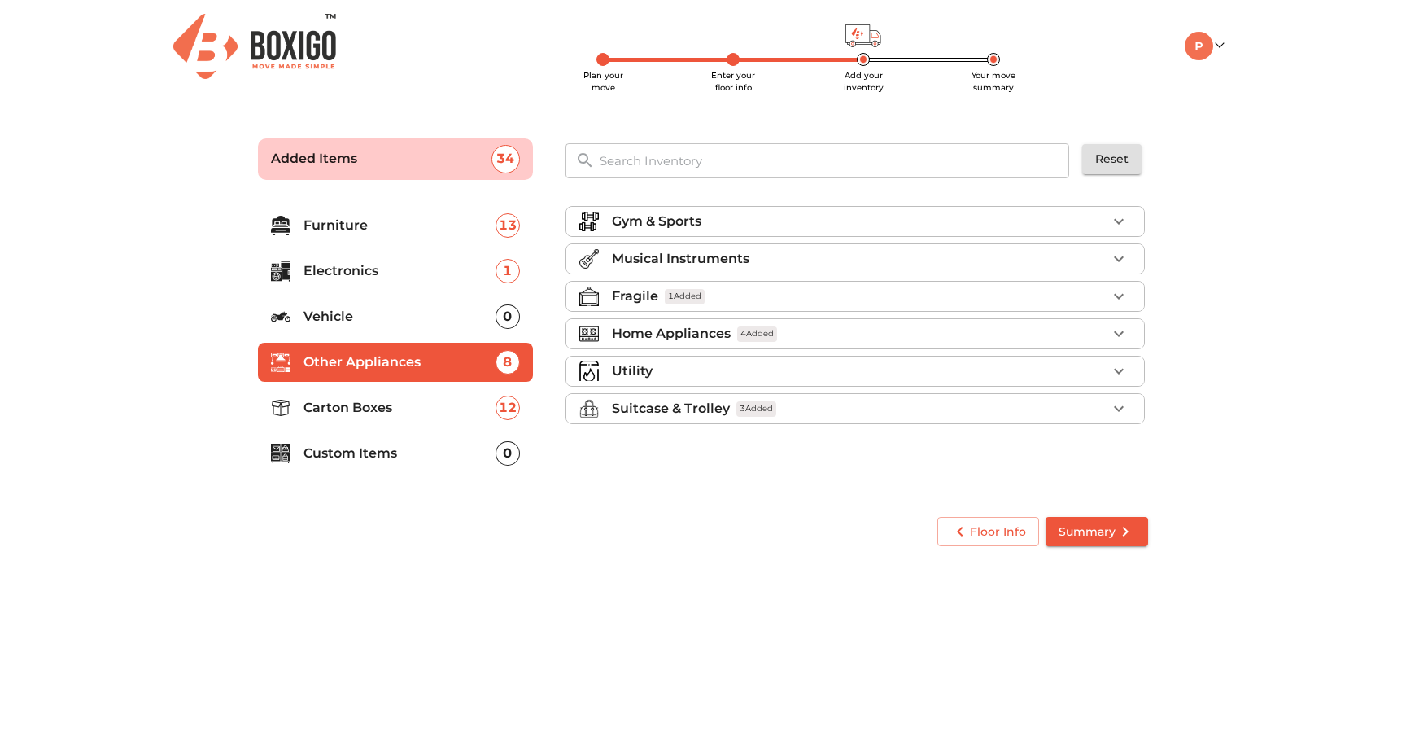
click at [666, 293] on span "1 Added" at bounding box center [685, 296] width 40 height 15
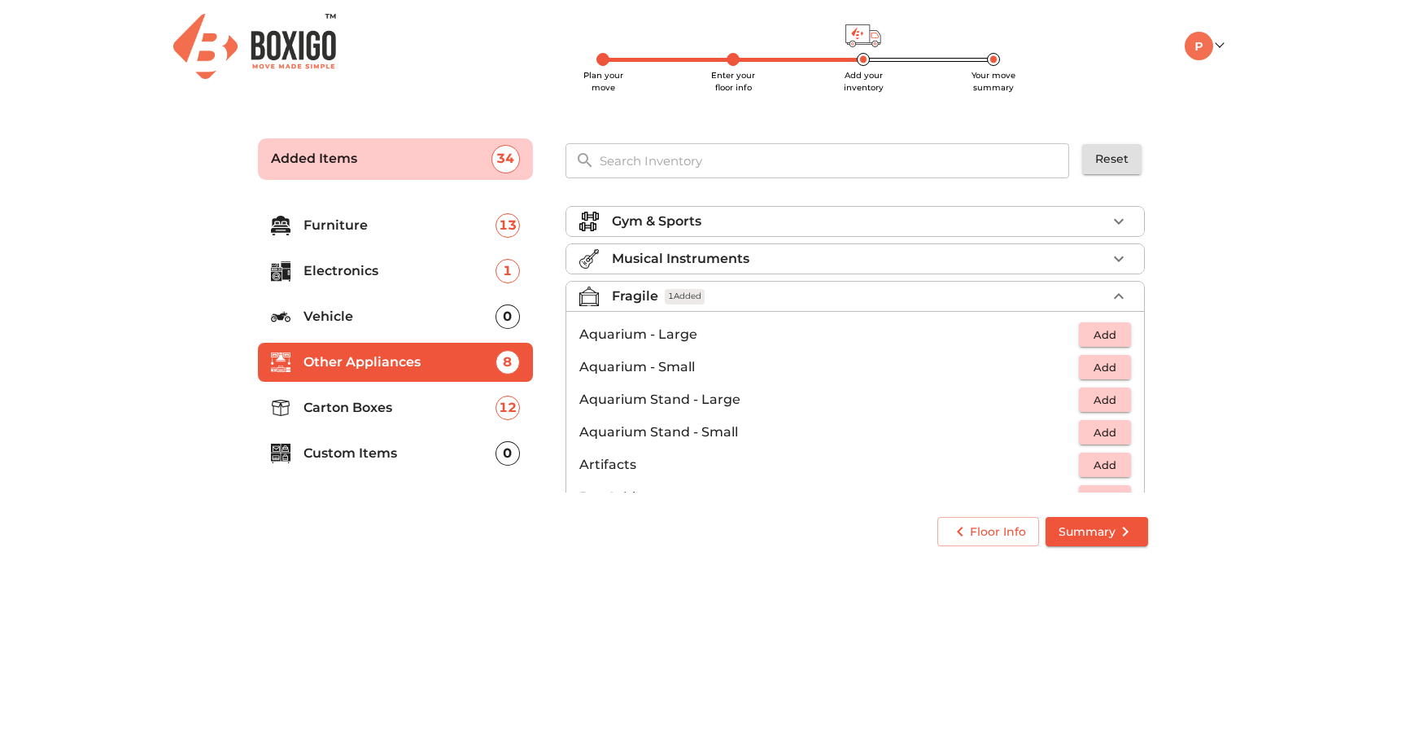
click at [708, 292] on div "Fragile 1 Added" at bounding box center [859, 296] width 495 height 20
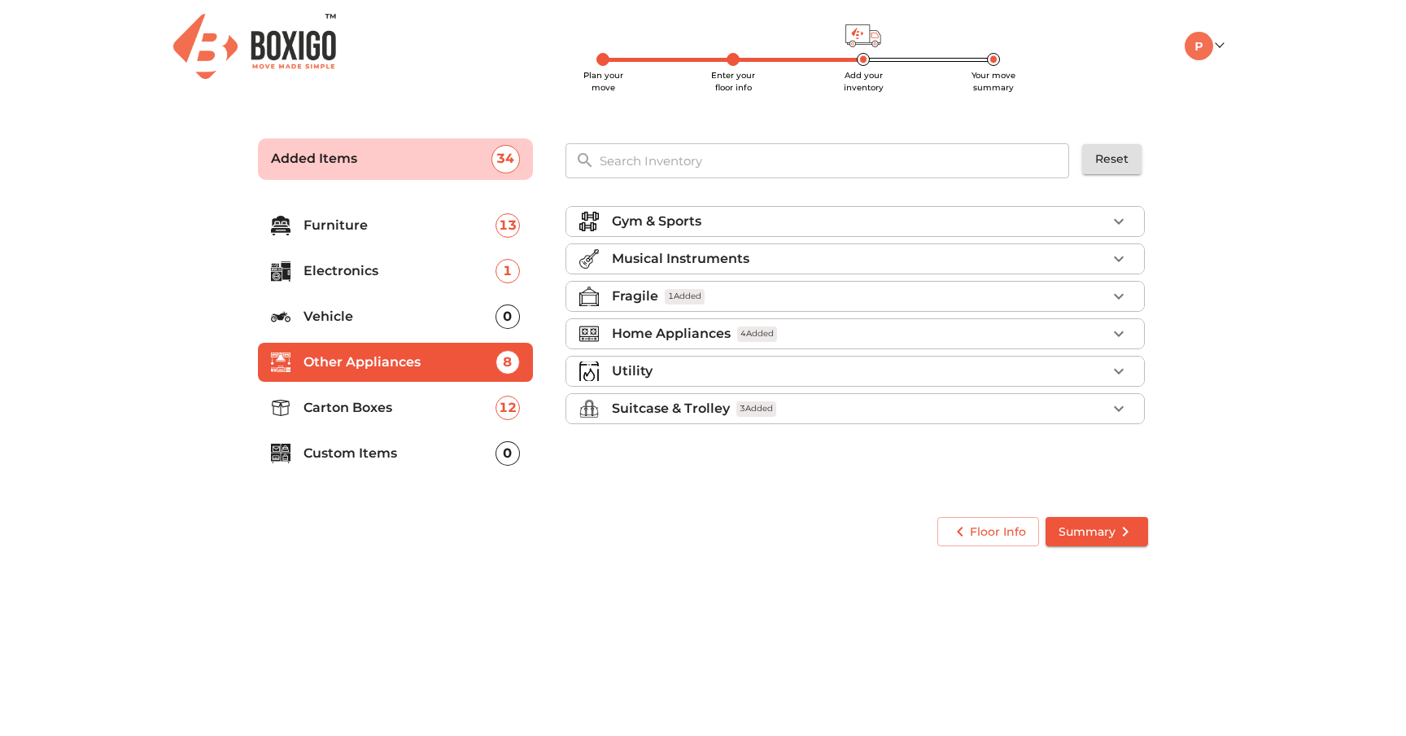
click at [716, 330] on p "Home Appliances" at bounding box center [671, 334] width 119 height 20
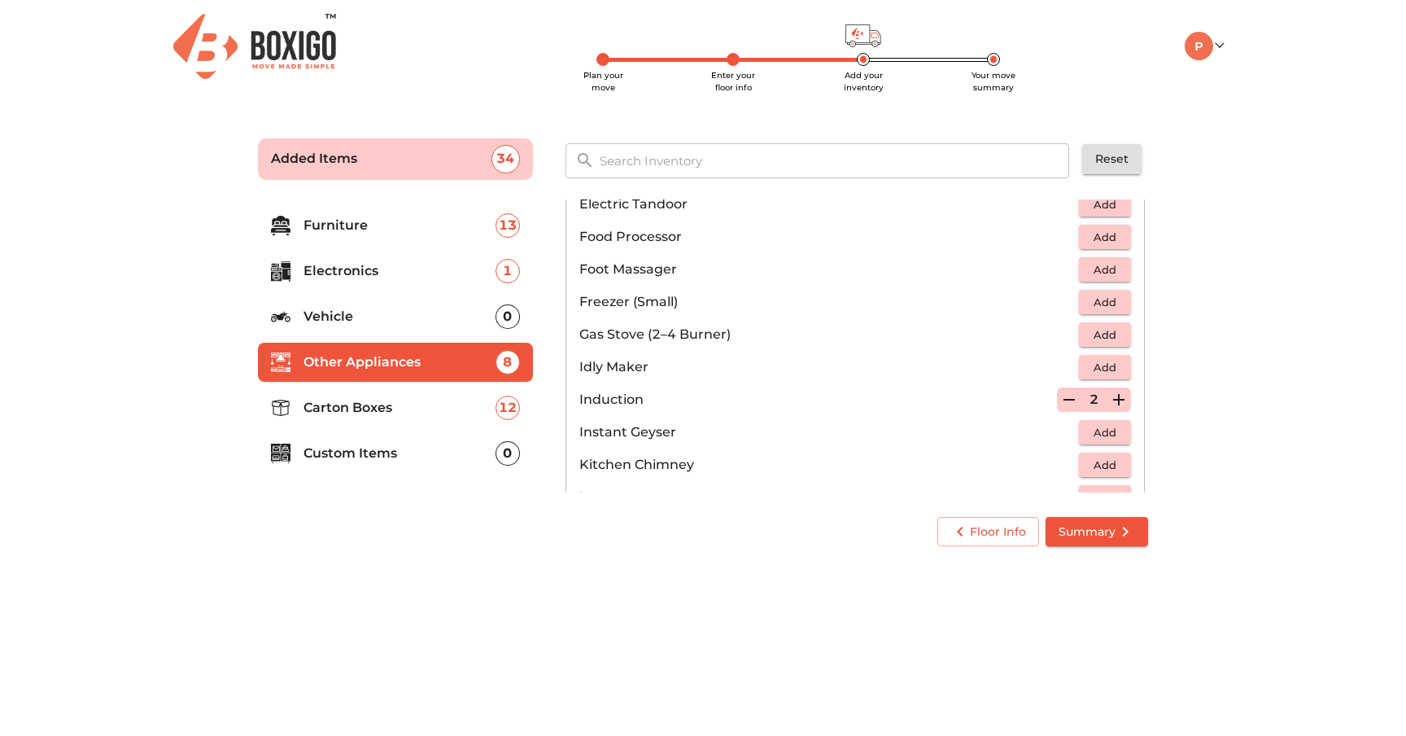
scroll to position [592, 0]
click at [1089, 335] on span "Add" at bounding box center [1105, 333] width 36 height 19
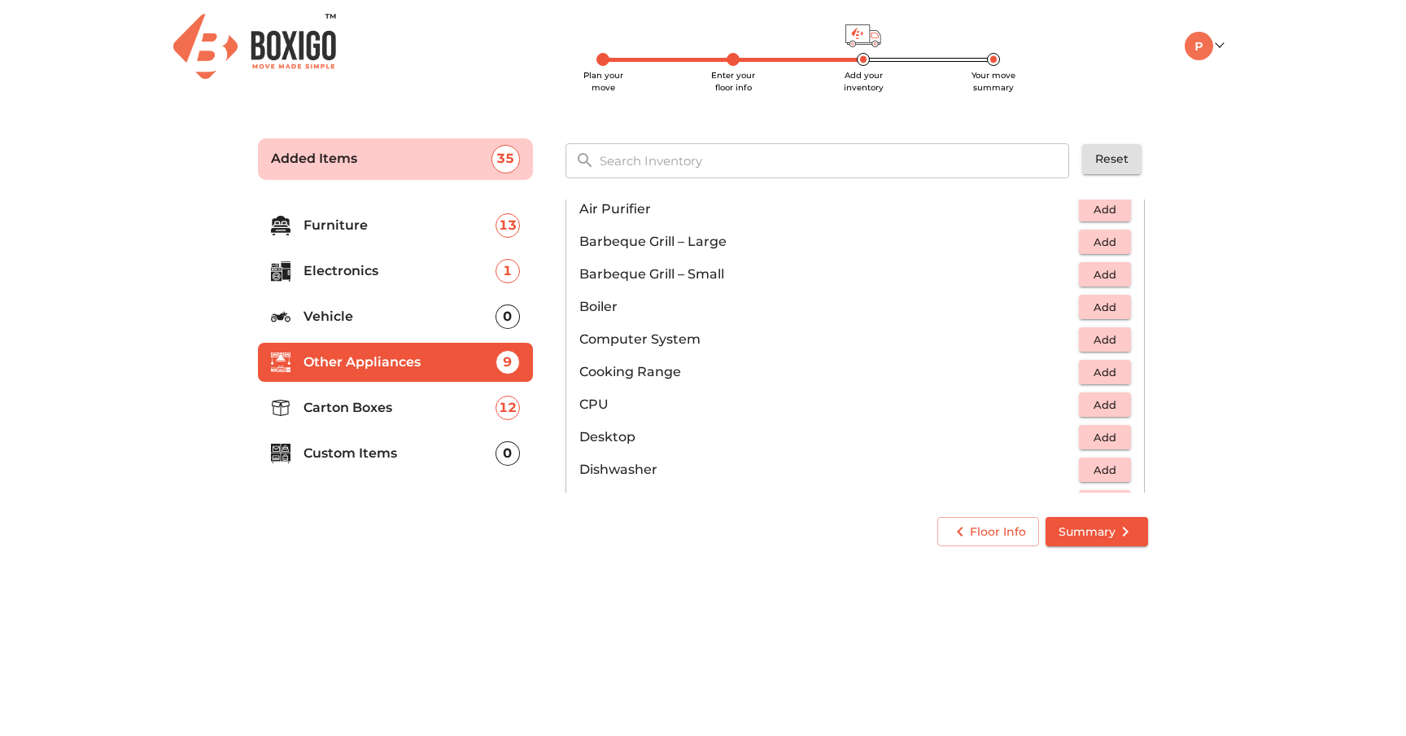
scroll to position [0, 0]
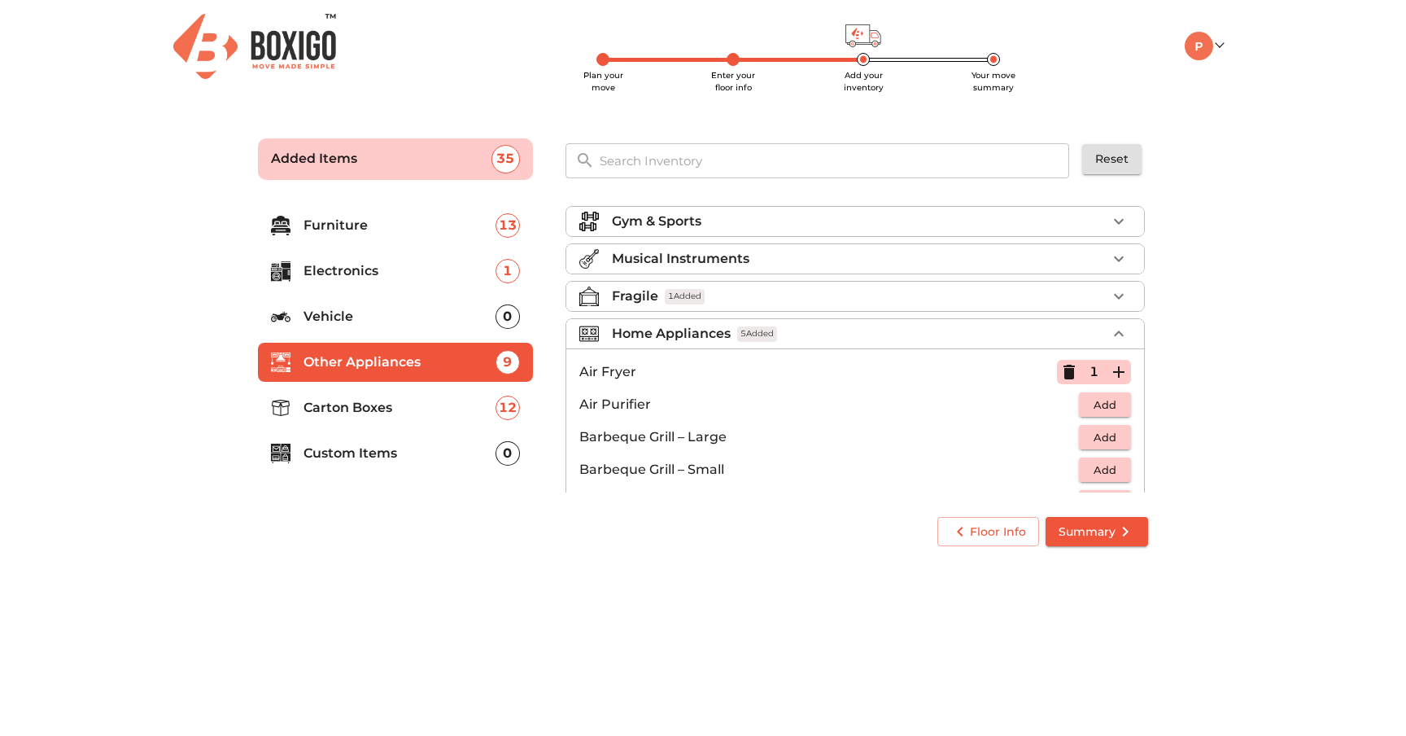
click at [724, 329] on p "Home Appliances" at bounding box center [671, 334] width 119 height 20
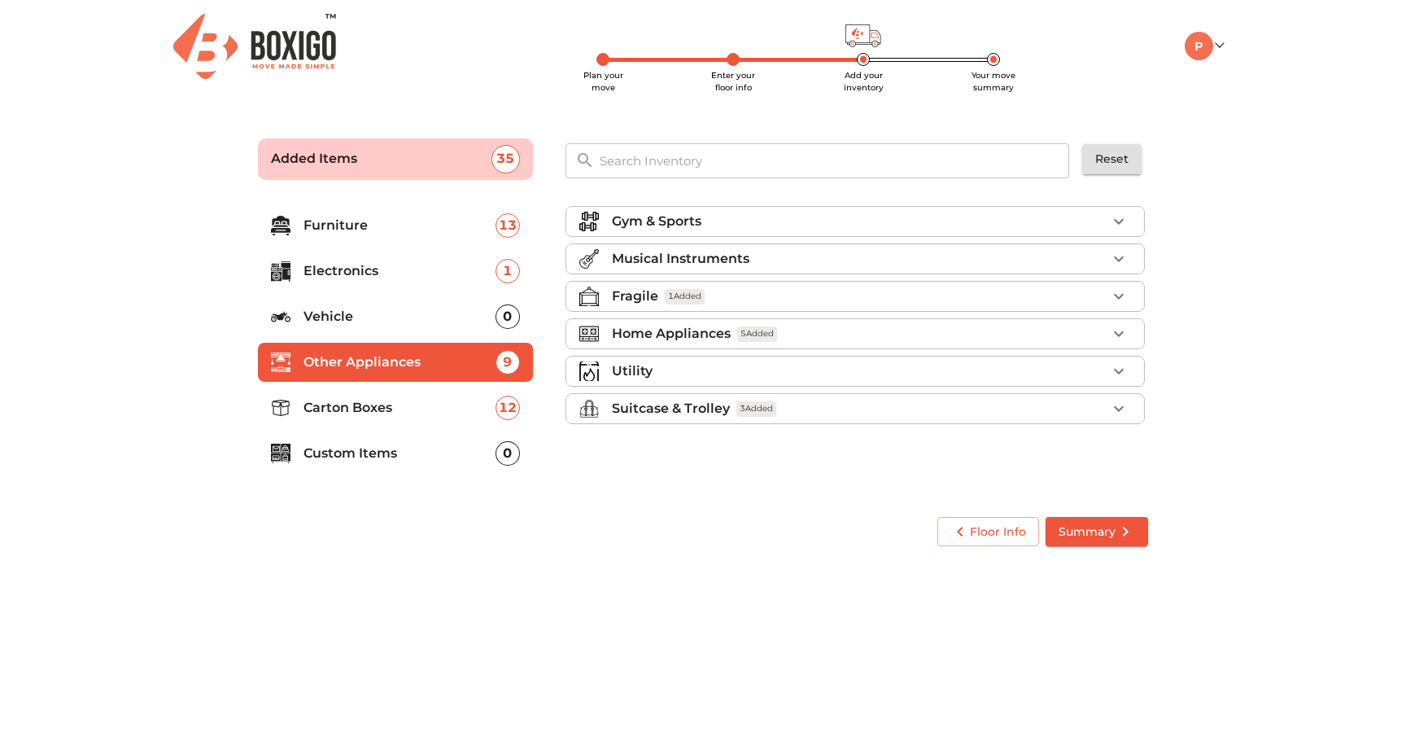
click at [724, 366] on div "Utility" at bounding box center [859, 371] width 495 height 20
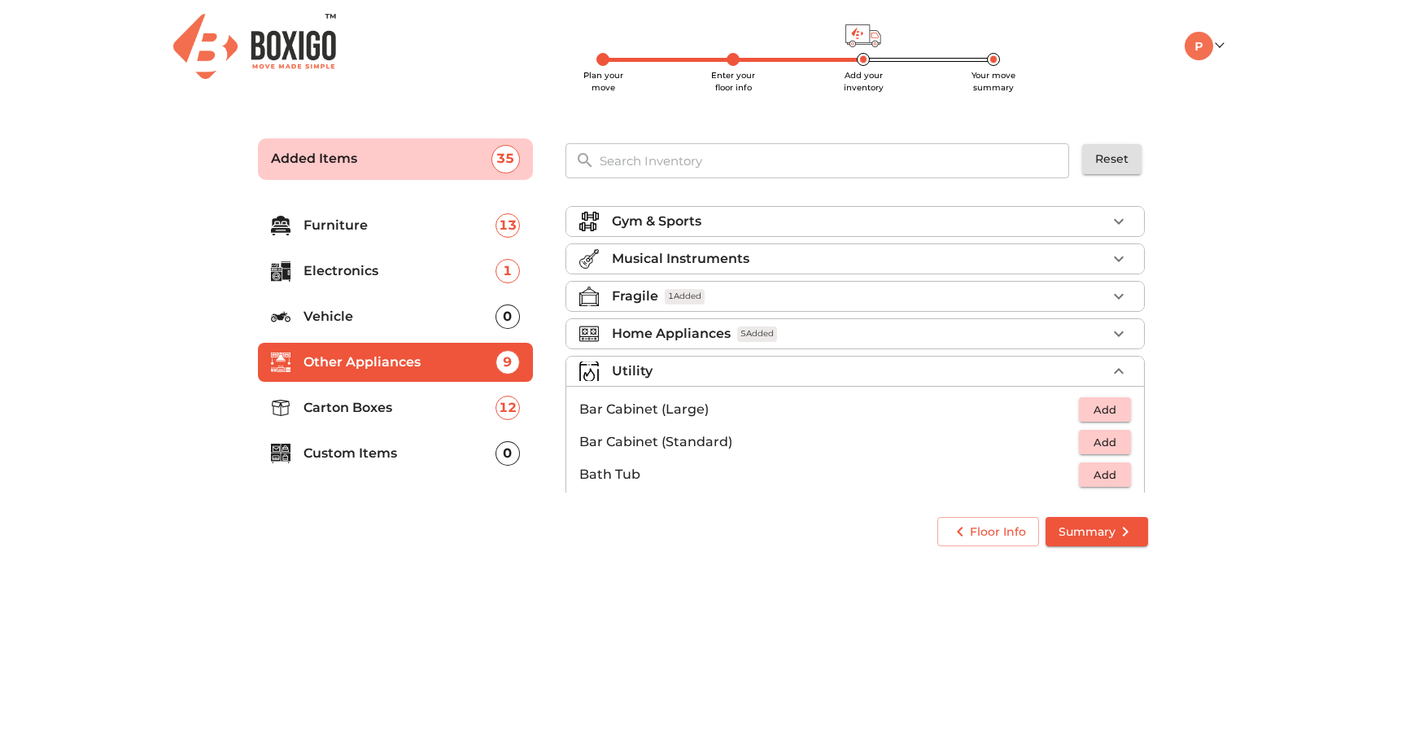
click at [671, 374] on div "Utility" at bounding box center [859, 371] width 495 height 20
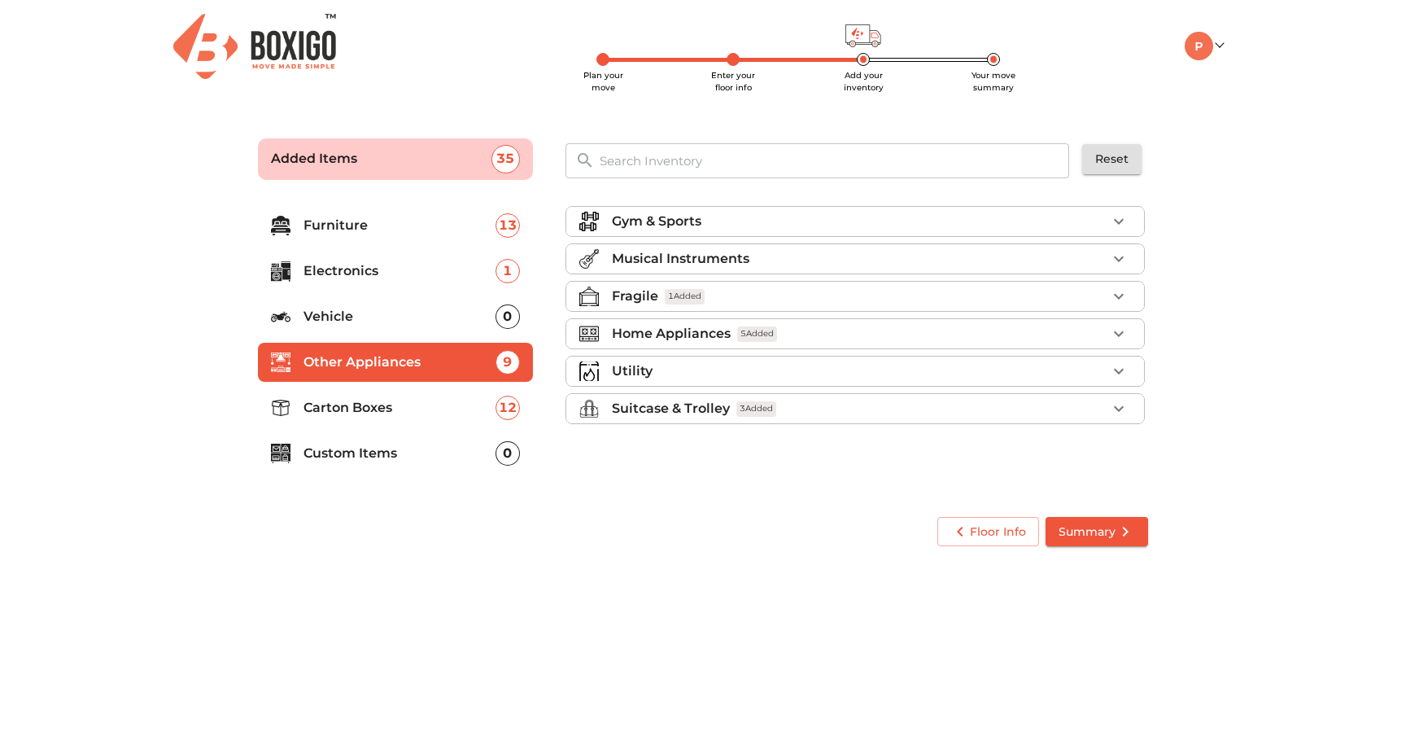
click at [684, 403] on p "Suitcase & Trolley" at bounding box center [671, 409] width 118 height 20
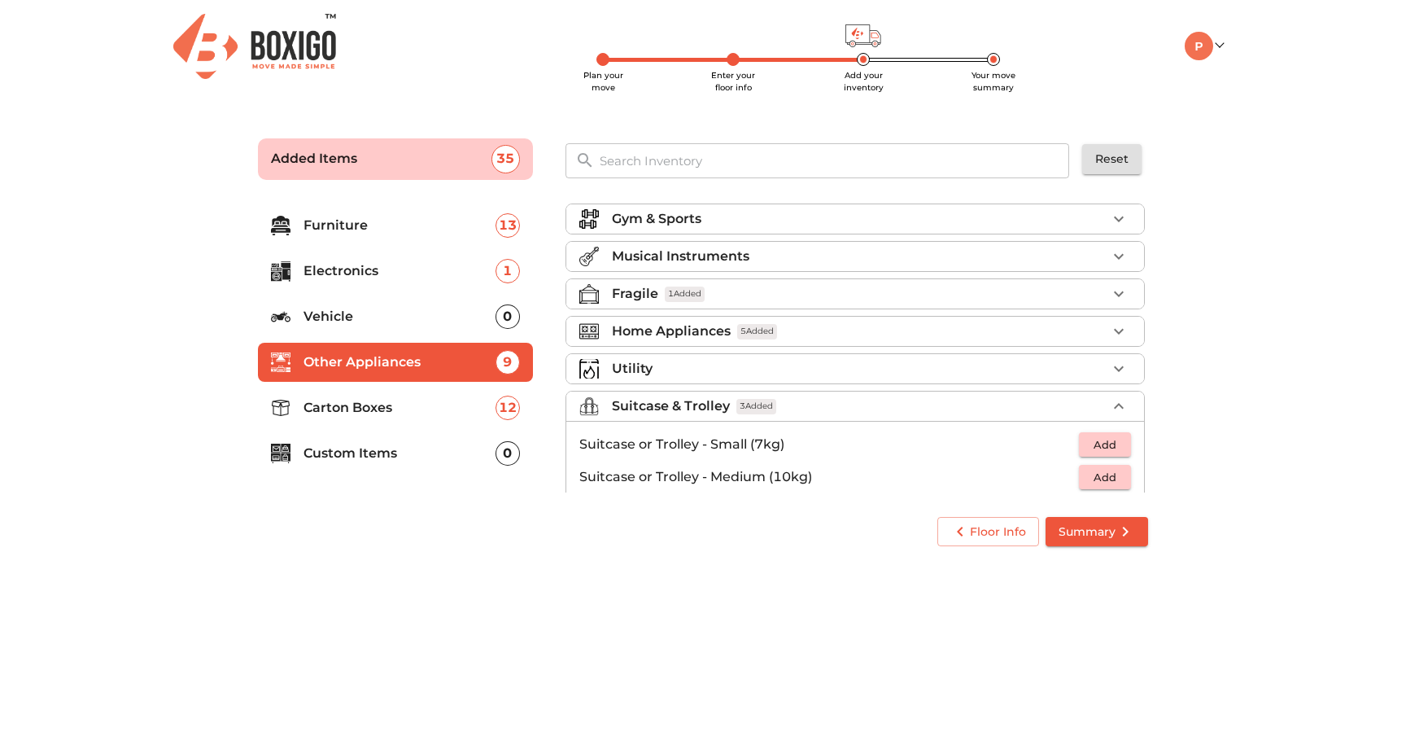
scroll to position [1, 0]
click at [684, 403] on p "Suitcase & Trolley" at bounding box center [671, 408] width 118 height 20
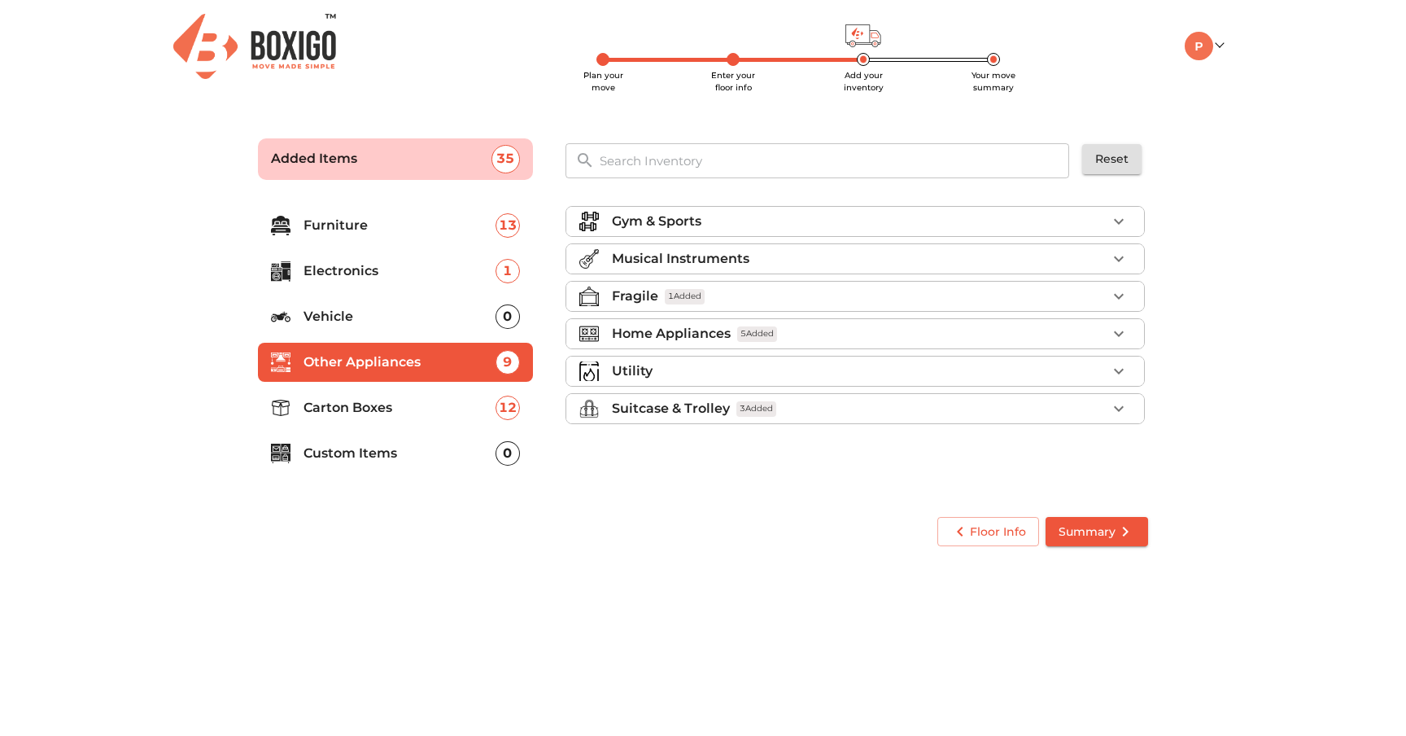
scroll to position [0, 0]
click at [447, 393] on li "Carton Boxes 12" at bounding box center [395, 407] width 275 height 39
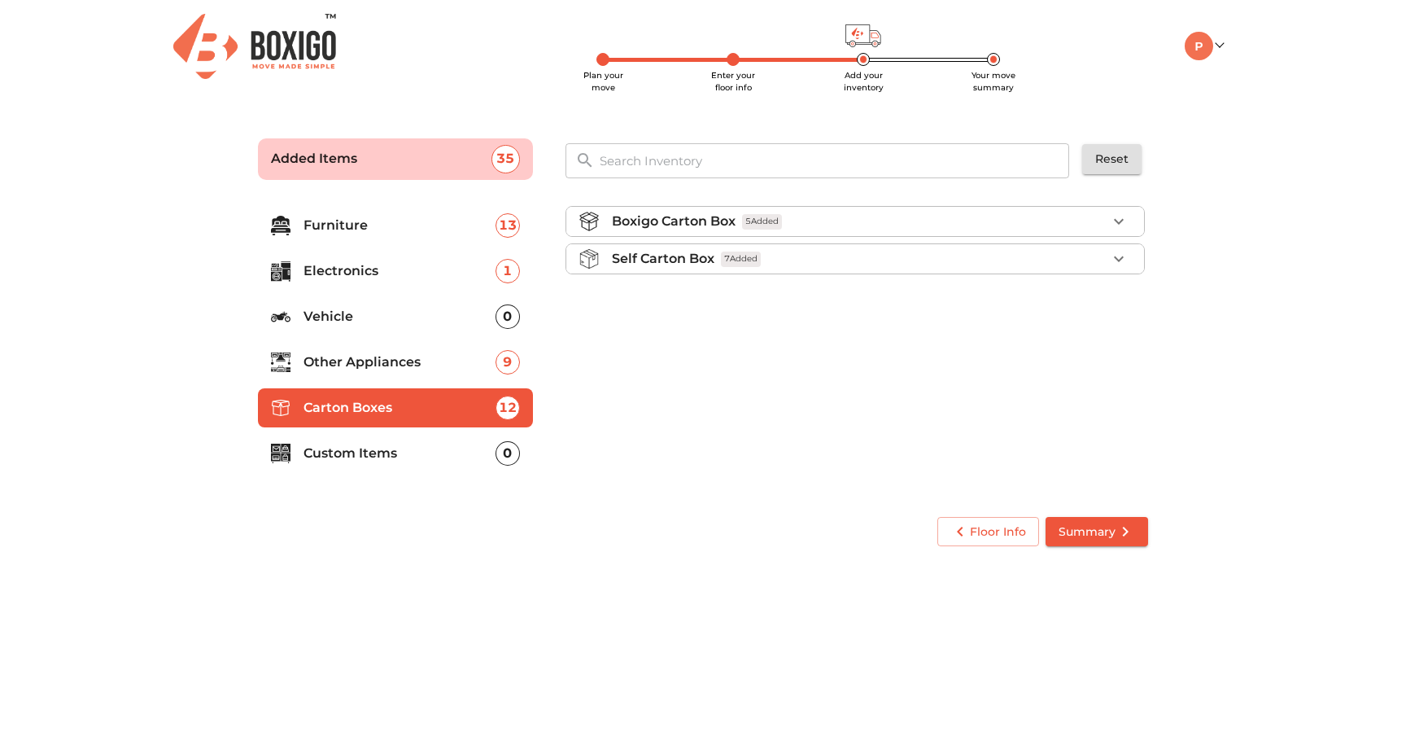
click at [1102, 520] on button "Summary" at bounding box center [1097, 532] width 103 height 30
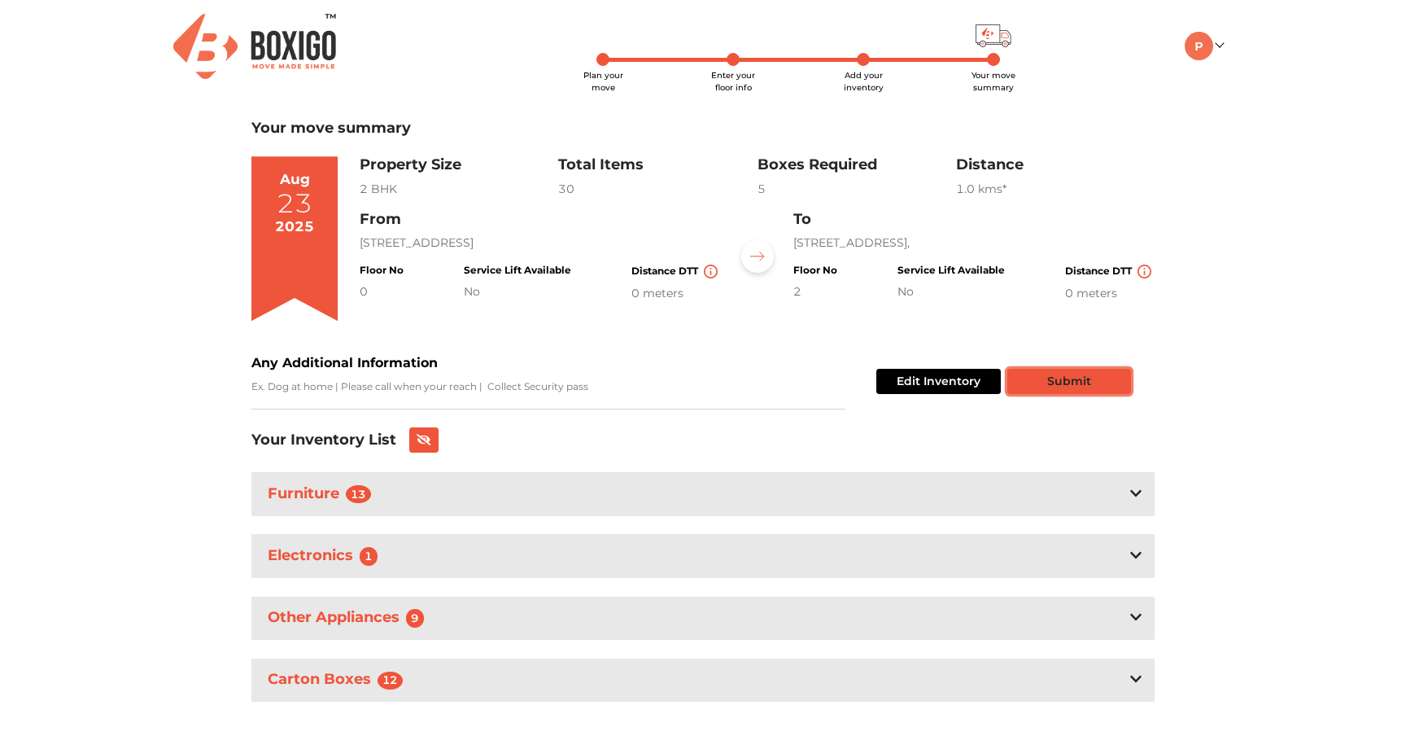
click at [1073, 388] on button "Submit" at bounding box center [1070, 381] width 124 height 25
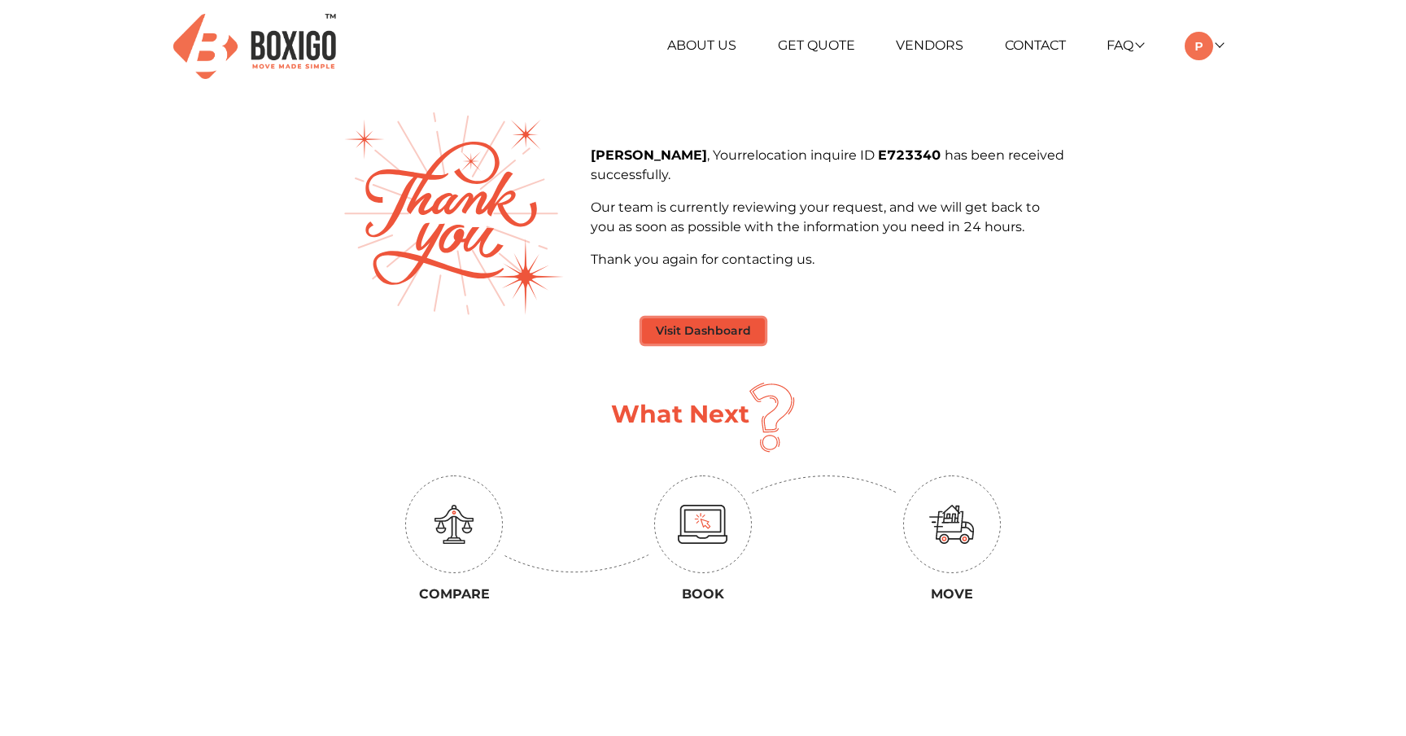
click at [717, 320] on button "Visit Dashboard" at bounding box center [703, 330] width 123 height 25
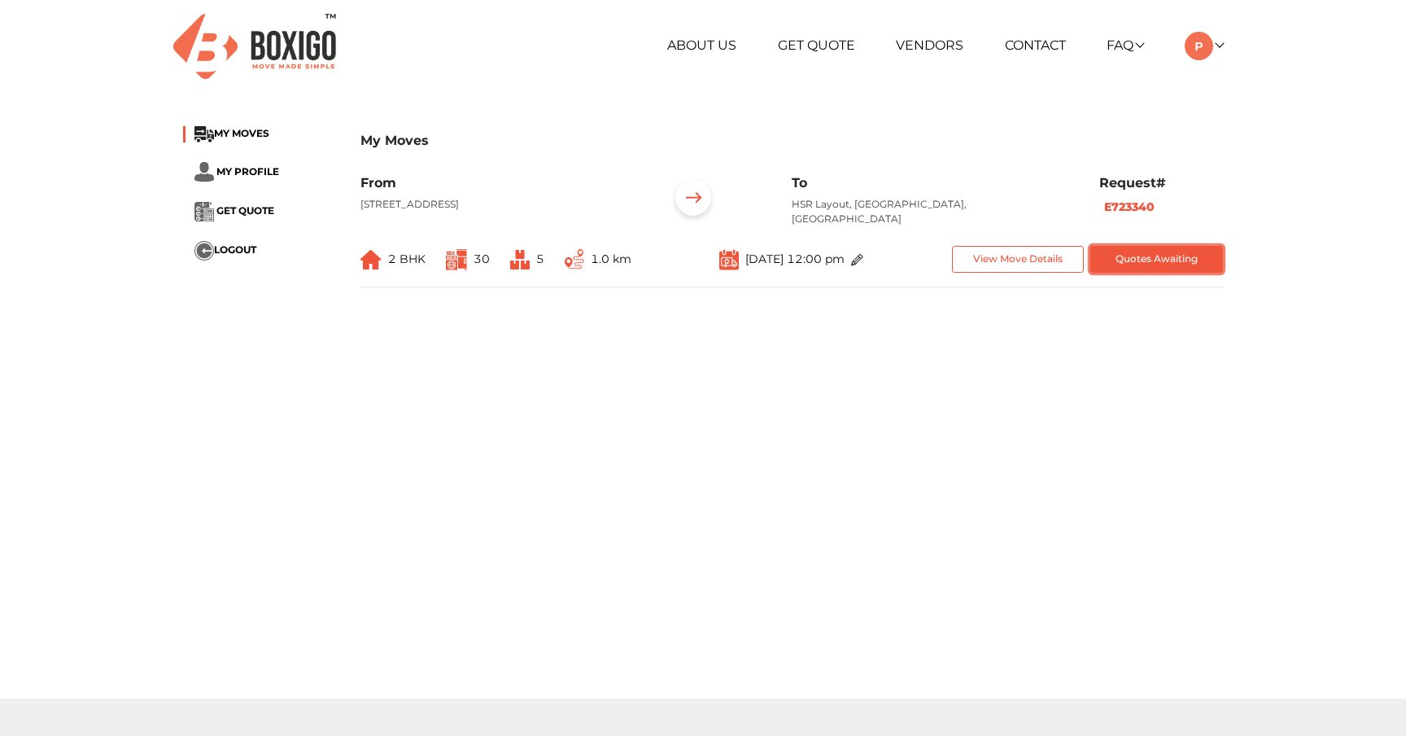
click at [1141, 273] on button "Quotes Awaiting" at bounding box center [1157, 259] width 133 height 27
click at [985, 264] on button "View Move Details" at bounding box center [1018, 259] width 133 height 27
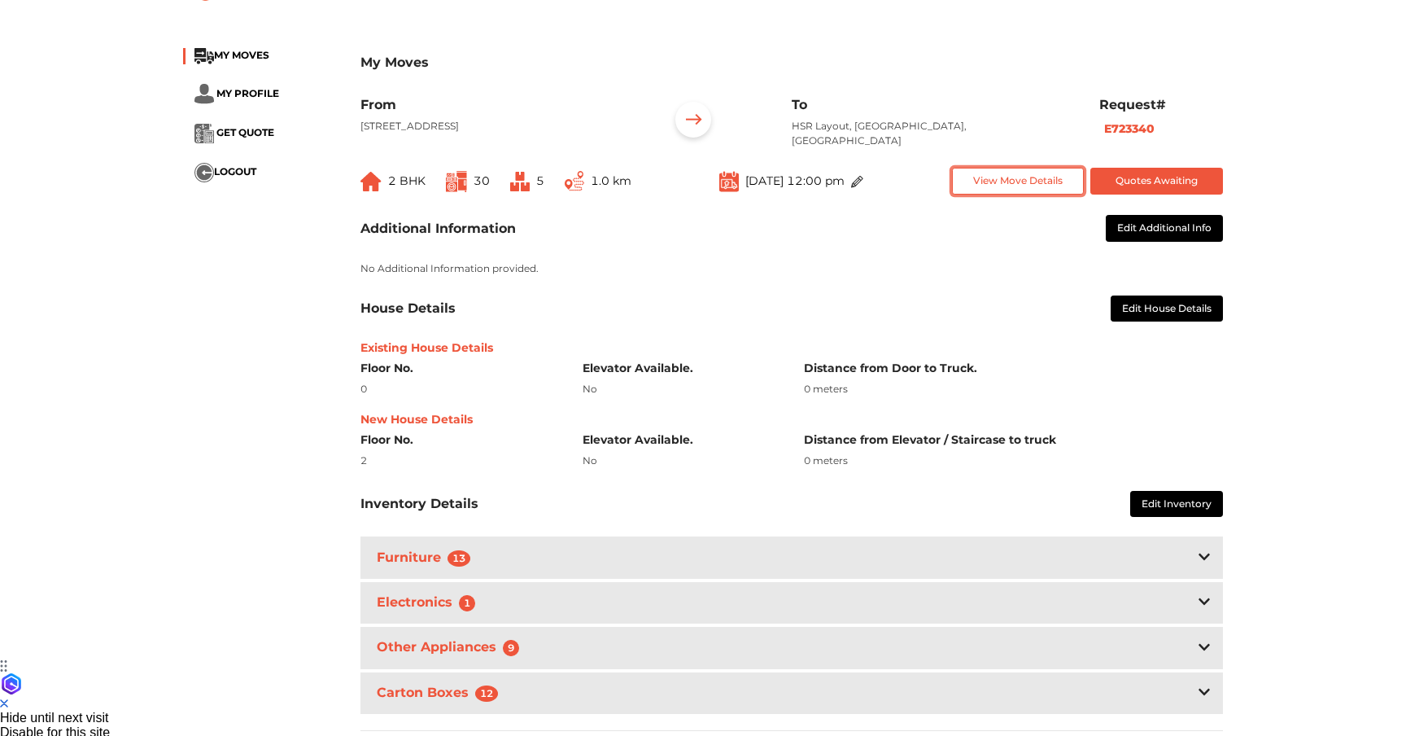
scroll to position [59, 0]
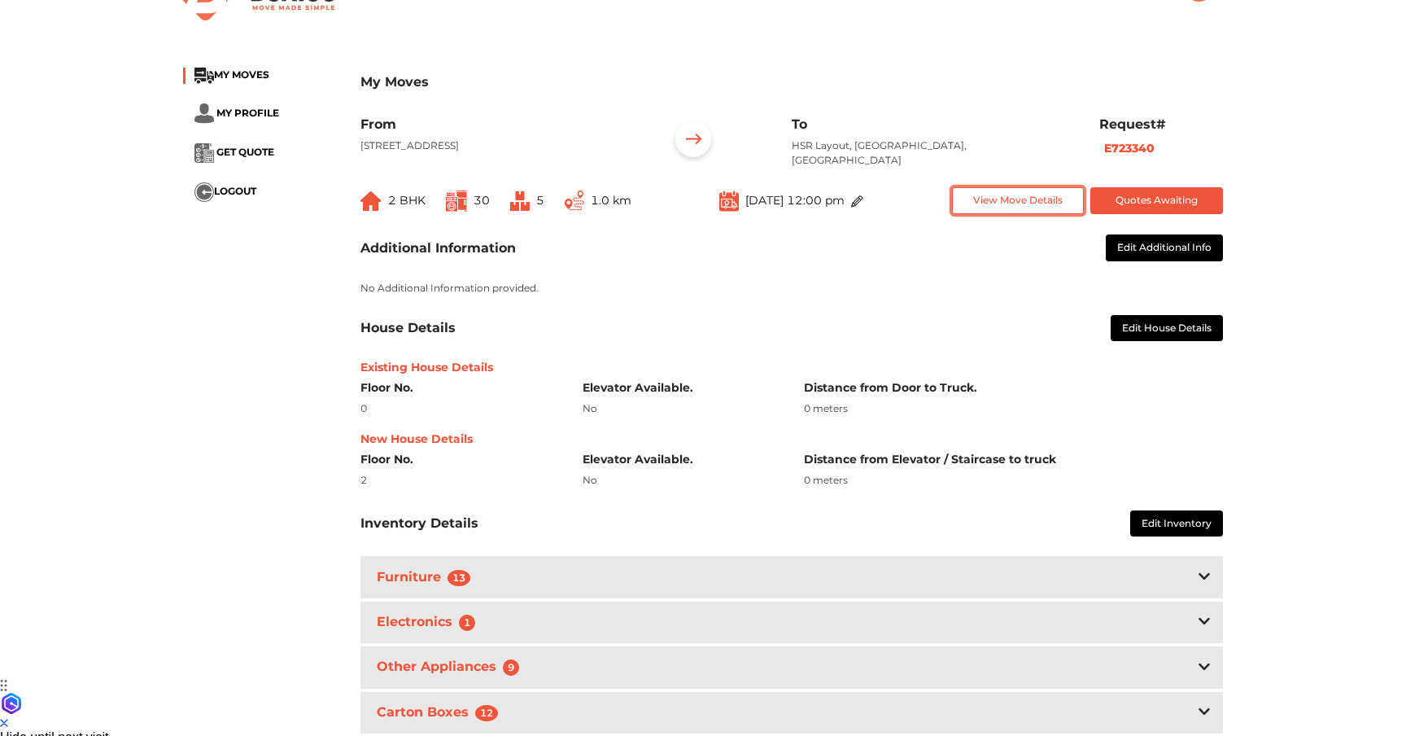
click at [1018, 203] on button "View Move Details" at bounding box center [1018, 200] width 133 height 27
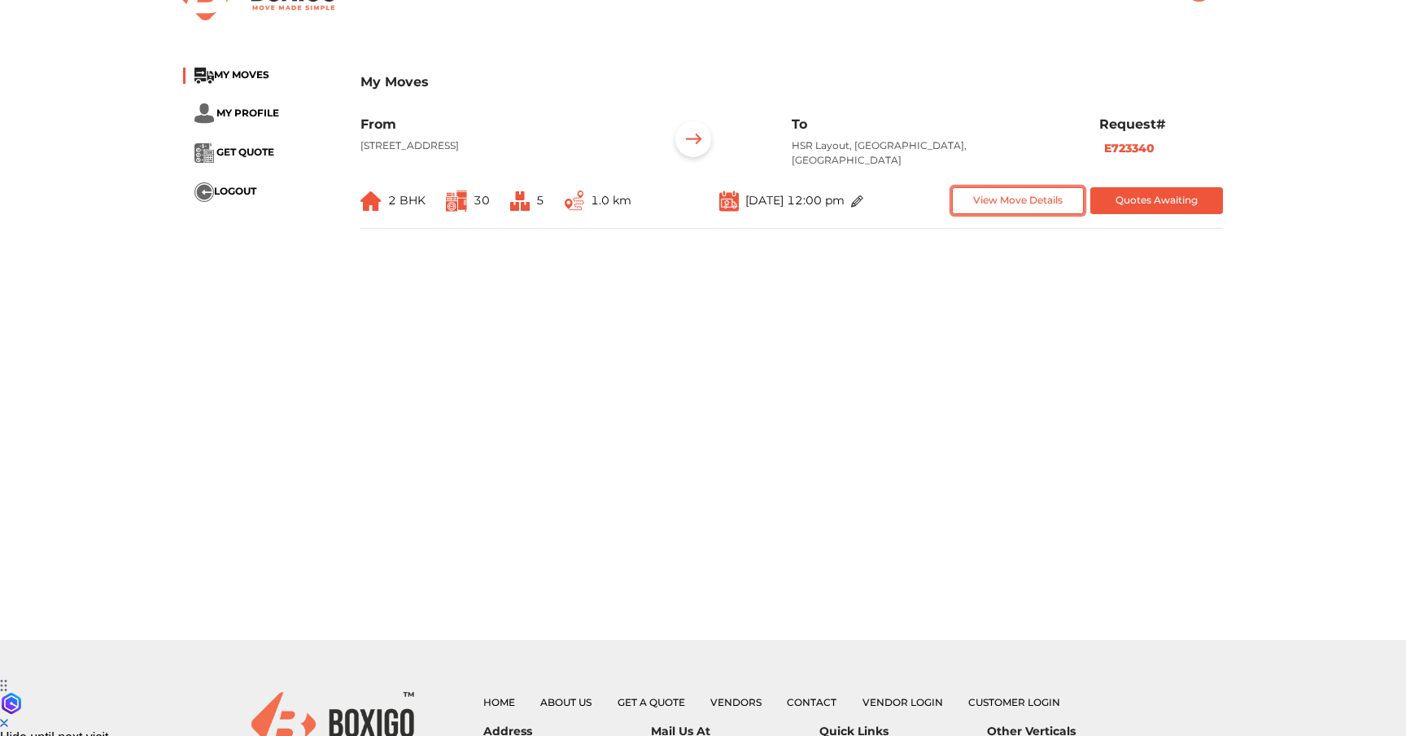
scroll to position [0, 0]
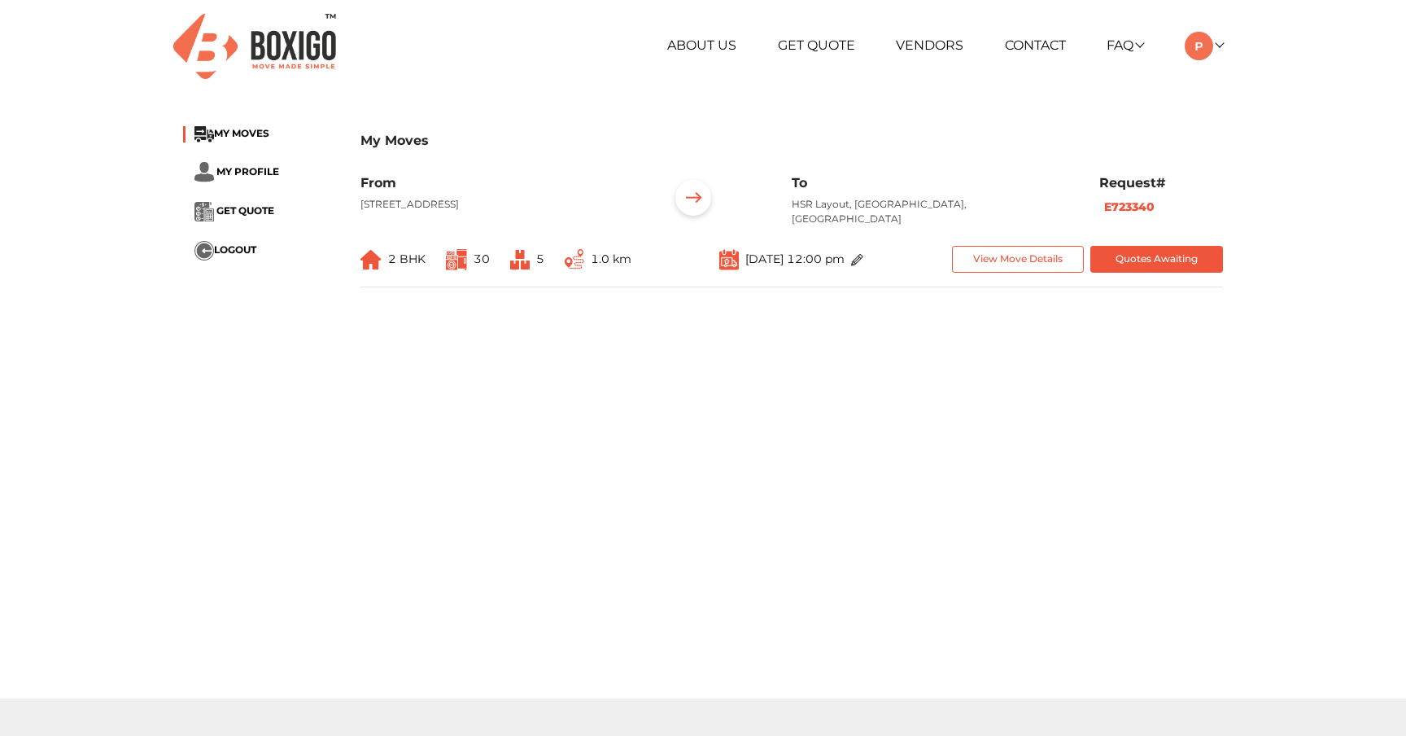
click at [513, 437] on main "My Moves MY MOVES MY PROFILE GET QUOTE LOGOUT My Moves From 324, 29th Main Road…" at bounding box center [703, 405] width 1406 height 586
